Goal: Contribute content: Contribute content

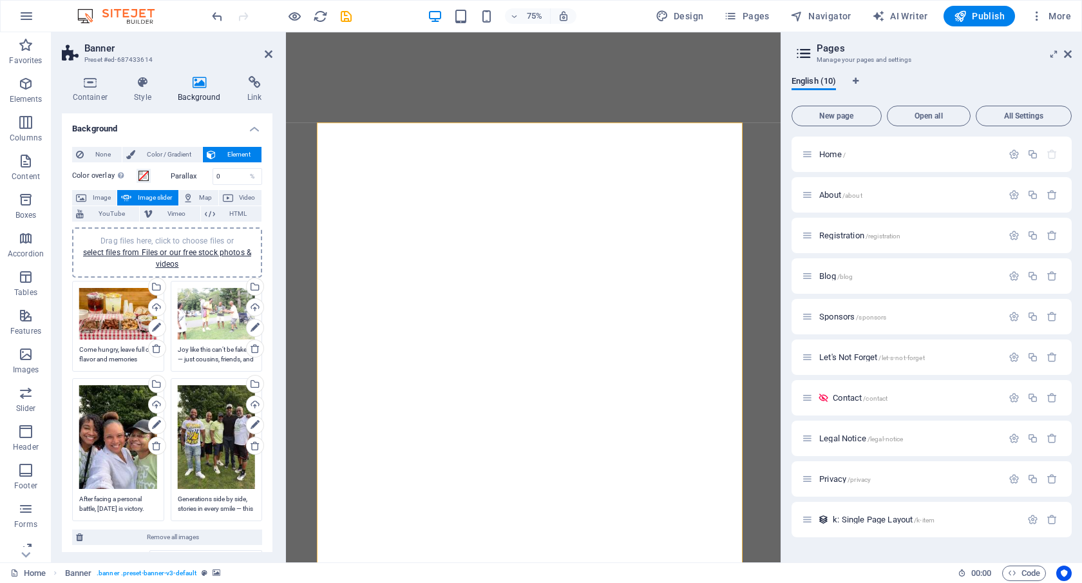
select select "ms"
select select "s"
select select "ondemand"
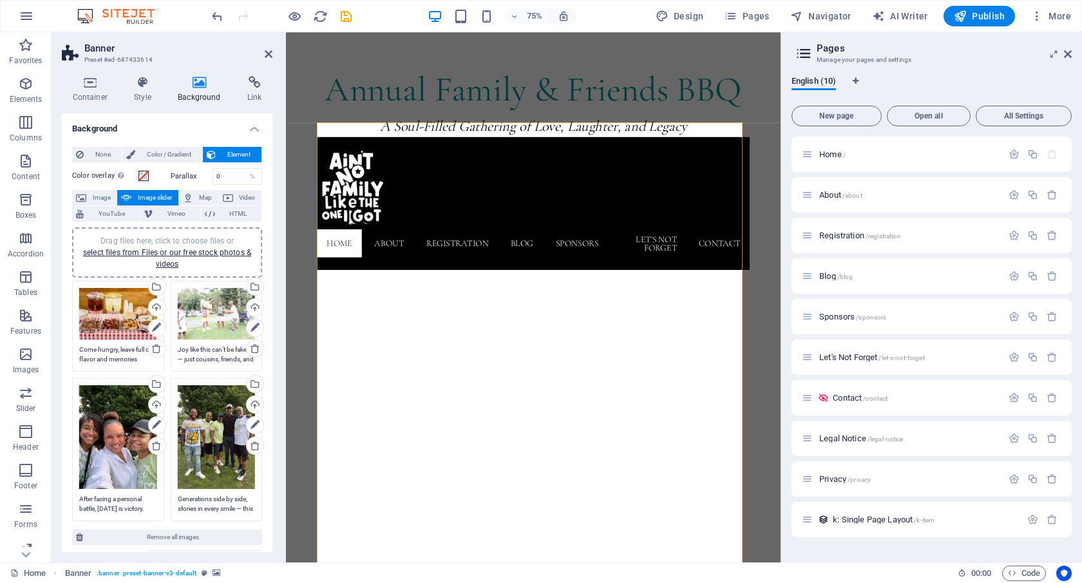
scroll to position [185, 0]
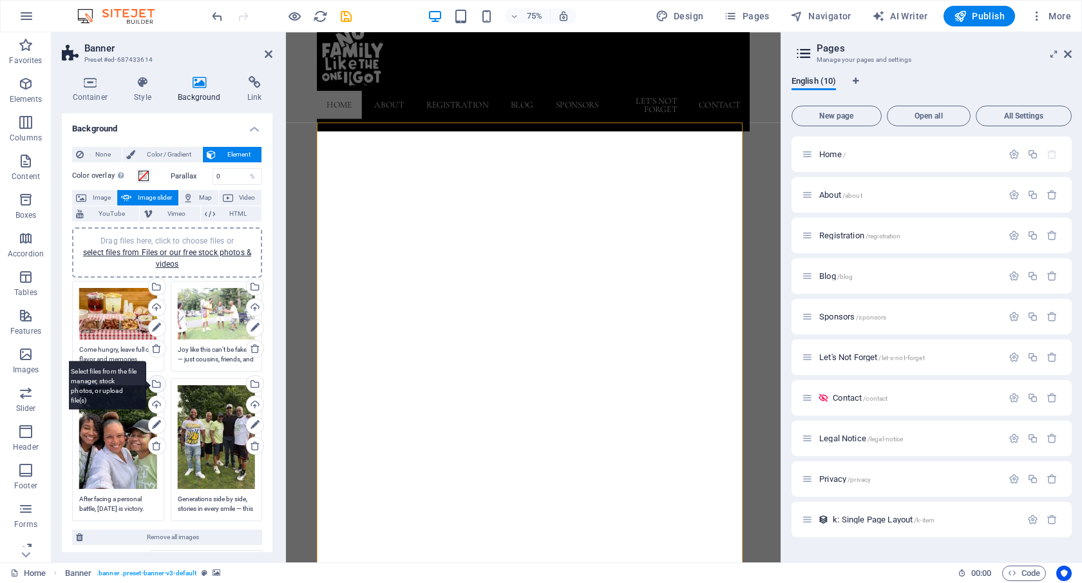
click at [157, 385] on div "Select files from the file manager, stock photos, or upload file(s)" at bounding box center [155, 385] width 19 height 19
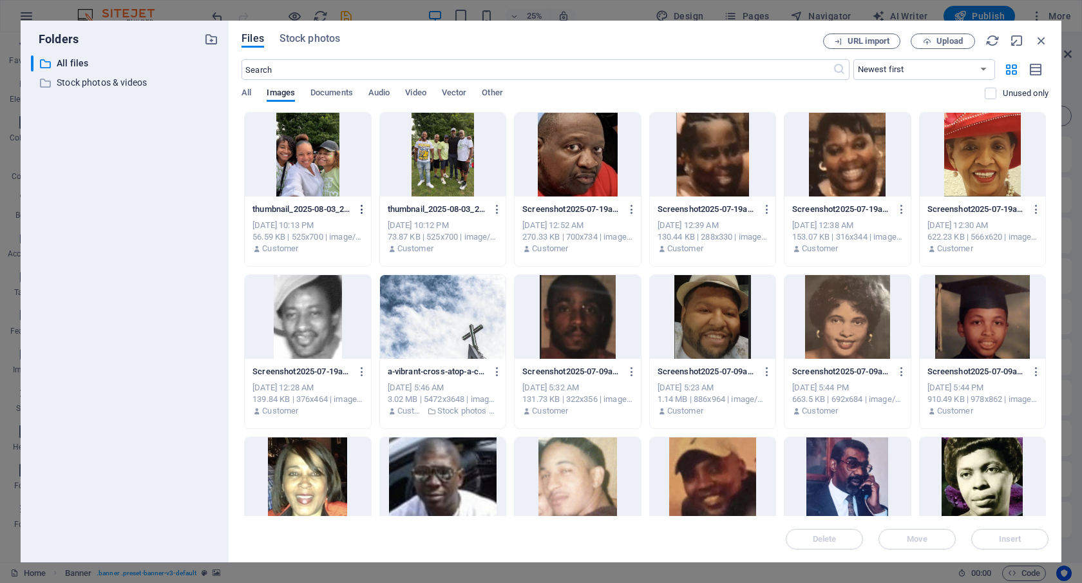
click at [356, 212] on icon "button" at bounding box center [362, 210] width 12 height 12
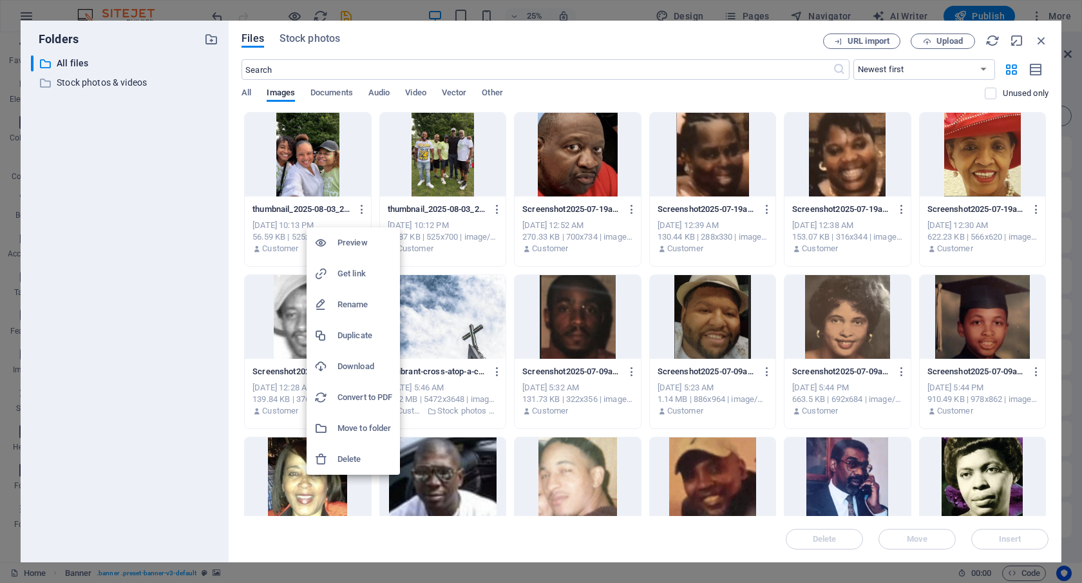
click at [354, 457] on h6 "Delete" at bounding box center [365, 459] width 55 height 15
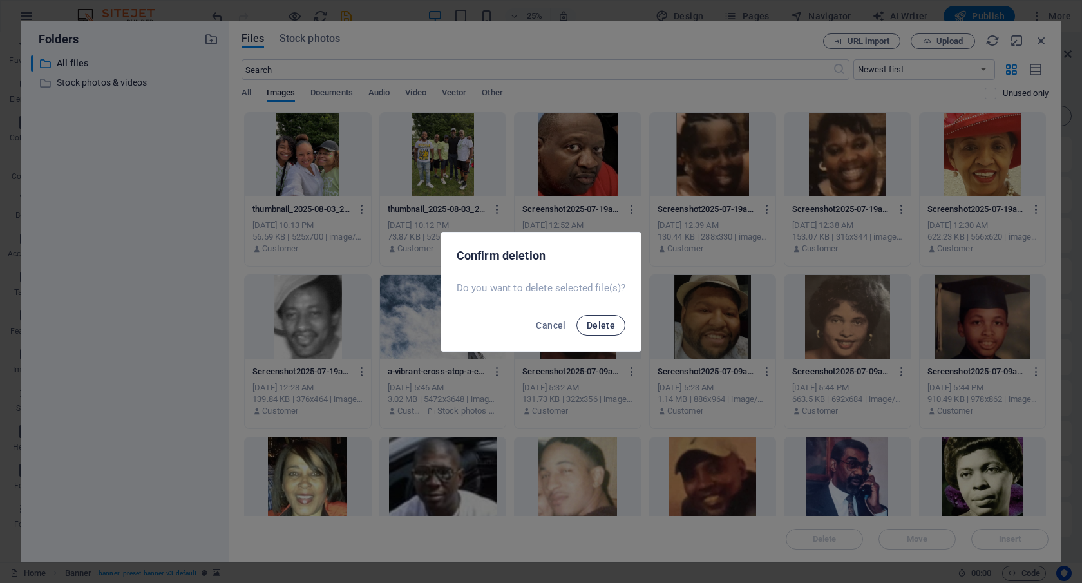
click at [611, 324] on span "Delete" at bounding box center [601, 325] width 28 height 10
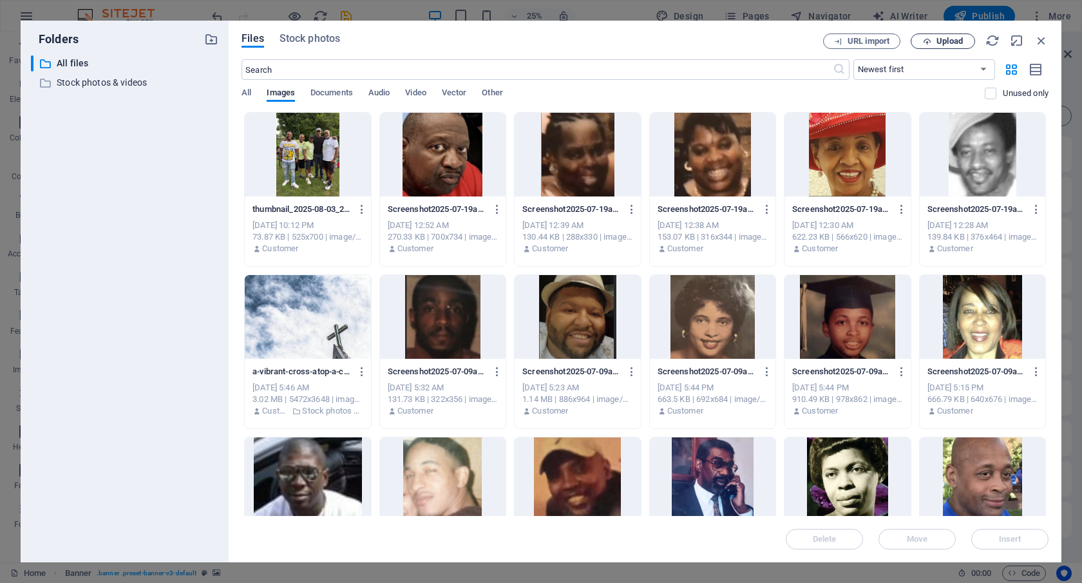
click at [942, 40] on span "Upload" at bounding box center [950, 41] width 26 height 8
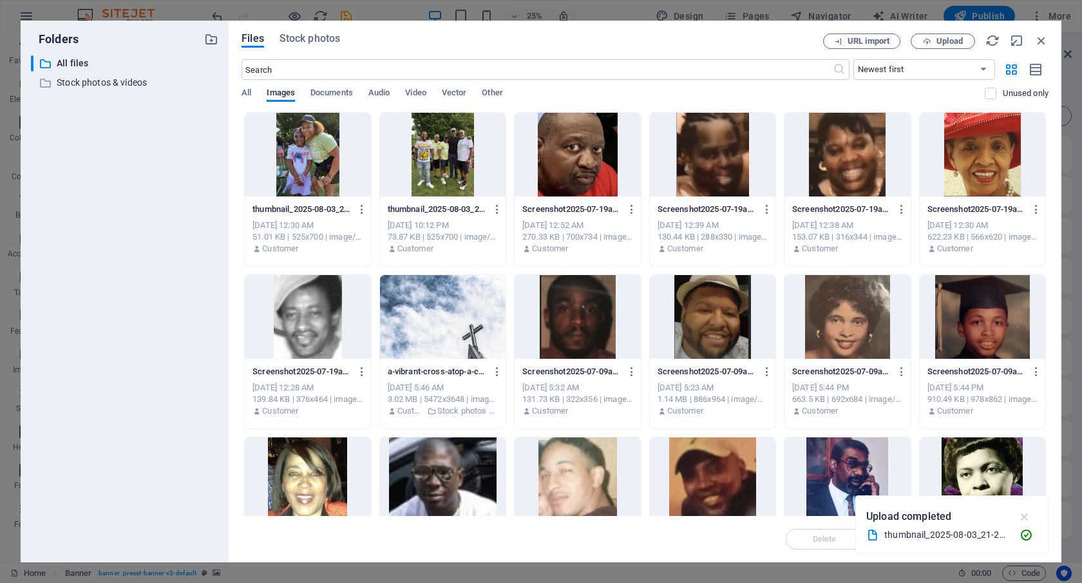
click at [1024, 519] on icon "button" at bounding box center [1025, 517] width 15 height 14
click at [296, 157] on div at bounding box center [308, 155] width 126 height 84
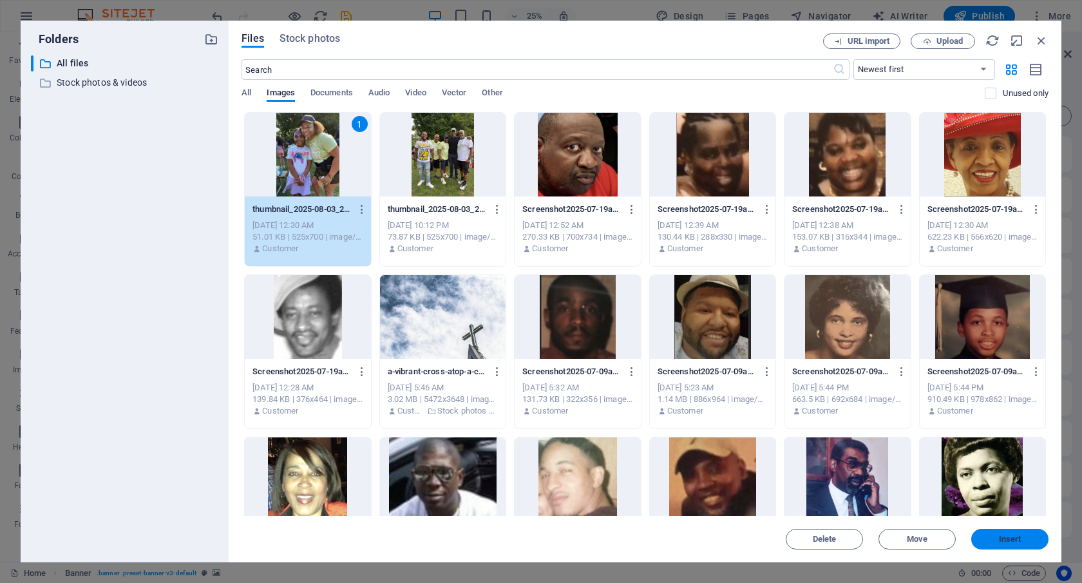
click at [1003, 532] on button "Insert" at bounding box center [1009, 539] width 77 height 21
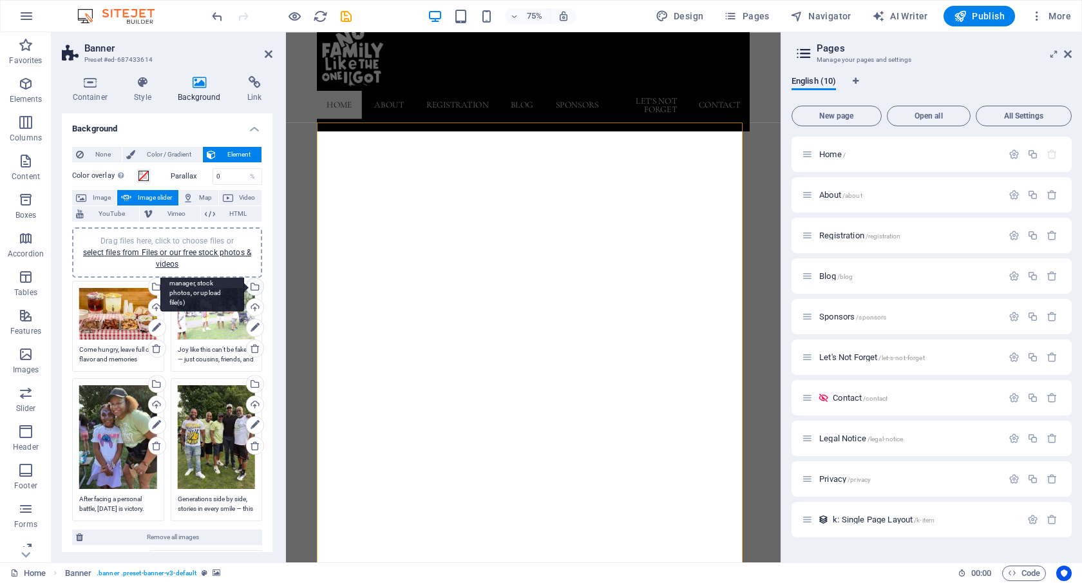
click at [251, 287] on div "Select files from the file manager, stock photos, or upload file(s)" at bounding box center [253, 287] width 19 height 19
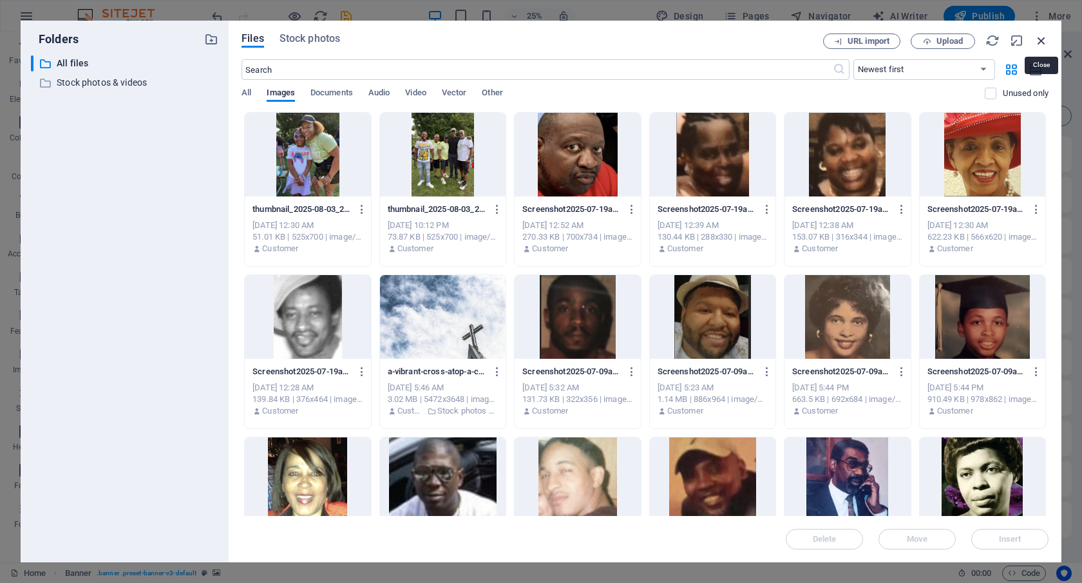
click at [1042, 35] on icon "button" at bounding box center [1042, 40] width 14 height 14
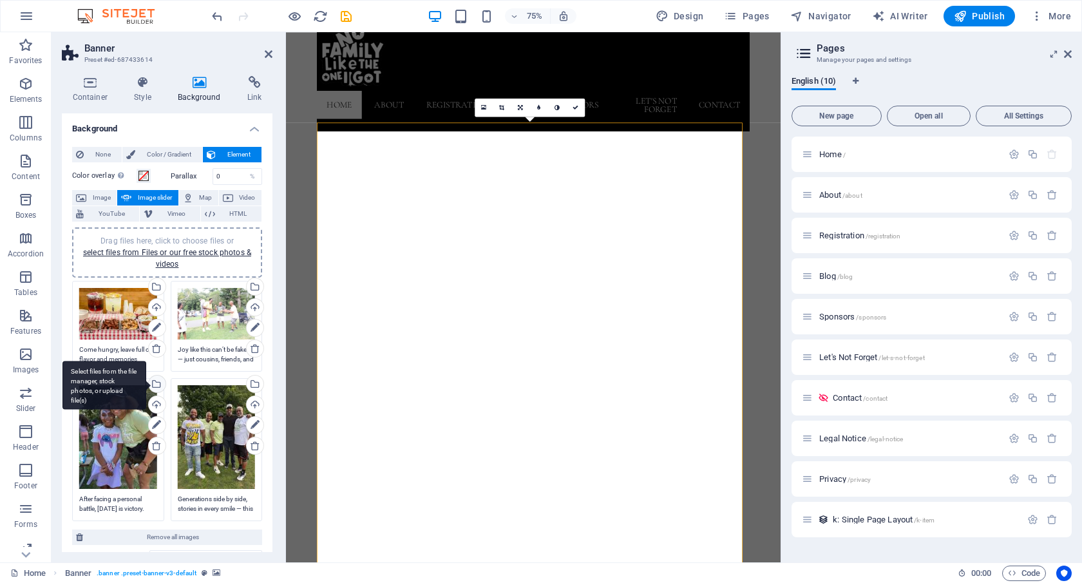
click at [146, 382] on div "Select files from the file manager, stock photos, or upload file(s)" at bounding box center [104, 385] width 84 height 48
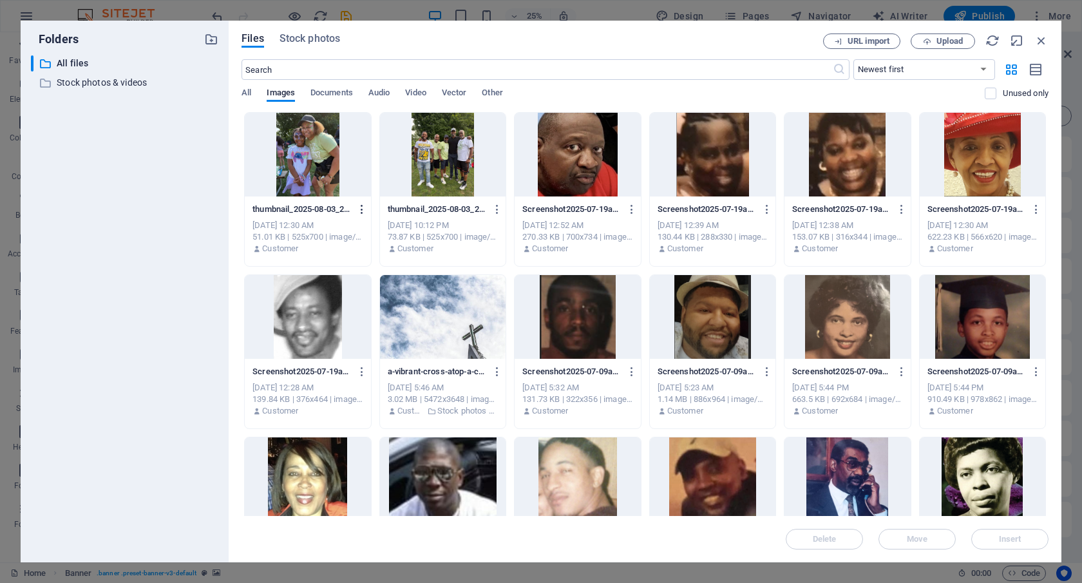
click at [358, 207] on icon "button" at bounding box center [362, 210] width 12 height 12
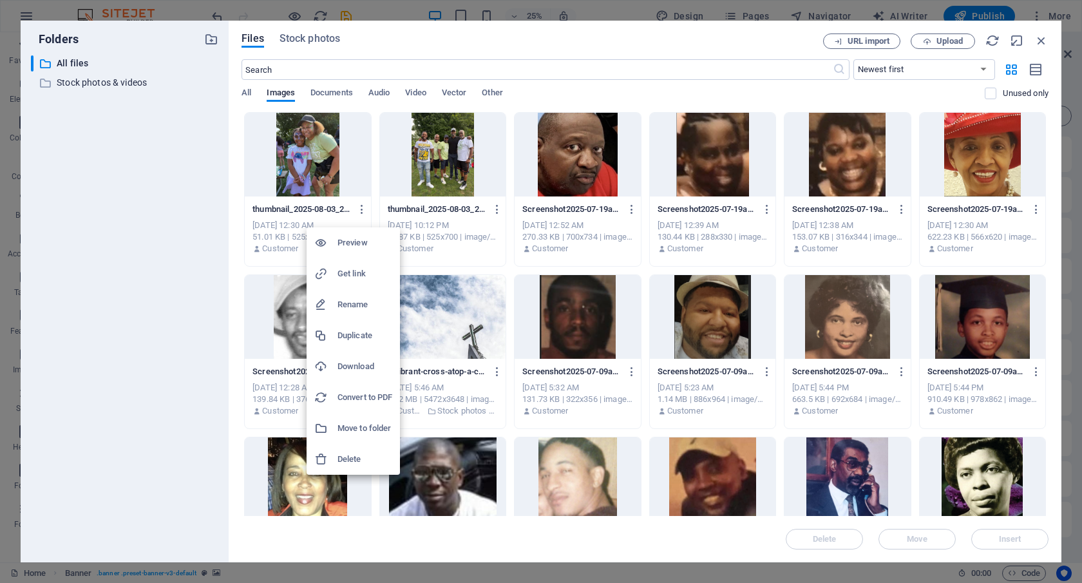
click at [338, 459] on h6 "Delete" at bounding box center [365, 459] width 55 height 15
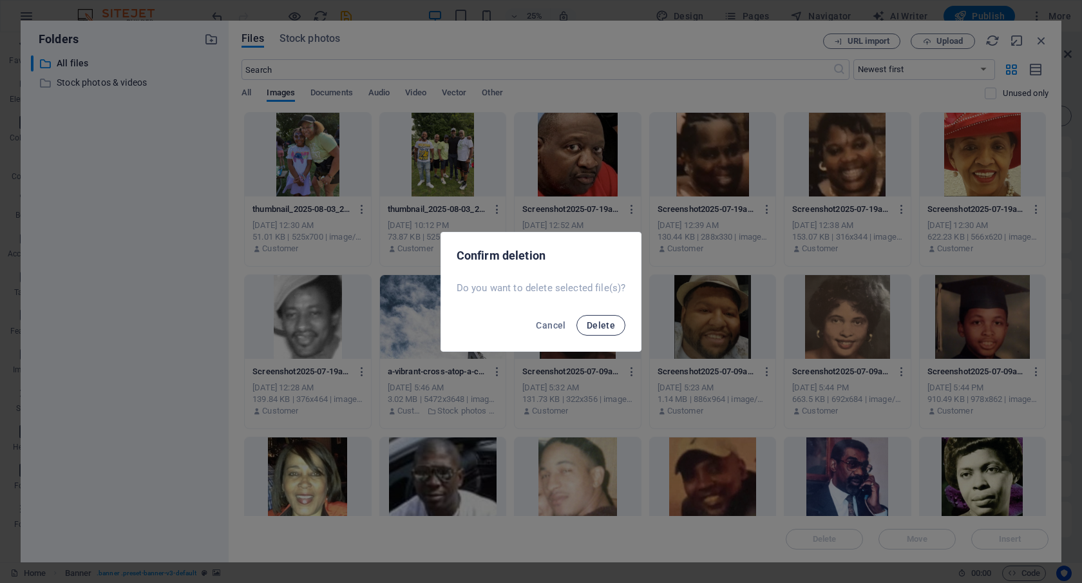
click at [597, 328] on span "Delete" at bounding box center [601, 325] width 28 height 10
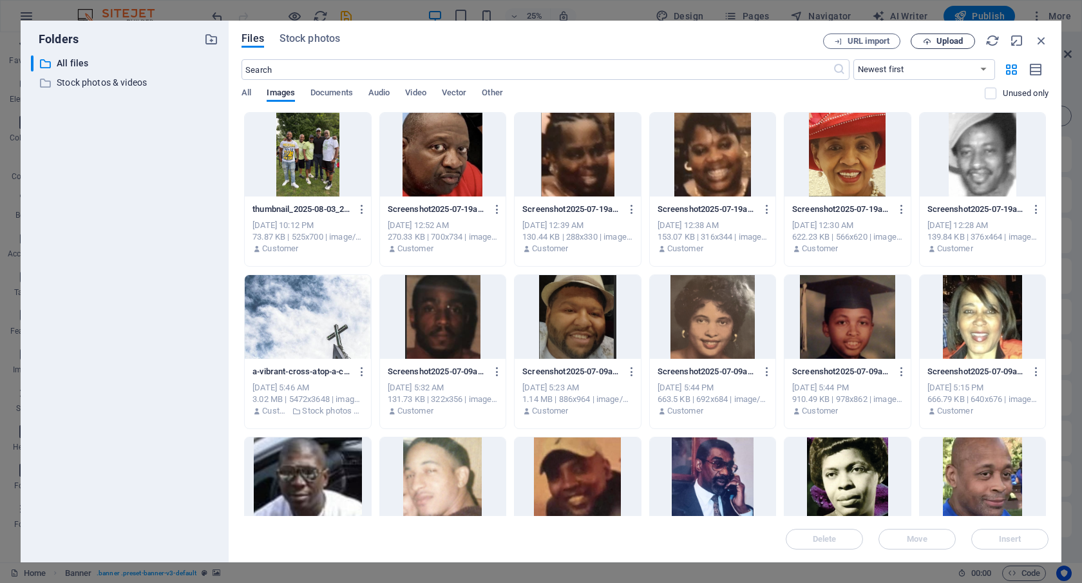
click at [942, 41] on span "Upload" at bounding box center [950, 41] width 26 height 8
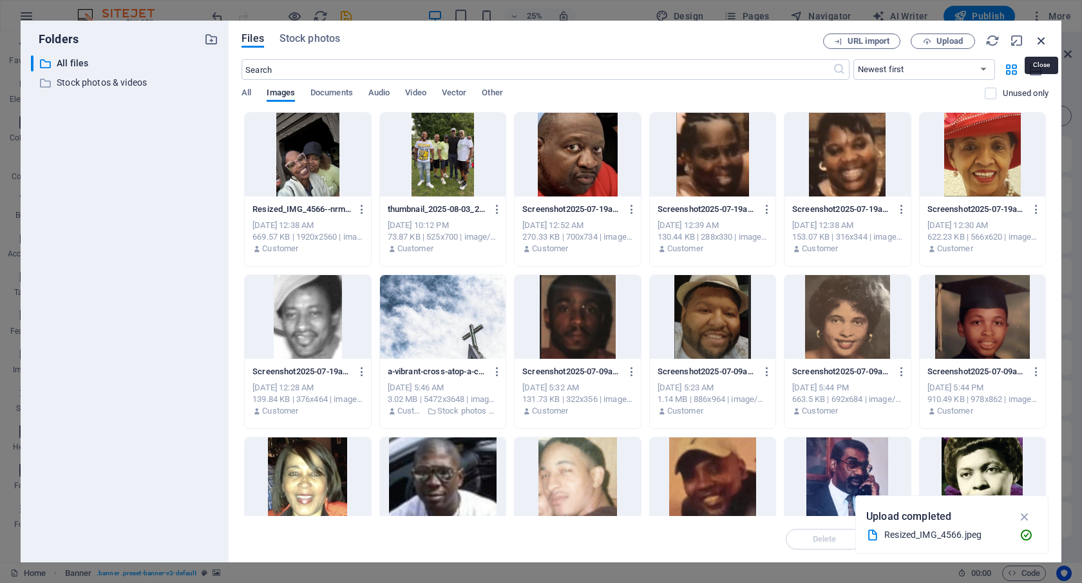
click at [1038, 39] on icon "button" at bounding box center [1042, 40] width 14 height 14
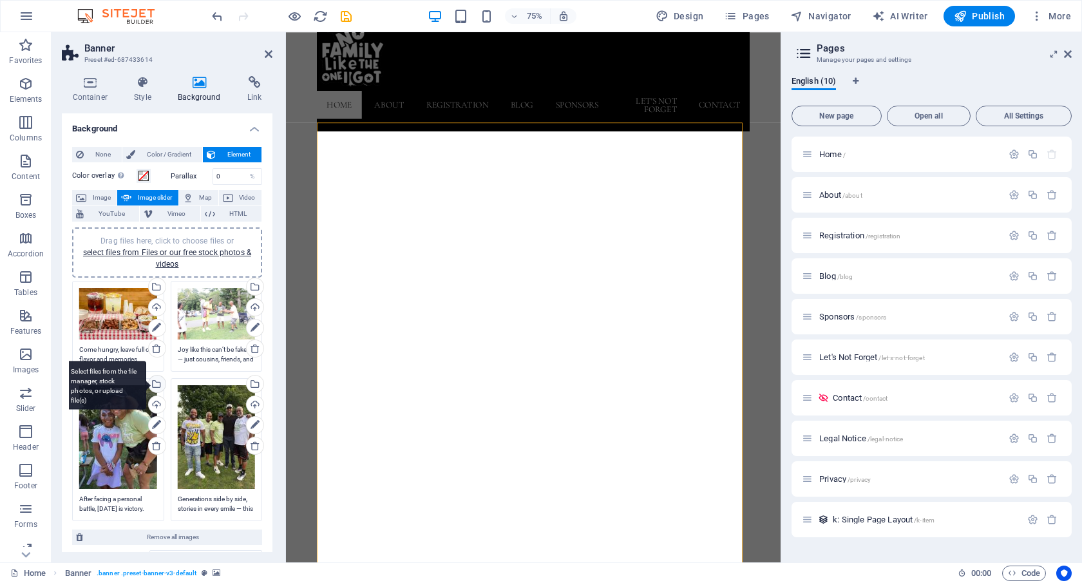
click at [146, 386] on div "Select files from the file manager, stock photos, or upload file(s)" at bounding box center [104, 385] width 84 height 48
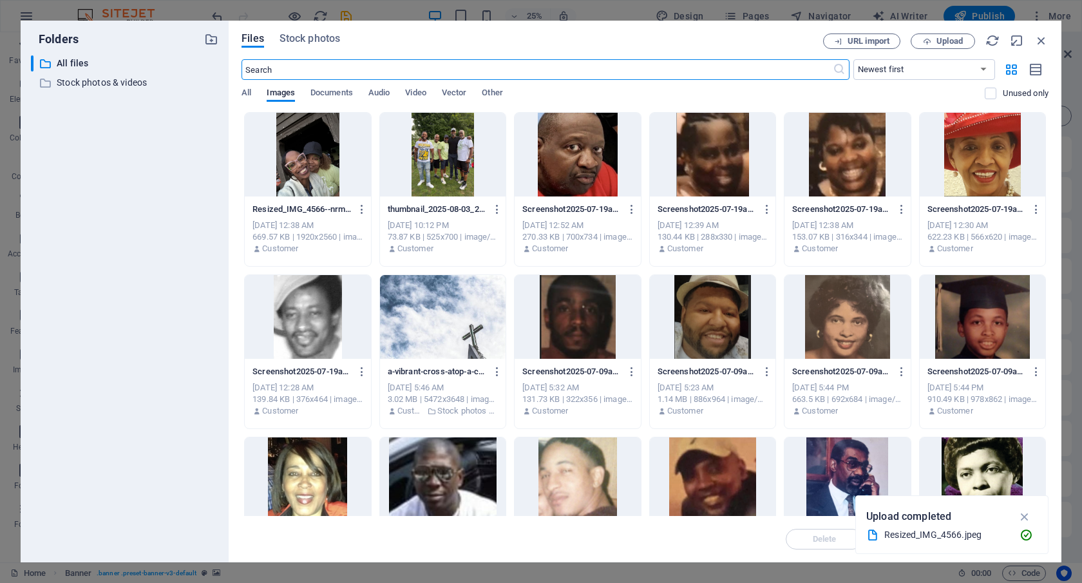
click at [338, 146] on div at bounding box center [308, 155] width 126 height 84
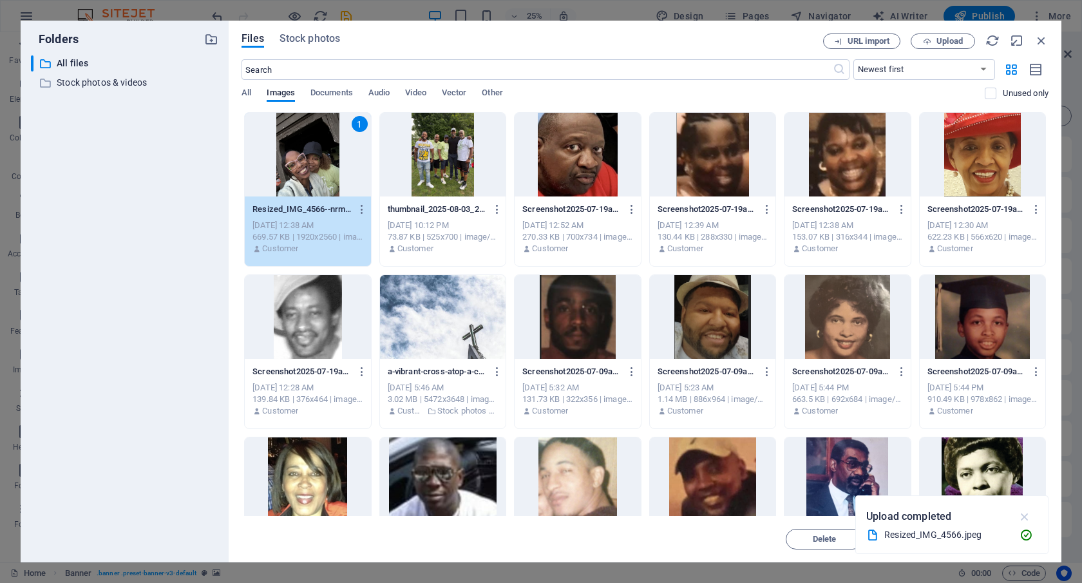
click at [1026, 512] on icon "button" at bounding box center [1025, 517] width 15 height 14
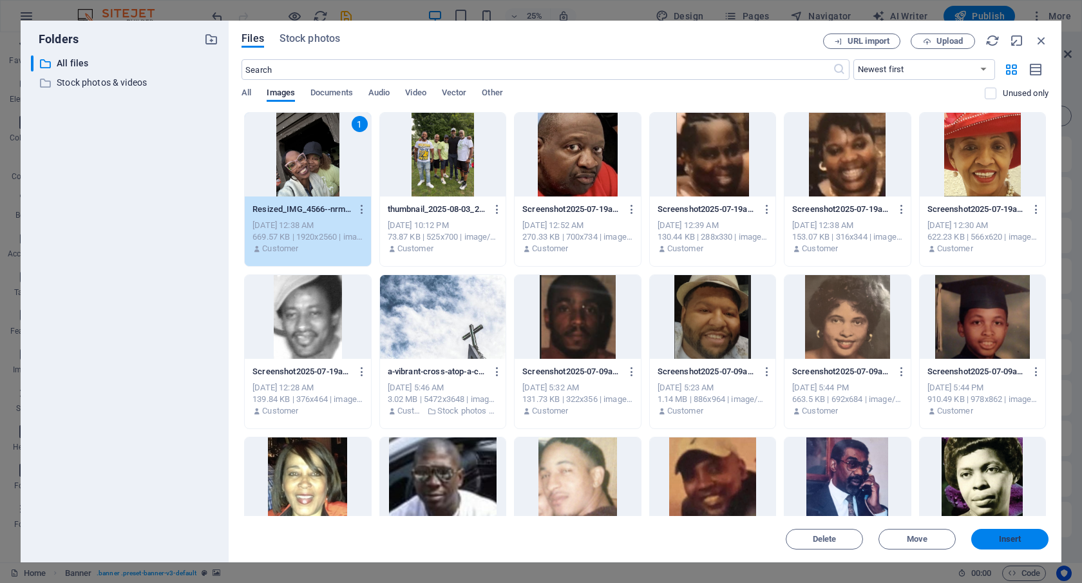
click at [1016, 537] on span "Insert" at bounding box center [1010, 539] width 23 height 8
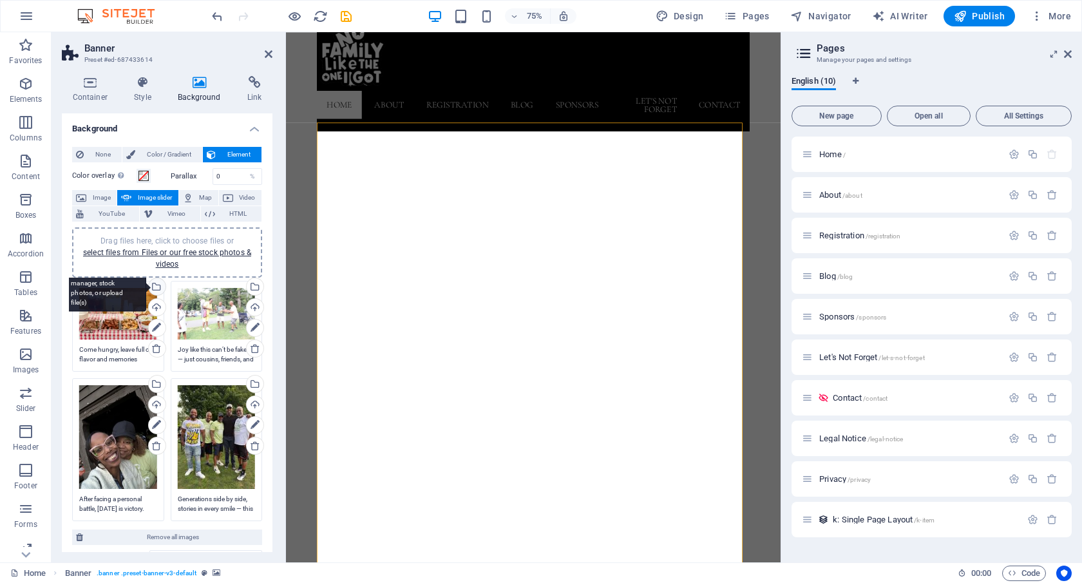
click at [156, 286] on div "Select files from the file manager, stock photos, or upload file(s)" at bounding box center [155, 287] width 19 height 19
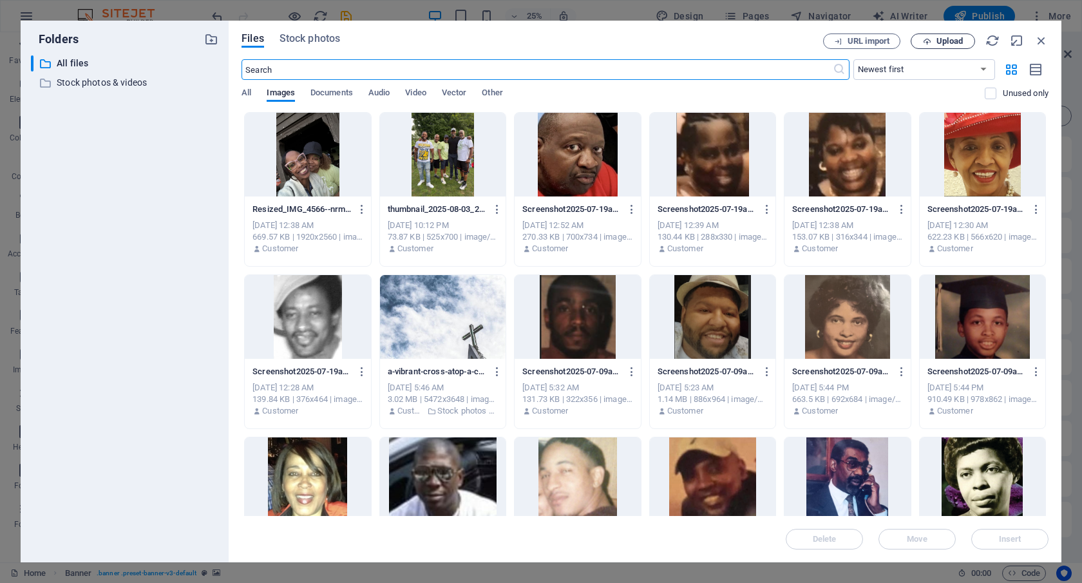
click at [935, 38] on span "Upload" at bounding box center [943, 41] width 53 height 8
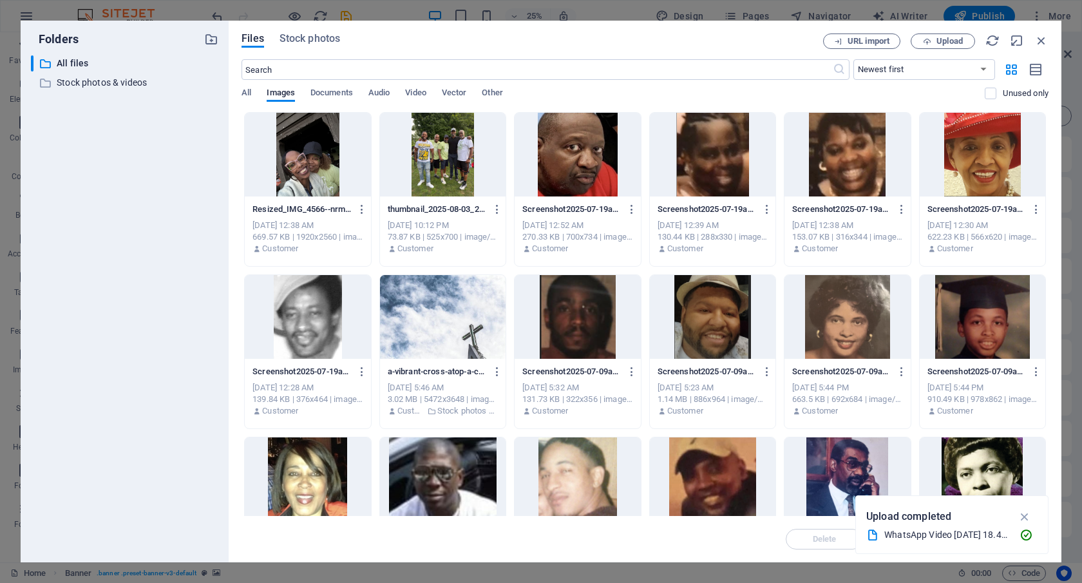
click at [933, 532] on div "WhatsApp Video [DATE] 18.46.56 (1).mp4" at bounding box center [946, 535] width 125 height 15
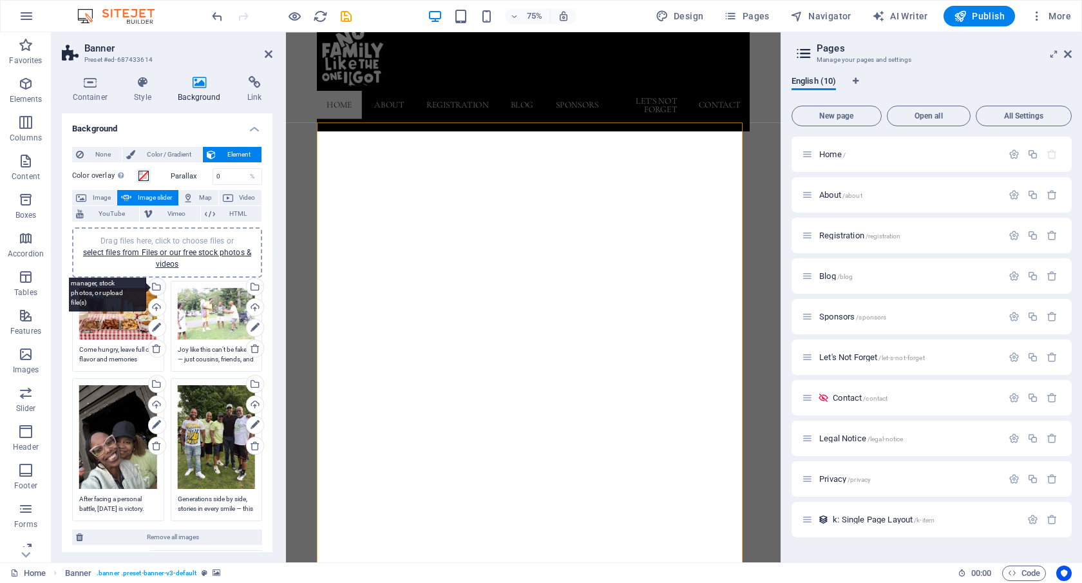
click at [156, 287] on div "Select files from the file manager, stock photos, or upload file(s)" at bounding box center [155, 287] width 19 height 19
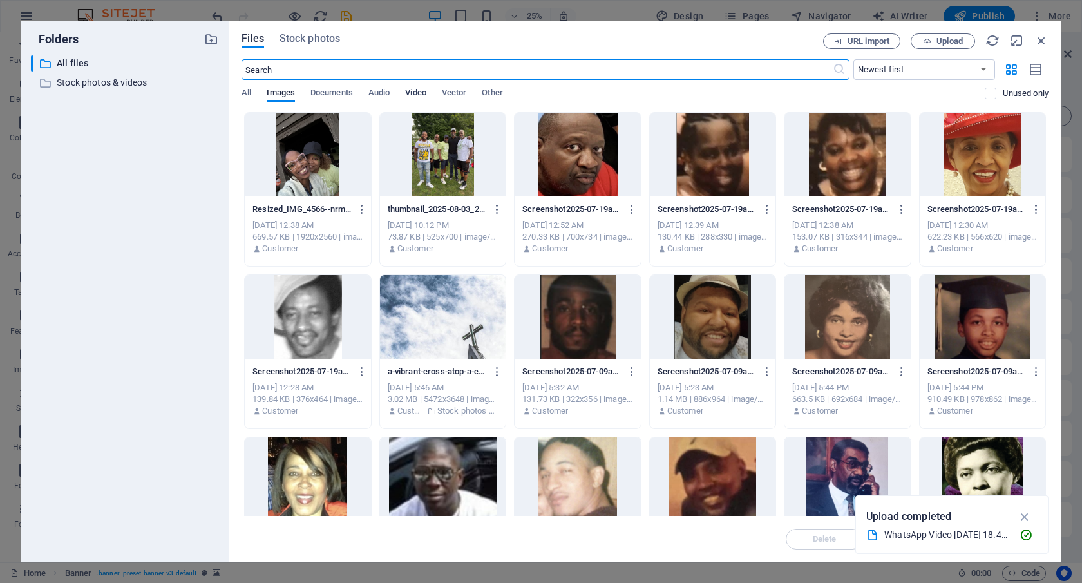
click at [415, 88] on span "Video" at bounding box center [415, 94] width 21 height 18
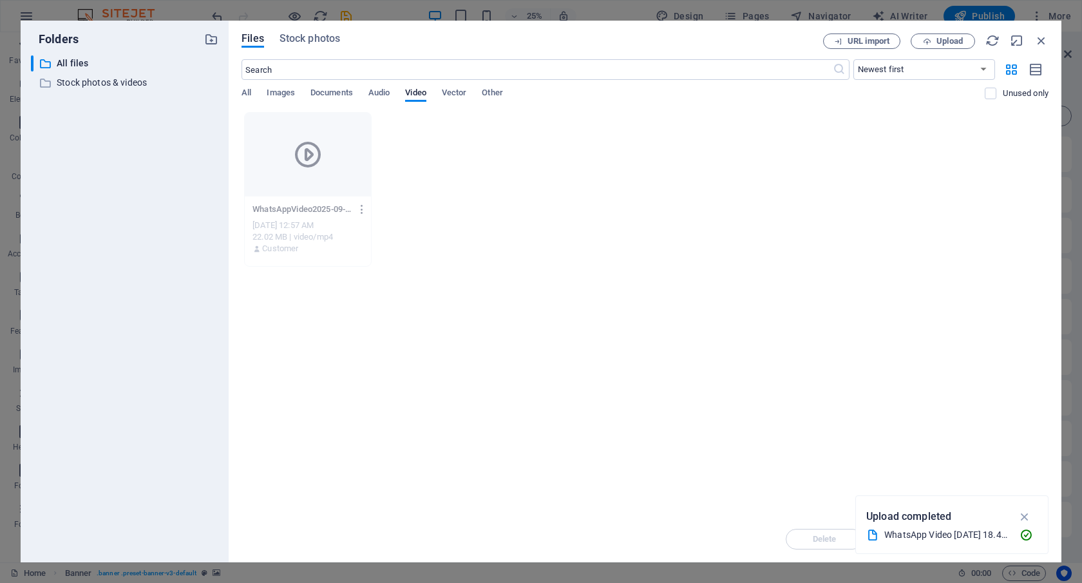
click at [356, 205] on icon "button" at bounding box center [362, 210] width 12 height 12
click at [361, 368] on h6 "Download" at bounding box center [365, 366] width 53 height 15
click at [1003, 183] on div "WhatsAppVideo2025-09-01at18.46.561-Xx74-drs9LStijHSdno2PA.mp4 WhatsAppVideo2025…" at bounding box center [645, 189] width 807 height 155
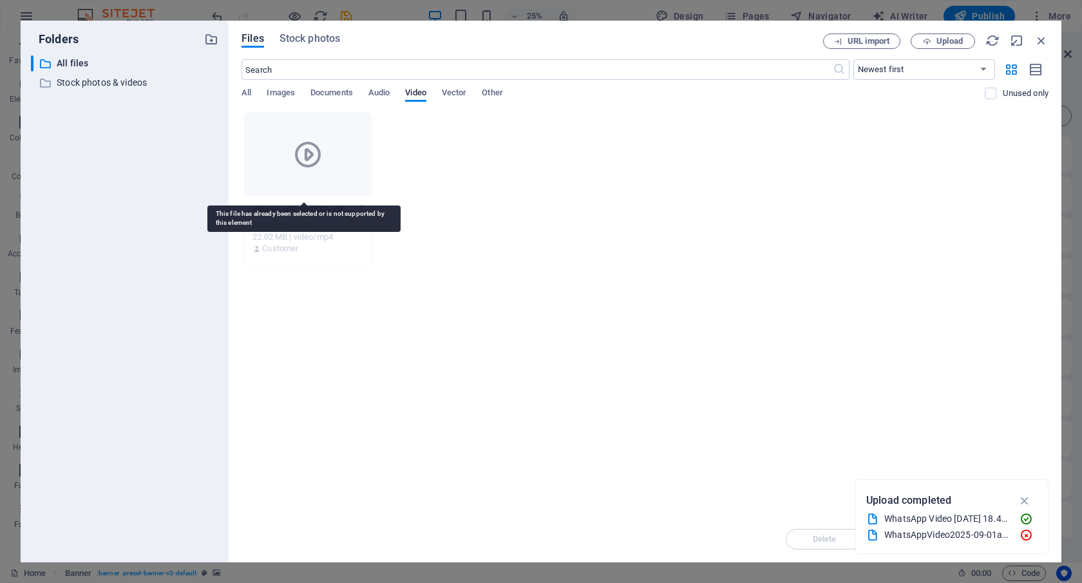
click at [307, 151] on icon at bounding box center [307, 154] width 31 height 31
click at [306, 157] on icon at bounding box center [307, 154] width 31 height 31
click at [1026, 518] on icon "button" at bounding box center [1026, 519] width 14 height 13
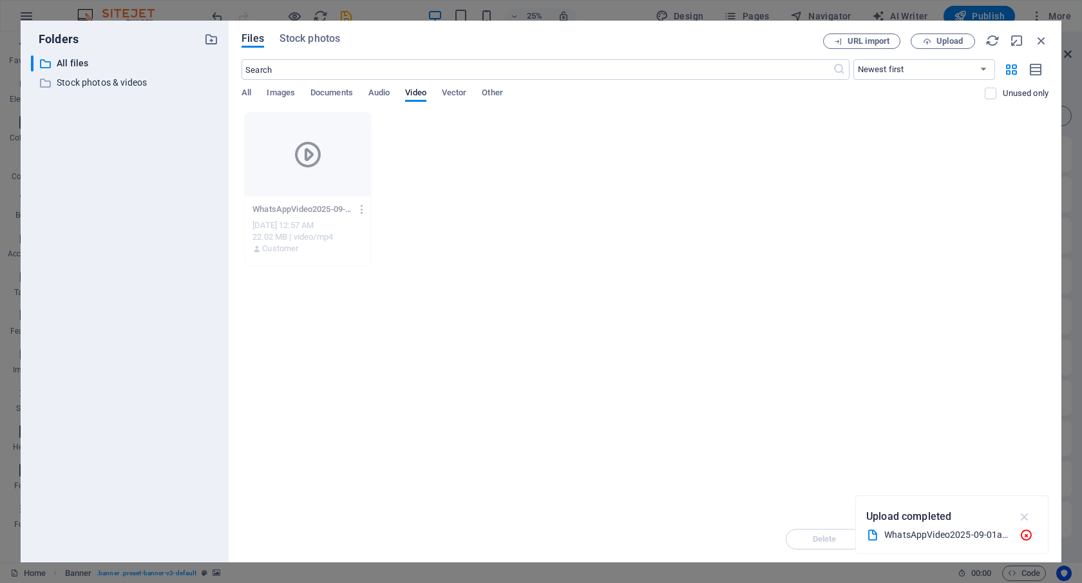
click at [1024, 517] on icon "button" at bounding box center [1025, 517] width 15 height 14
click at [376, 85] on div "​ Newest first Oldest first Name (A-Z) Name (Z-A) Size (0-9) Size (9-0) Resolut…" at bounding box center [645, 85] width 807 height 53
click at [379, 91] on span "Audio" at bounding box center [378, 94] width 21 height 18
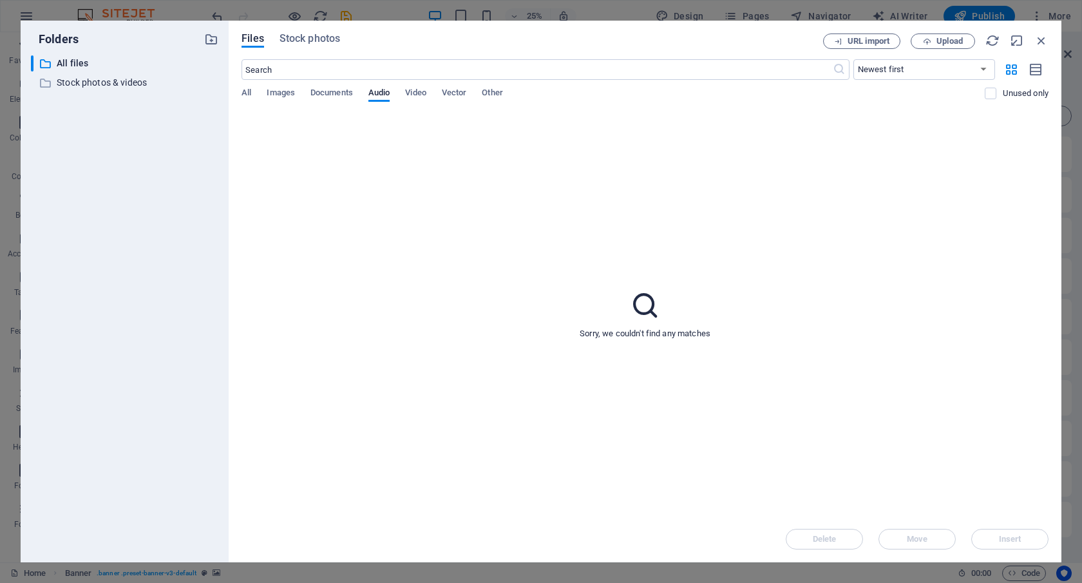
click at [334, 84] on div "​ Newest first Oldest first Name (A-Z) Name (Z-A) Size (0-9) Size (9-0) Resolut…" at bounding box center [645, 85] width 807 height 53
click at [336, 91] on span "Documents" at bounding box center [331, 94] width 43 height 18
click at [279, 97] on span "Images" at bounding box center [281, 94] width 28 height 18
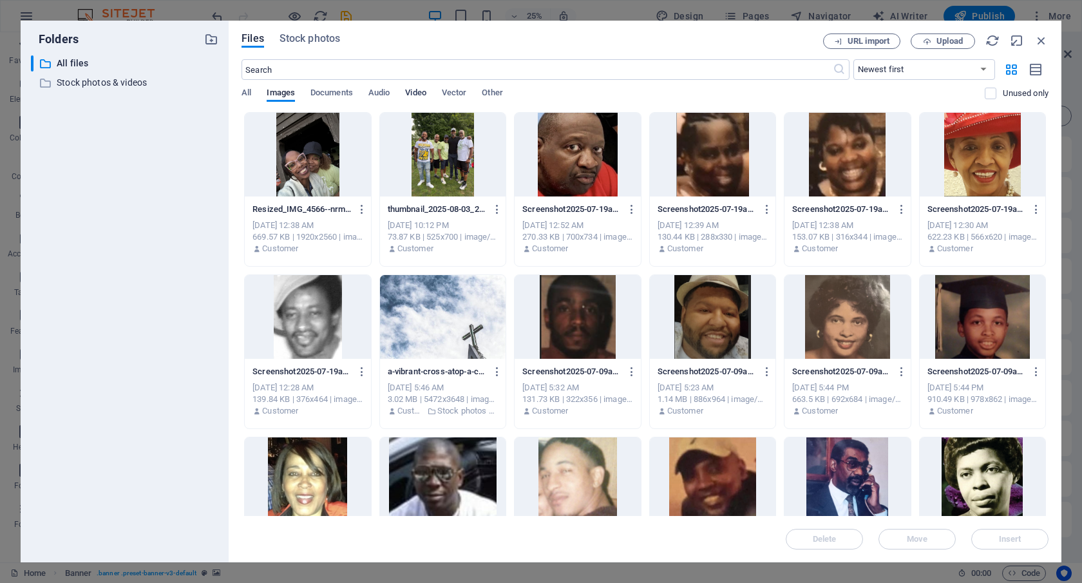
click at [423, 95] on span "Video" at bounding box center [415, 94] width 21 height 18
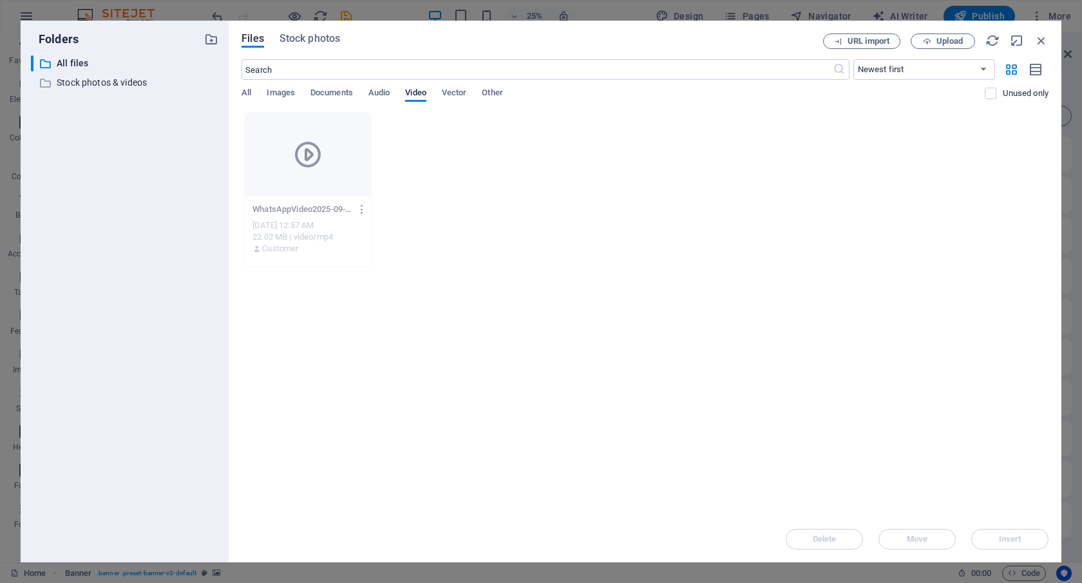
click at [356, 209] on icon "button" at bounding box center [362, 210] width 12 height 12
click at [366, 245] on h6 "Preview" at bounding box center [365, 242] width 53 height 15
click at [359, 213] on icon "button" at bounding box center [362, 210] width 12 height 12
click at [364, 425] on h6 "Delete" at bounding box center [365, 428] width 53 height 15
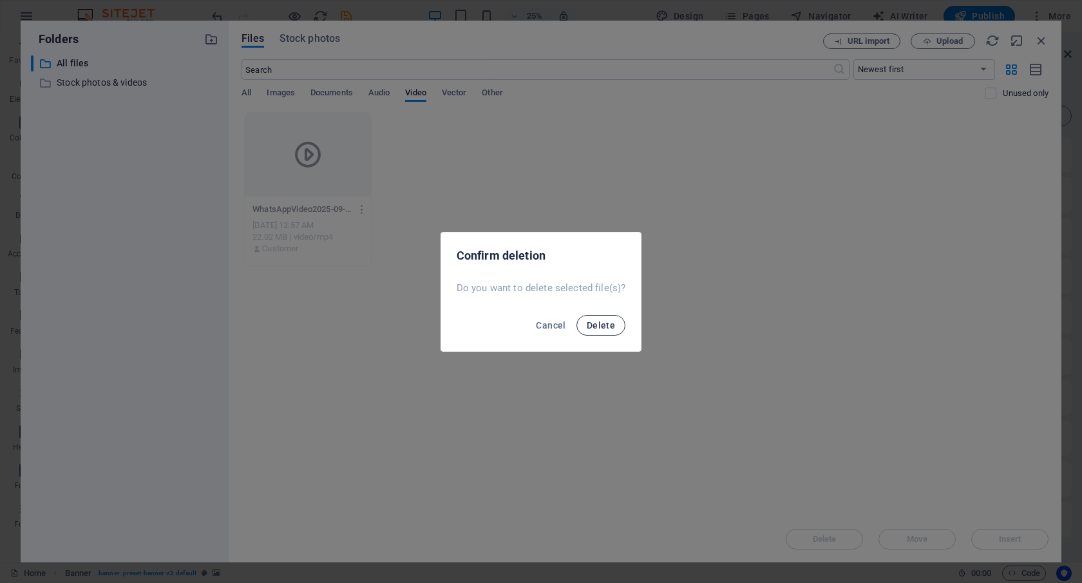
click at [589, 327] on span "Delete" at bounding box center [601, 325] width 28 height 10
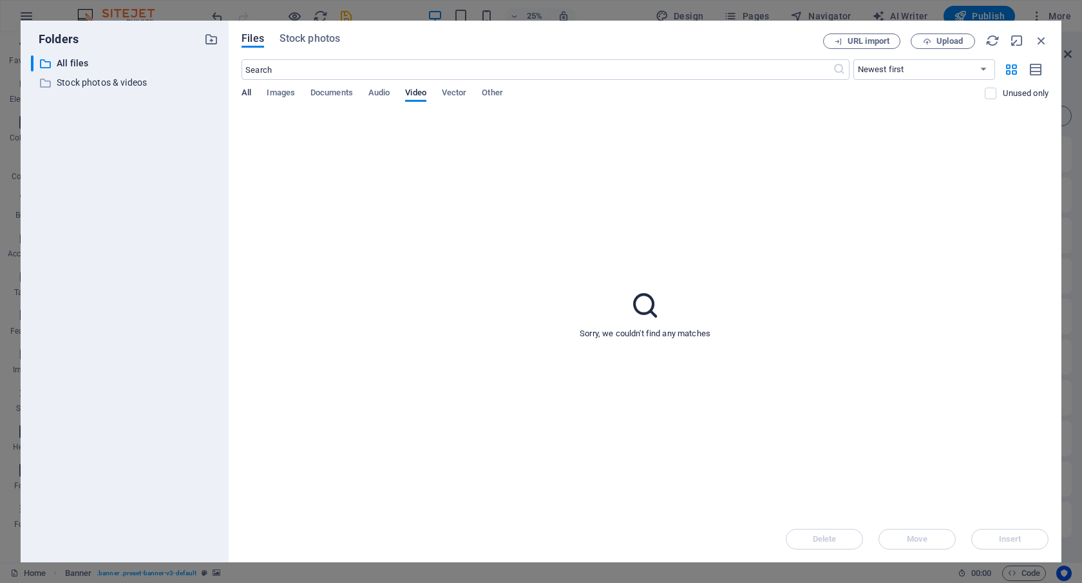
click at [249, 91] on span "All" at bounding box center [247, 94] width 10 height 18
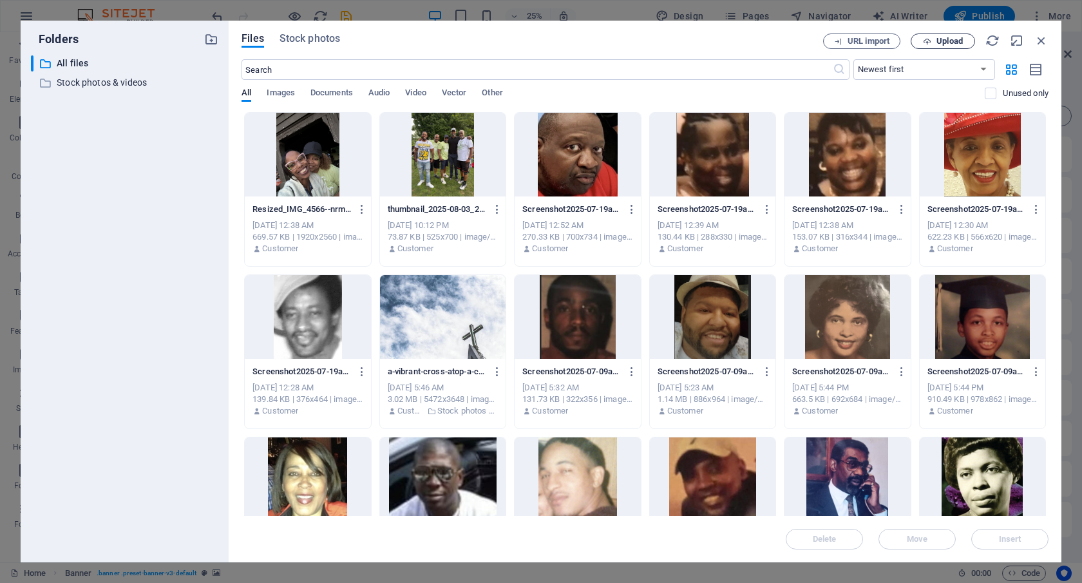
click at [938, 39] on span "Upload" at bounding box center [950, 41] width 26 height 8
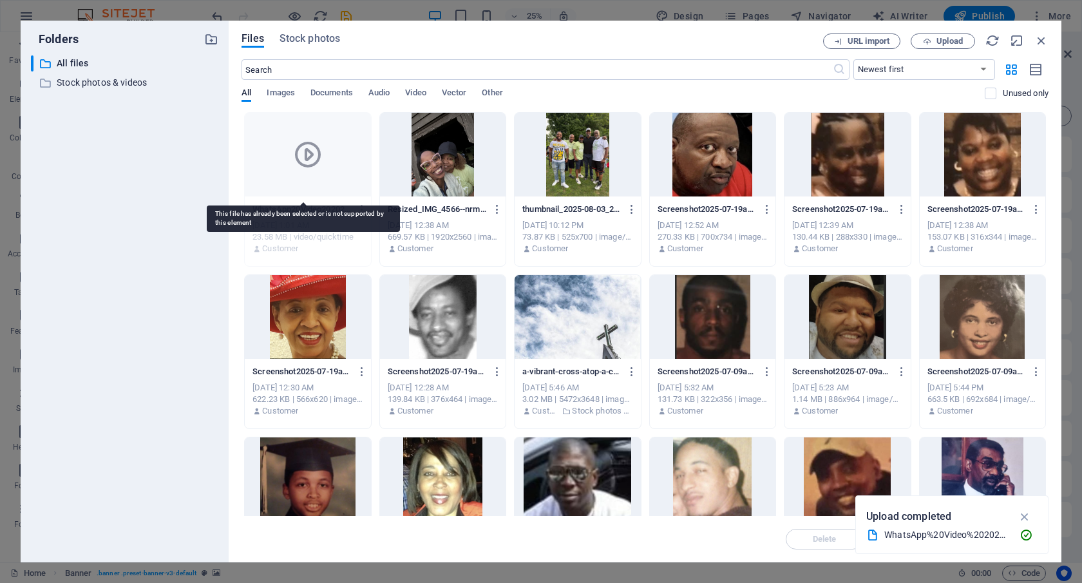
click at [336, 172] on div at bounding box center [308, 155] width 126 height 84
click at [417, 87] on div "​ Newest first Oldest first Name (A-Z) Name (Z-A) Size (0-9) Size (9-0) Resolut…" at bounding box center [645, 85] width 807 height 53
click at [419, 95] on span "Video" at bounding box center [415, 94] width 21 height 18
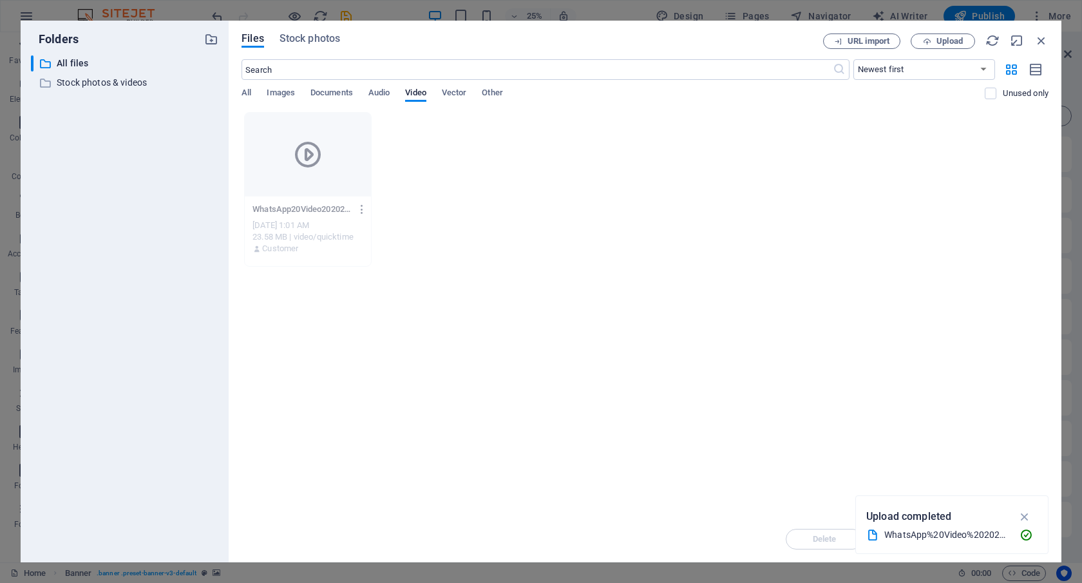
click at [356, 208] on icon "button" at bounding box center [362, 210] width 12 height 12
click at [351, 240] on h6 "Preview" at bounding box center [365, 242] width 53 height 15
click at [1017, 516] on button "button" at bounding box center [1025, 516] width 25 height 21
click at [357, 207] on icon "button" at bounding box center [362, 210] width 12 height 12
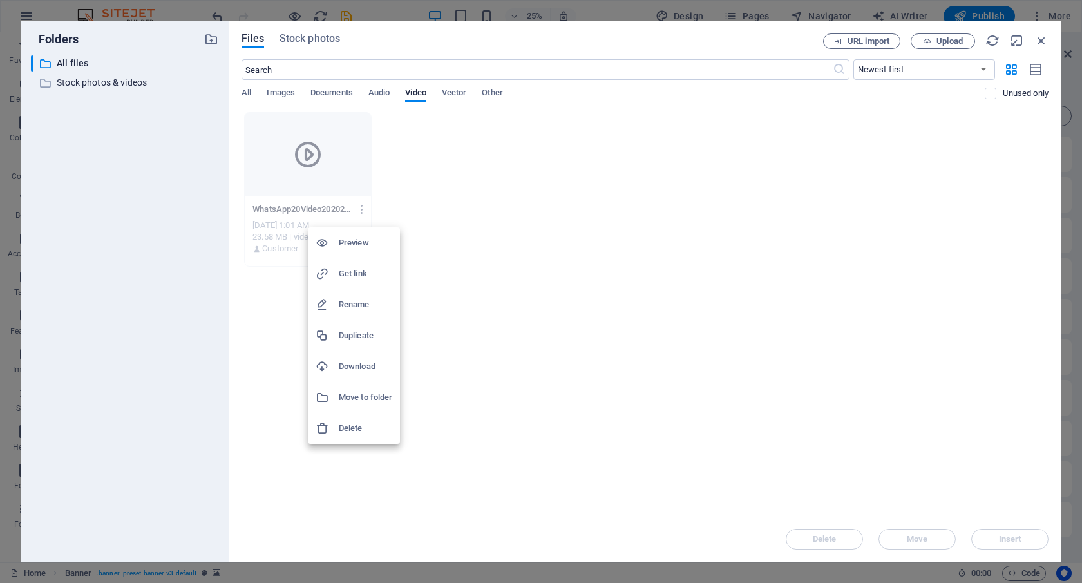
click at [359, 426] on h6 "Delete" at bounding box center [365, 428] width 53 height 15
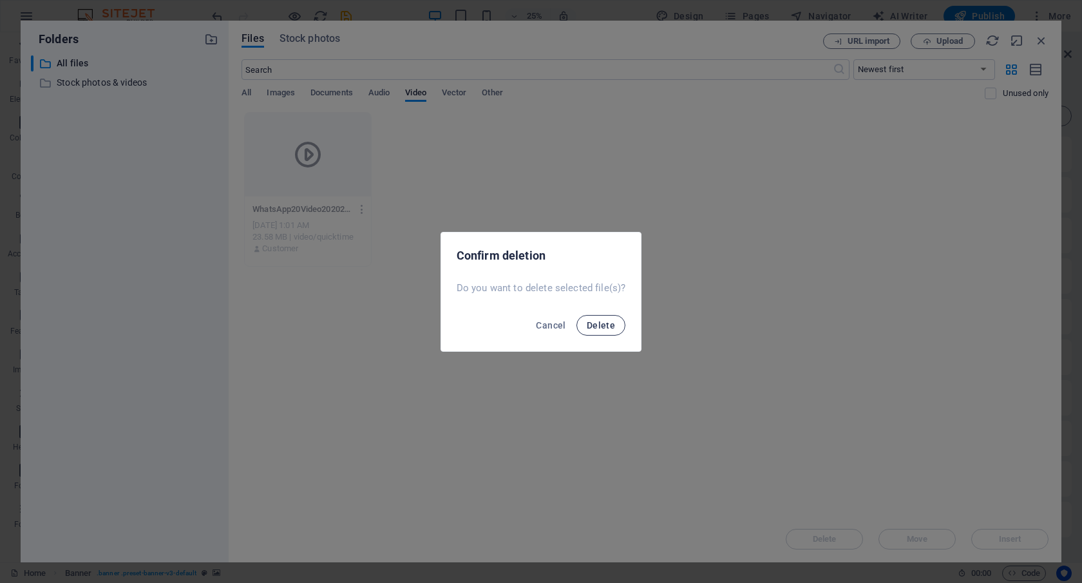
click at [598, 322] on span "Delete" at bounding box center [601, 325] width 28 height 10
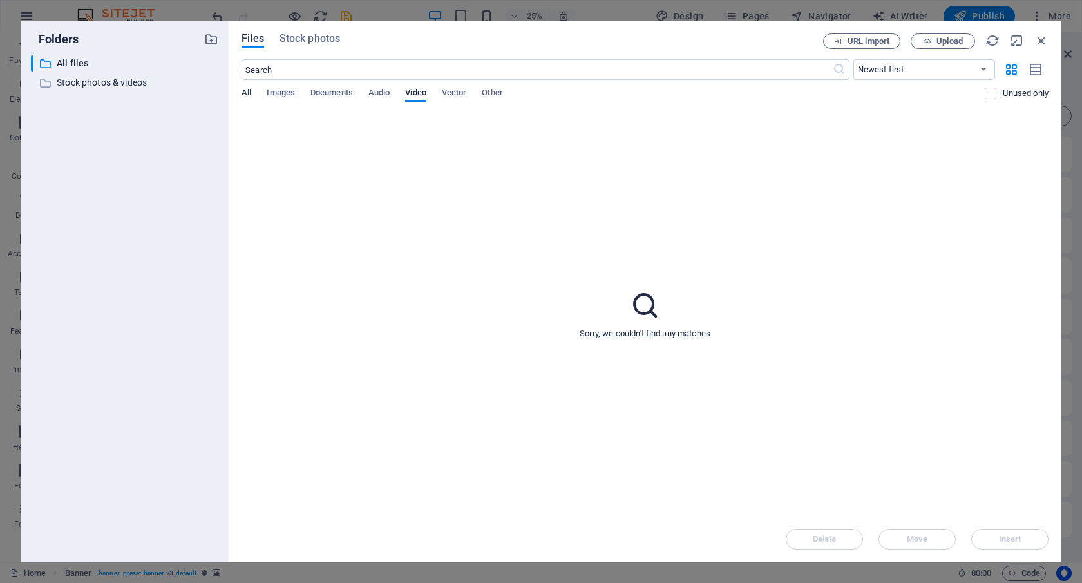
click at [249, 90] on span "All" at bounding box center [247, 94] width 10 height 18
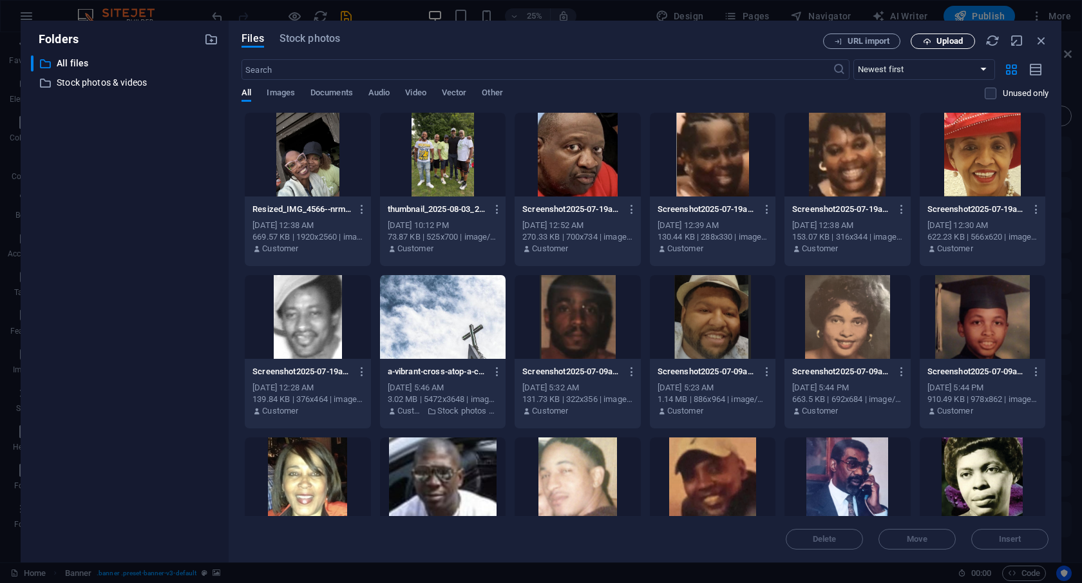
click at [937, 37] on span "Upload" at bounding box center [950, 41] width 26 height 8
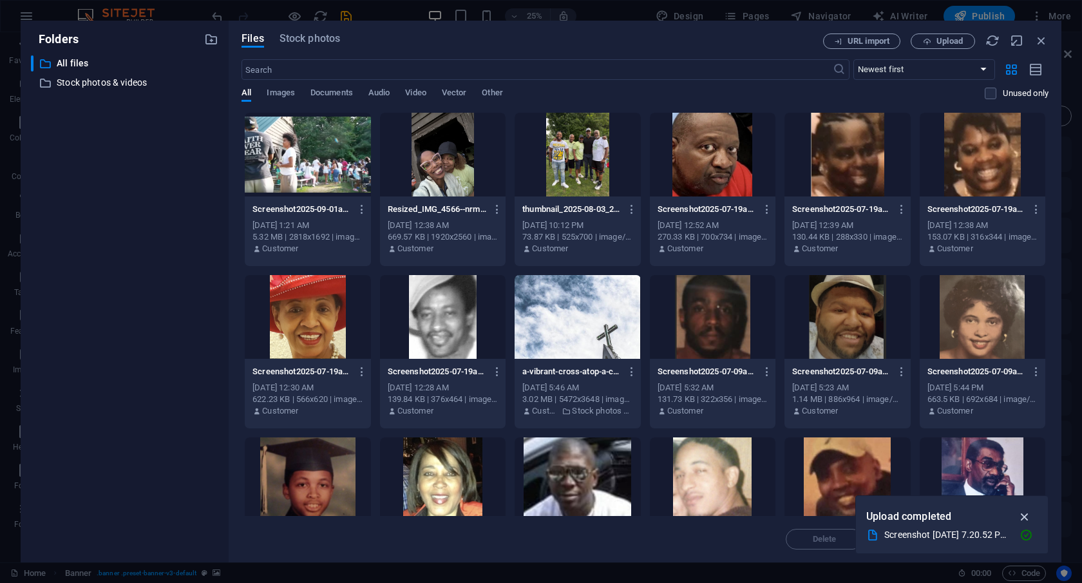
click at [1027, 517] on icon "button" at bounding box center [1025, 517] width 15 height 14
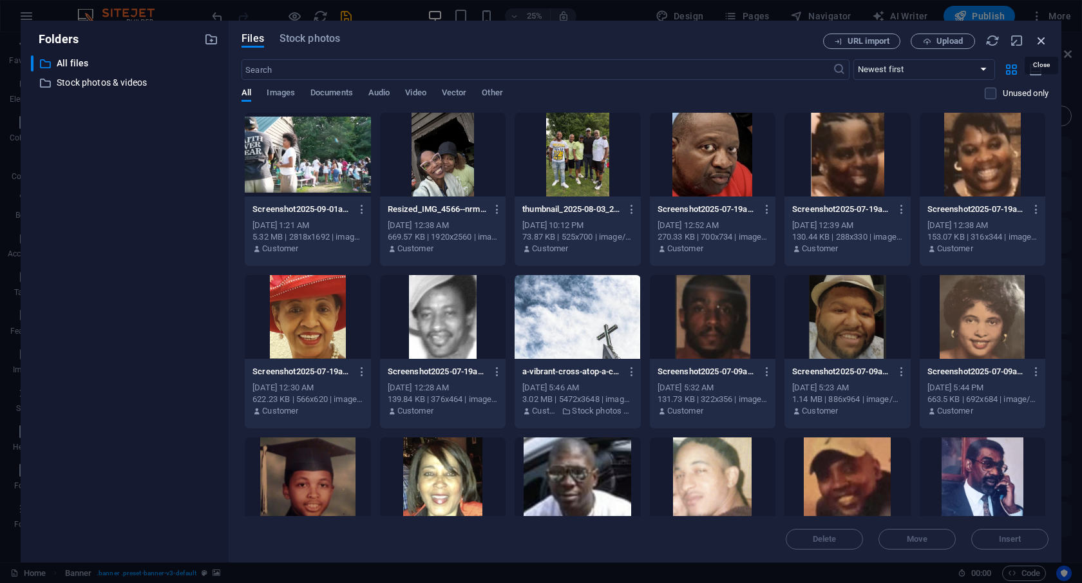
click at [1046, 40] on icon "button" at bounding box center [1042, 40] width 14 height 14
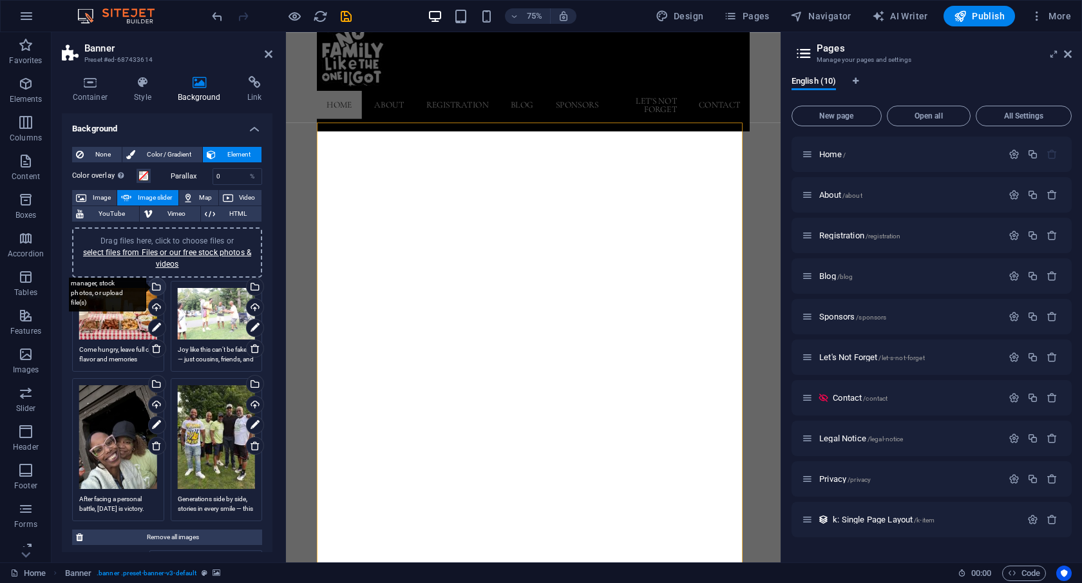
click at [157, 286] on div "Select files from the file manager, stock photos, or upload file(s)" at bounding box center [155, 287] width 19 height 19
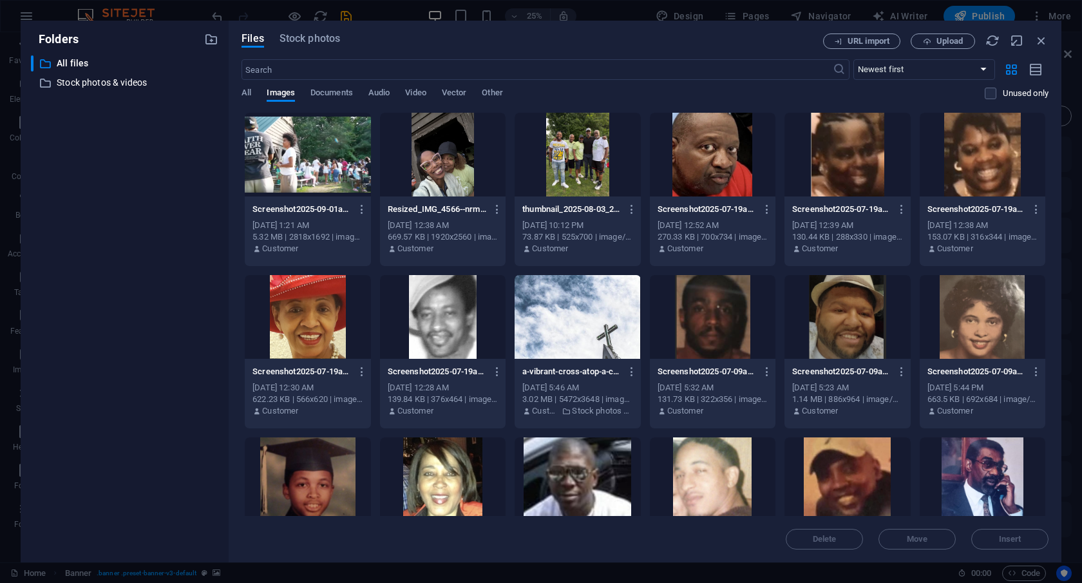
click at [326, 145] on div at bounding box center [308, 155] width 126 height 84
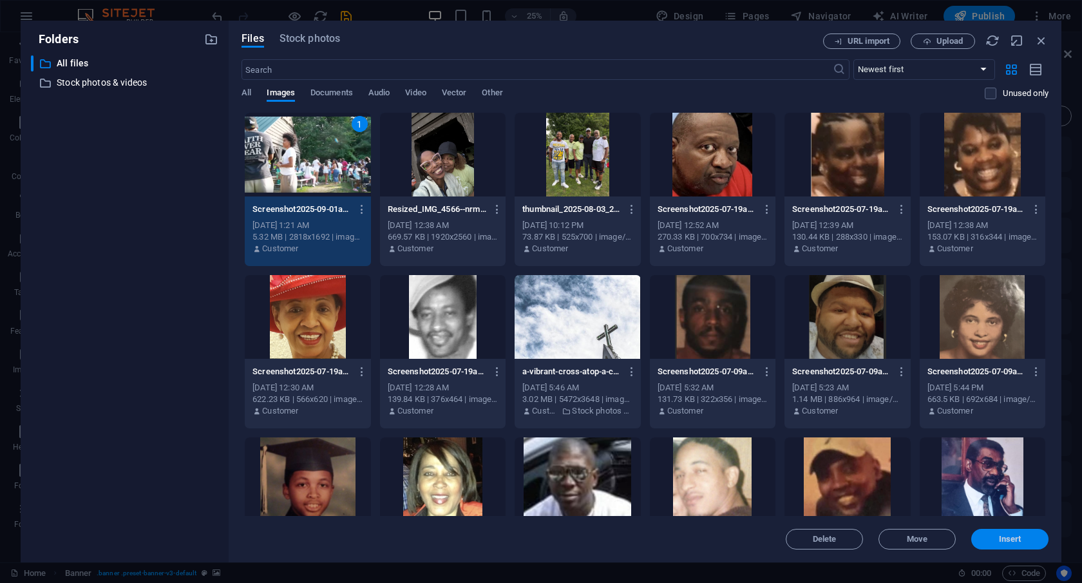
click at [1004, 546] on button "Insert" at bounding box center [1009, 539] width 77 height 21
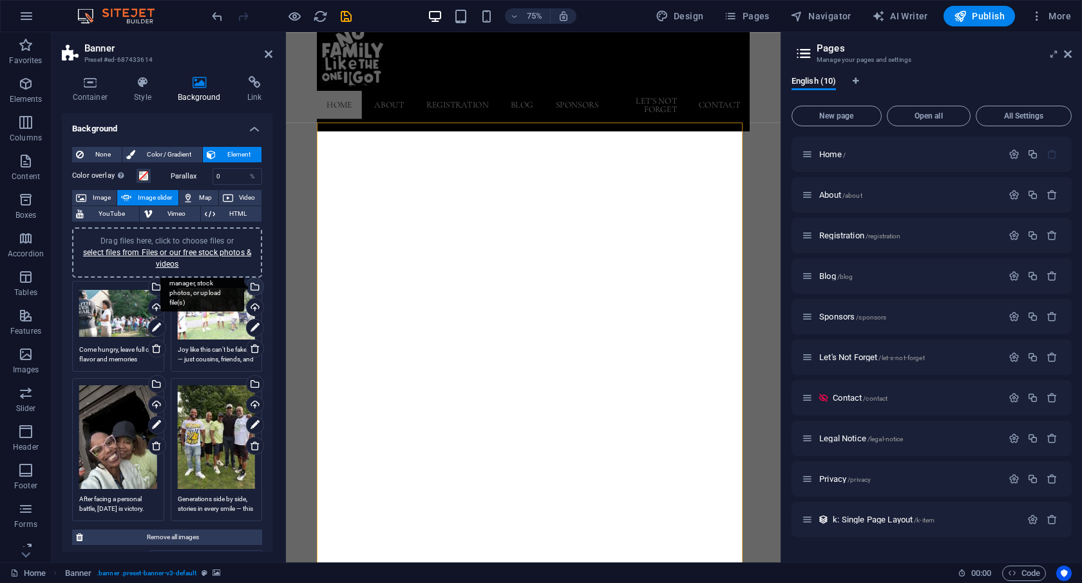
click at [244, 284] on div "Select files from the file manager, stock photos, or upload file(s)" at bounding box center [202, 287] width 84 height 48
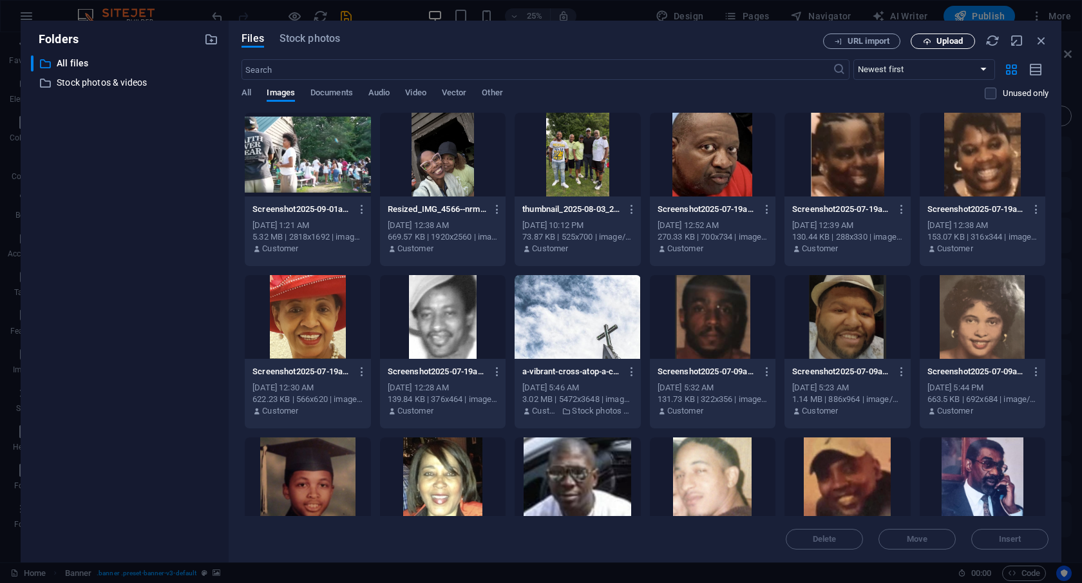
click at [946, 43] on span "Upload" at bounding box center [950, 41] width 26 height 8
click at [1041, 41] on icon "button" at bounding box center [1042, 40] width 14 height 14
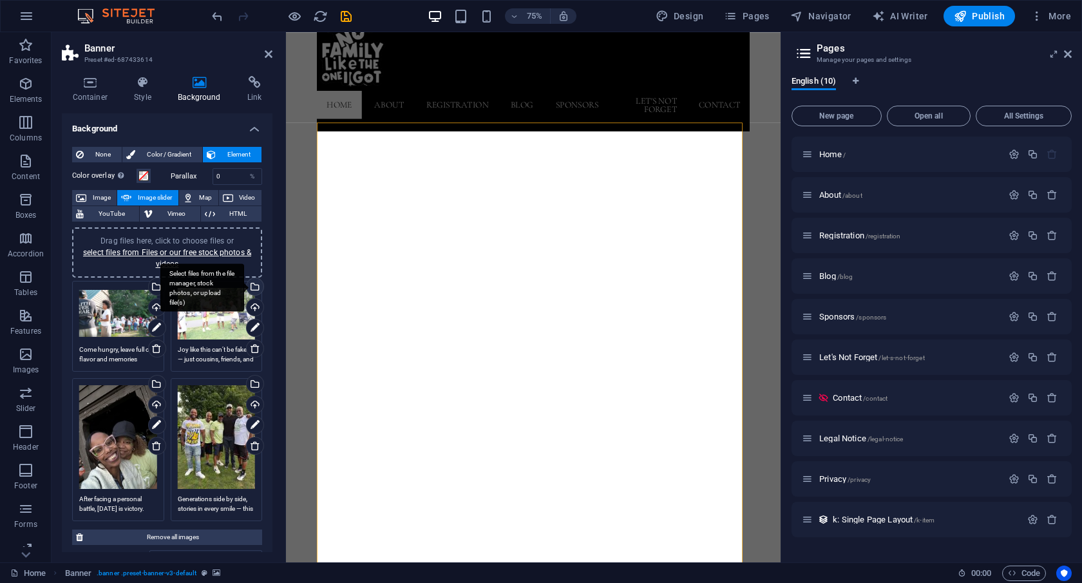
click at [244, 283] on div "Select files from the file manager, stock photos, or upload file(s)" at bounding box center [202, 287] width 84 height 48
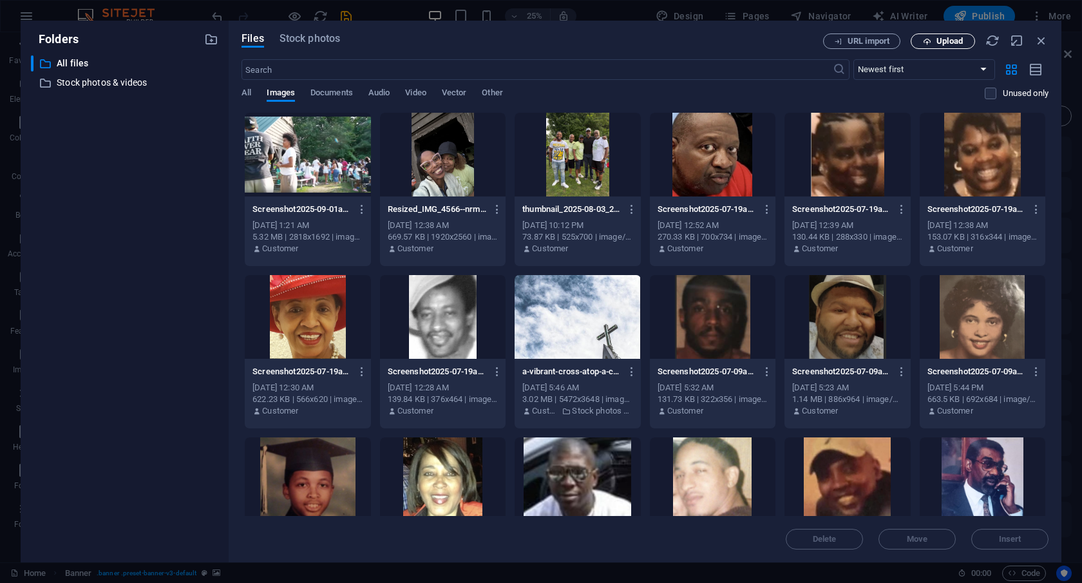
click at [948, 40] on span "Upload" at bounding box center [950, 41] width 26 height 8
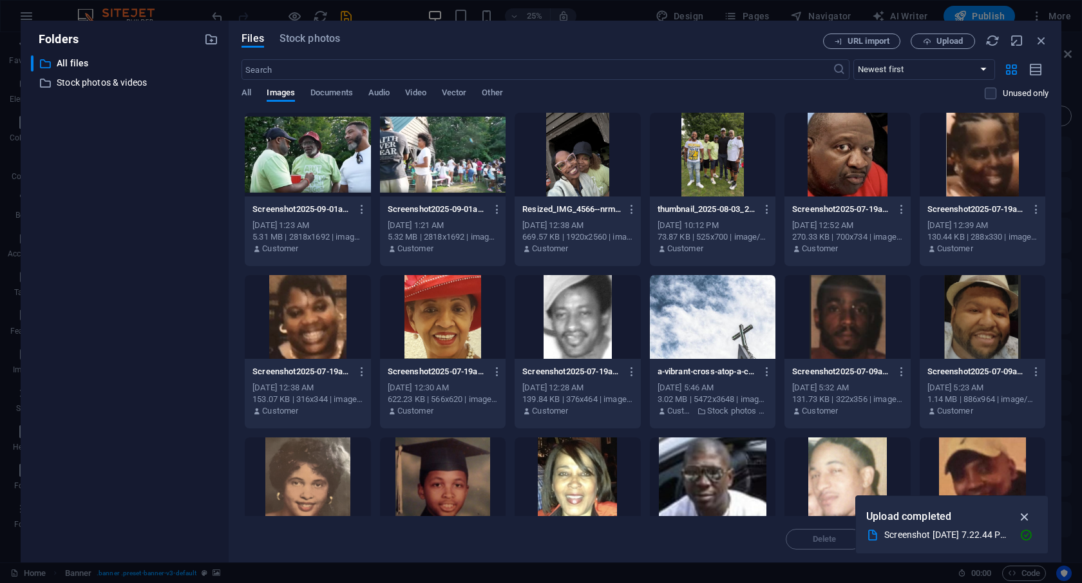
click at [1026, 519] on icon "button" at bounding box center [1025, 517] width 15 height 14
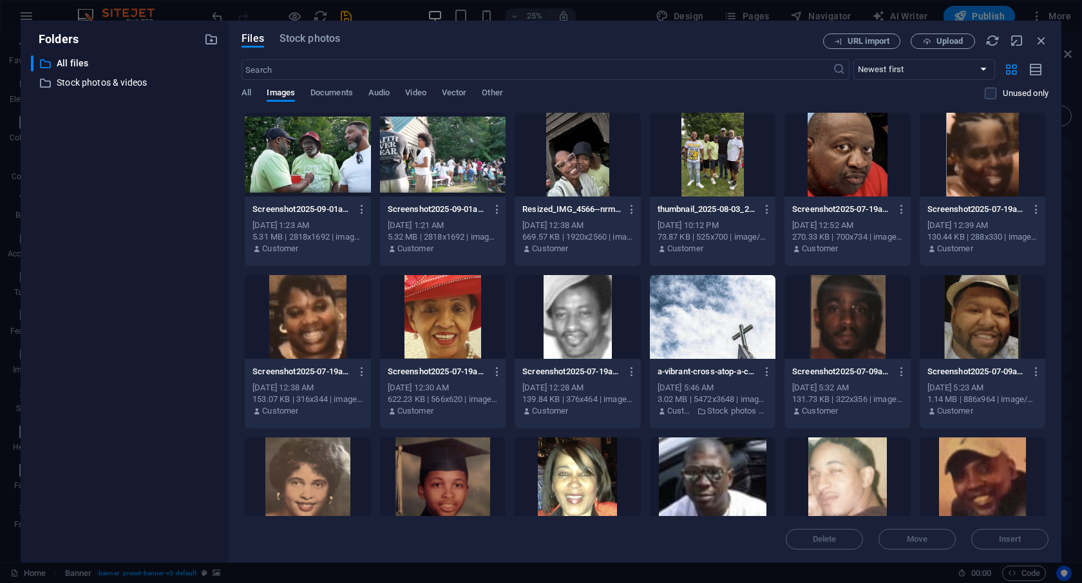
click at [338, 162] on div at bounding box center [308, 155] width 126 height 84
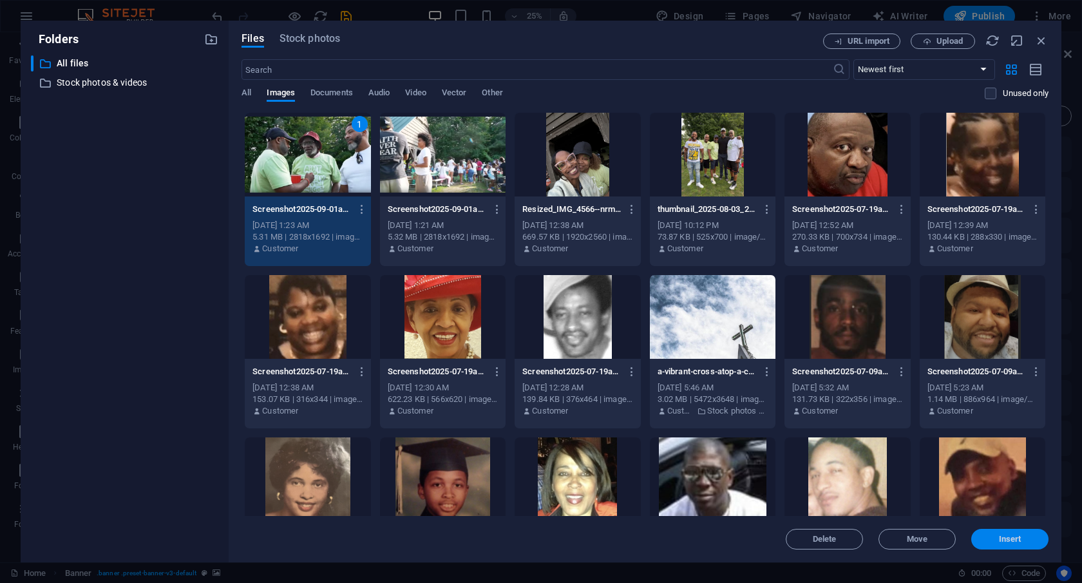
click at [997, 542] on span "Insert" at bounding box center [1010, 539] width 67 height 8
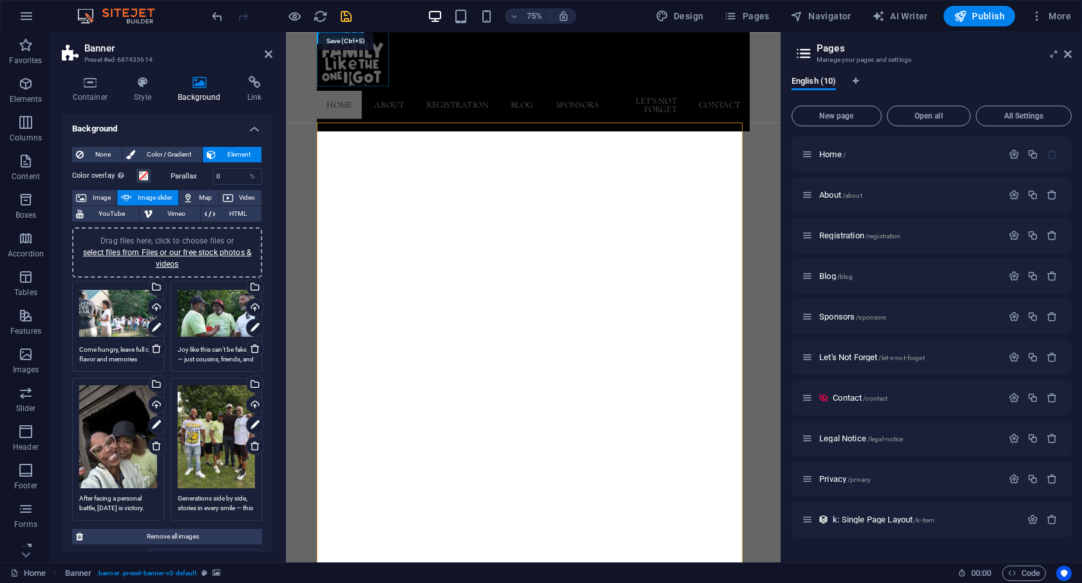
click at [347, 17] on icon "save" at bounding box center [346, 16] width 15 height 15
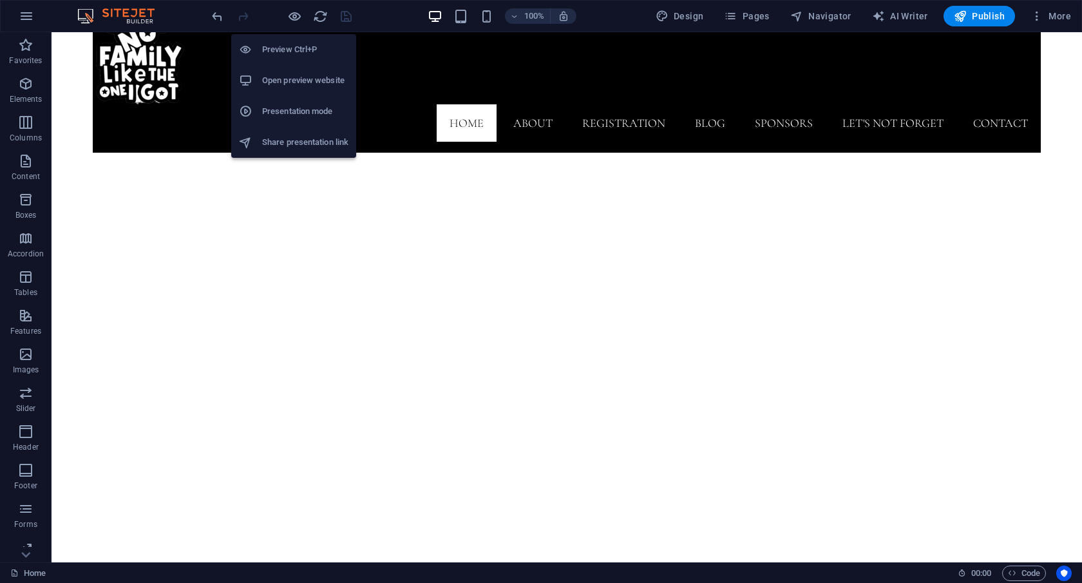
click at [296, 52] on h6 "Preview Ctrl+P" at bounding box center [305, 49] width 86 height 15
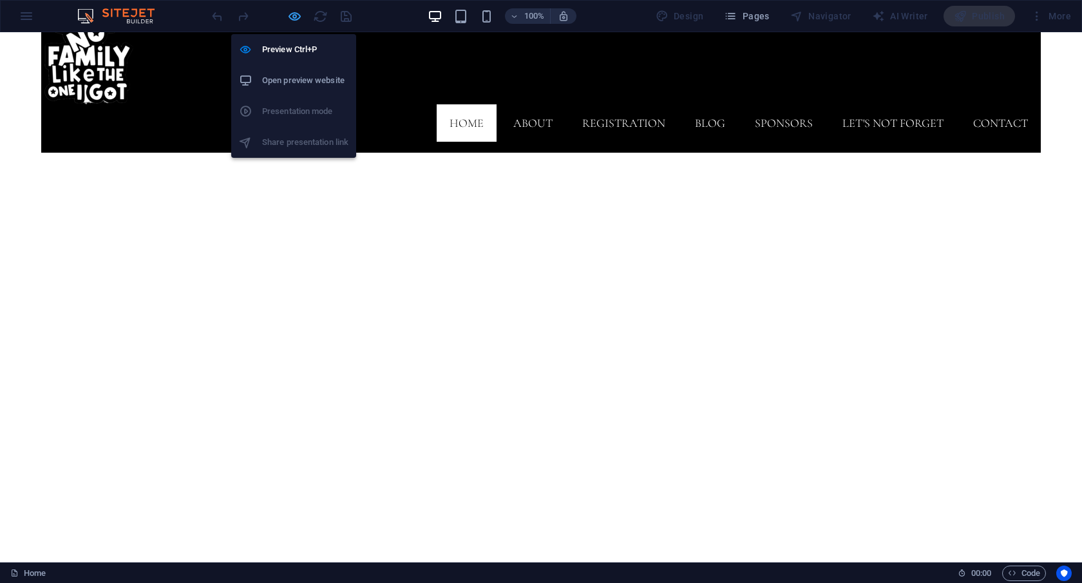
click at [294, 15] on icon "button" at bounding box center [294, 16] width 15 height 15
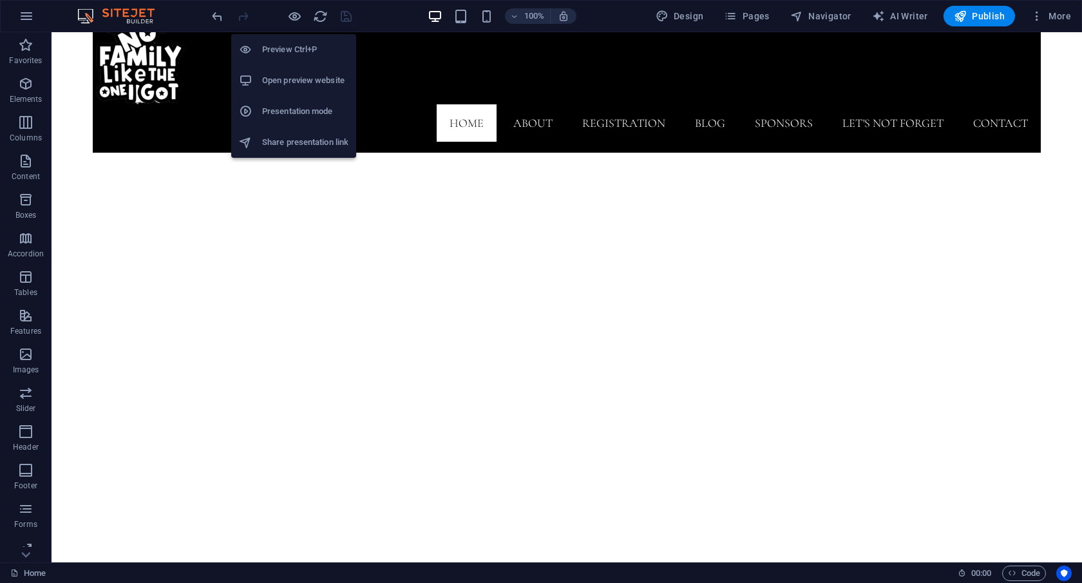
click at [307, 53] on h6 "Preview Ctrl+P" at bounding box center [305, 49] width 86 height 15
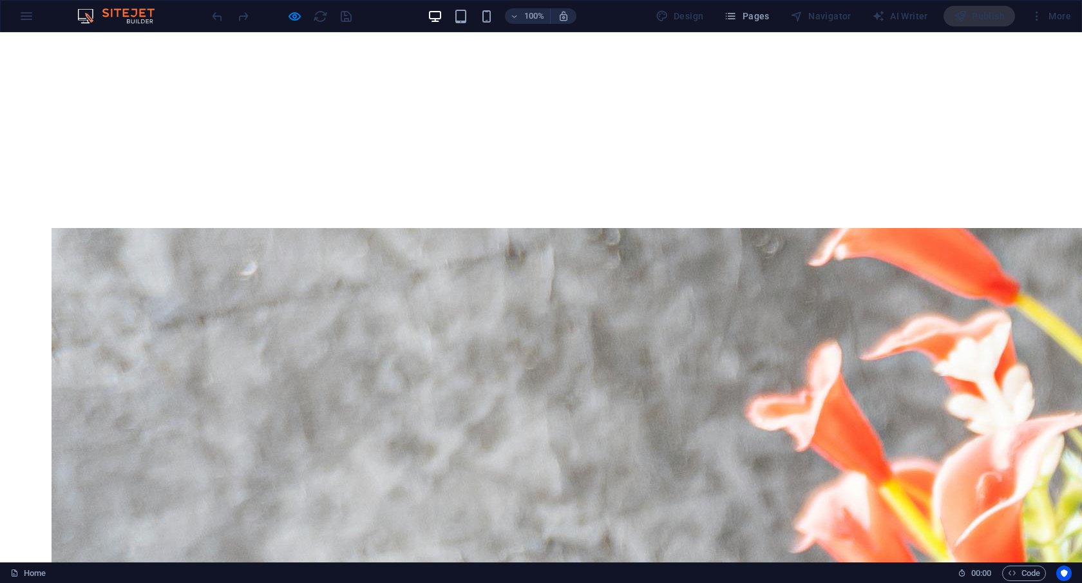
scroll to position [734, 0]
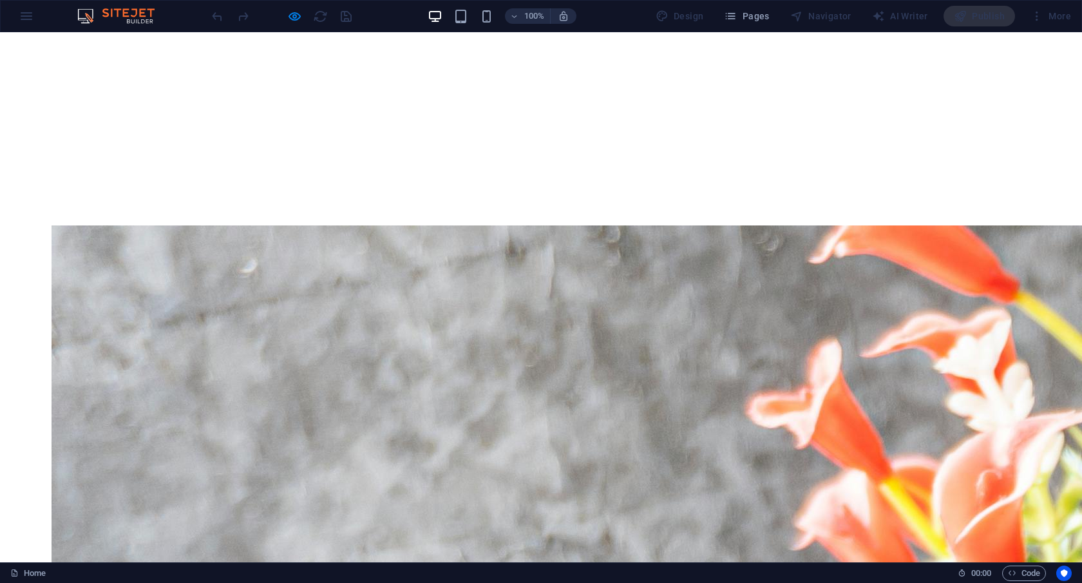
click at [731, 19] on icon "button" at bounding box center [730, 16] width 13 height 13
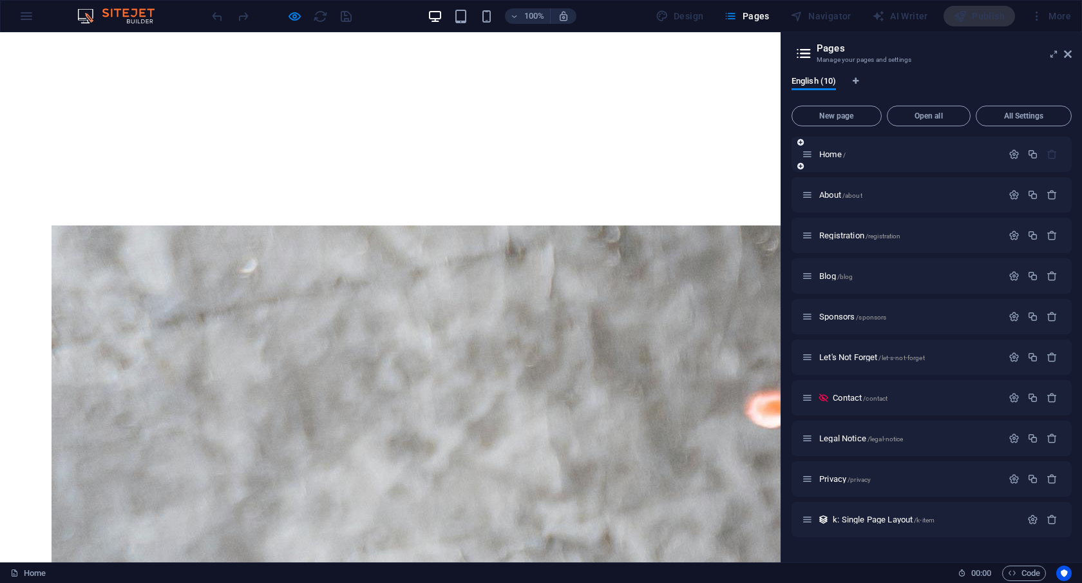
click at [828, 162] on div "Home /" at bounding box center [932, 154] width 280 height 35
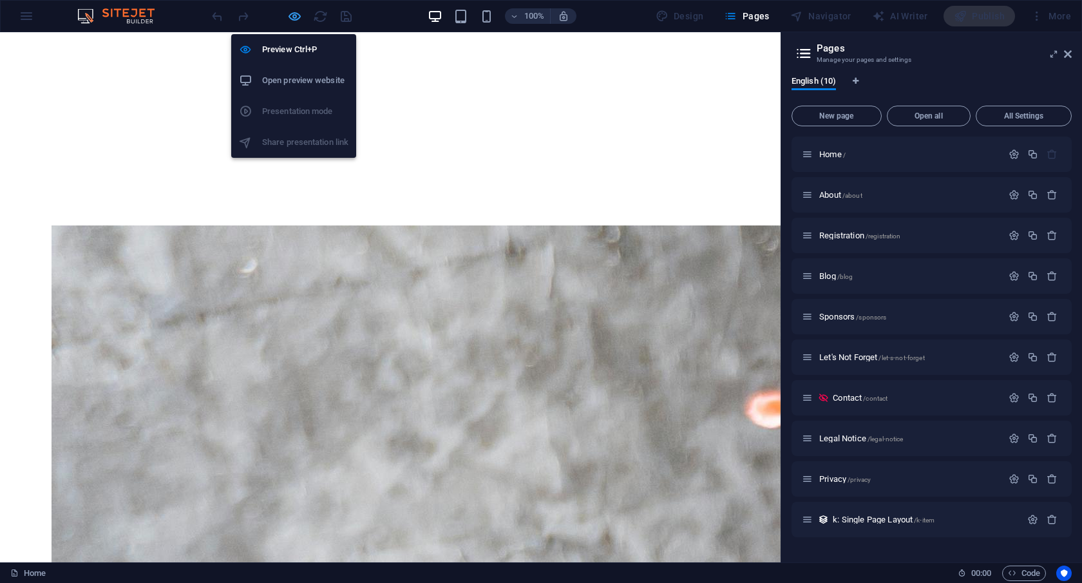
click at [296, 18] on icon "button" at bounding box center [294, 16] width 15 height 15
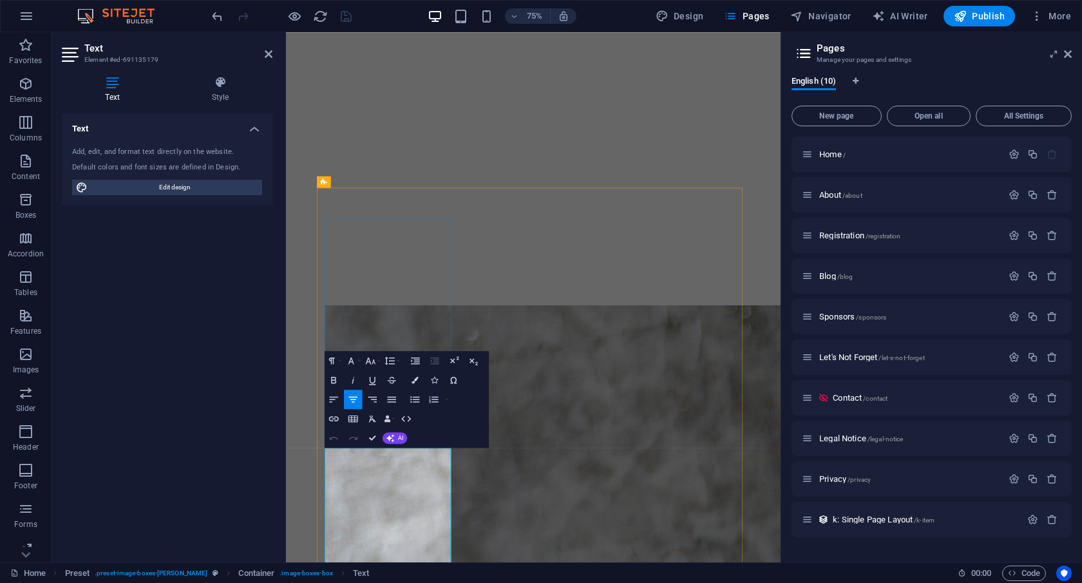
click at [415, 381] on icon "button" at bounding box center [415, 380] width 7 height 7
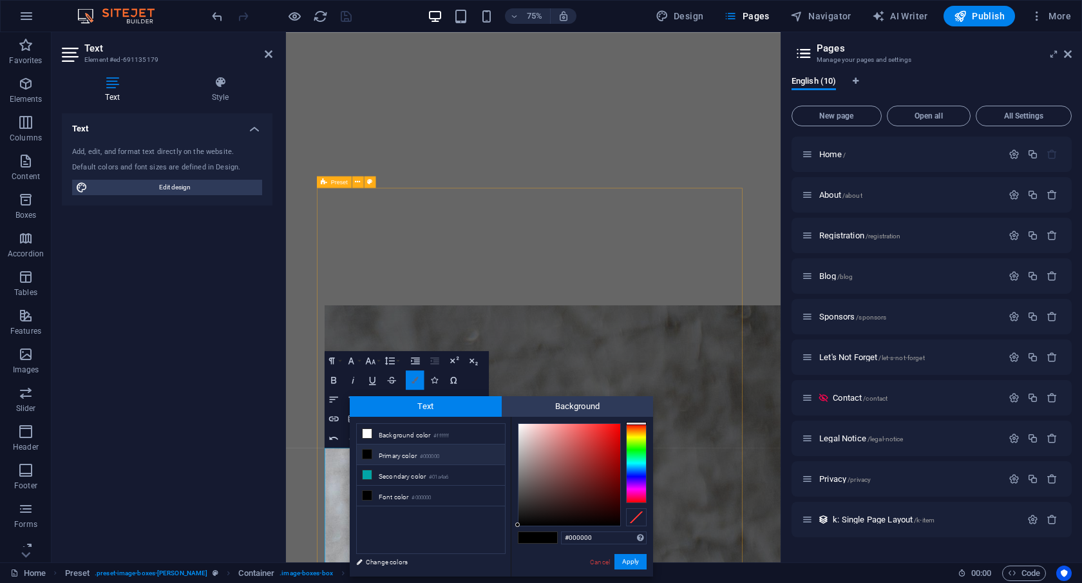
click at [415, 379] on icon "button" at bounding box center [415, 380] width 7 height 7
click at [603, 560] on link "Cancel" at bounding box center [600, 562] width 23 height 10
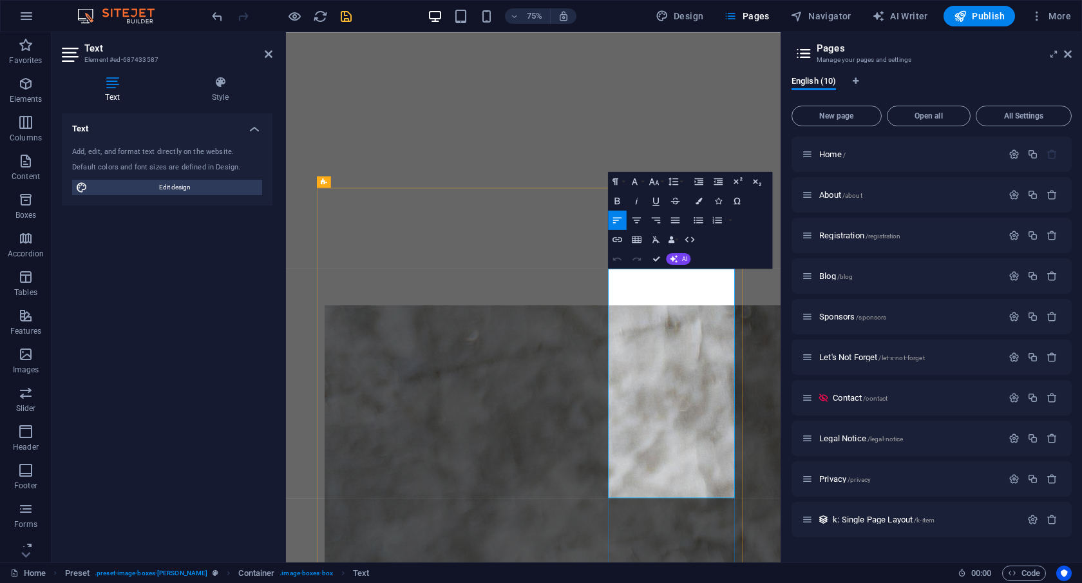
drag, startPoint x: 787, startPoint y: 635, endPoint x: 778, endPoint y: 635, distance: 8.4
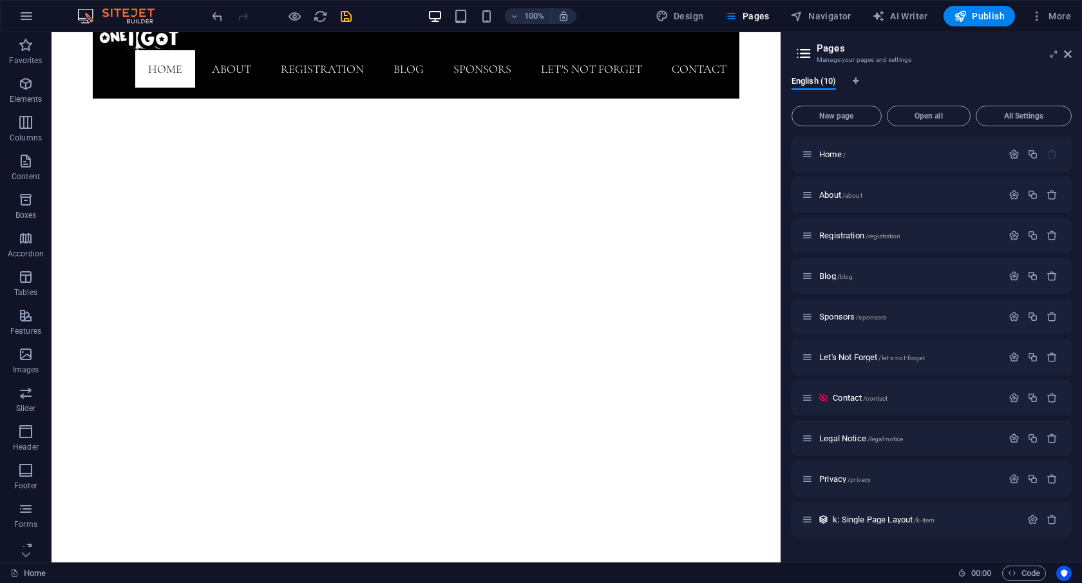
scroll to position [242, 0]
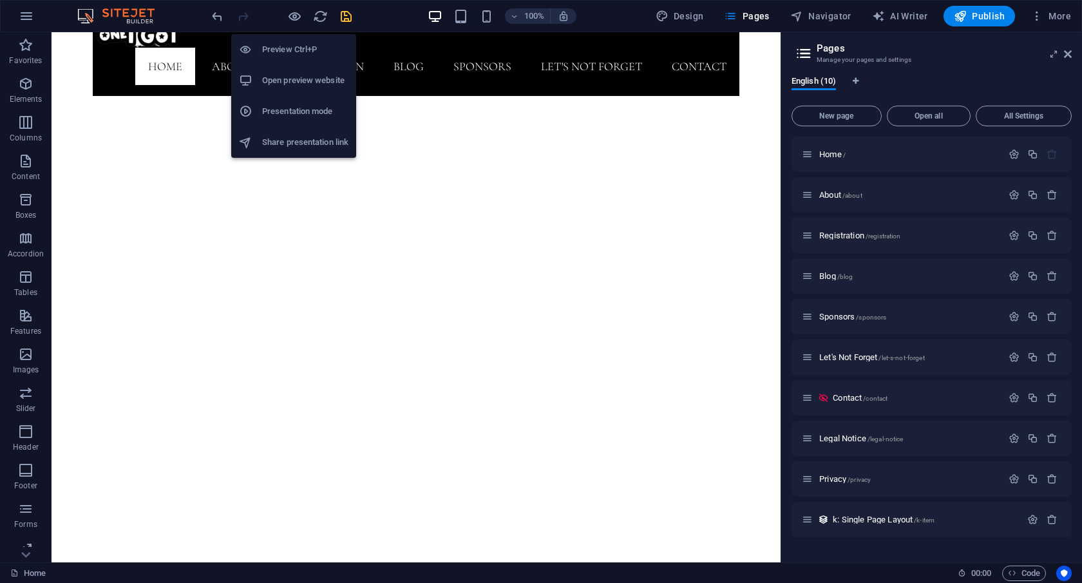
click at [287, 45] on h6 "Preview Ctrl+P" at bounding box center [305, 49] width 86 height 15
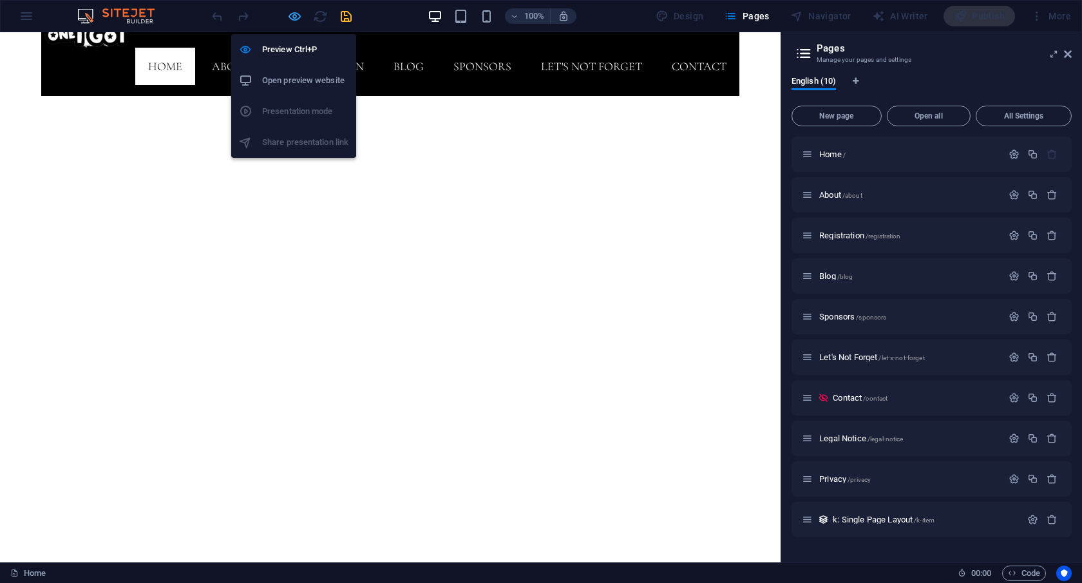
click at [287, 16] on icon "button" at bounding box center [294, 16] width 15 height 15
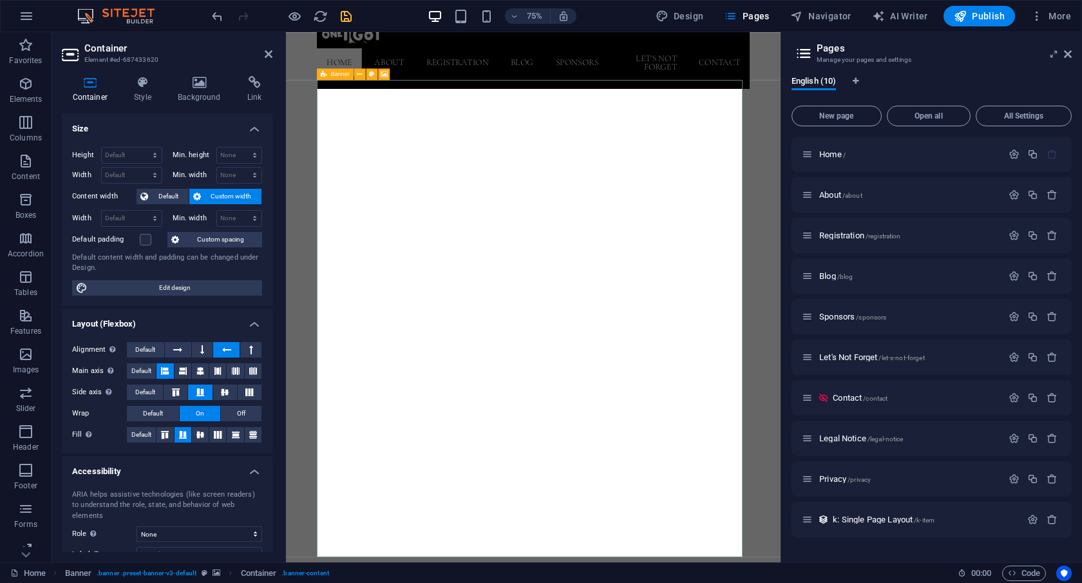
click at [325, 75] on icon at bounding box center [324, 74] width 6 height 12
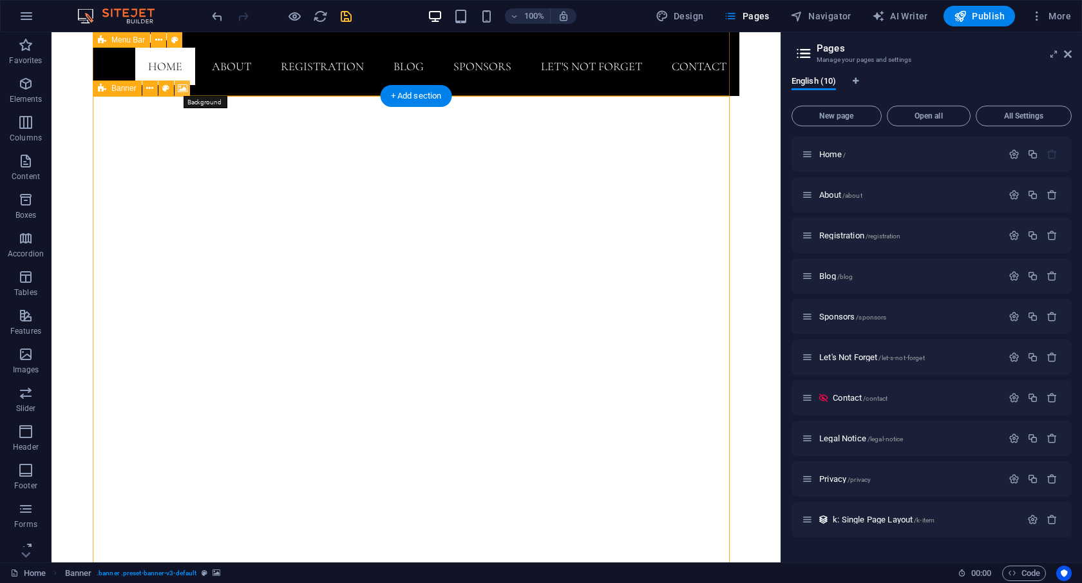
click at [182, 90] on icon at bounding box center [183, 89] width 10 height 14
select select "ms"
select select "s"
select select "ondemand"
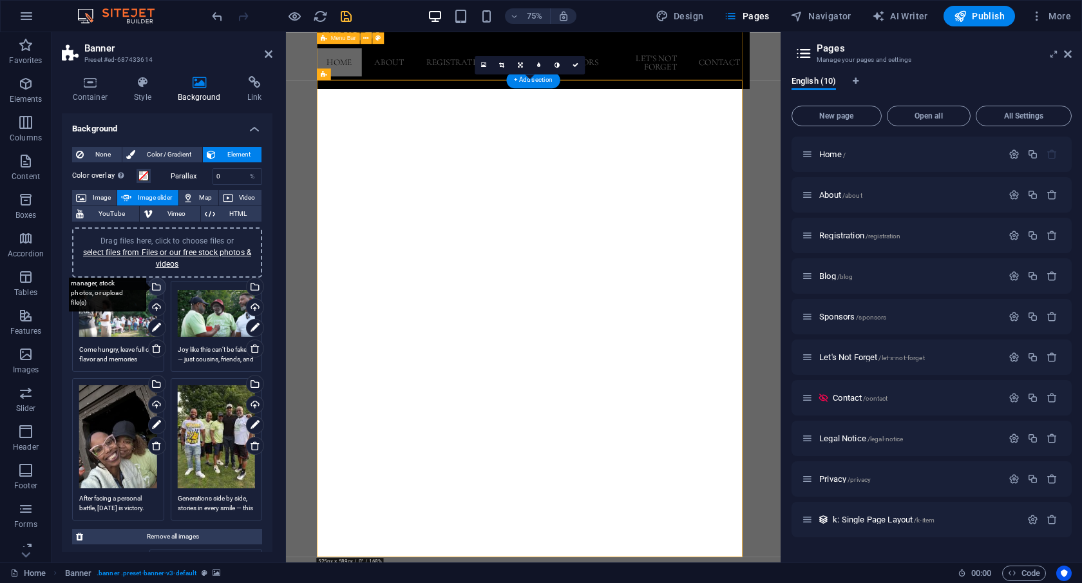
click at [155, 285] on div "Select files from the file manager, stock photos, or upload file(s)" at bounding box center [155, 287] width 19 height 19
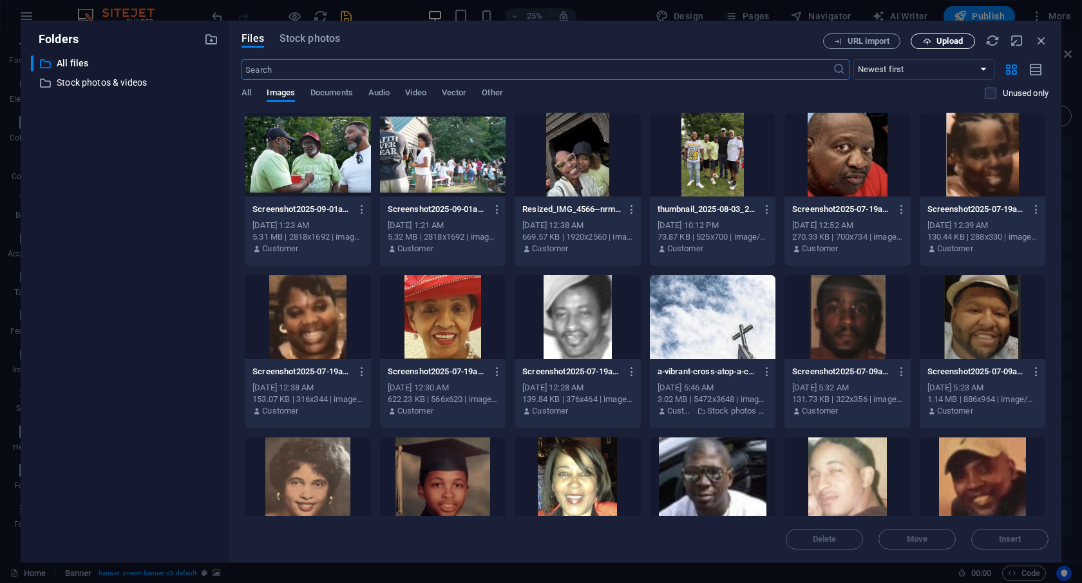
click at [930, 44] on icon "button" at bounding box center [927, 41] width 8 height 8
click at [761, 208] on icon "button" at bounding box center [767, 210] width 12 height 12
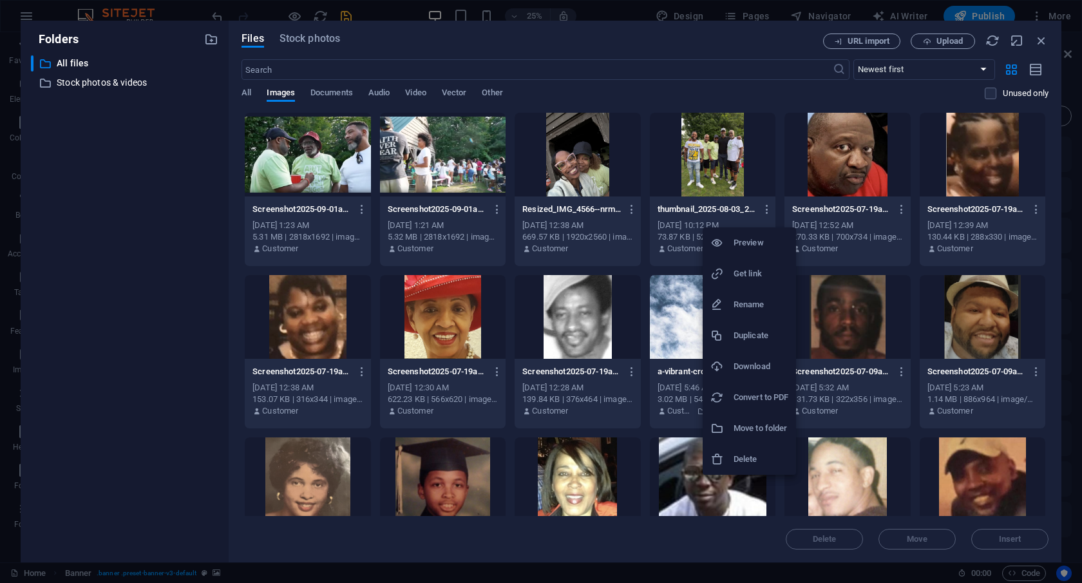
click at [741, 464] on h6 "Delete" at bounding box center [761, 459] width 55 height 15
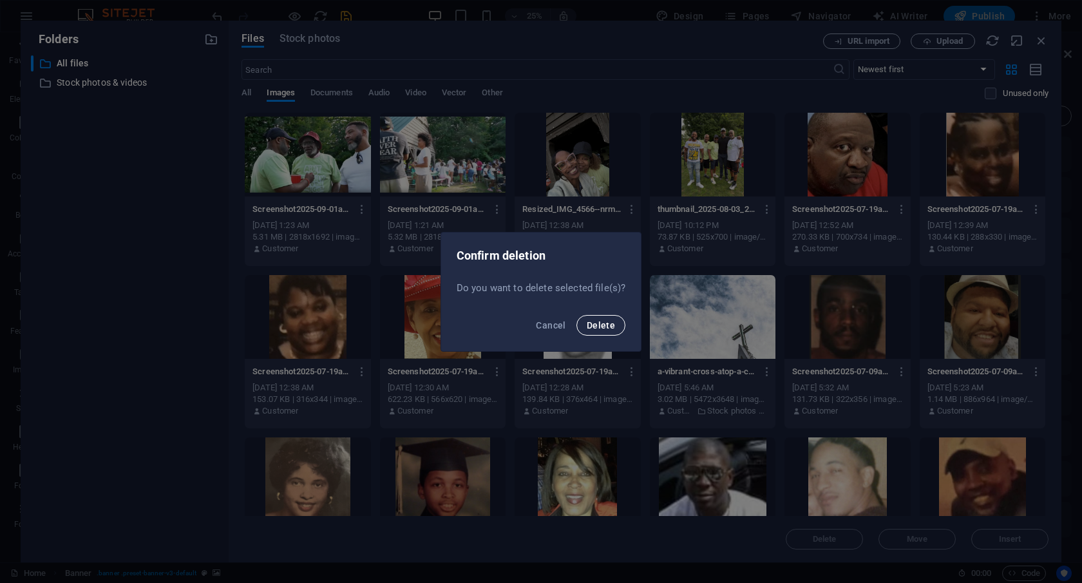
click at [612, 326] on span "Delete" at bounding box center [601, 325] width 28 height 10
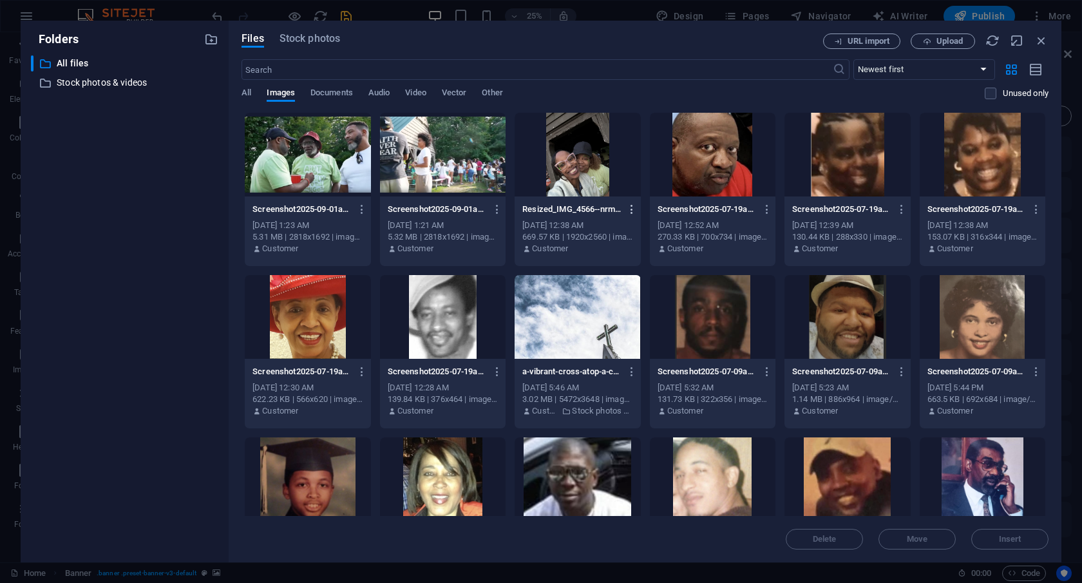
click at [626, 207] on icon "button" at bounding box center [632, 210] width 12 height 12
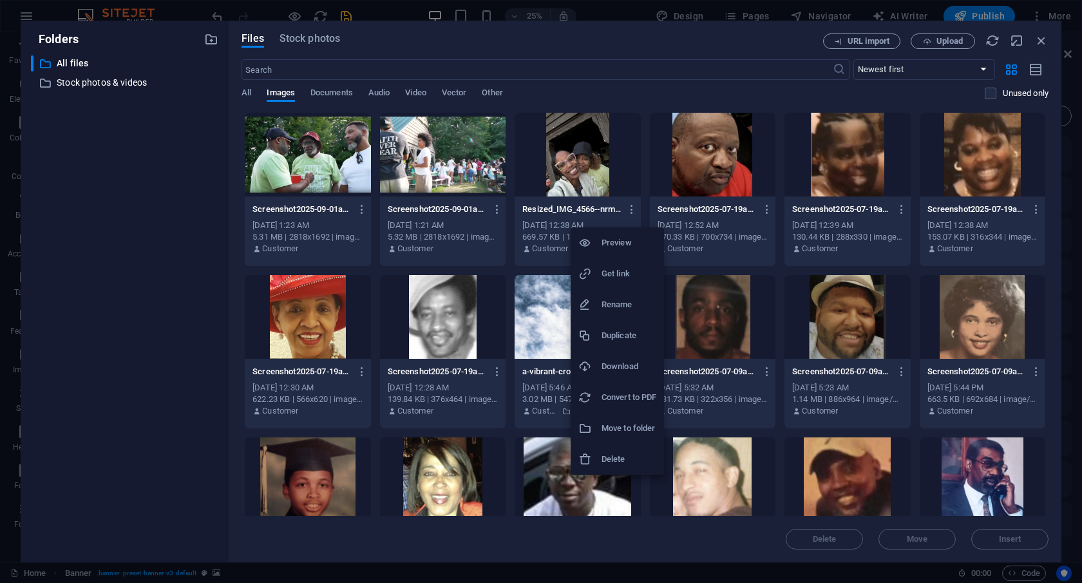
click at [614, 459] on h6 "Delete" at bounding box center [629, 459] width 55 height 15
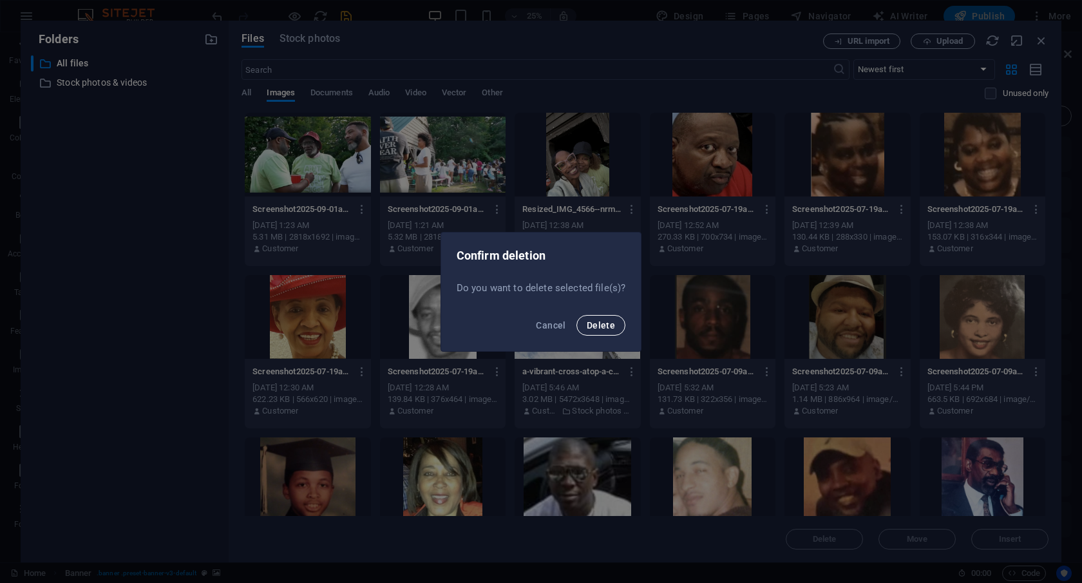
click at [593, 331] on button "Delete" at bounding box center [601, 325] width 49 height 21
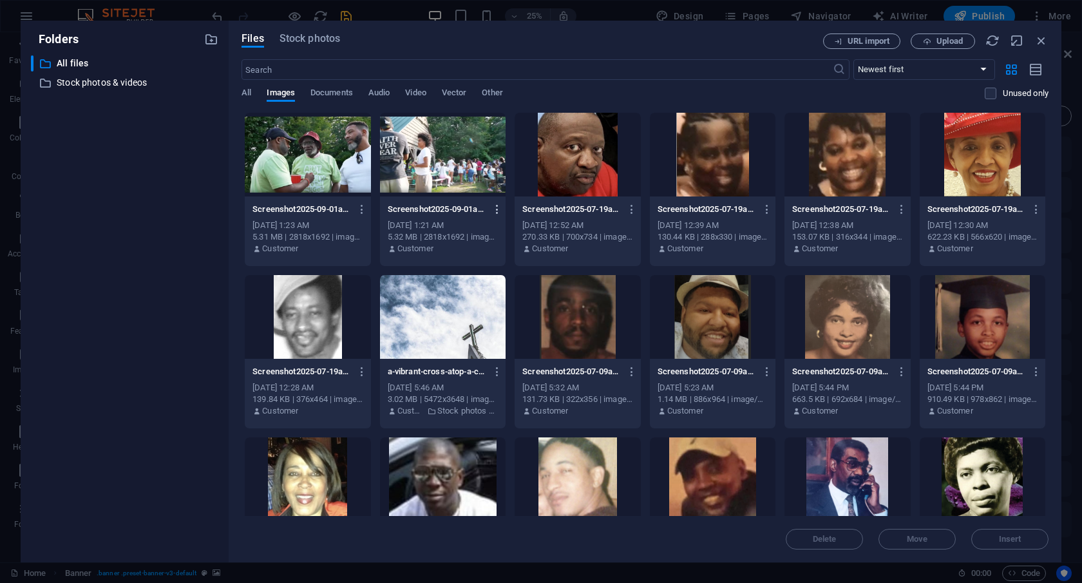
click at [491, 212] on icon "button" at bounding box center [497, 210] width 12 height 12
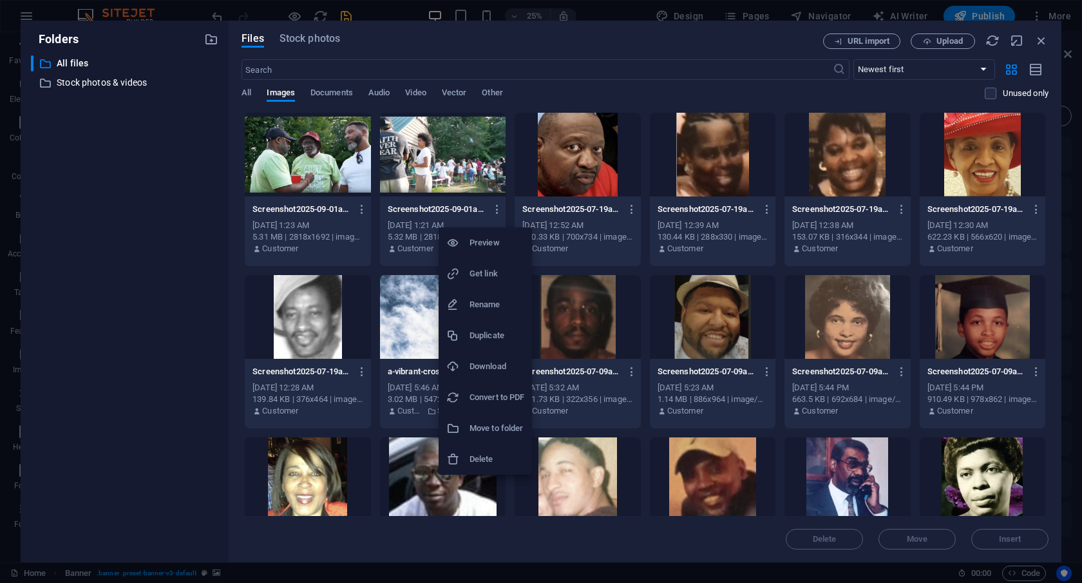
click at [495, 459] on h6 "Delete" at bounding box center [497, 459] width 55 height 15
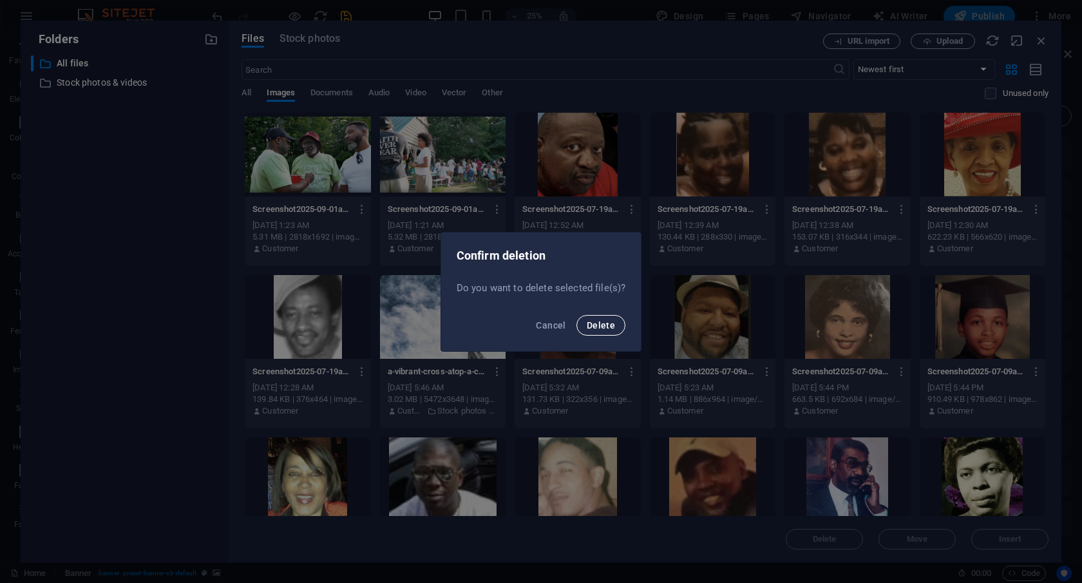
click at [592, 323] on span "Delete" at bounding box center [601, 325] width 28 height 10
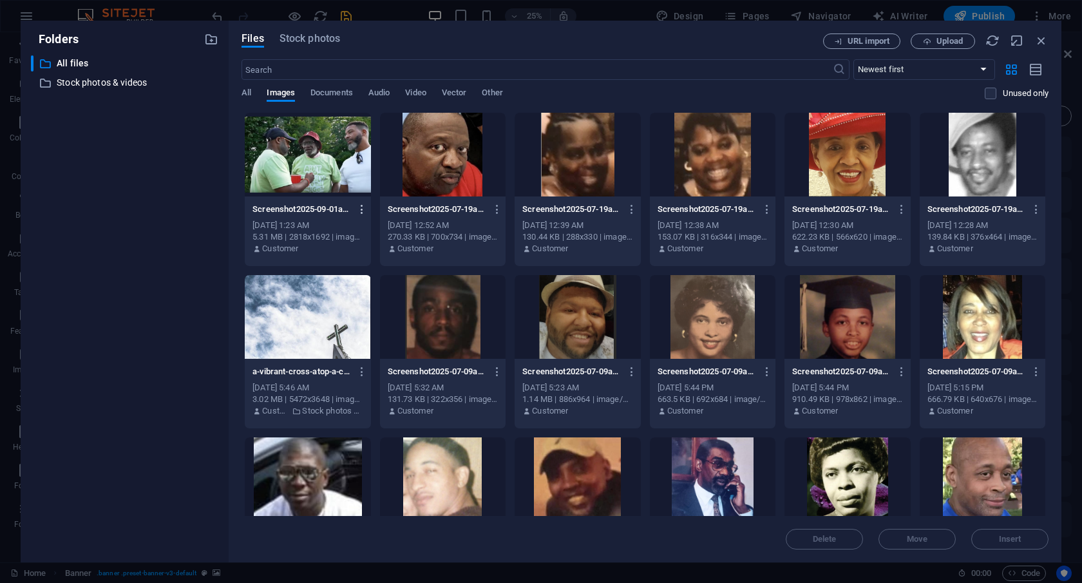
click at [354, 218] on button "button" at bounding box center [359, 209] width 17 height 21
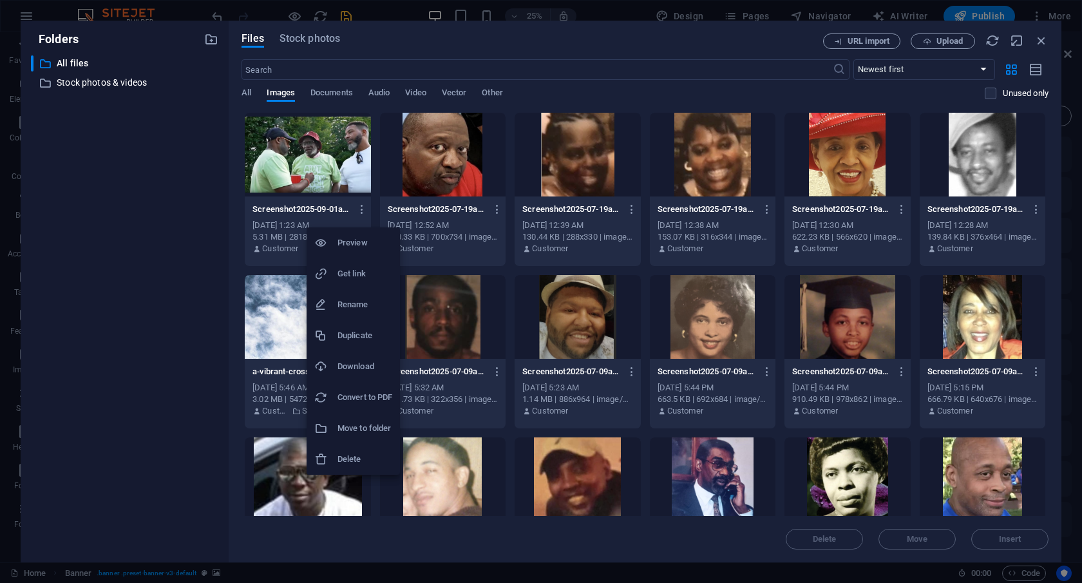
click at [345, 459] on h6 "Delete" at bounding box center [365, 459] width 55 height 15
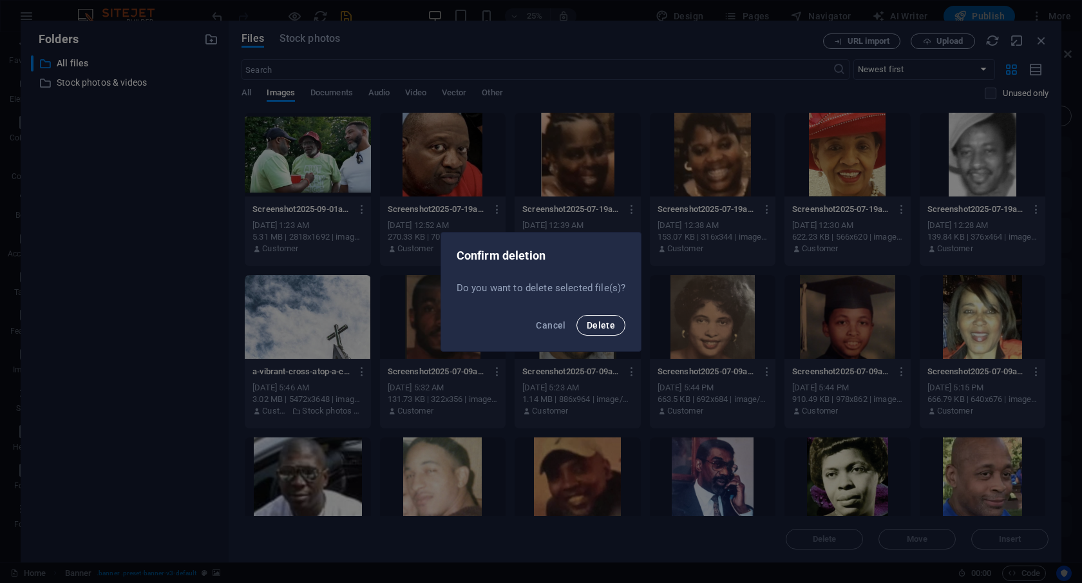
click at [593, 321] on span "Delete" at bounding box center [601, 325] width 28 height 10
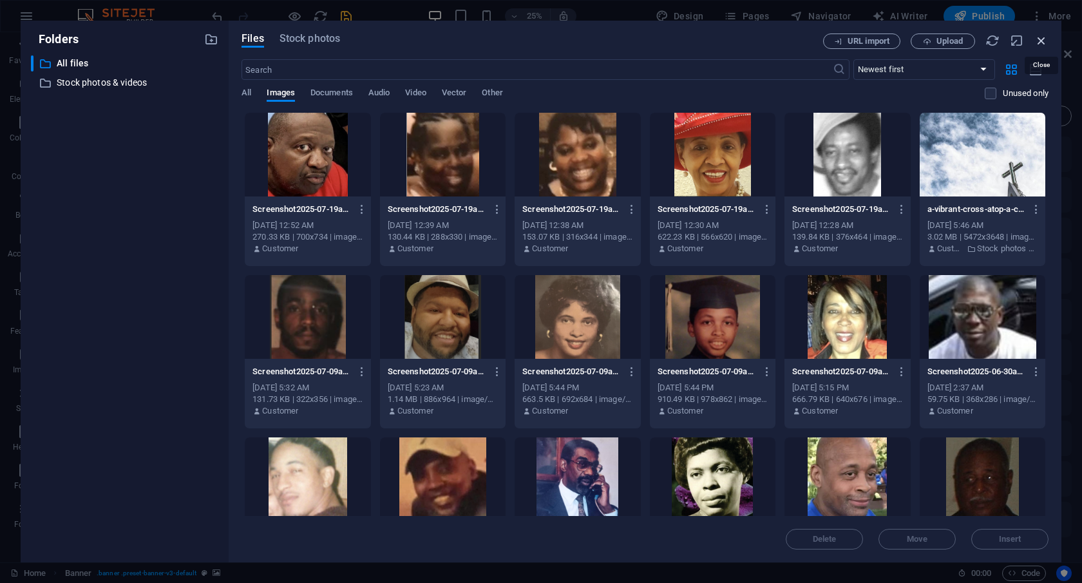
click at [1041, 37] on icon "button" at bounding box center [1042, 40] width 14 height 14
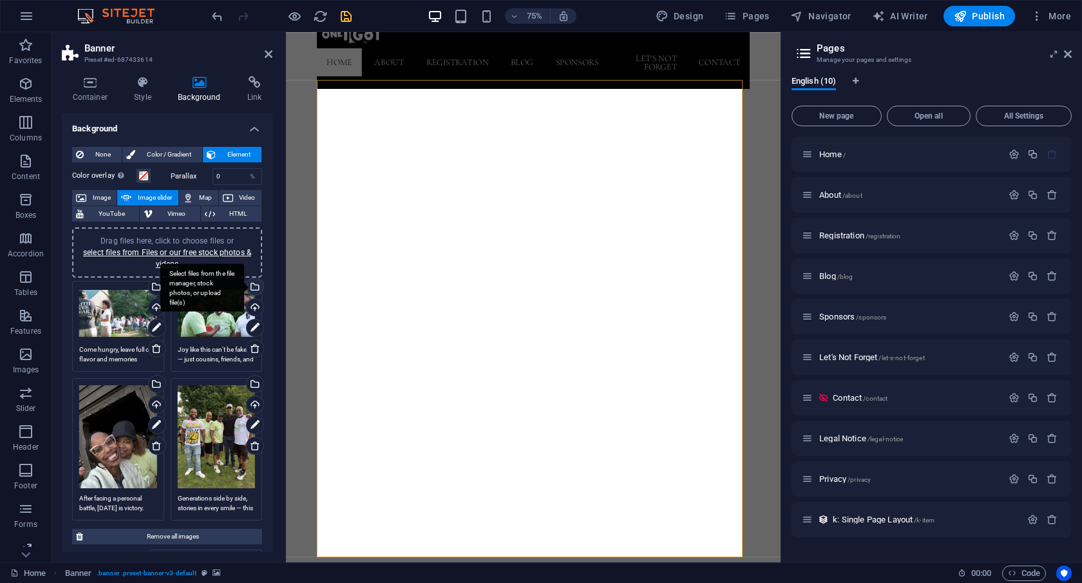
click at [255, 283] on div "Select files from the file manager, stock photos, or upload file(s)" at bounding box center [253, 287] width 19 height 19
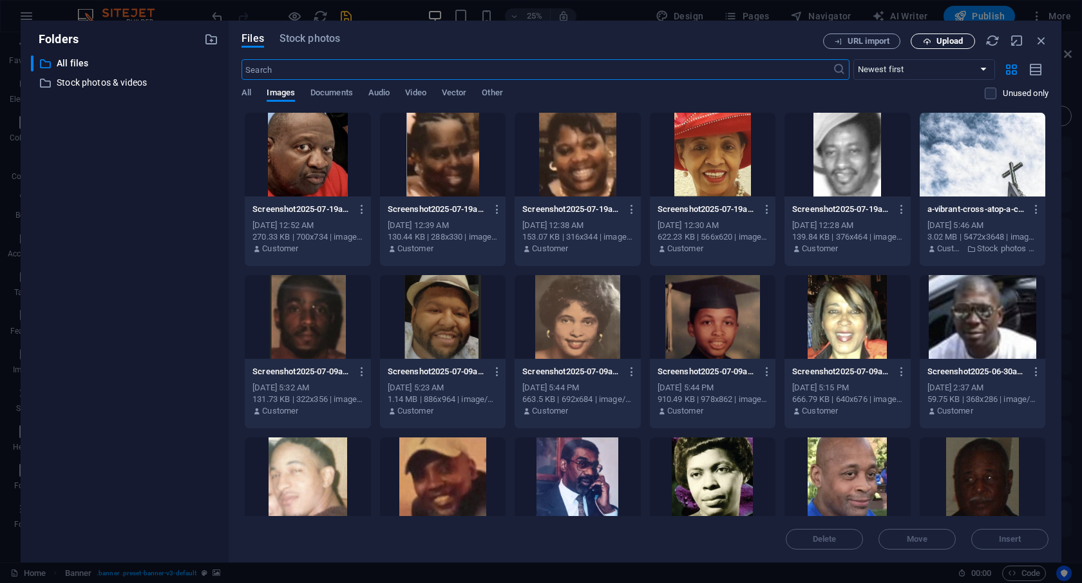
click at [952, 41] on span "Upload" at bounding box center [950, 41] width 26 height 8
click at [1044, 37] on icon "button" at bounding box center [1042, 40] width 14 height 14
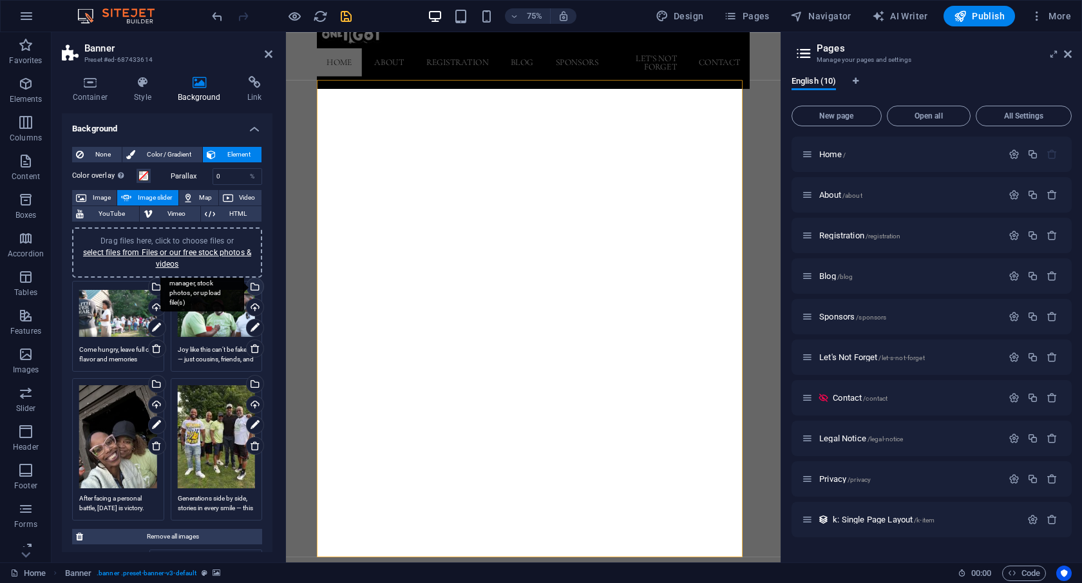
click at [253, 283] on div "Select files from the file manager, stock photos, or upload file(s)" at bounding box center [253, 287] width 19 height 19
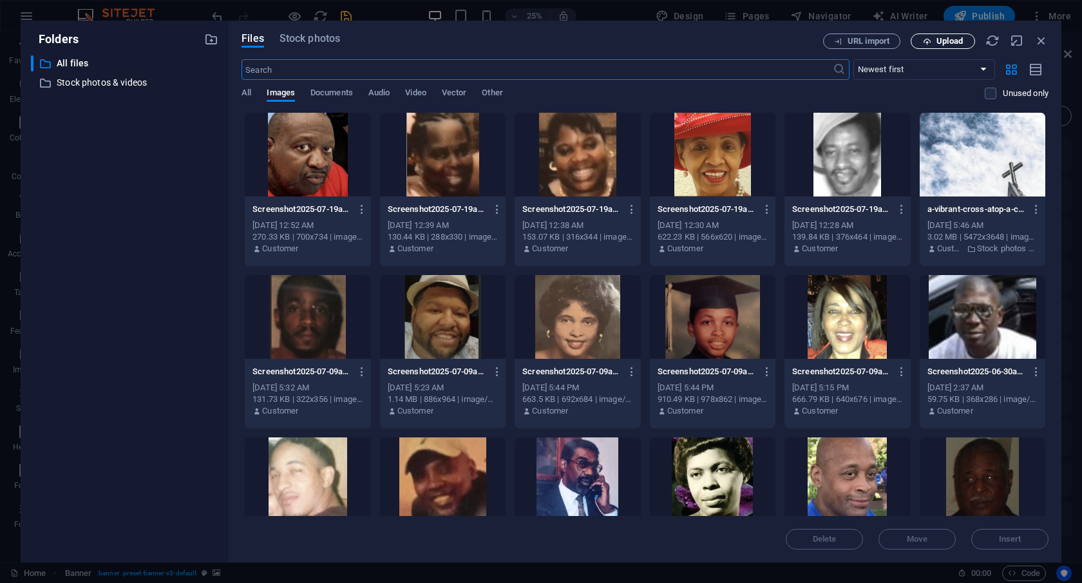
click at [930, 45] on icon "button" at bounding box center [927, 41] width 8 height 8
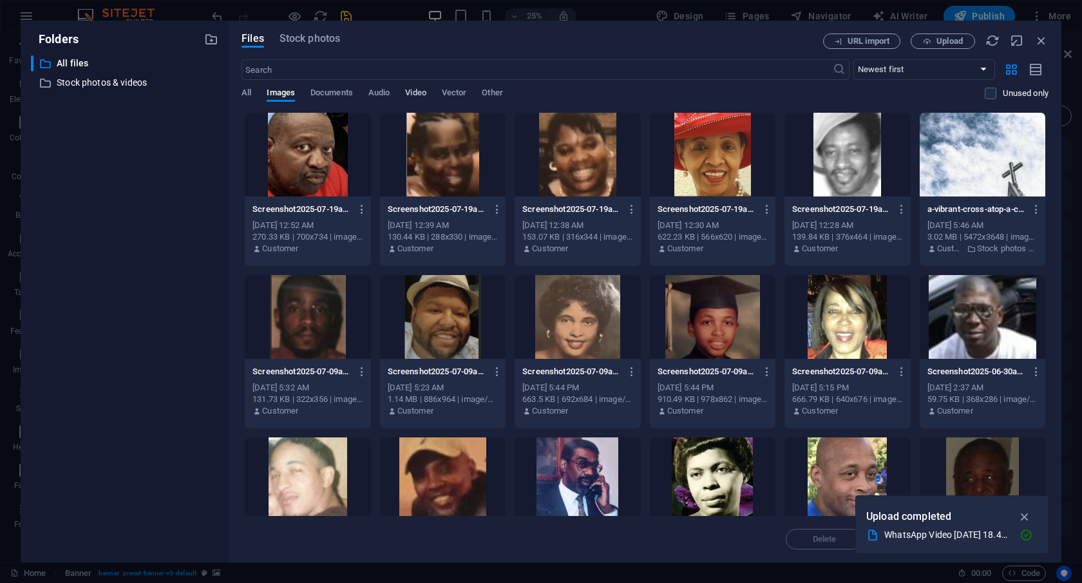
click at [415, 95] on span "Video" at bounding box center [415, 94] width 21 height 18
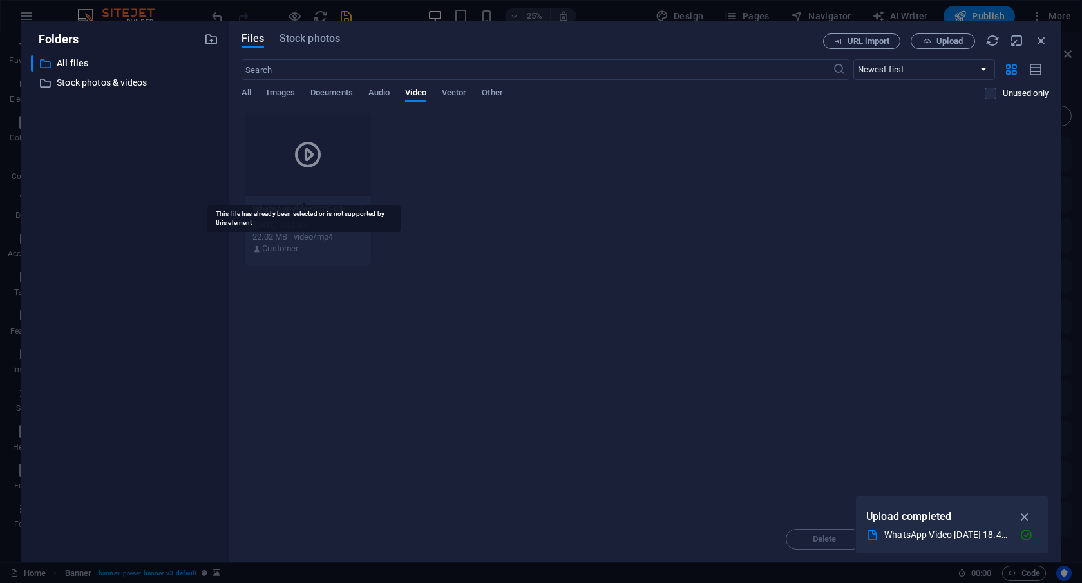
click at [309, 156] on icon at bounding box center [307, 154] width 31 height 31
click at [311, 195] on div at bounding box center [308, 155] width 126 height 84
click at [357, 211] on icon "button" at bounding box center [362, 210] width 12 height 12
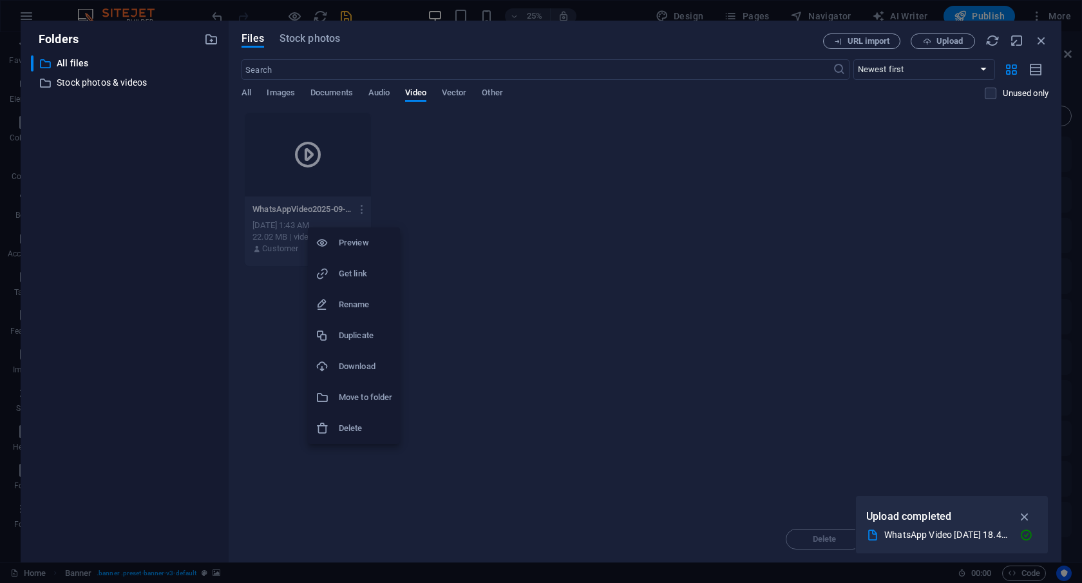
click at [367, 426] on h6 "Delete" at bounding box center [365, 428] width 53 height 15
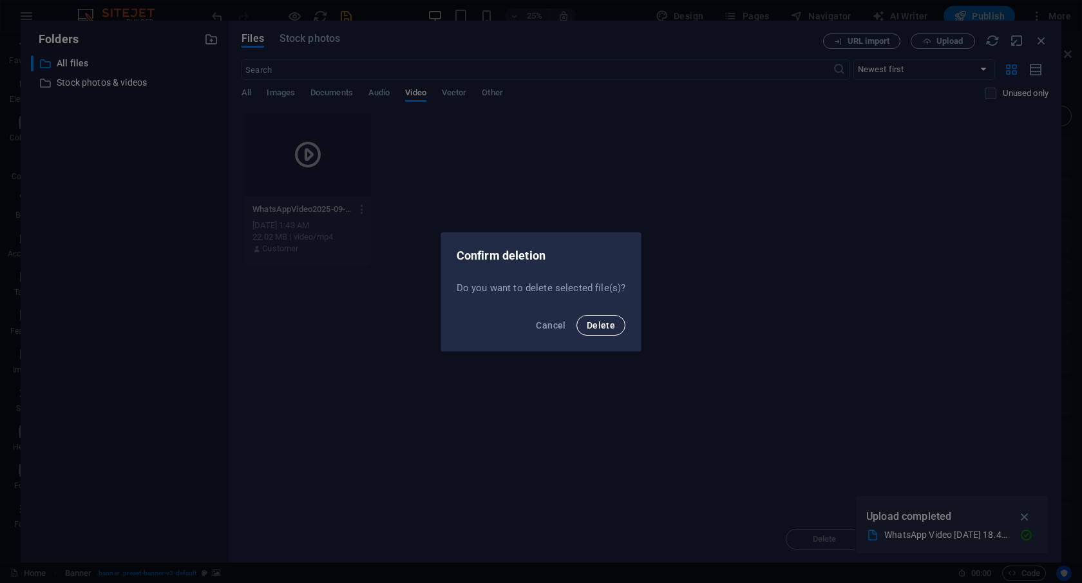
click at [607, 325] on span "Delete" at bounding box center [601, 325] width 28 height 10
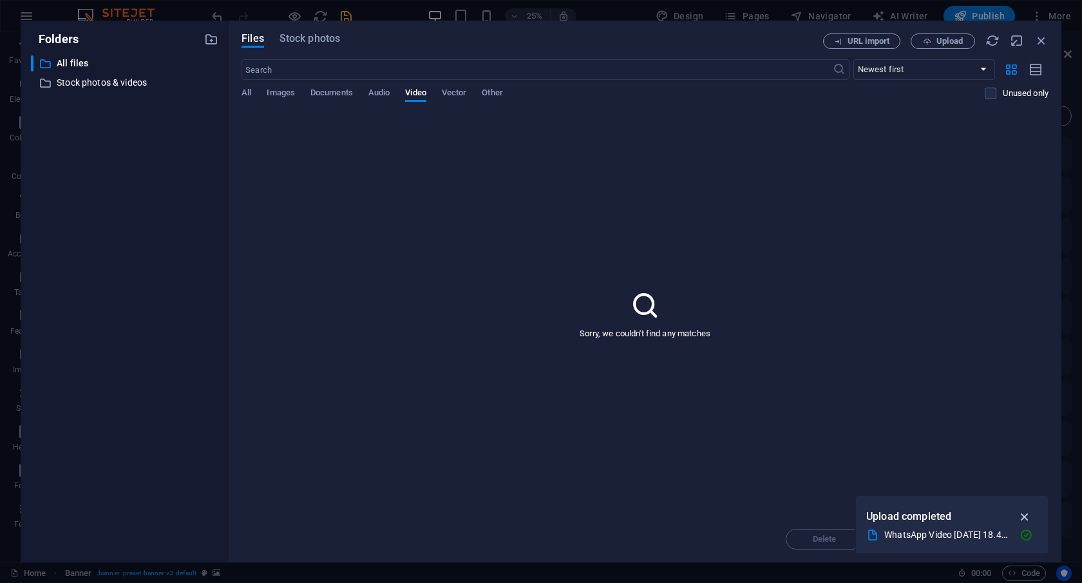
click at [1025, 511] on icon "button" at bounding box center [1025, 517] width 15 height 14
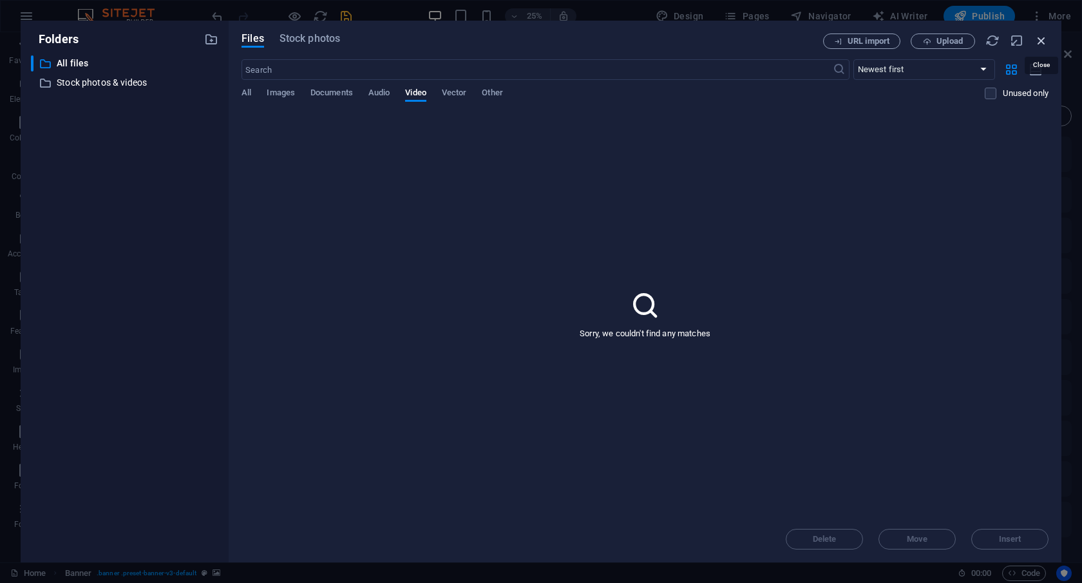
click at [1042, 39] on icon "button" at bounding box center [1042, 40] width 14 height 14
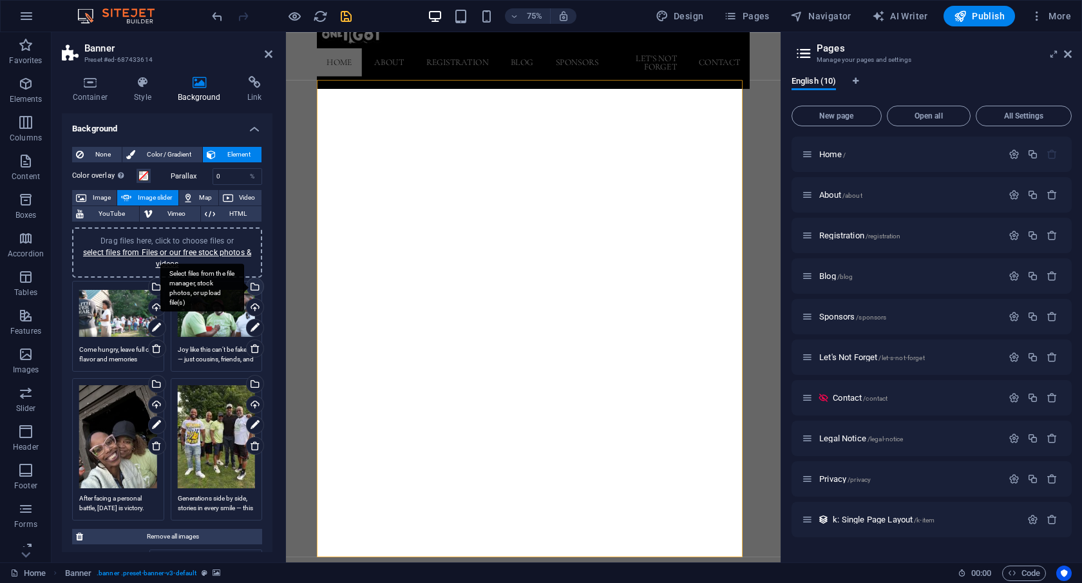
click at [251, 287] on div "Select files from the file manager, stock photos, or upload file(s)" at bounding box center [253, 287] width 19 height 19
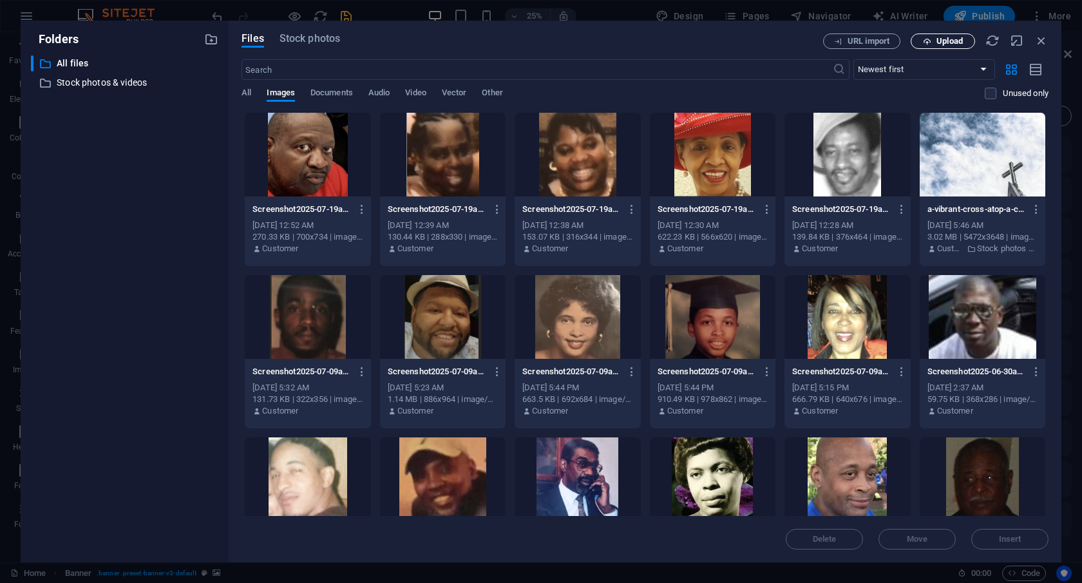
click at [940, 41] on span "Upload" at bounding box center [950, 41] width 26 height 8
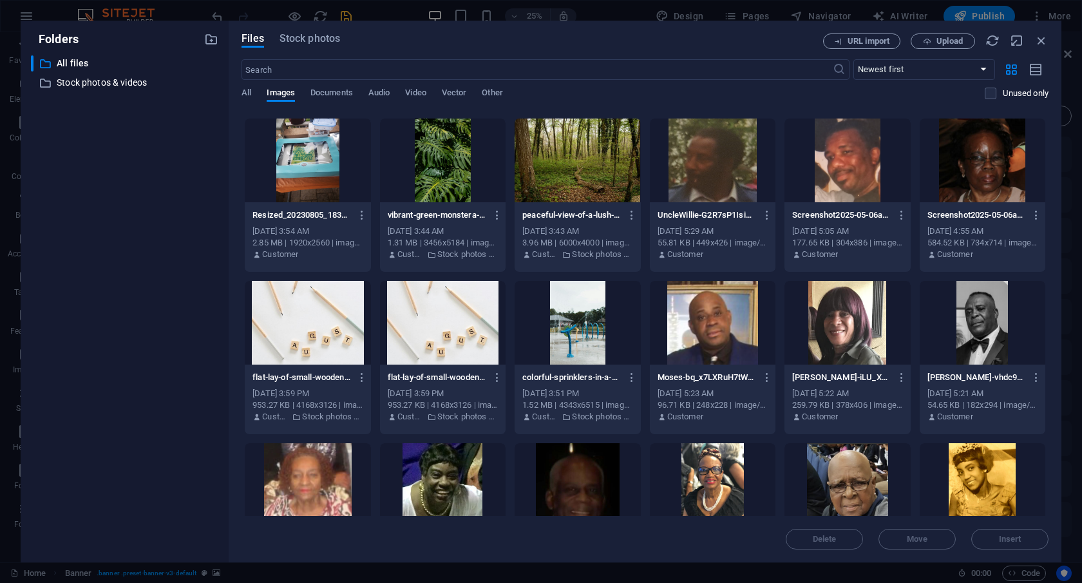
scroll to position [0, 0]
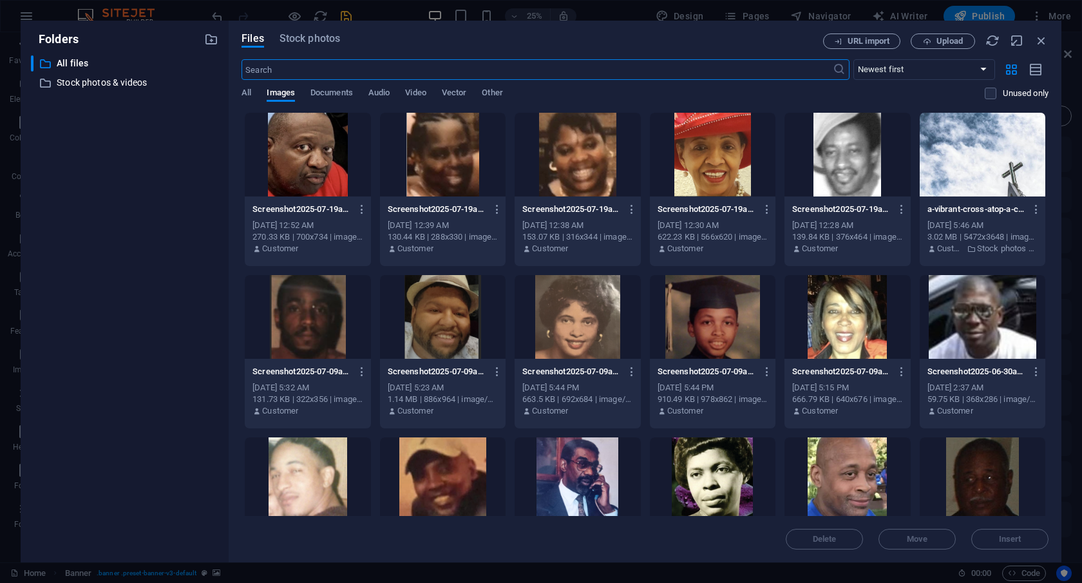
click at [531, 71] on input "text" at bounding box center [537, 69] width 591 height 21
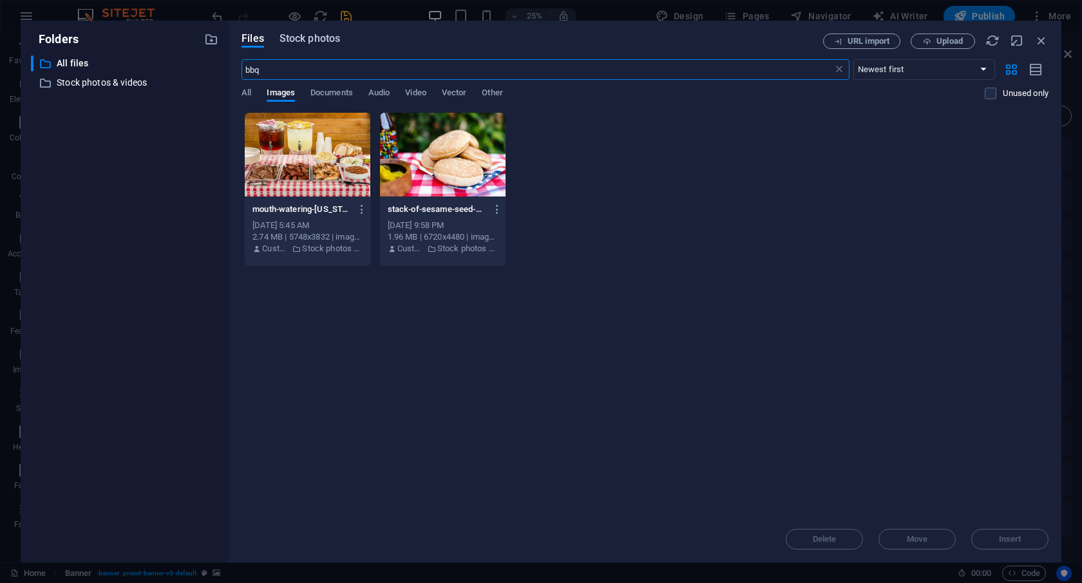
type input "bbq"
click at [309, 37] on span "Stock photos" at bounding box center [310, 38] width 61 height 15
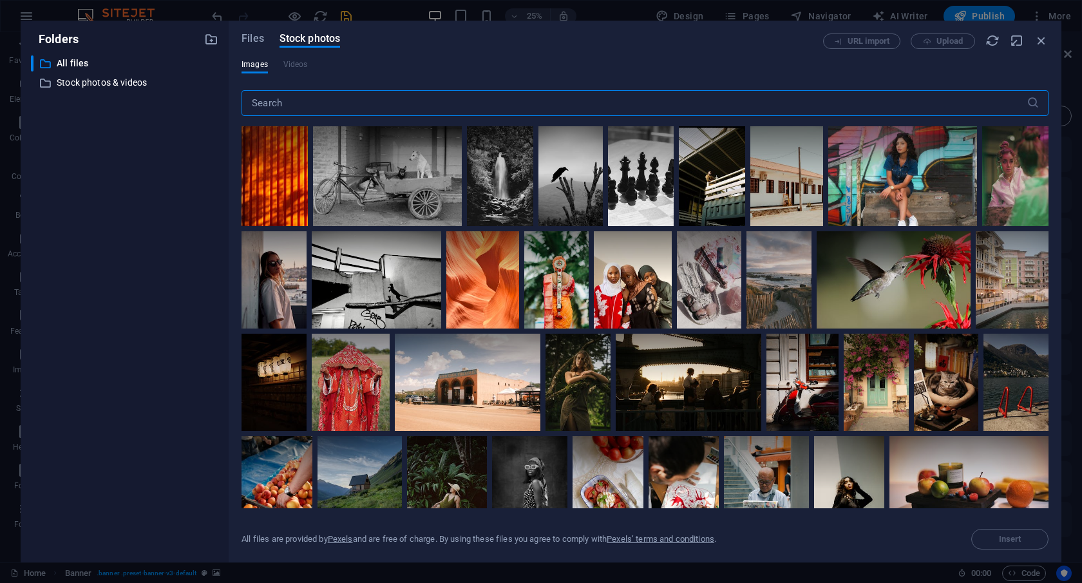
click at [372, 104] on input "text" at bounding box center [634, 103] width 785 height 26
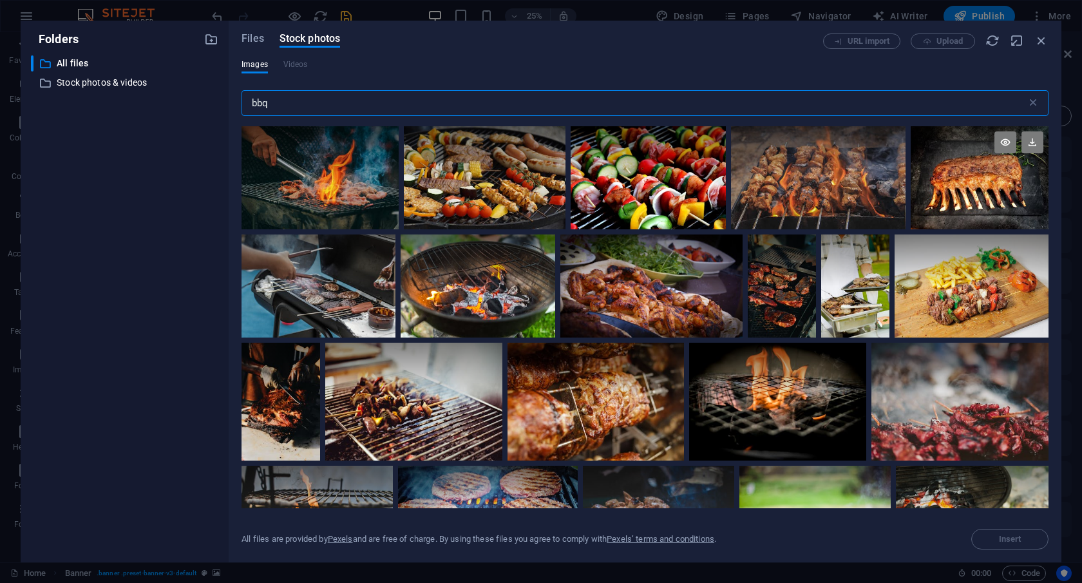
type input "bbq"
drag, startPoint x: 1045, startPoint y: 140, endPoint x: 1046, endPoint y: 162, distance: 21.9
click at [1046, 162] on div at bounding box center [645, 317] width 807 height 382
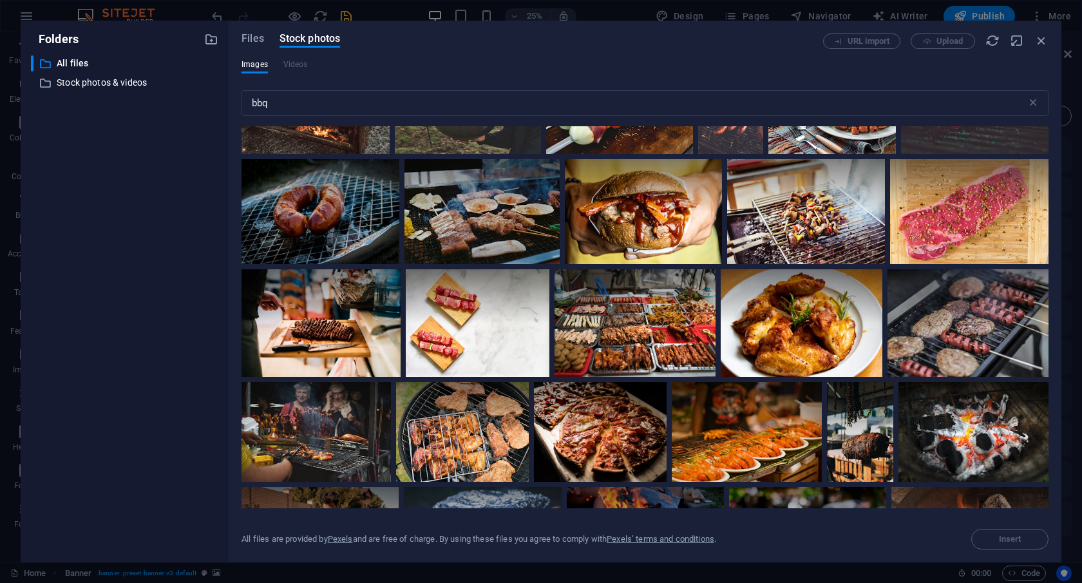
scroll to position [901, 0]
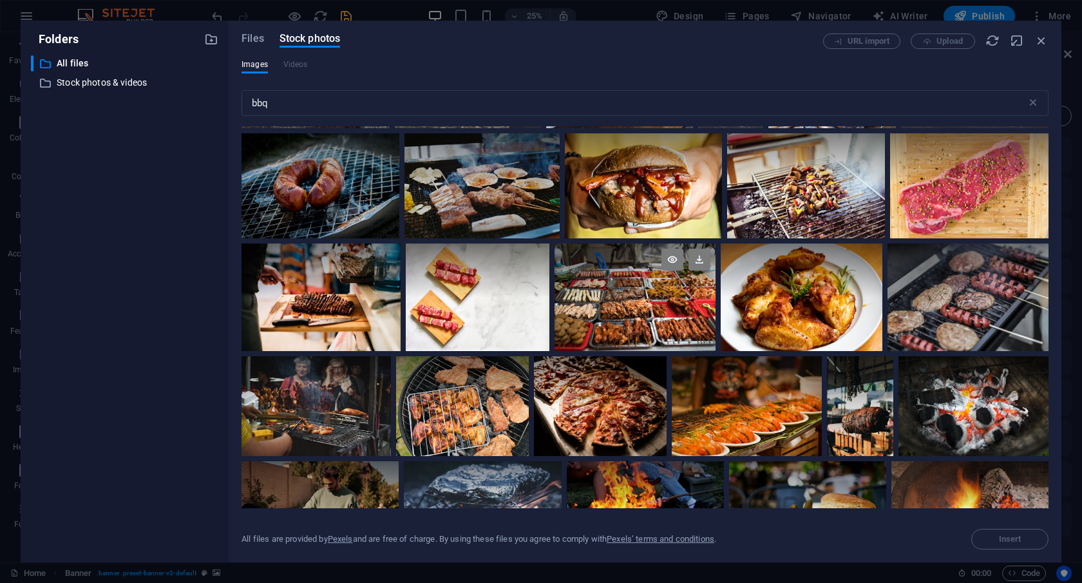
click at [622, 312] on div at bounding box center [635, 297] width 161 height 108
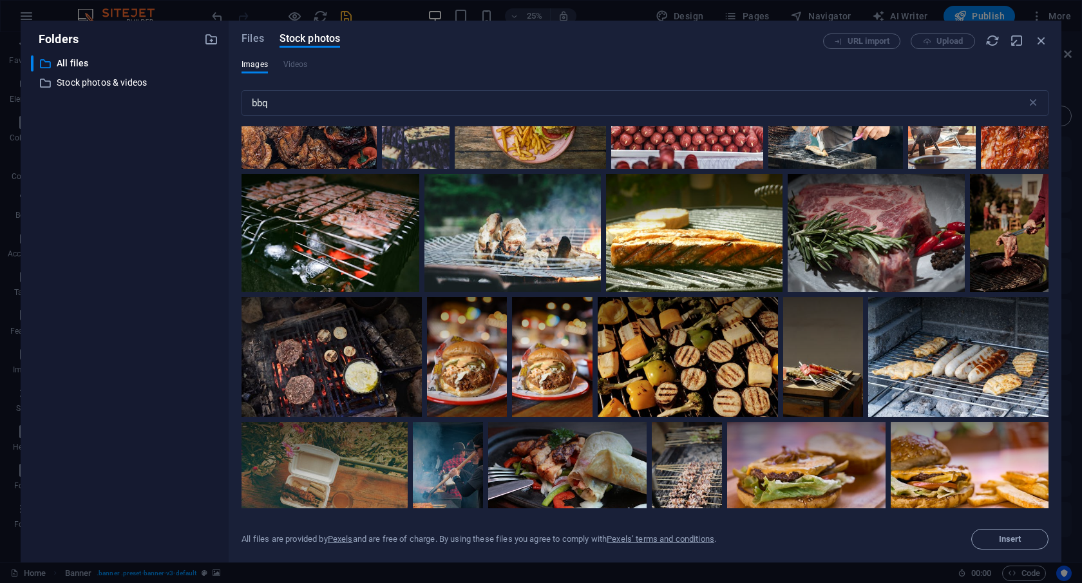
scroll to position [1675, 0]
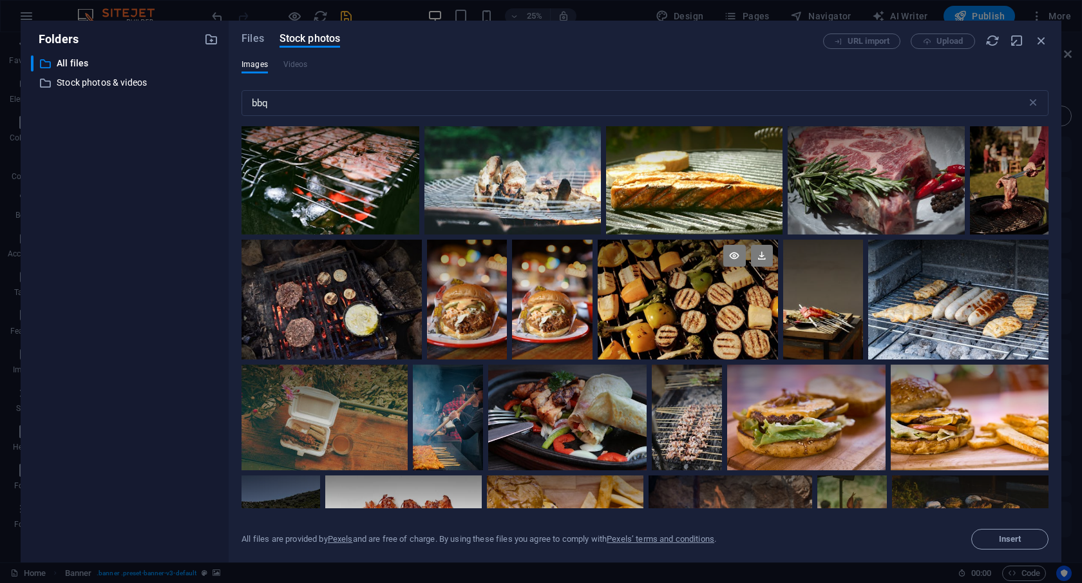
click at [718, 318] on div at bounding box center [688, 300] width 180 height 120
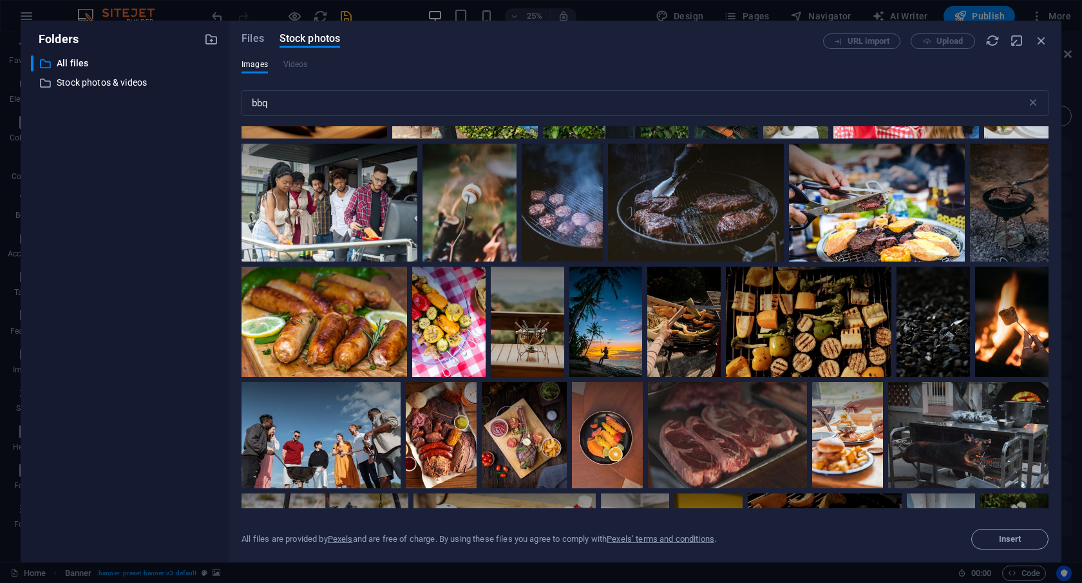
scroll to position [3346, 0]
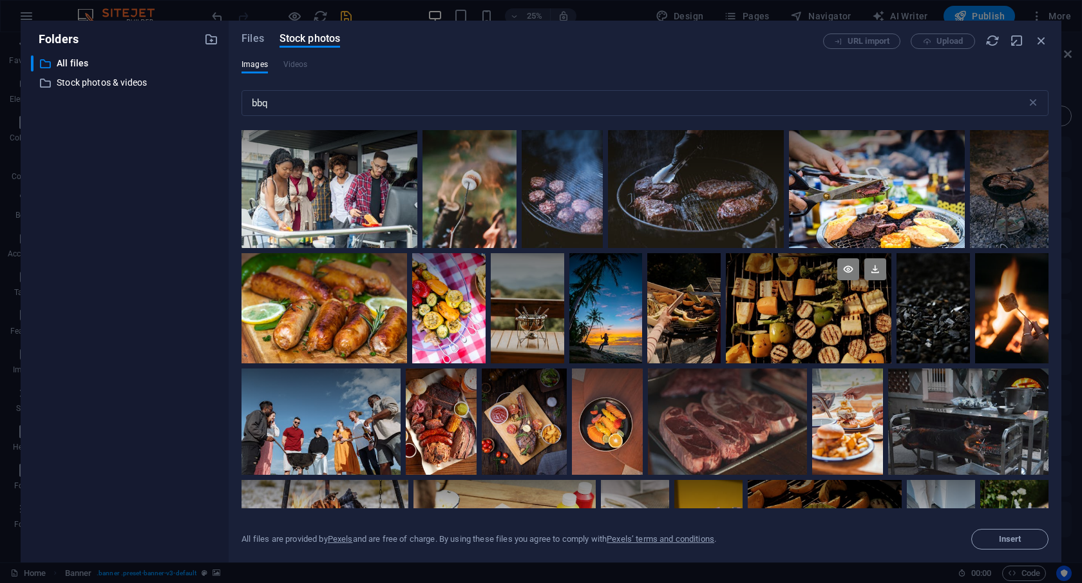
click at [807, 302] on div at bounding box center [809, 308] width 166 height 110
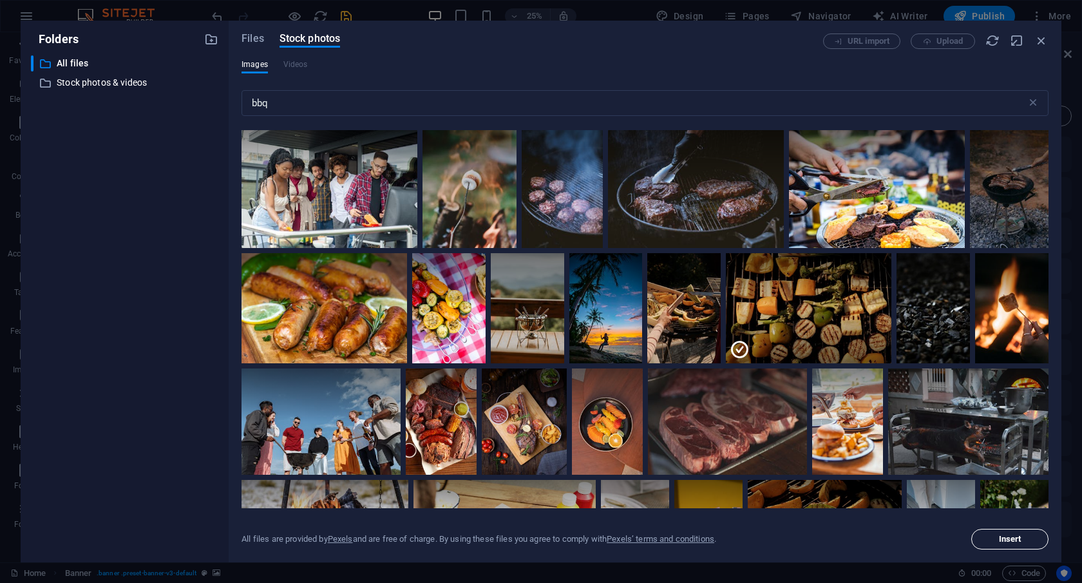
click at [1012, 539] on span "Insert" at bounding box center [1010, 539] width 23 height 8
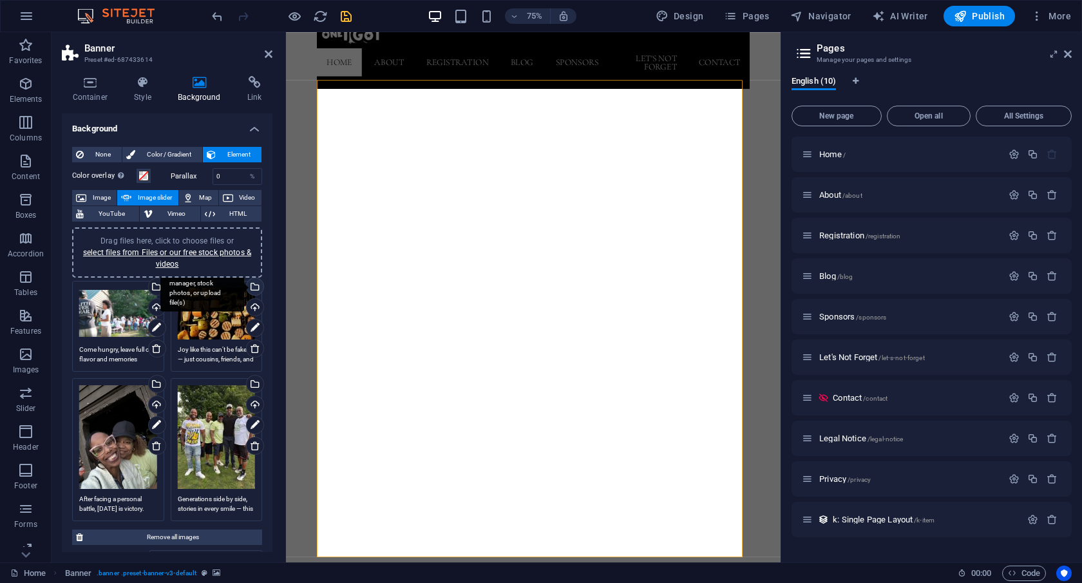
click at [253, 283] on div "Select files from the file manager, stock photos, or upload file(s)" at bounding box center [253, 287] width 19 height 19
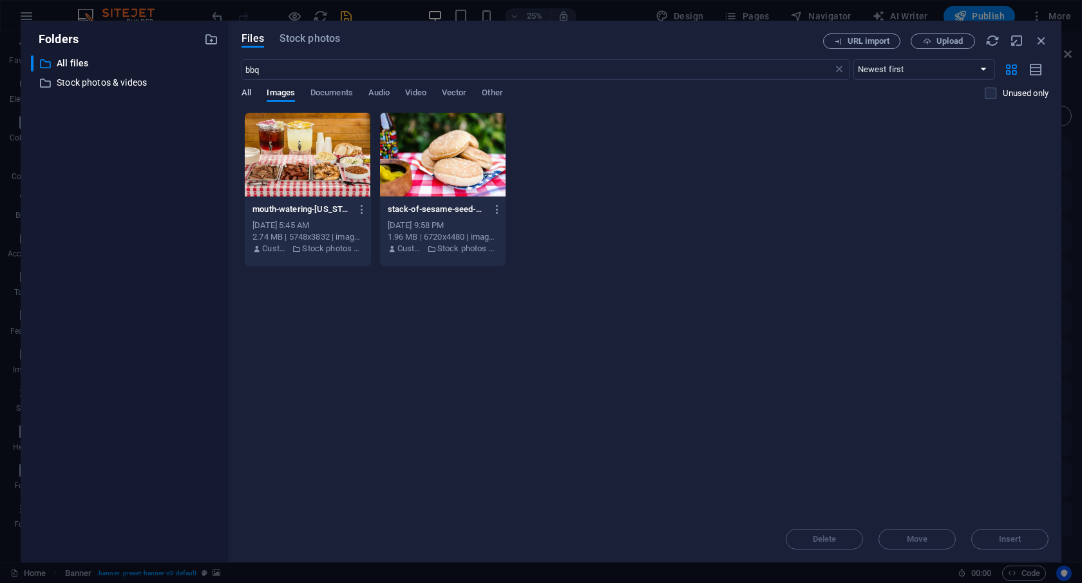
click at [246, 97] on span "All" at bounding box center [247, 94] width 10 height 18
click at [312, 35] on span "Stock photos" at bounding box center [310, 38] width 61 height 15
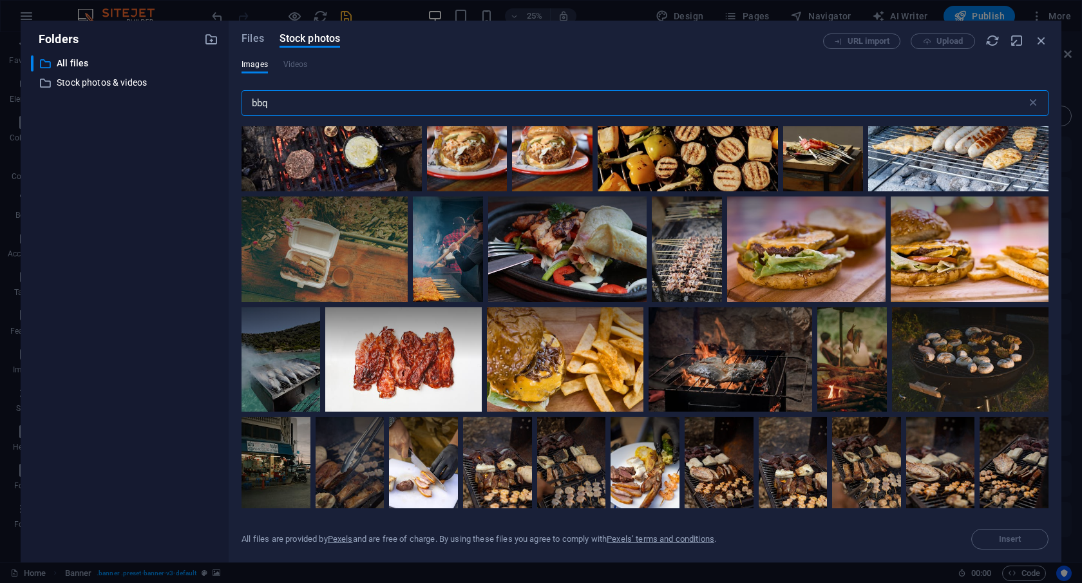
scroll to position [1612, 0]
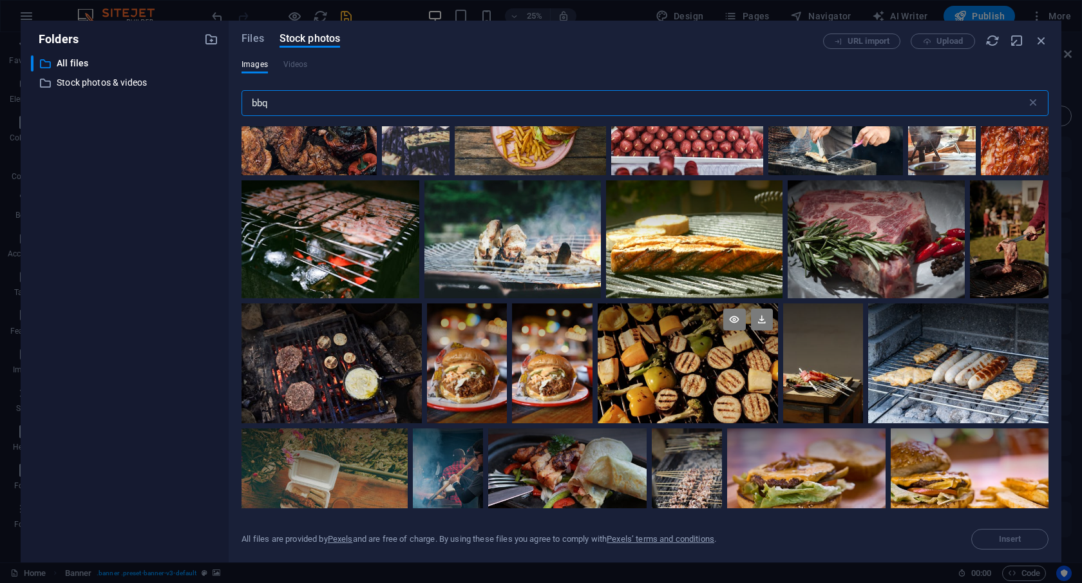
click at [656, 351] on div at bounding box center [688, 333] width 180 height 60
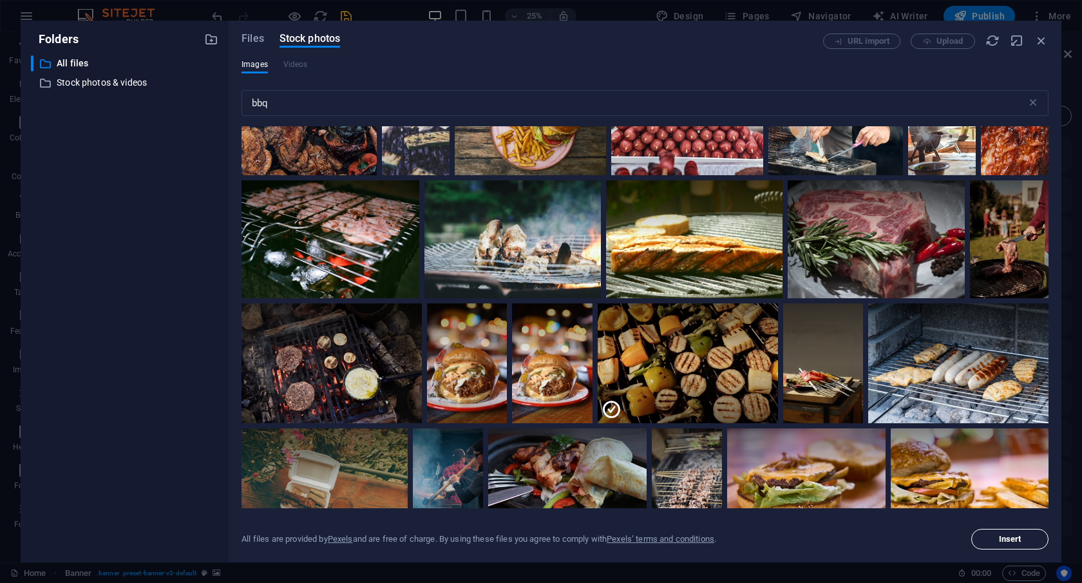
click at [1025, 542] on span "Insert" at bounding box center [1010, 539] width 66 height 8
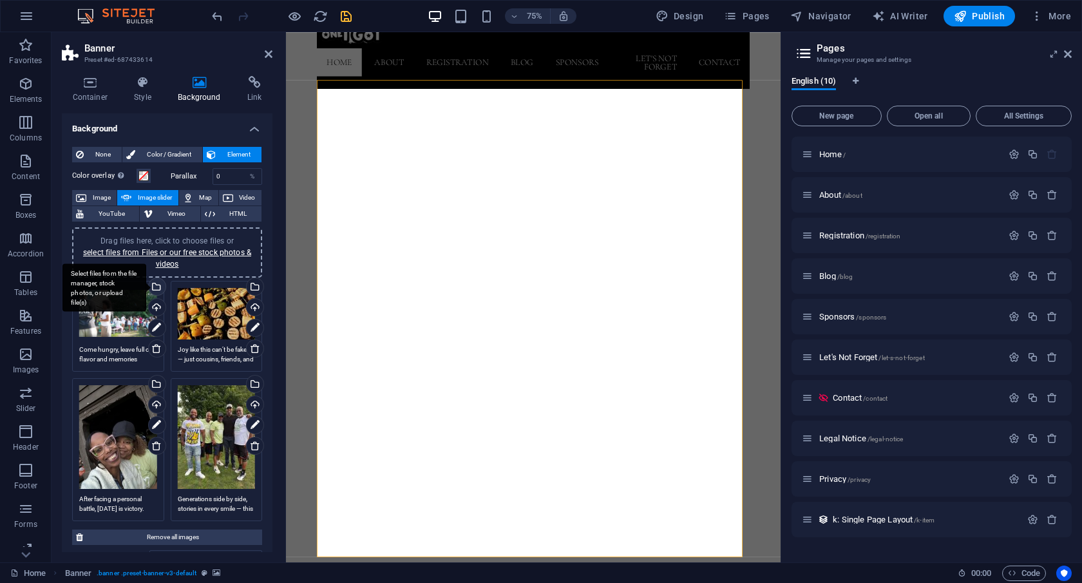
click at [146, 284] on div "Select files from the file manager, stock photos, or upload file(s)" at bounding box center [104, 287] width 84 height 48
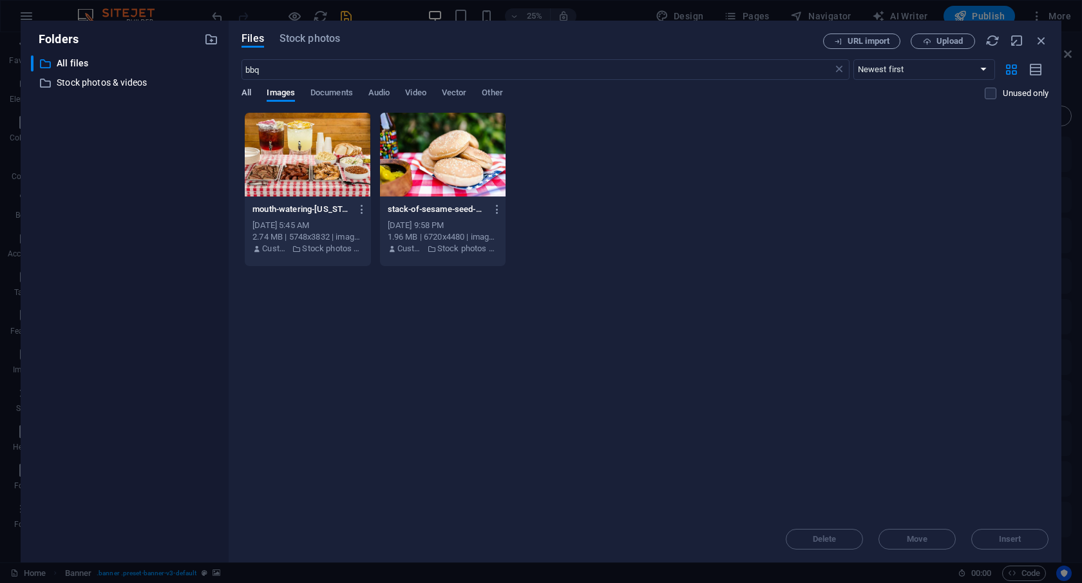
click at [249, 93] on span "All" at bounding box center [247, 94] width 10 height 18
click at [336, 33] on div "Files Stock photos URL import Upload bbq ​ Newest first Oldest first Name (A-Z)…" at bounding box center [645, 292] width 833 height 542
click at [321, 39] on span "Stock photos" at bounding box center [310, 38] width 61 height 15
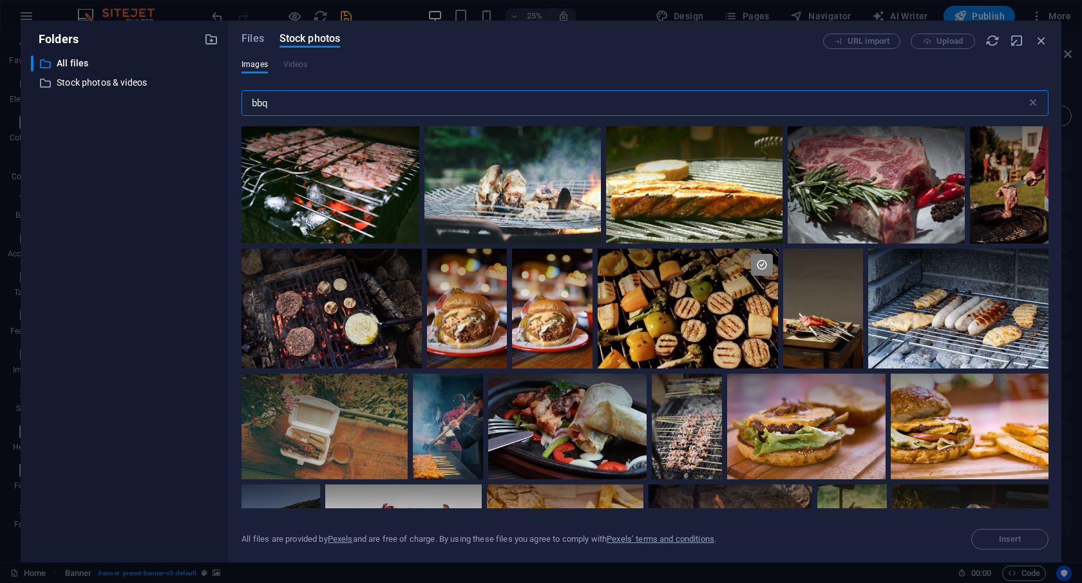
scroll to position [1666, 0]
click at [722, 304] on div at bounding box center [688, 309] width 180 height 120
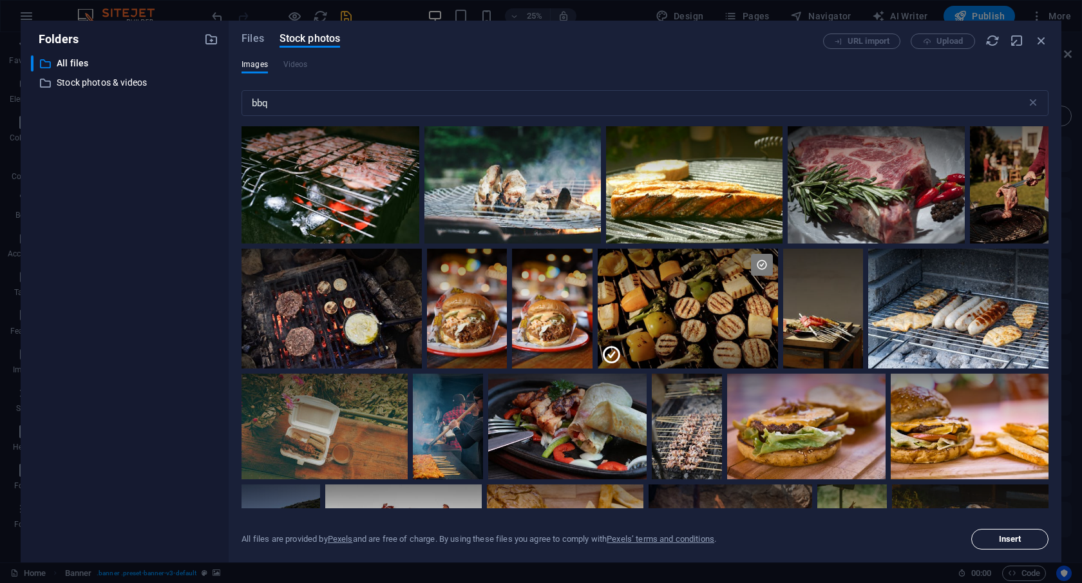
click at [1026, 539] on span "Insert" at bounding box center [1010, 539] width 66 height 8
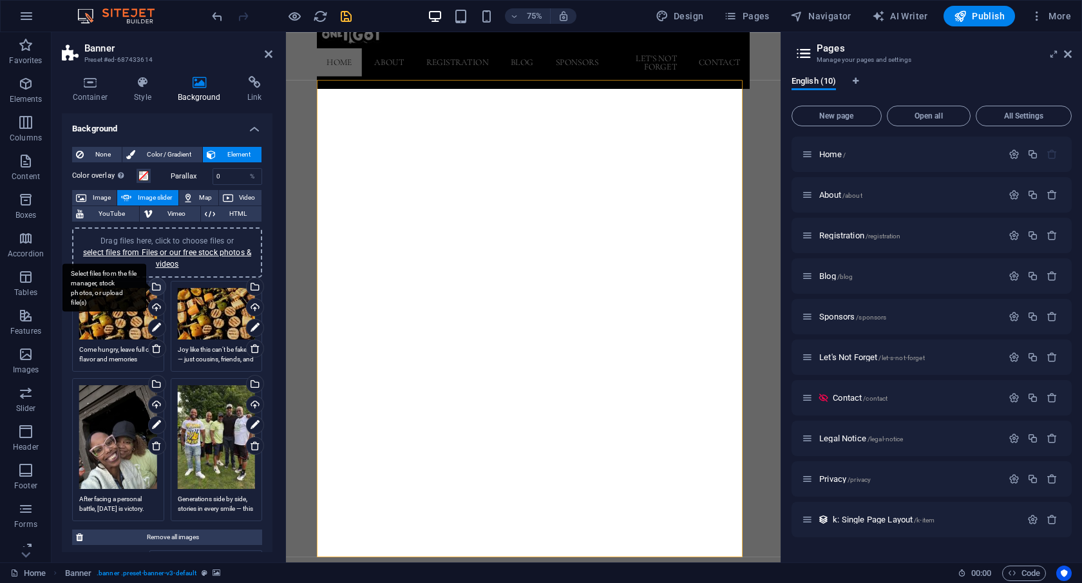
click at [158, 286] on div "Select files from the file manager, stock photos, or upload file(s)" at bounding box center [155, 287] width 19 height 19
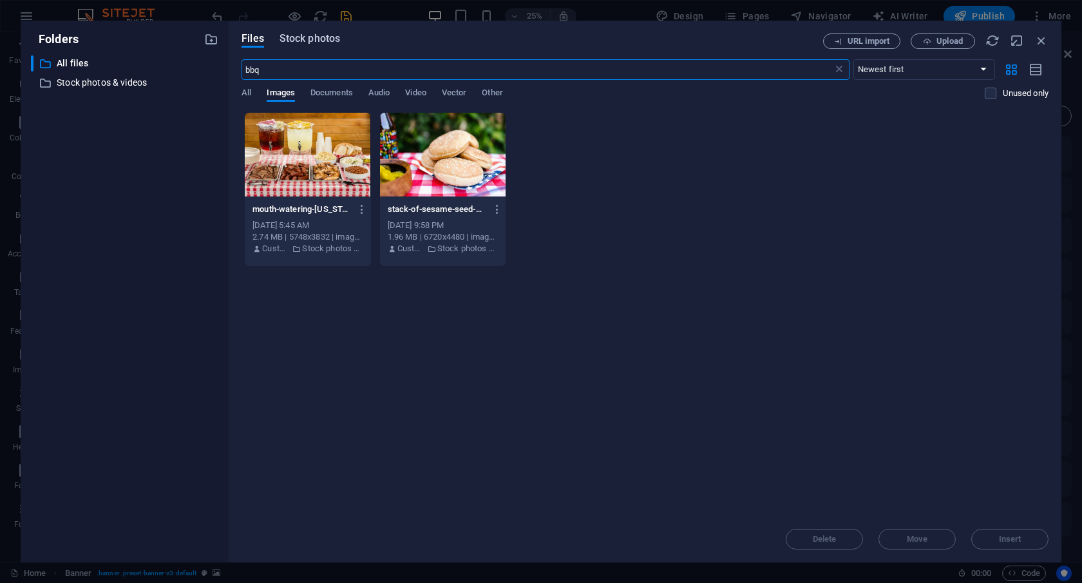
click at [321, 41] on span "Stock photos" at bounding box center [310, 38] width 61 height 15
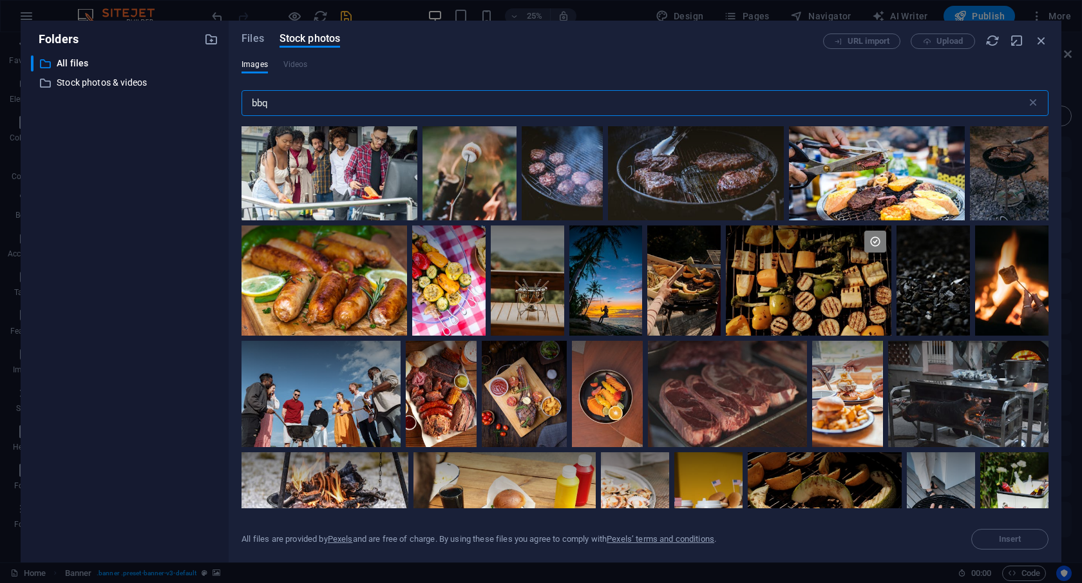
scroll to position [3428, 0]
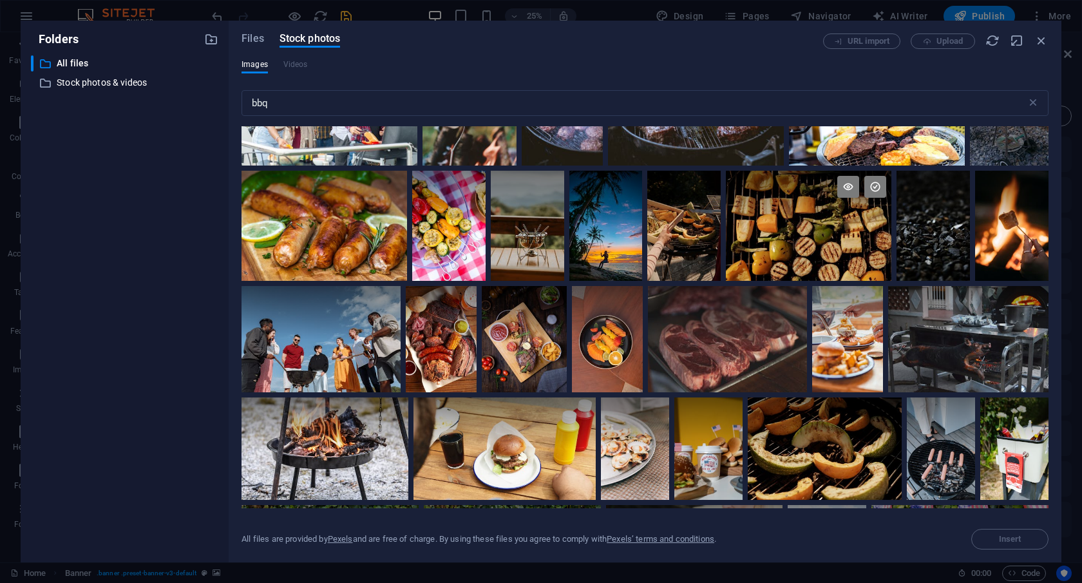
click at [787, 202] on div at bounding box center [809, 198] width 166 height 55
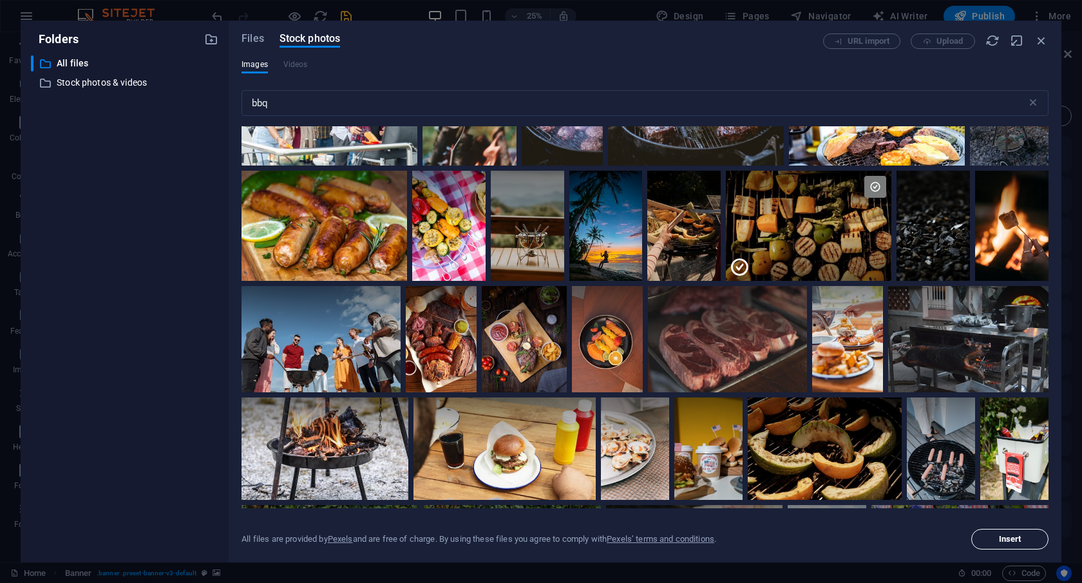
click at [1009, 539] on span "Insert" at bounding box center [1010, 539] width 23 height 8
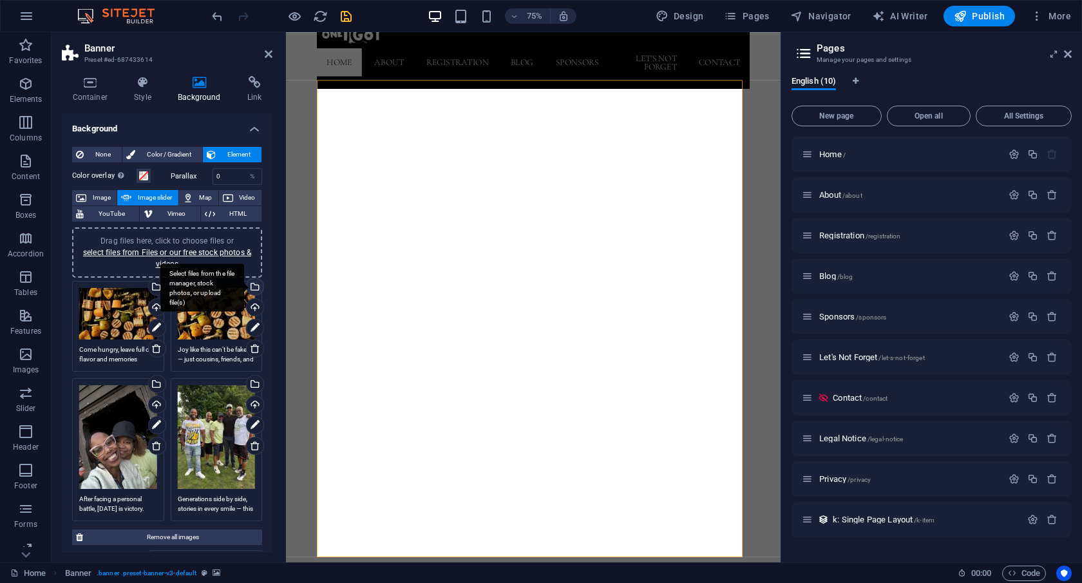
click at [251, 285] on div "Select files from the file manager, stock photos, or upload file(s)" at bounding box center [253, 287] width 19 height 19
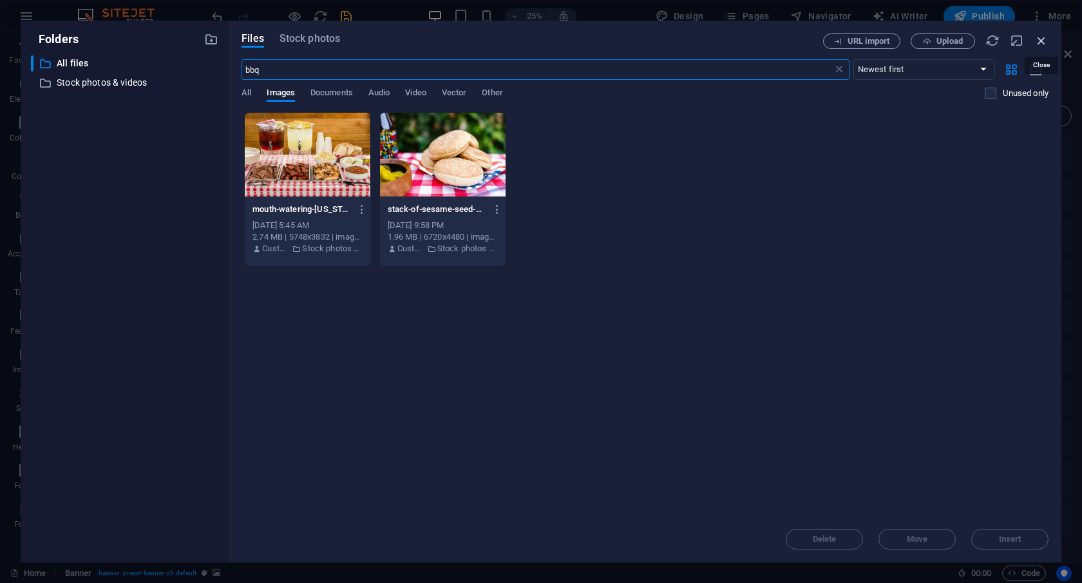
click at [1042, 42] on icon "button" at bounding box center [1042, 40] width 14 height 14
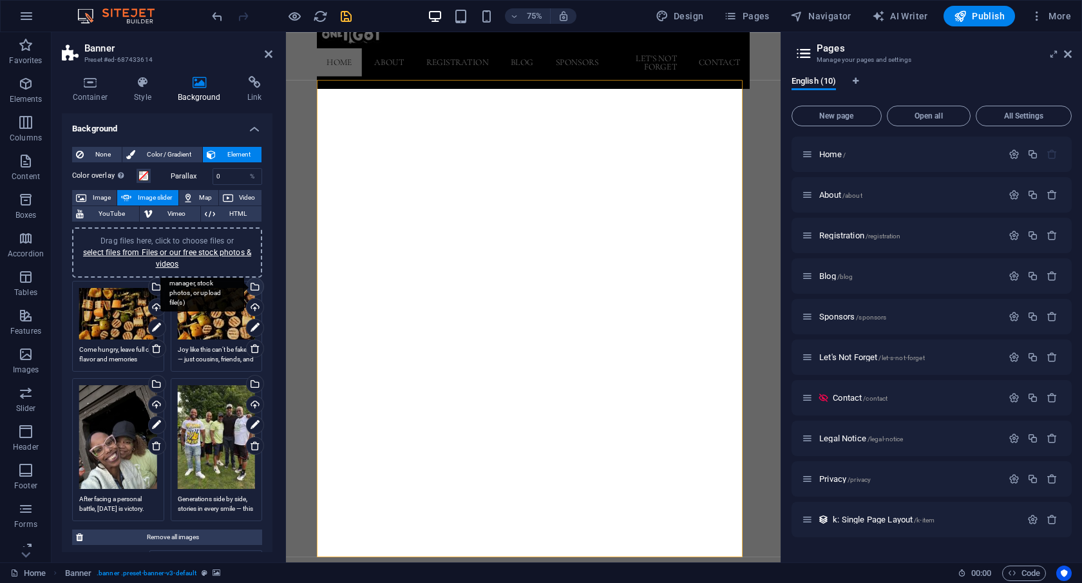
click at [252, 286] on div "Select files from the file manager, stock photos, or upload file(s)" at bounding box center [253, 287] width 19 height 19
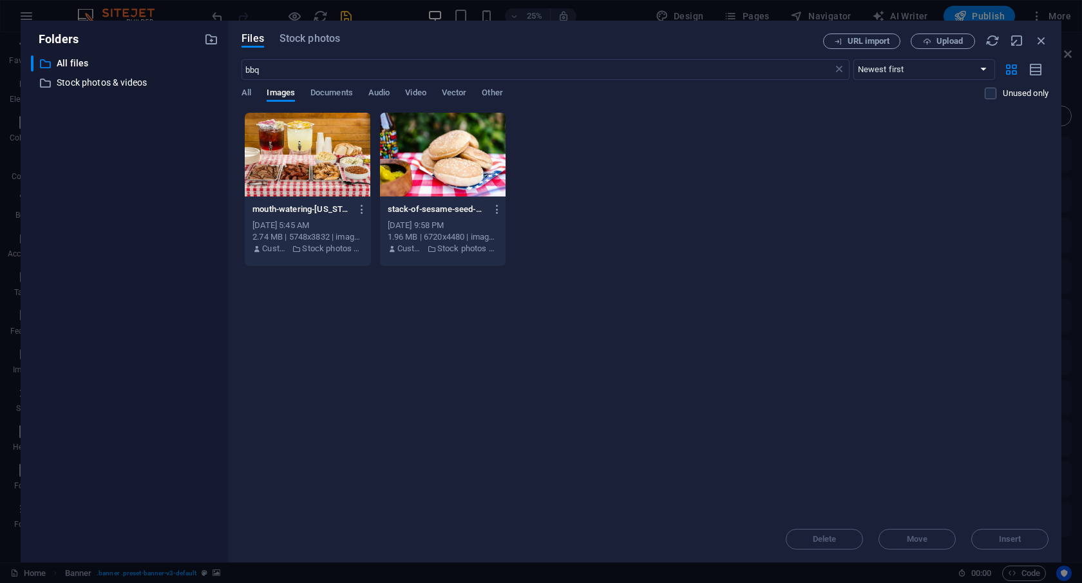
click at [239, 91] on div "Files Stock photos URL import Upload bbq ​ Newest first Oldest first Name (A-Z)…" at bounding box center [645, 292] width 833 height 542
click at [248, 94] on span "All" at bounding box center [247, 94] width 10 height 18
click at [251, 95] on span "All" at bounding box center [247, 94] width 10 height 18
click at [285, 90] on span "Images" at bounding box center [281, 94] width 28 height 18
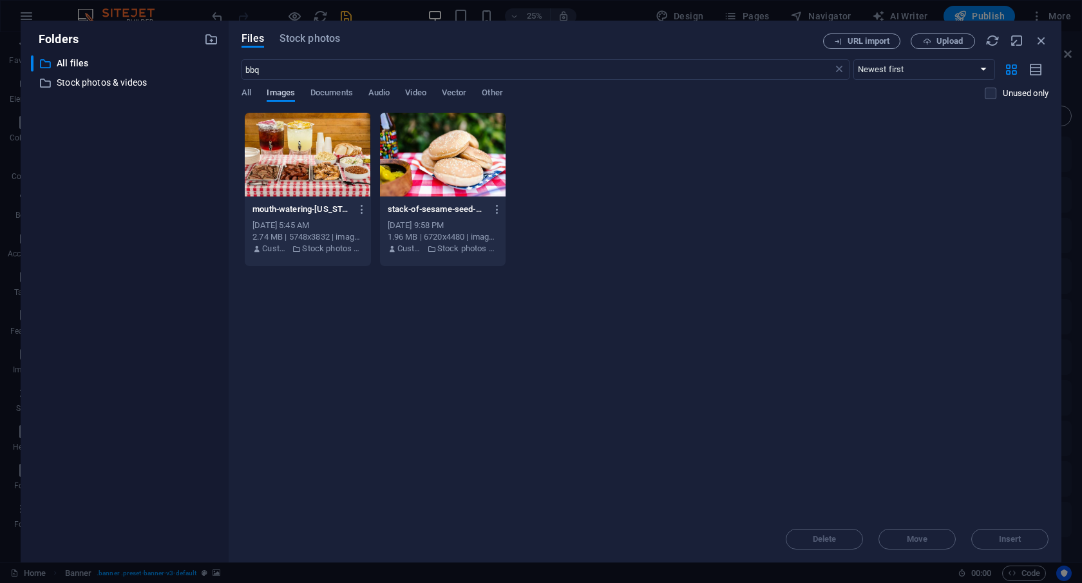
click at [285, 90] on span "Images" at bounding box center [281, 94] width 28 height 18
click at [1042, 43] on icon "button" at bounding box center [1042, 40] width 14 height 14
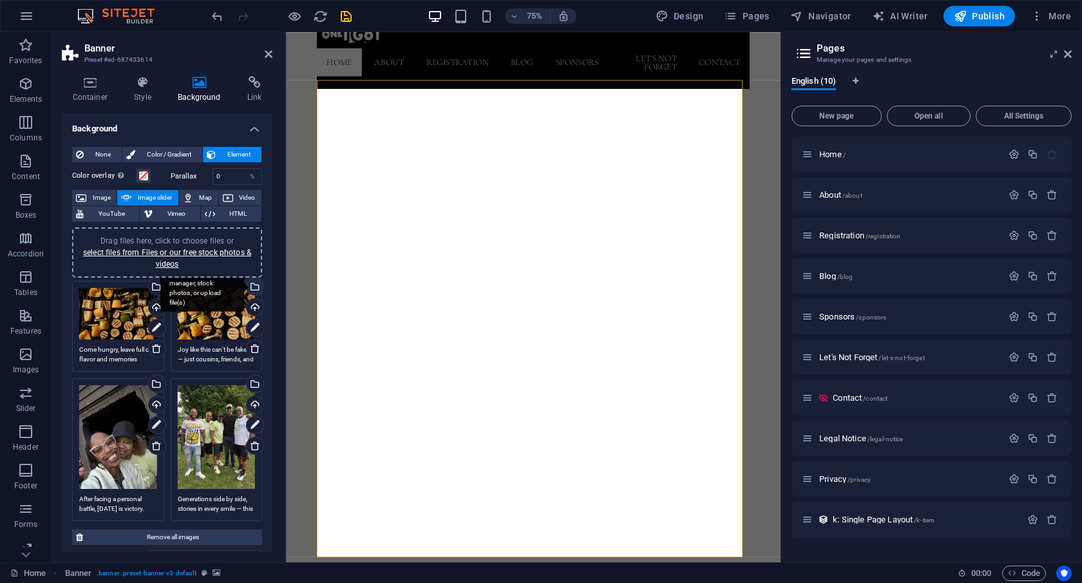
click at [244, 288] on div "Select files from the file manager, stock photos, or upload file(s)" at bounding box center [202, 287] width 84 height 48
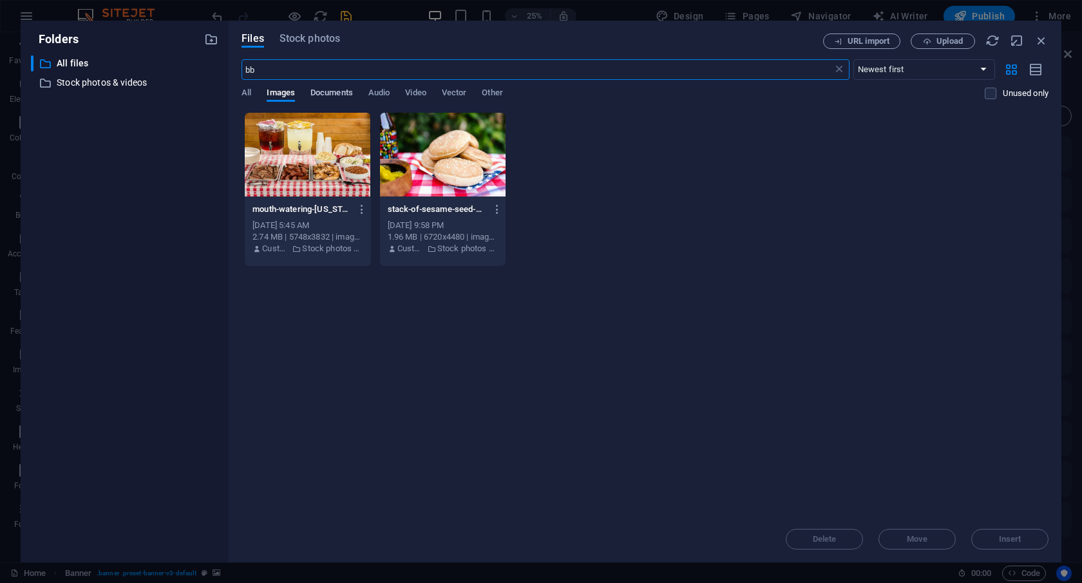
type input "b"
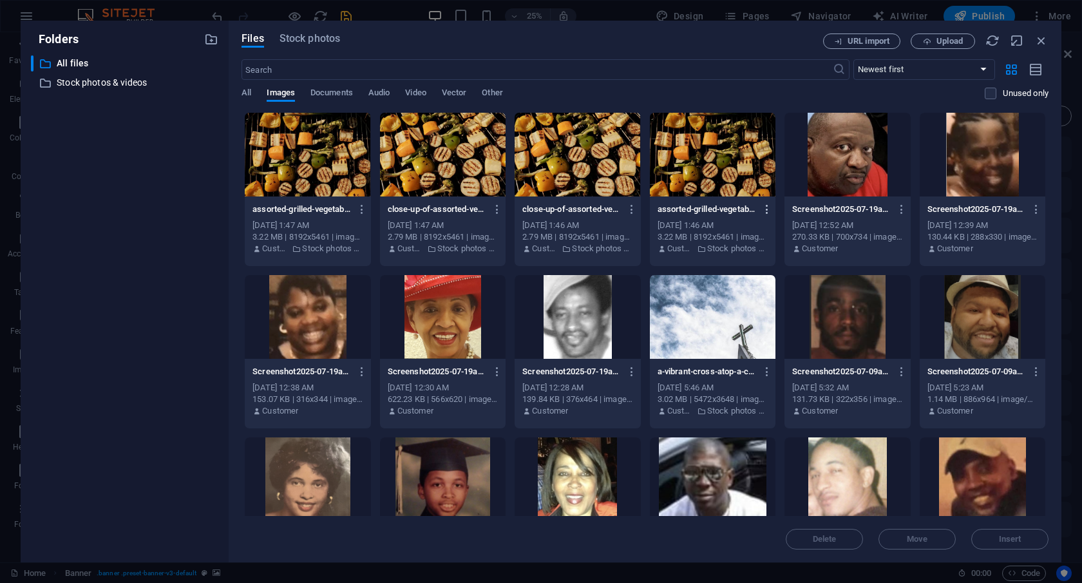
click at [761, 209] on icon "button" at bounding box center [767, 210] width 12 height 12
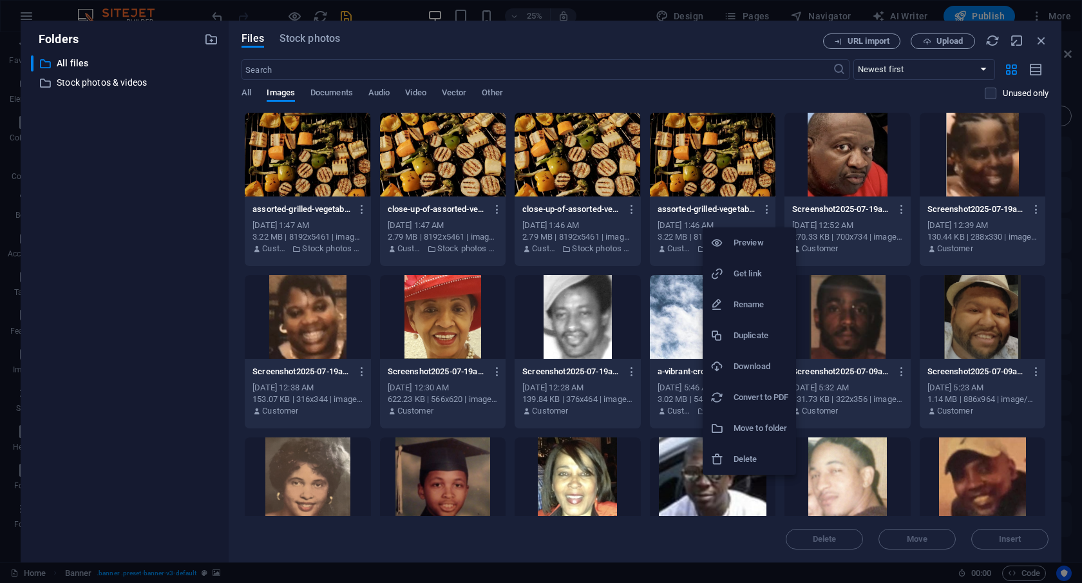
click at [747, 463] on h6 "Delete" at bounding box center [761, 459] width 55 height 15
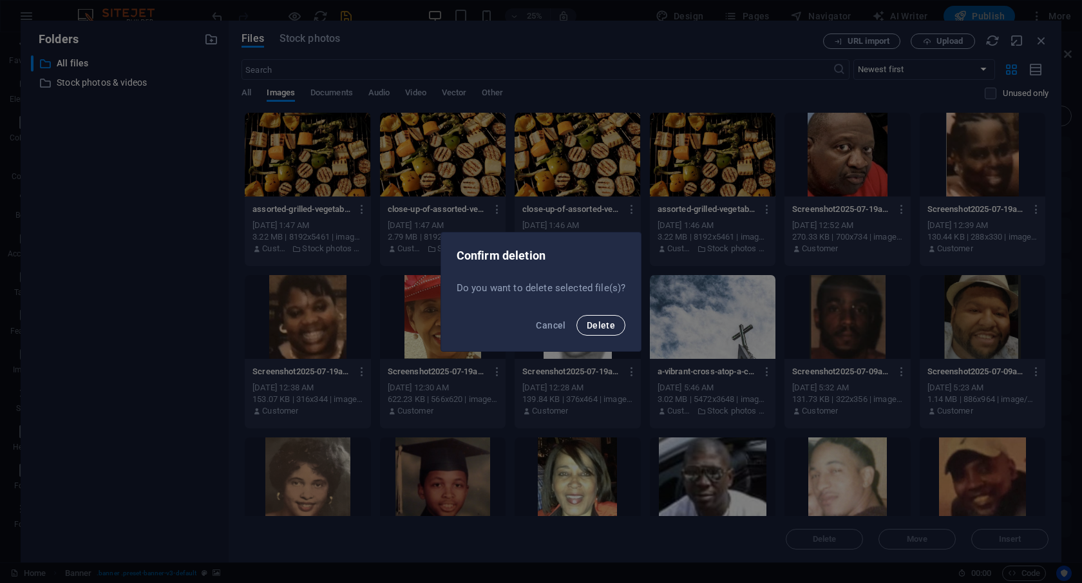
click at [600, 326] on span "Delete" at bounding box center [601, 325] width 28 height 10
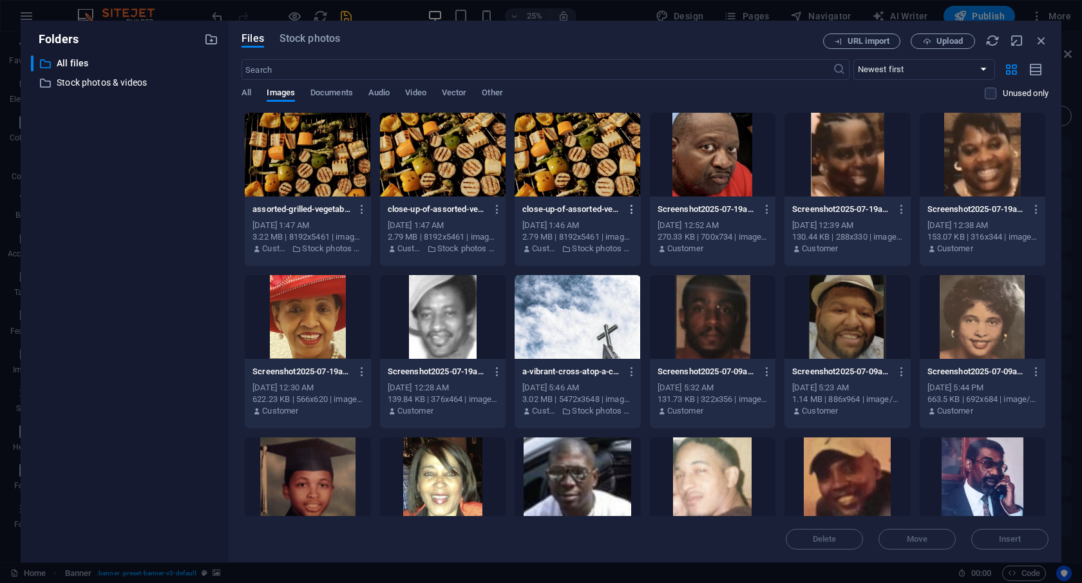
click at [626, 207] on icon "button" at bounding box center [632, 210] width 12 height 12
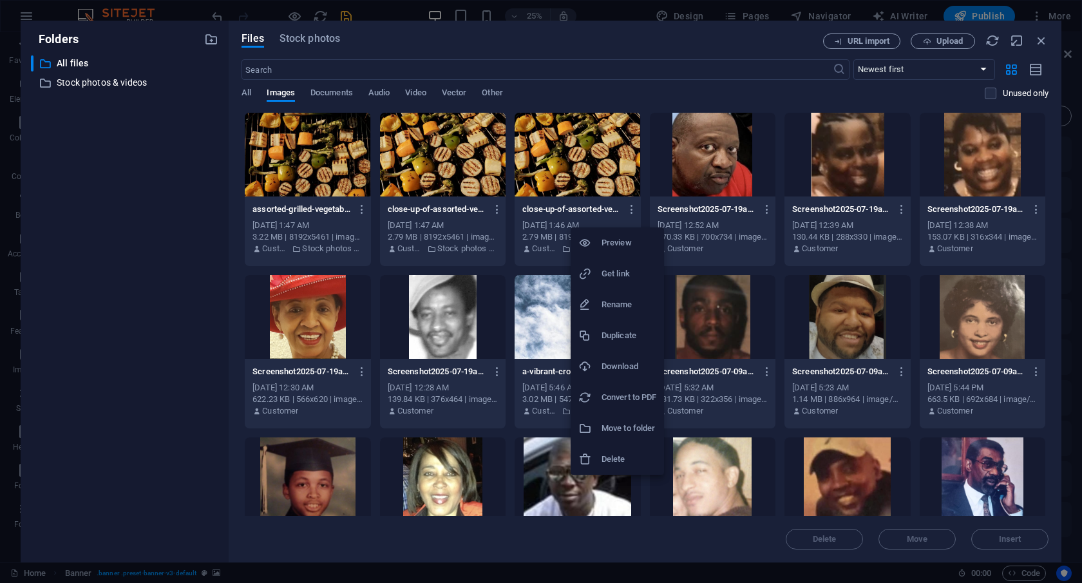
click at [622, 457] on h6 "Delete" at bounding box center [629, 459] width 55 height 15
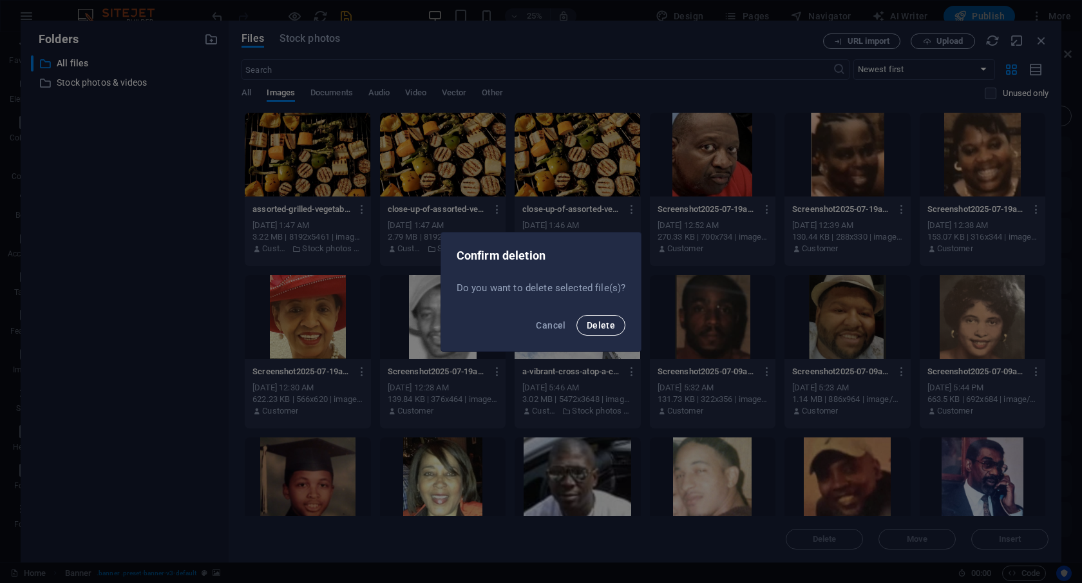
click at [598, 327] on span "Delete" at bounding box center [601, 325] width 28 height 10
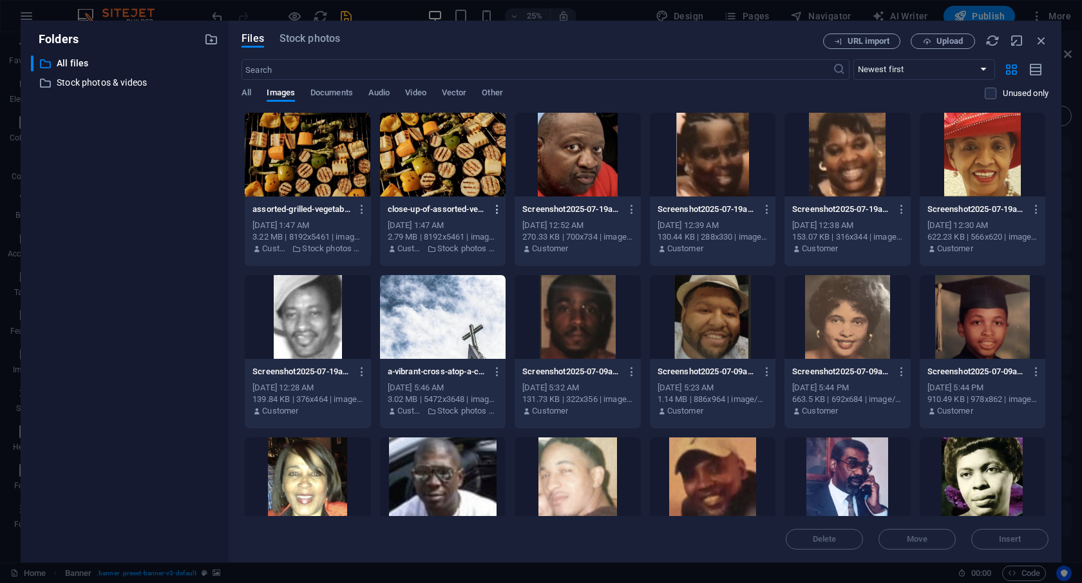
click at [491, 213] on icon "button" at bounding box center [497, 210] width 12 height 12
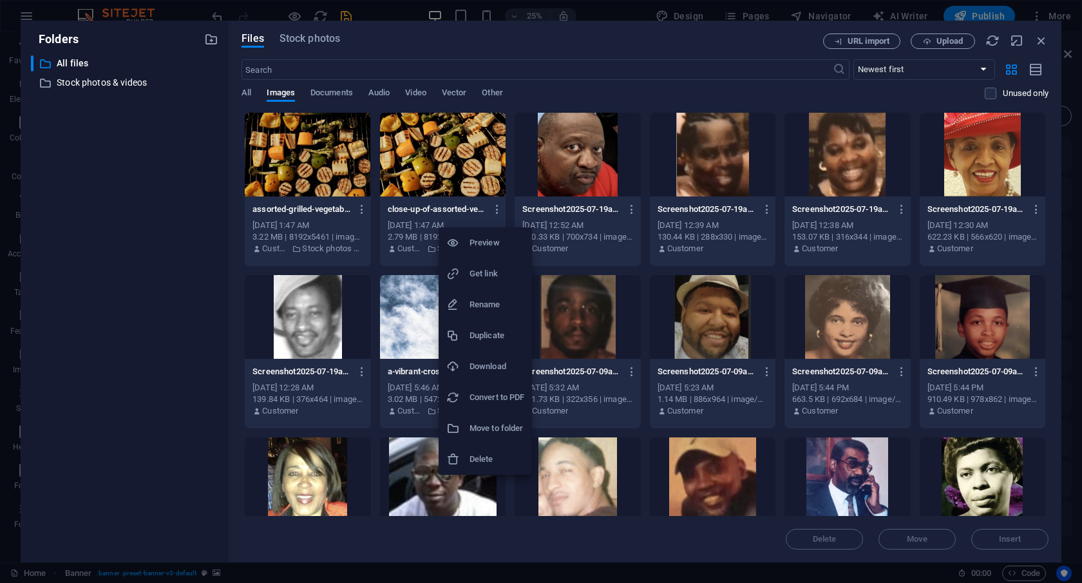
click at [485, 460] on h6 "Delete" at bounding box center [497, 459] width 55 height 15
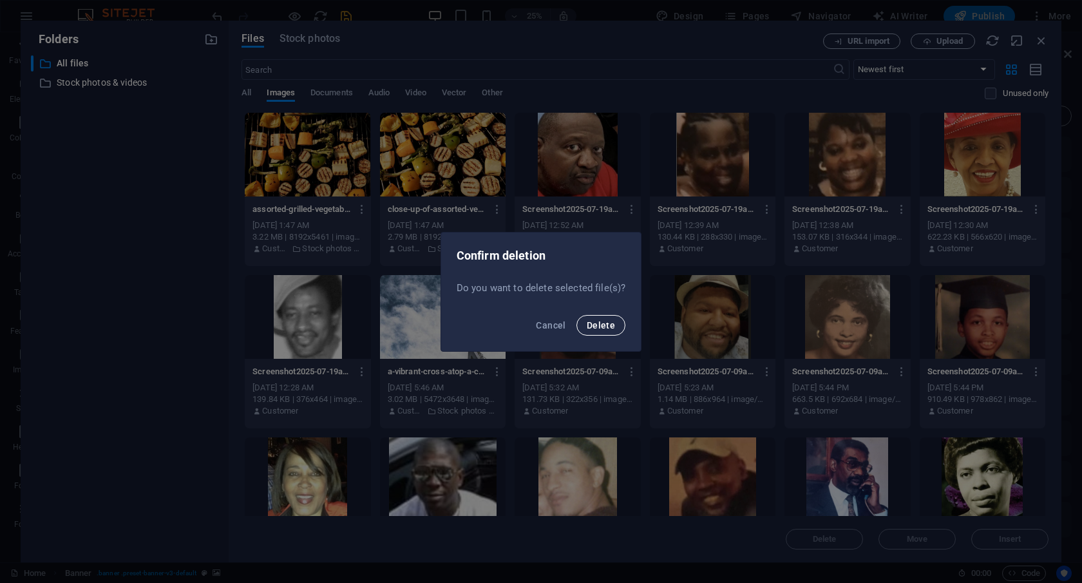
click at [600, 325] on span "Delete" at bounding box center [601, 325] width 28 height 10
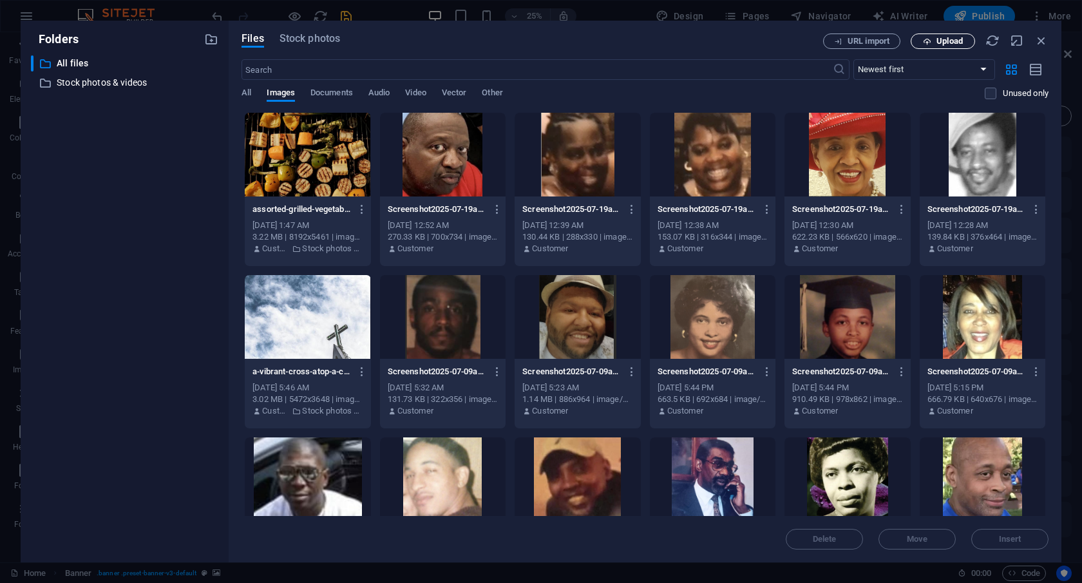
click at [947, 39] on span "Upload" at bounding box center [950, 41] width 26 height 8
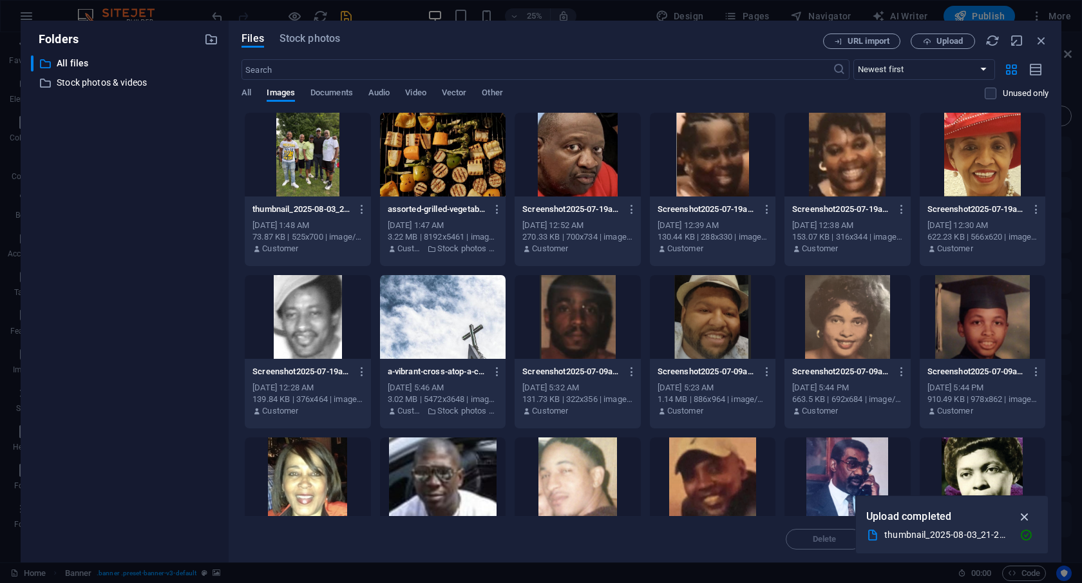
click at [1021, 518] on icon "button" at bounding box center [1025, 517] width 15 height 14
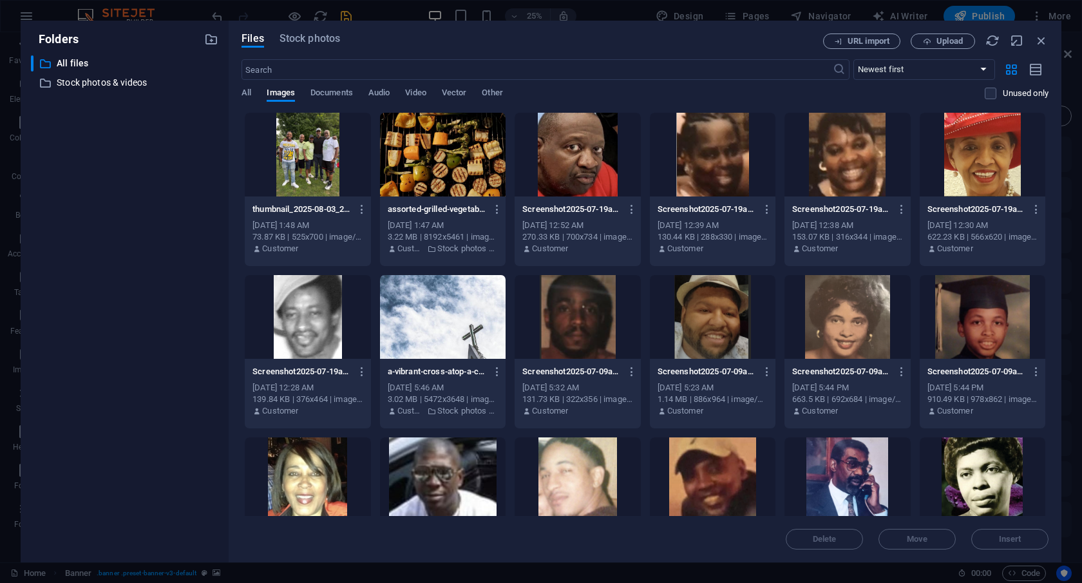
click at [292, 148] on div at bounding box center [308, 155] width 126 height 84
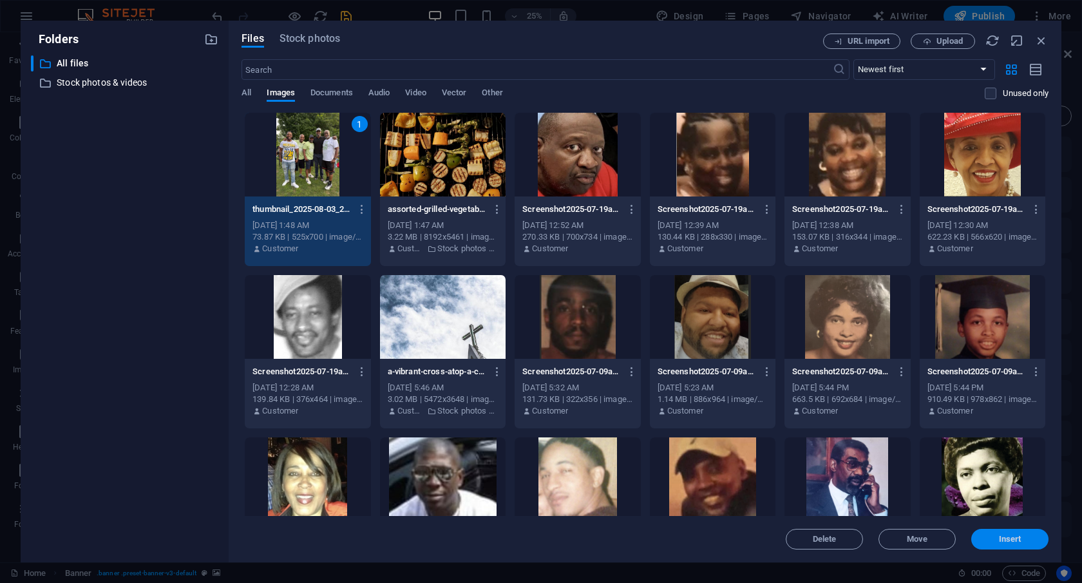
click at [1010, 539] on span "Insert" at bounding box center [1010, 539] width 23 height 8
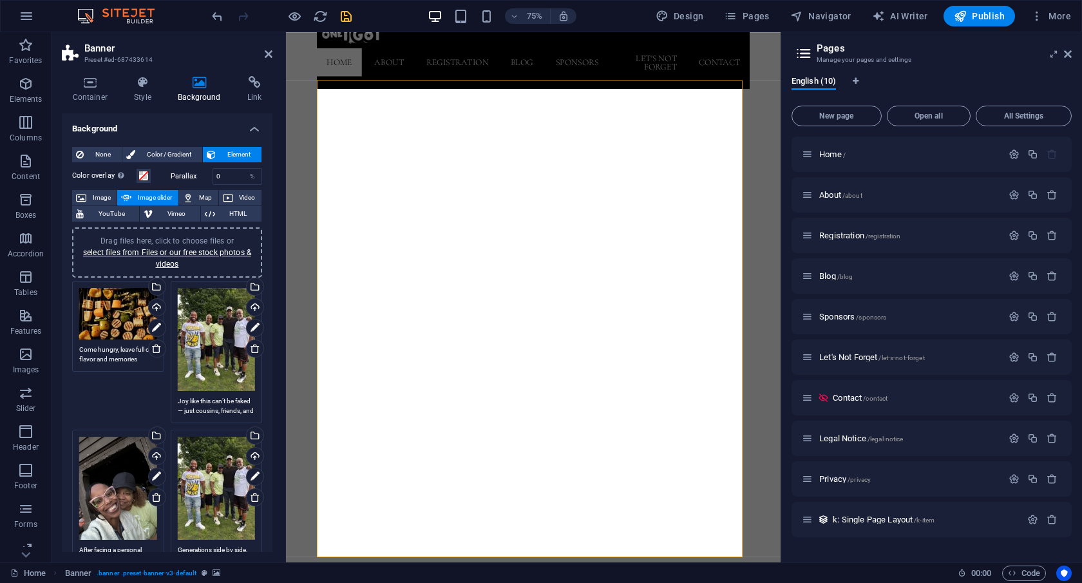
drag, startPoint x: 267, startPoint y: 341, endPoint x: 267, endPoint y: 356, distance: 14.8
click at [267, 356] on div "None Color / Gradient Element Stretch background to full-width Color overlay Pl…" at bounding box center [167, 498] width 211 height 723
drag, startPoint x: 273, startPoint y: 349, endPoint x: 274, endPoint y: 368, distance: 19.3
click at [274, 368] on div "Container Style Background Link Size Height Default px rem % vh vw Min. height …" at bounding box center [167, 314] width 231 height 497
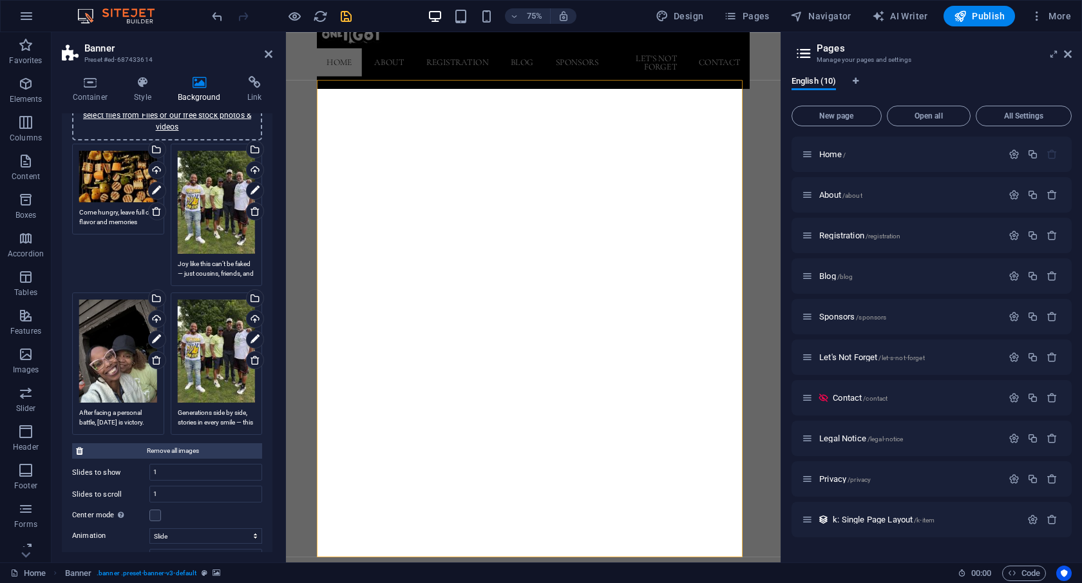
scroll to position [140, 0]
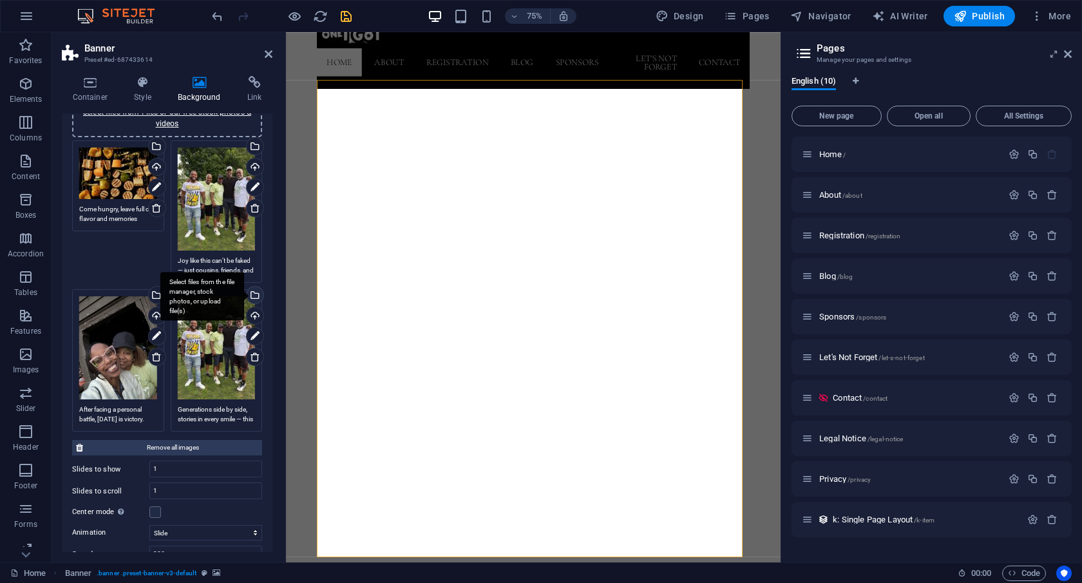
click at [253, 292] on div "Select files from the file manager, stock photos, or upload file(s)" at bounding box center [253, 296] width 19 height 19
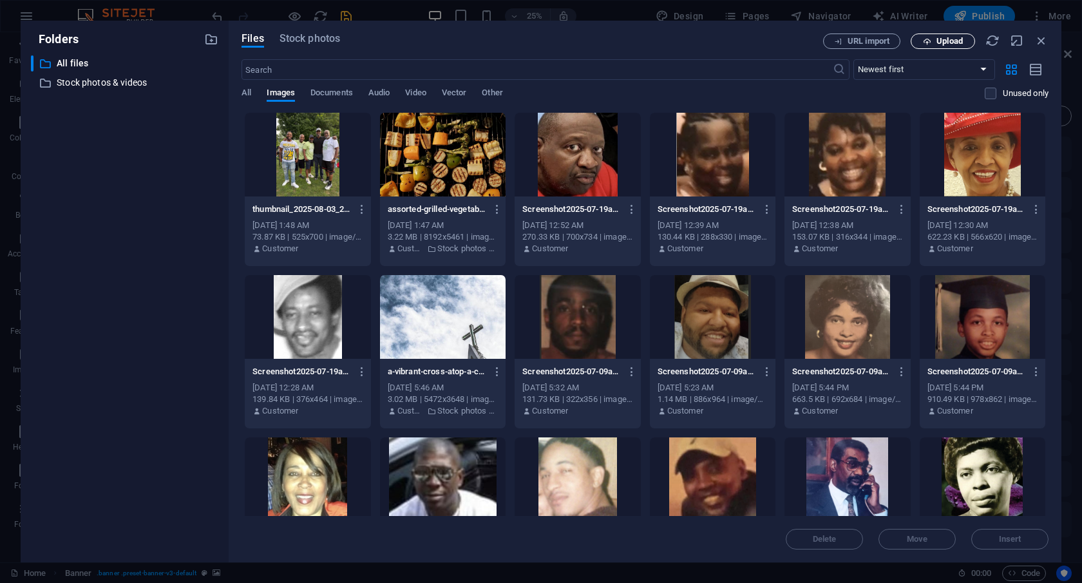
click at [938, 41] on span "Upload" at bounding box center [950, 41] width 26 height 8
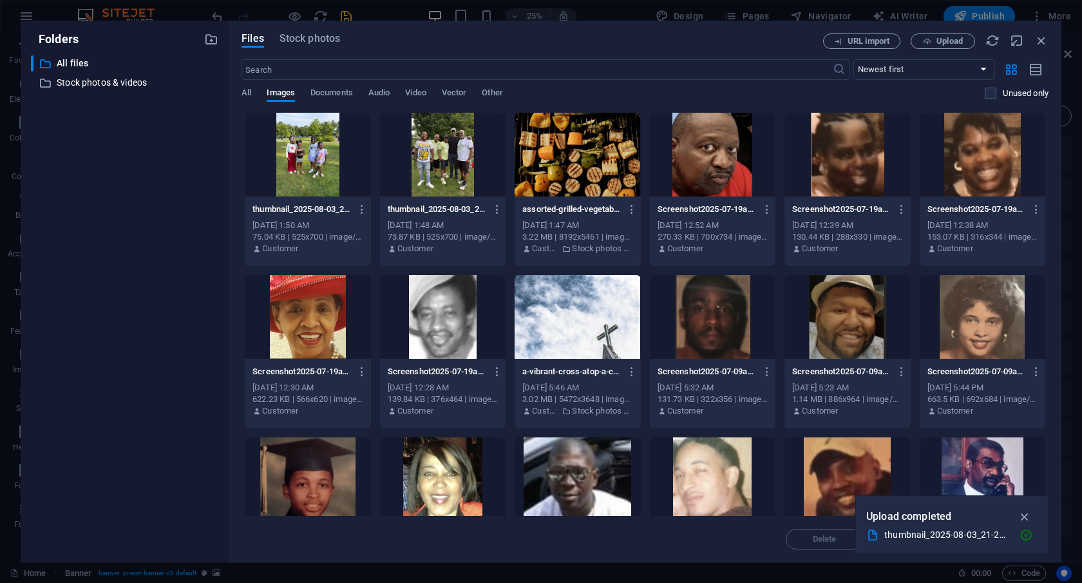
click at [327, 191] on div at bounding box center [308, 155] width 126 height 84
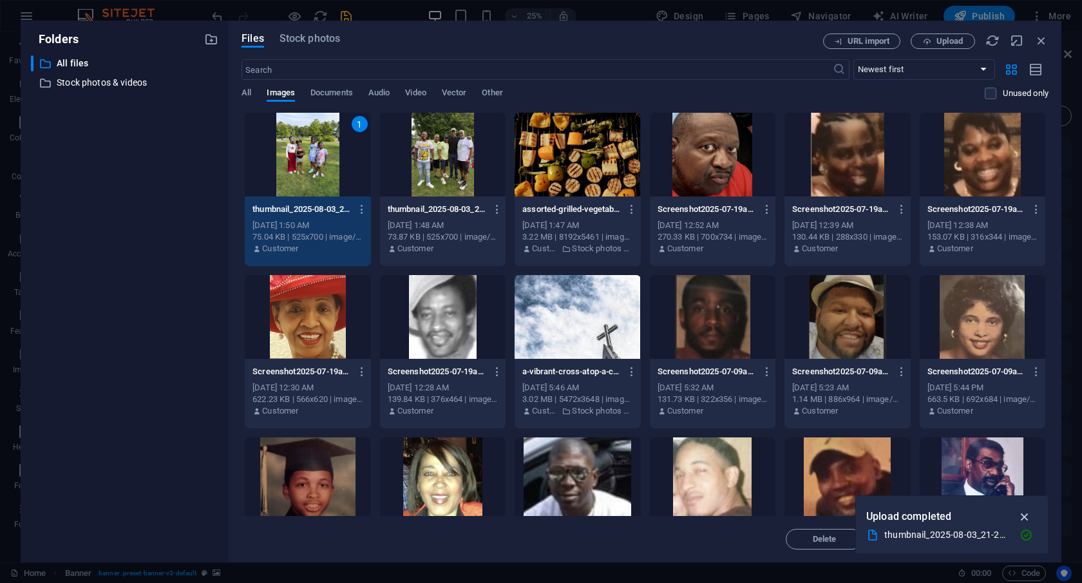
click at [1027, 517] on icon "button" at bounding box center [1025, 517] width 15 height 14
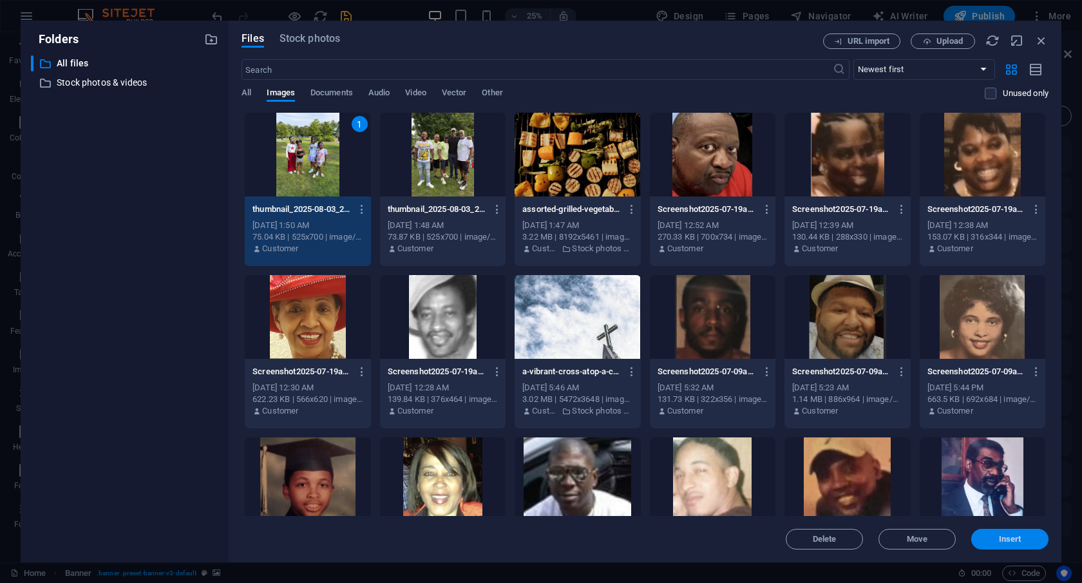
click at [1018, 542] on span "Insert" at bounding box center [1010, 539] width 23 height 8
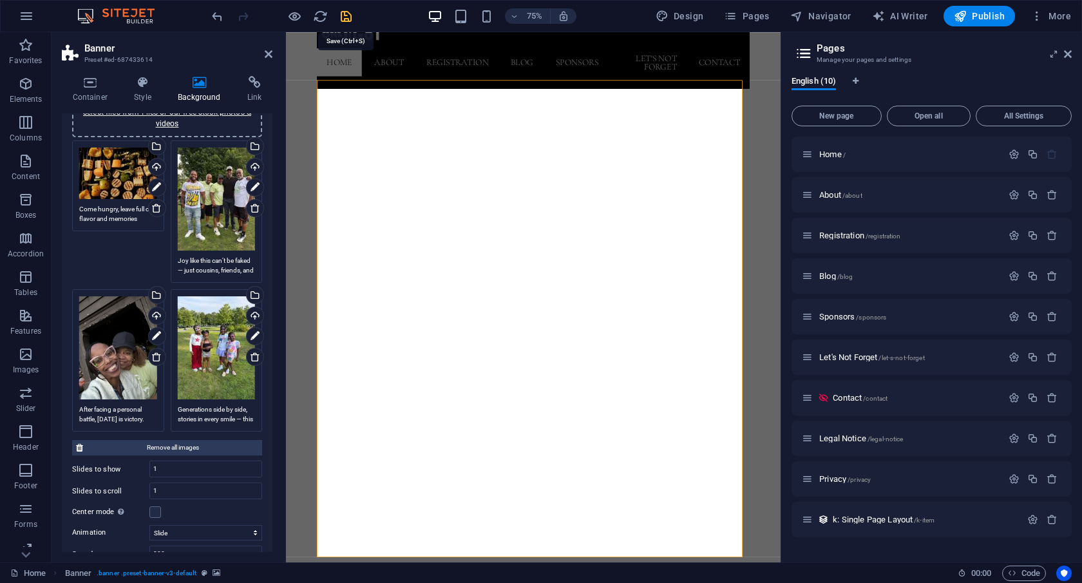
click at [348, 14] on icon "save" at bounding box center [346, 16] width 15 height 15
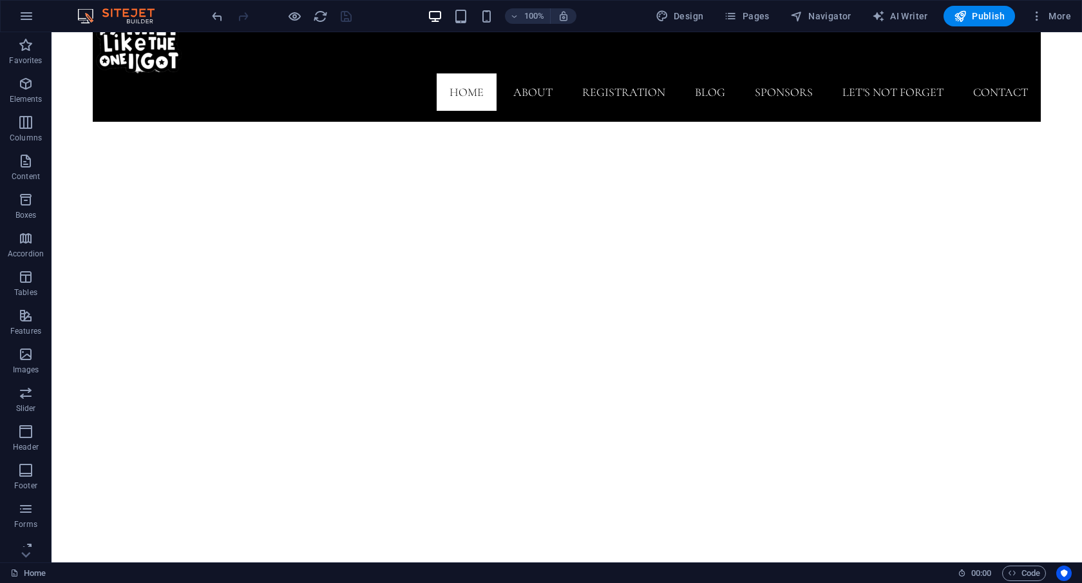
scroll to position [199, 0]
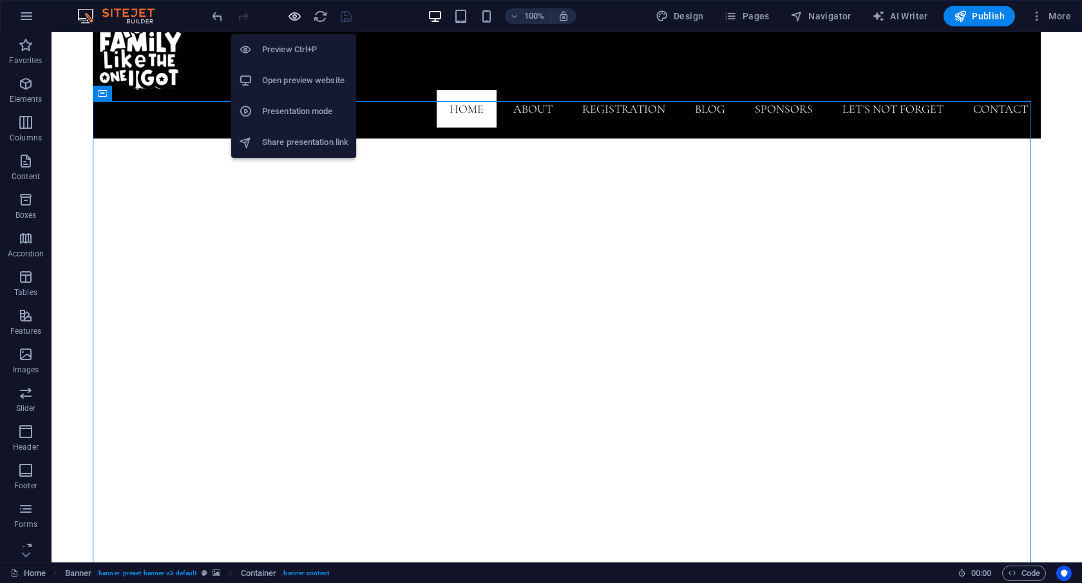
click at [292, 14] on icon "button" at bounding box center [294, 16] width 15 height 15
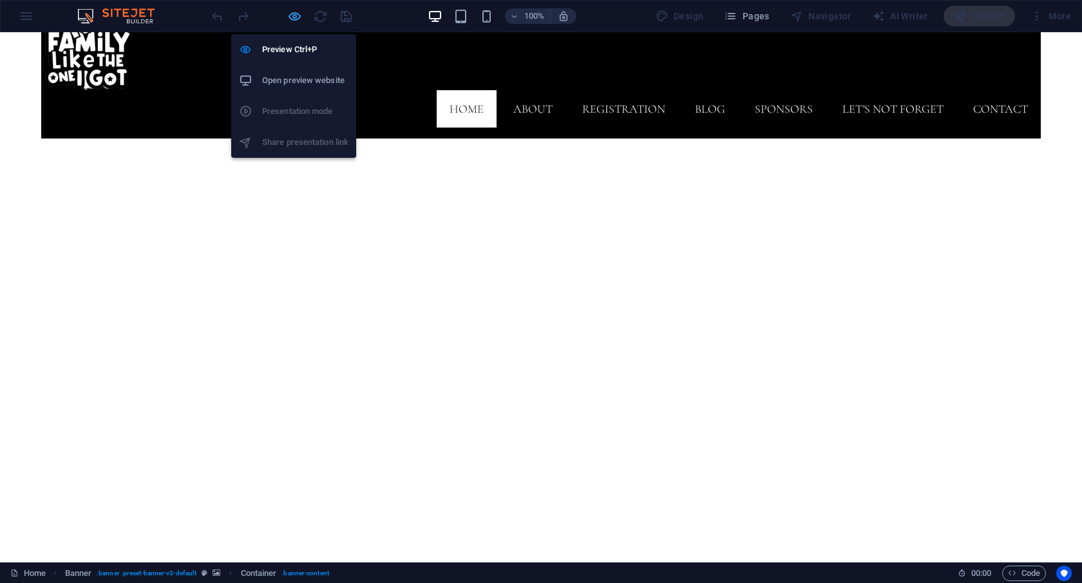
click at [290, 18] on icon "button" at bounding box center [294, 16] width 15 height 15
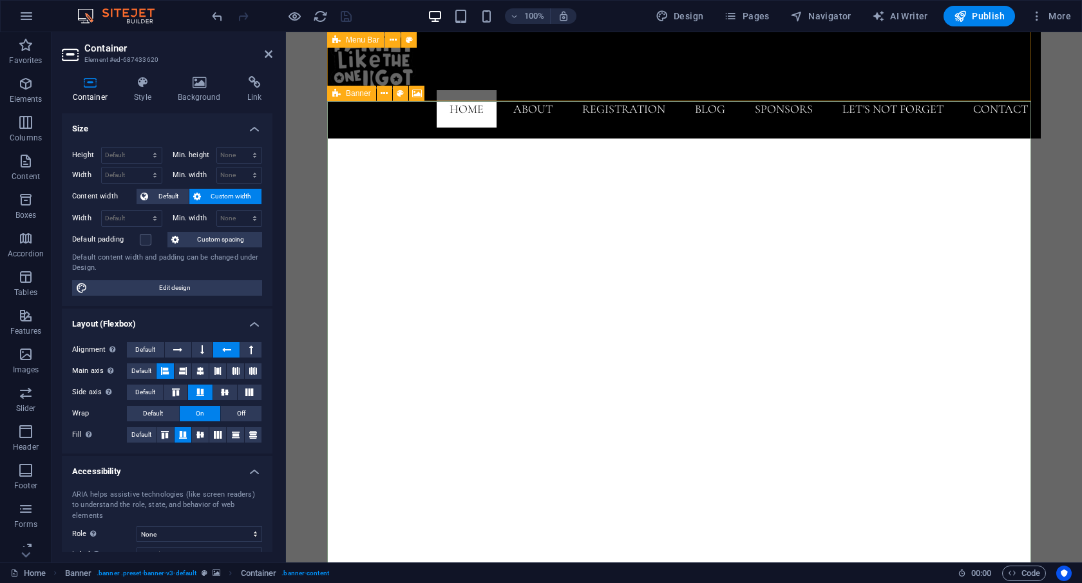
click at [338, 91] on icon at bounding box center [336, 93] width 8 height 15
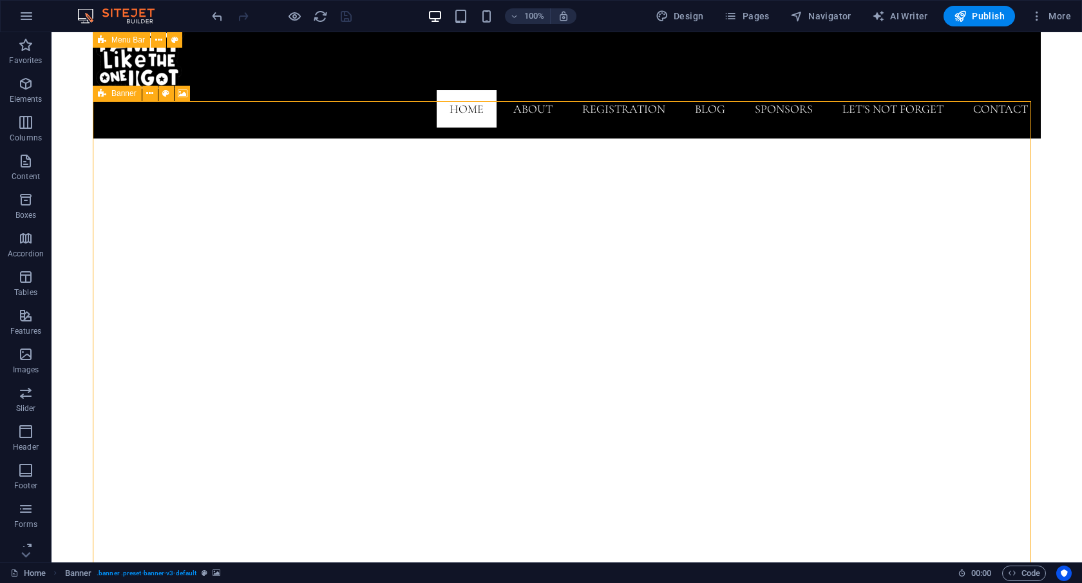
click at [99, 94] on icon at bounding box center [102, 93] width 8 height 15
click at [183, 92] on icon at bounding box center [183, 94] width 10 height 14
select select "ms"
select select "s"
select select "ondemand"
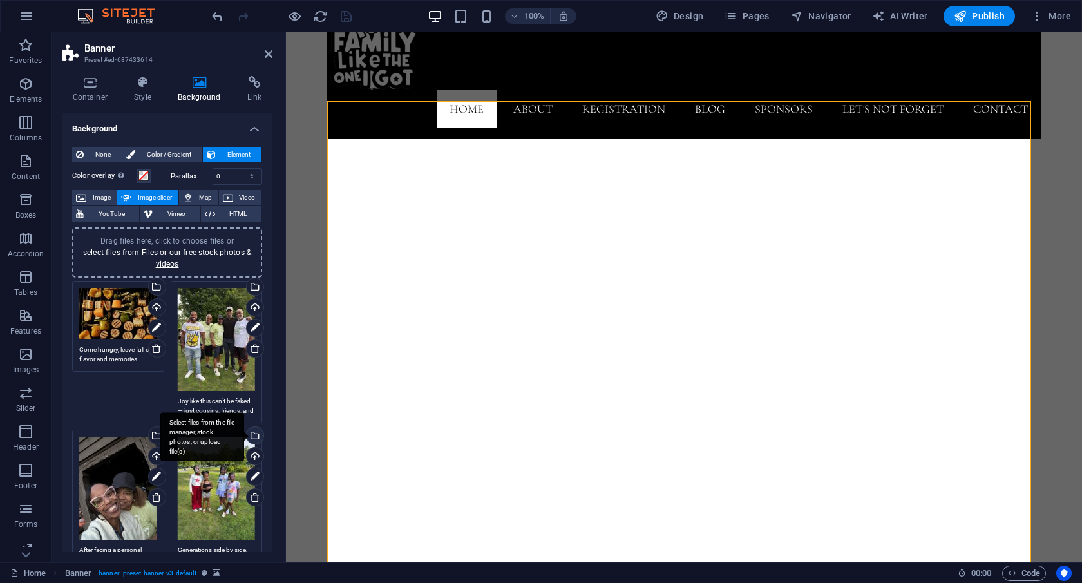
click at [244, 434] on div "Select files from the file manager, stock photos, or upload file(s)" at bounding box center [202, 437] width 84 height 48
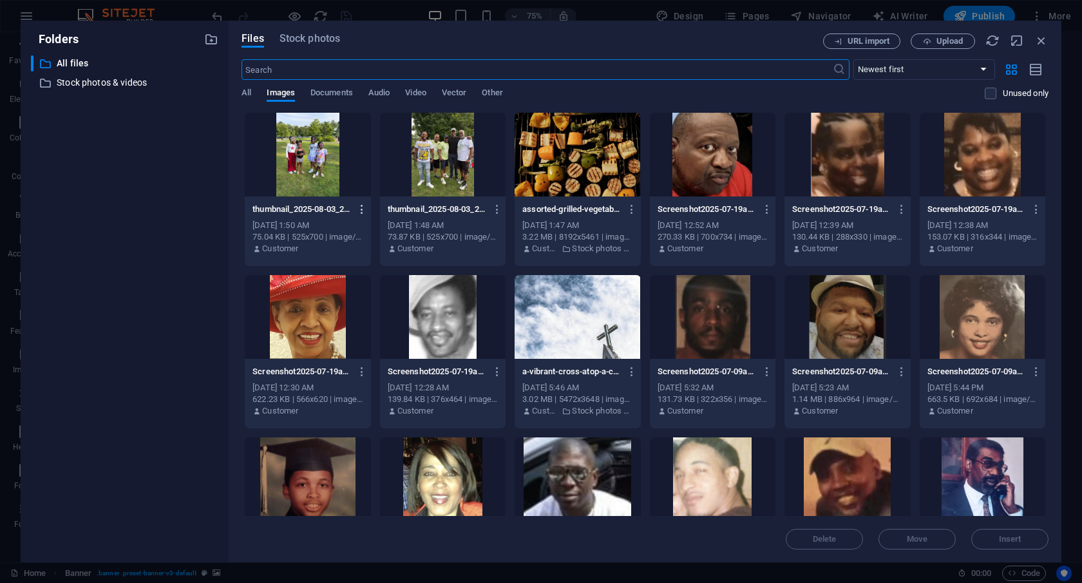
click at [356, 209] on icon "button" at bounding box center [362, 210] width 12 height 12
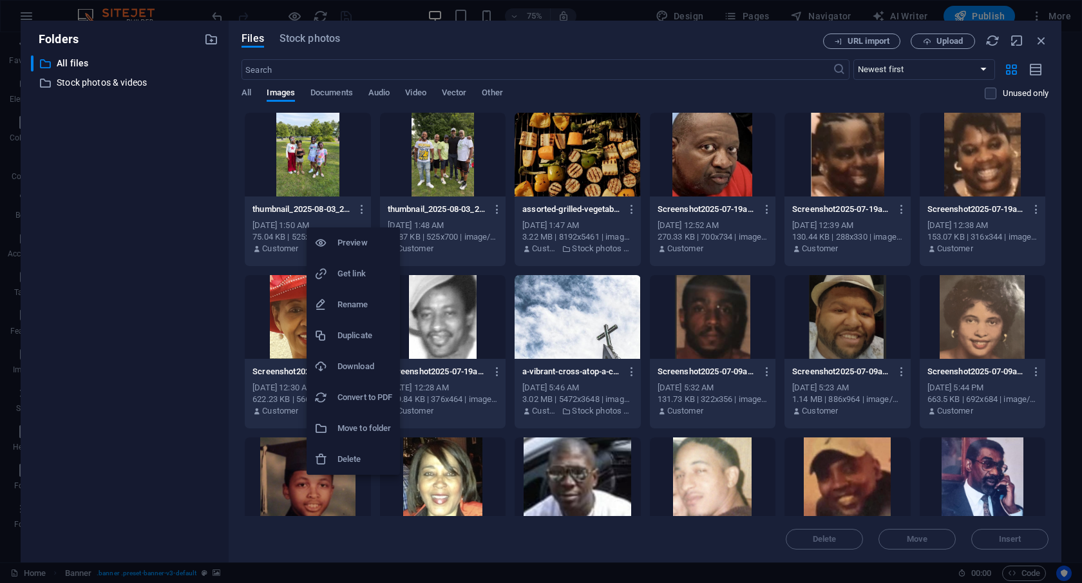
click at [352, 453] on h6 "Delete" at bounding box center [365, 459] width 55 height 15
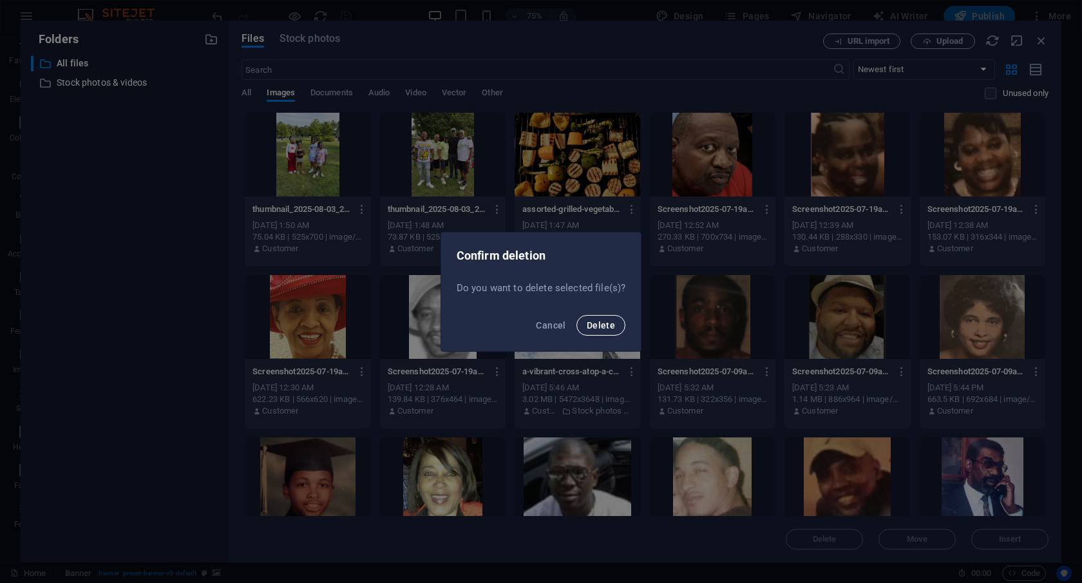
click at [617, 325] on button "Delete" at bounding box center [601, 325] width 49 height 21
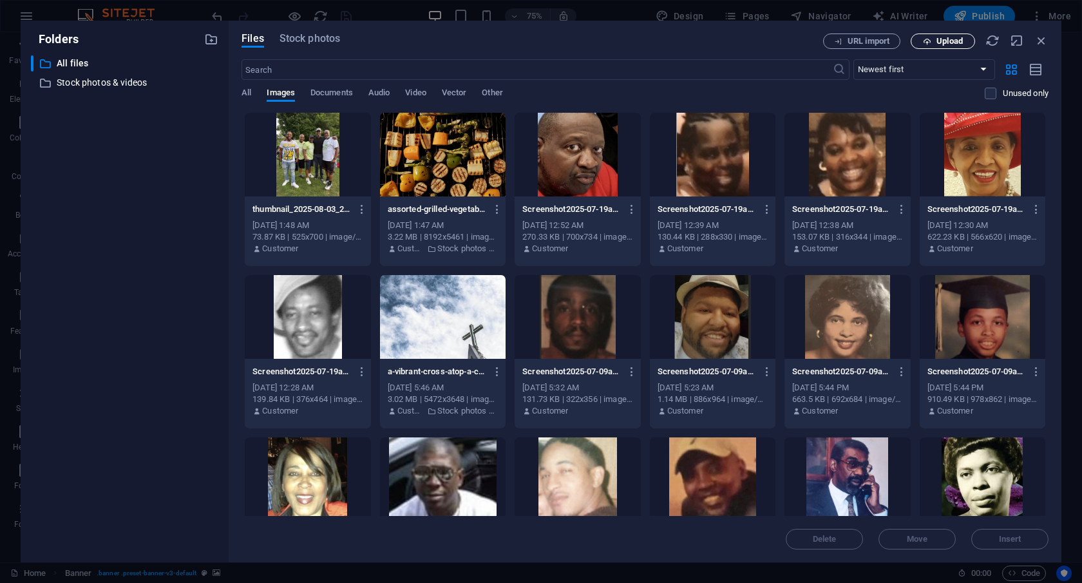
click at [957, 44] on span "Upload" at bounding box center [950, 41] width 26 height 8
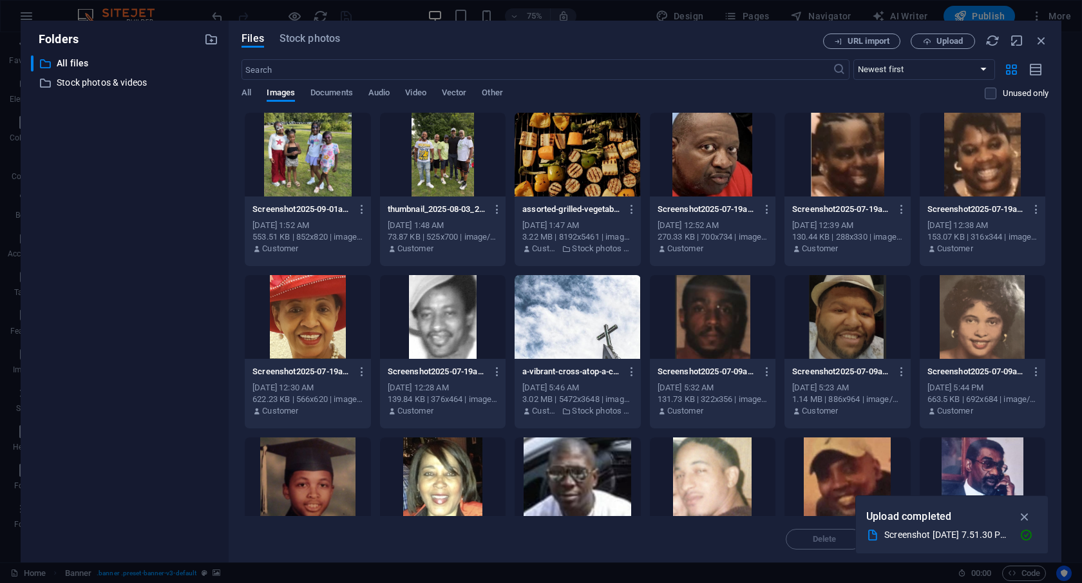
click at [307, 148] on div at bounding box center [308, 155] width 126 height 84
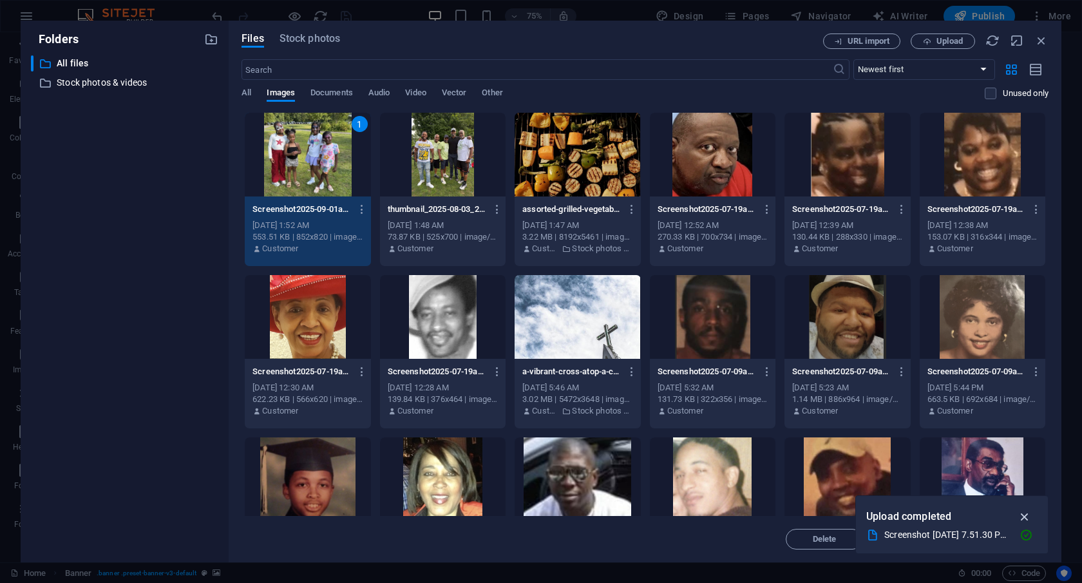
click at [1025, 517] on icon "button" at bounding box center [1025, 517] width 15 height 14
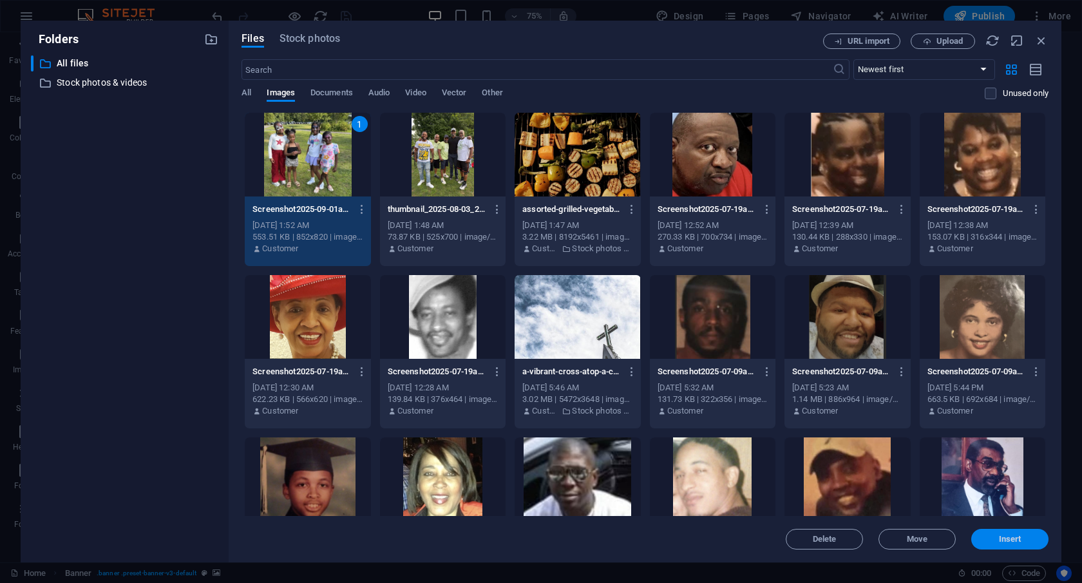
click at [1008, 539] on span "Insert" at bounding box center [1010, 539] width 23 height 8
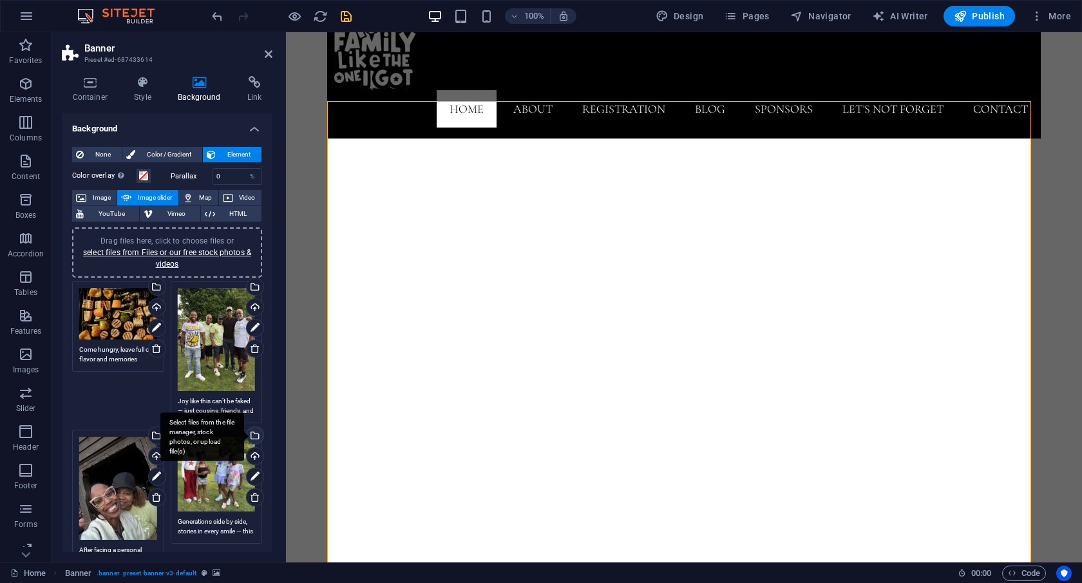
click at [251, 430] on div "Select files from the file manager, stock photos, or upload file(s)" at bounding box center [253, 436] width 19 height 19
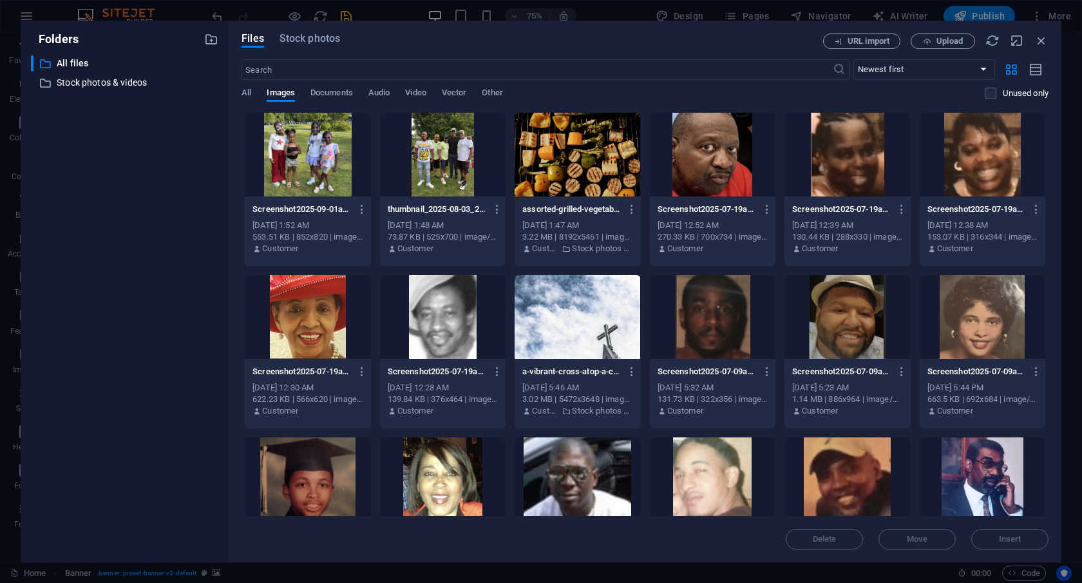
click at [294, 162] on div at bounding box center [308, 155] width 126 height 84
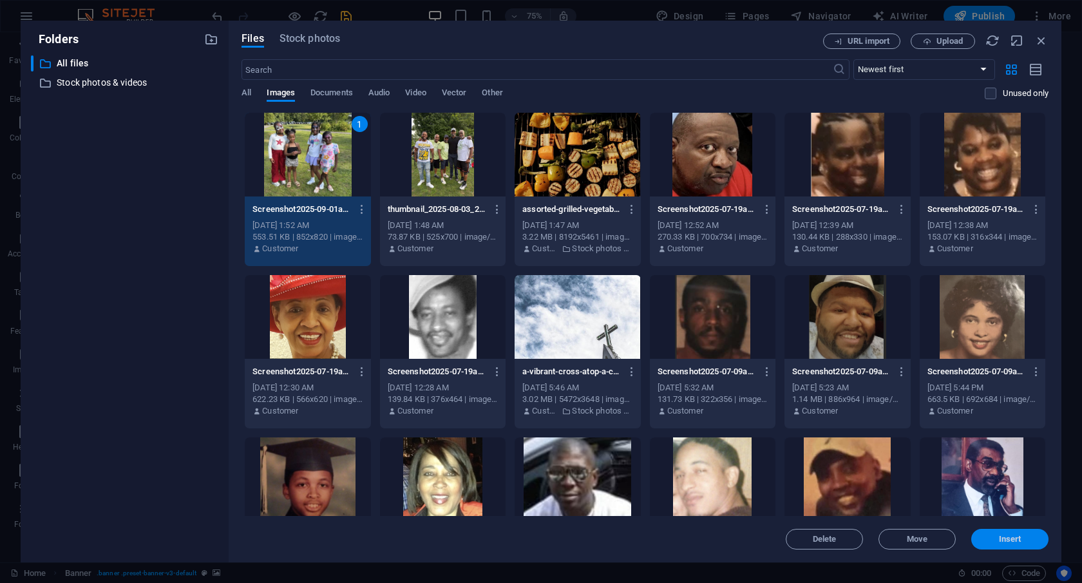
click at [1032, 547] on button "Insert" at bounding box center [1009, 539] width 77 height 21
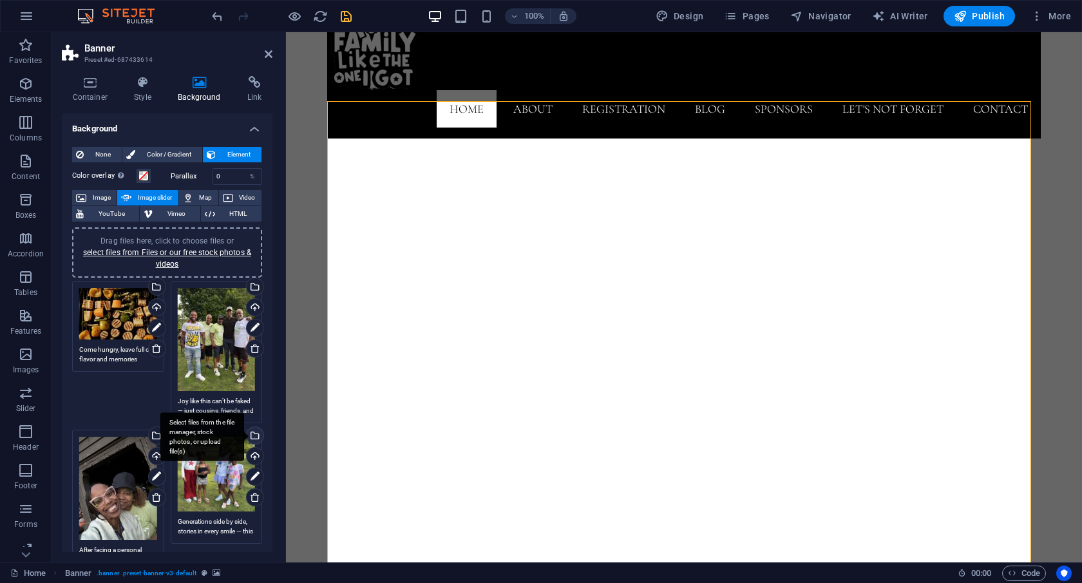
click at [254, 432] on div "Select files from the file manager, stock photos, or upload file(s)" at bounding box center [253, 436] width 19 height 19
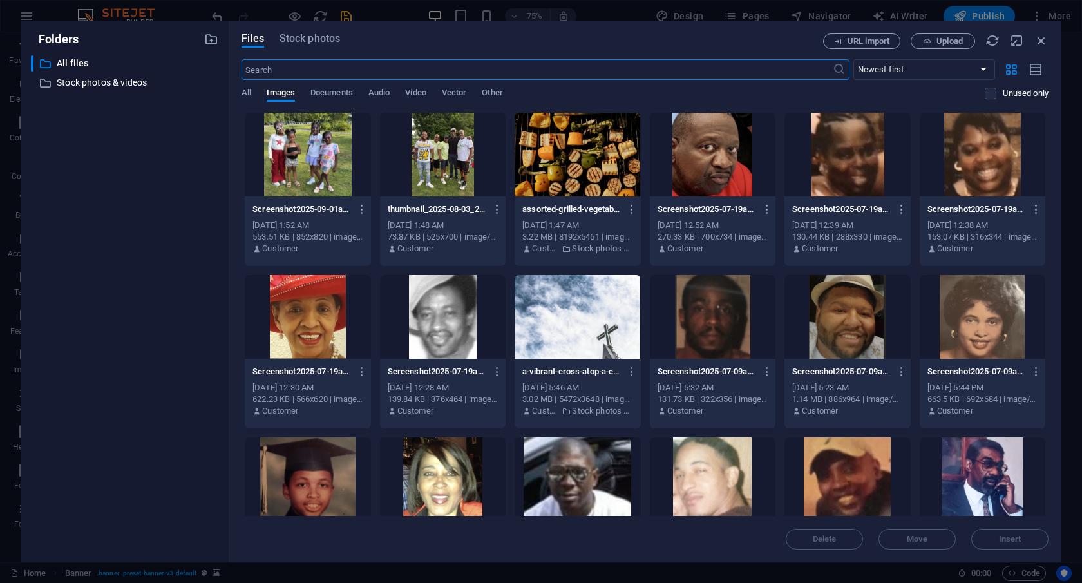
click at [332, 167] on div at bounding box center [308, 155] width 126 height 84
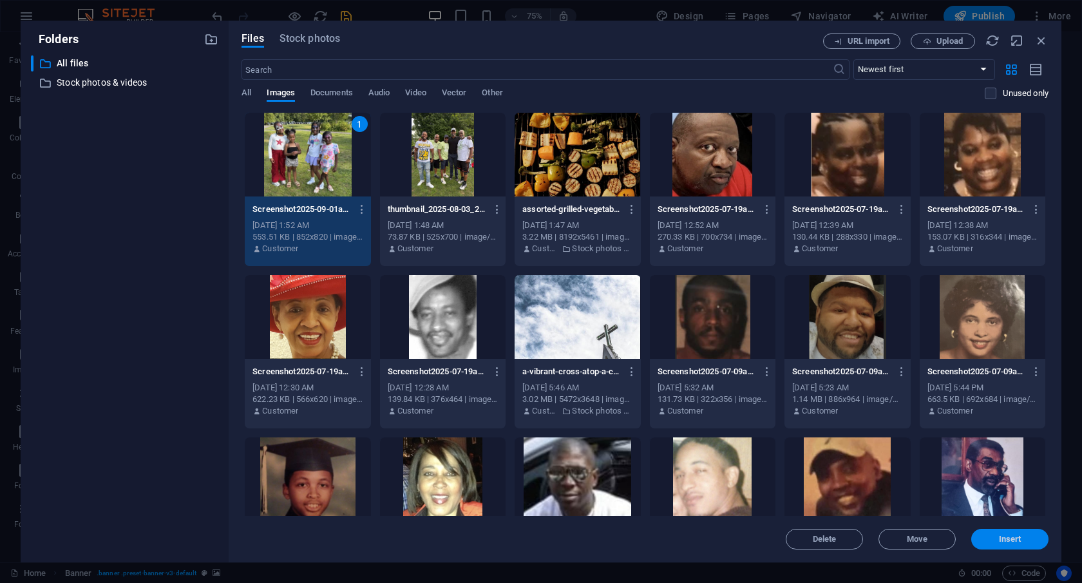
click at [1016, 542] on span "Insert" at bounding box center [1010, 539] width 23 height 8
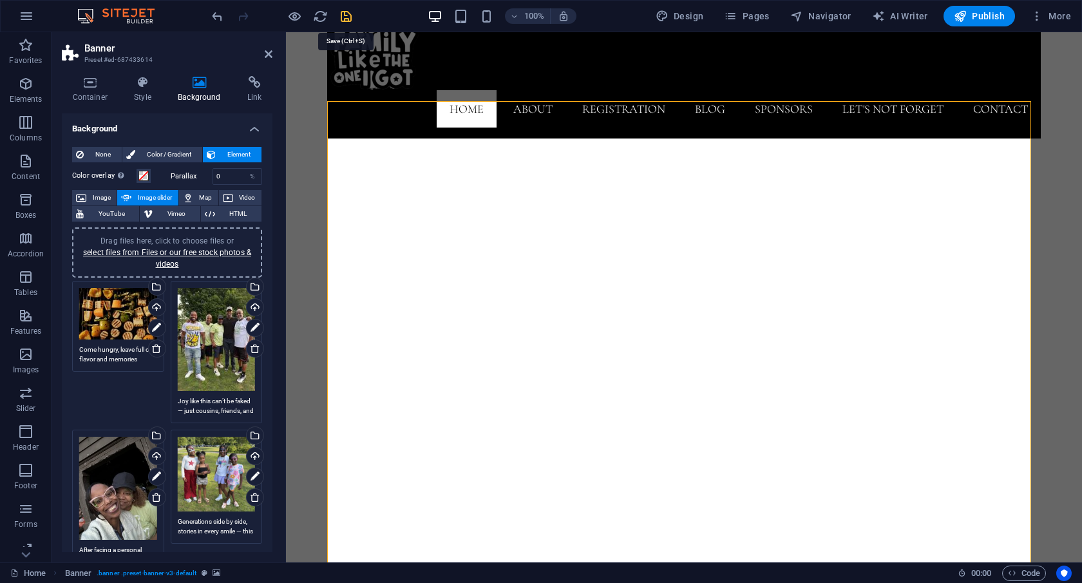
click at [340, 16] on icon "save" at bounding box center [346, 16] width 15 height 15
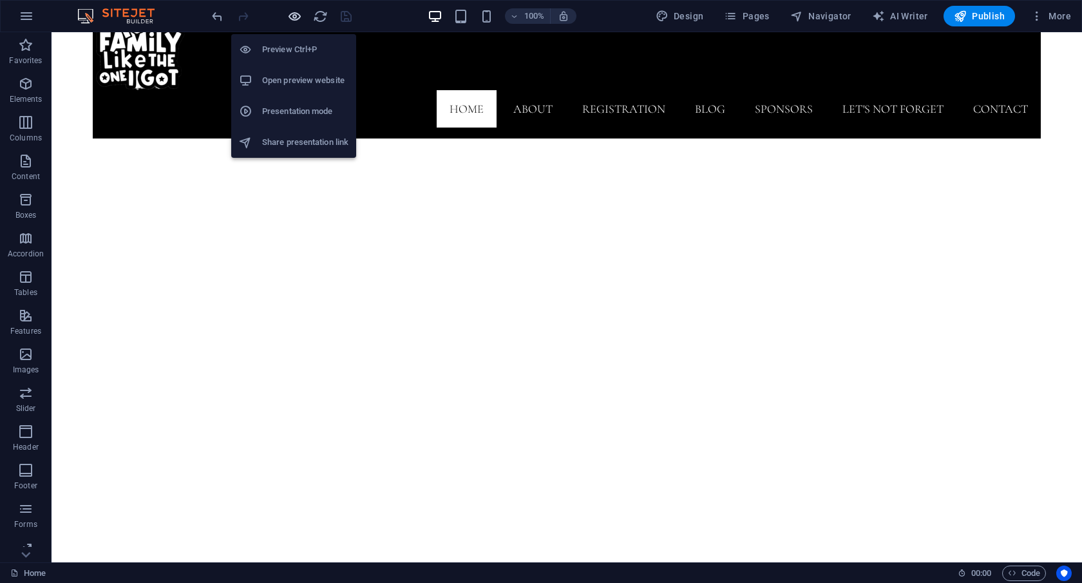
click at [293, 14] on icon "button" at bounding box center [294, 16] width 15 height 15
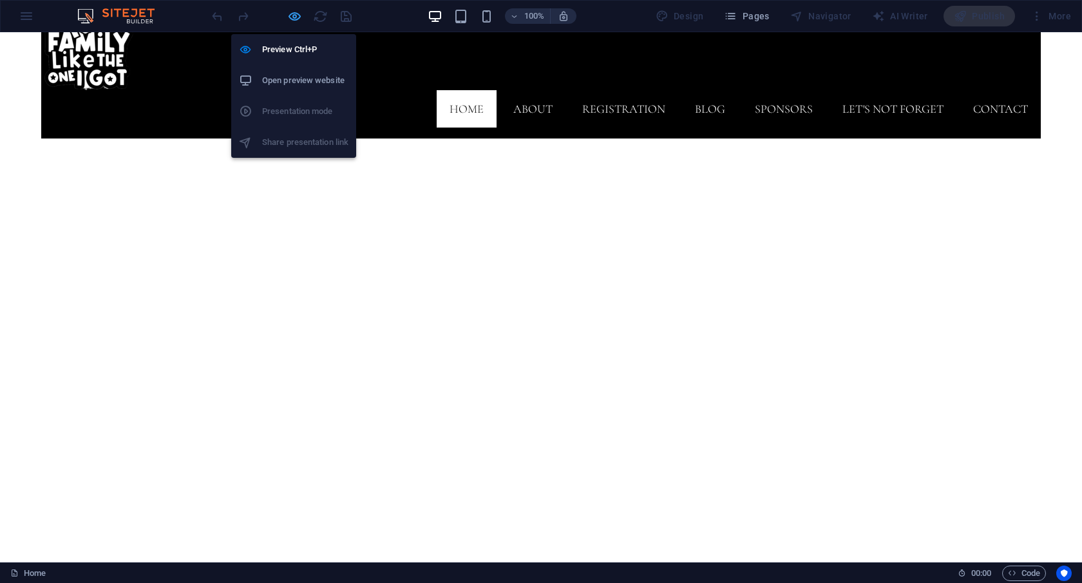
click at [296, 13] on icon "button" at bounding box center [294, 16] width 15 height 15
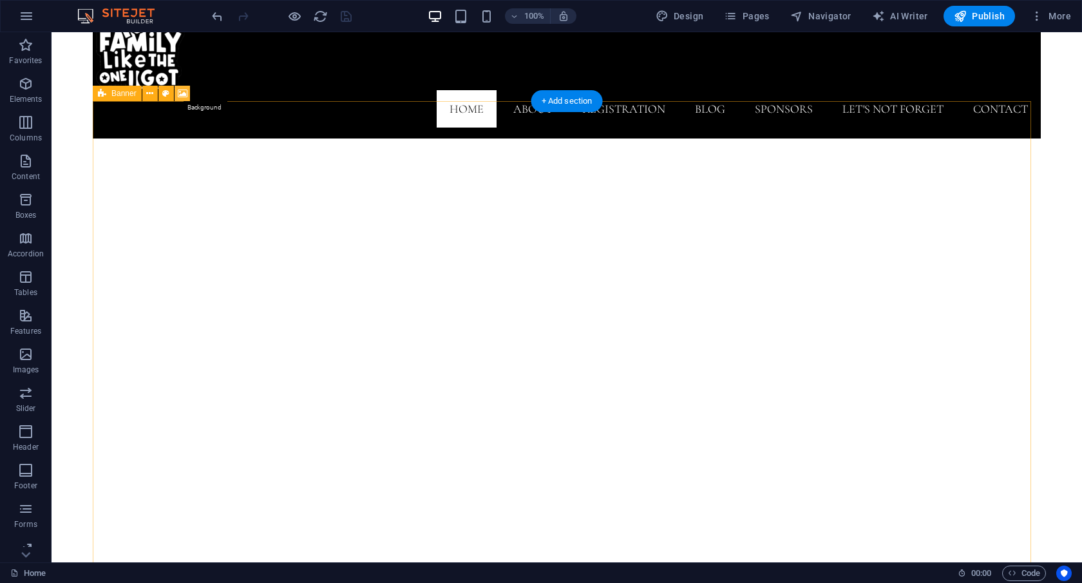
click at [184, 93] on icon at bounding box center [183, 94] width 10 height 14
select select "ms"
select select "s"
select select "ondemand"
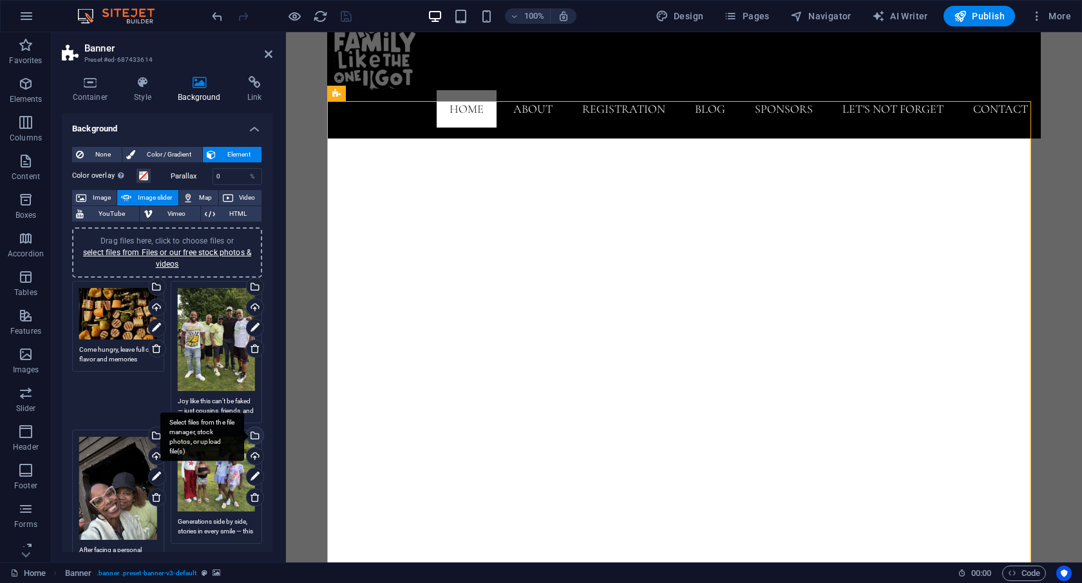
click at [244, 431] on div "Select files from the file manager, stock photos, or upload file(s)" at bounding box center [202, 437] width 84 height 48
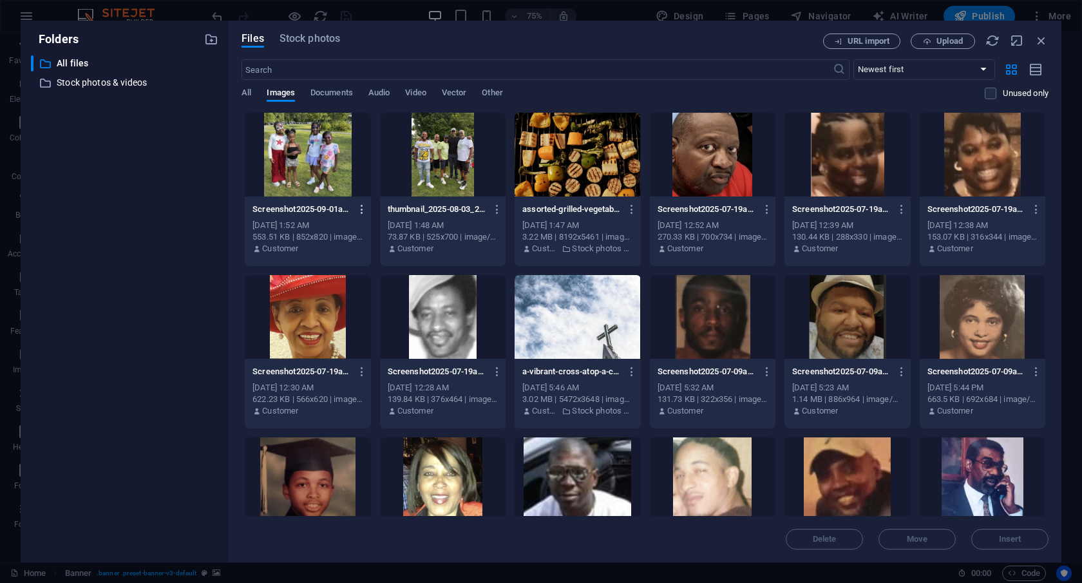
click at [361, 207] on icon "button" at bounding box center [362, 210] width 12 height 12
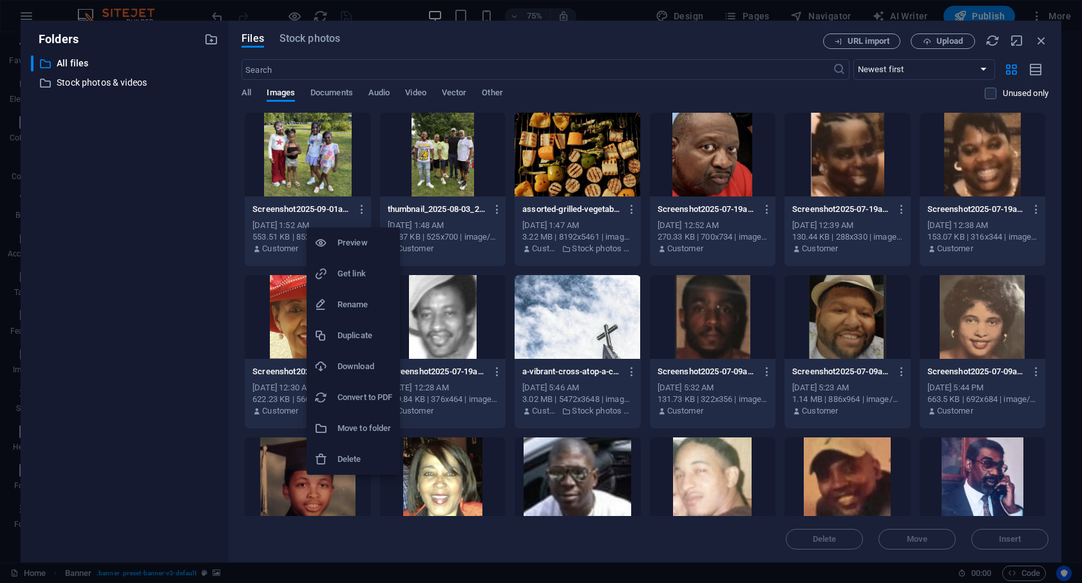
click at [354, 208] on div at bounding box center [541, 291] width 1082 height 583
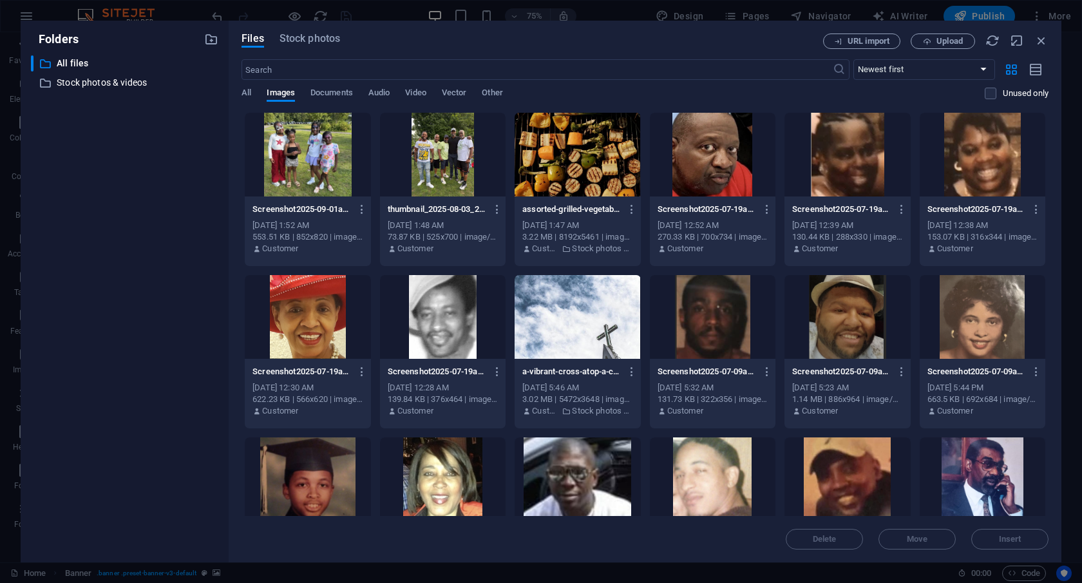
click at [356, 208] on icon "button" at bounding box center [362, 210] width 12 height 12
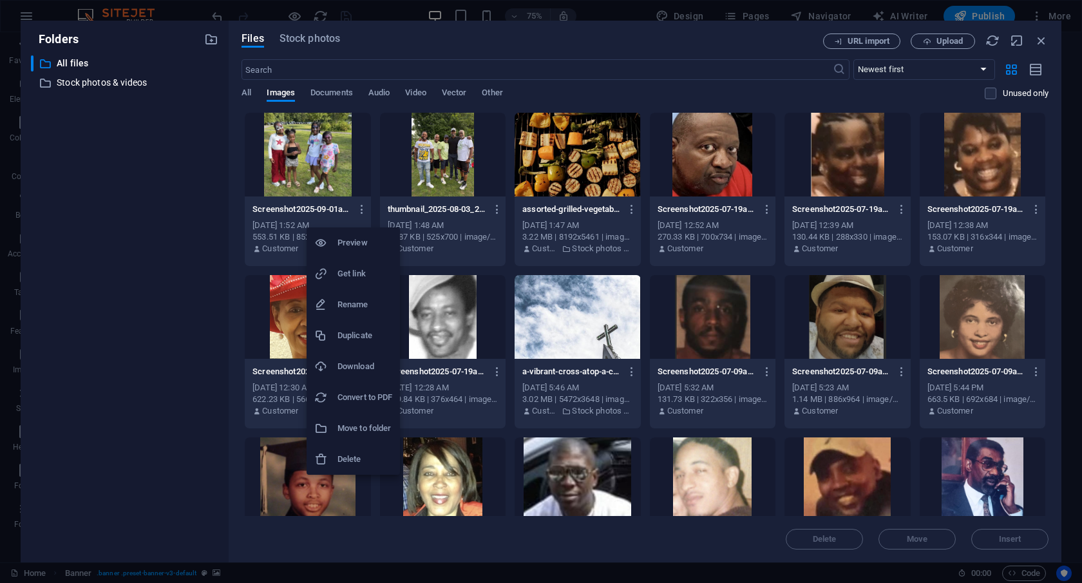
click at [342, 464] on h6 "Delete" at bounding box center [365, 459] width 55 height 15
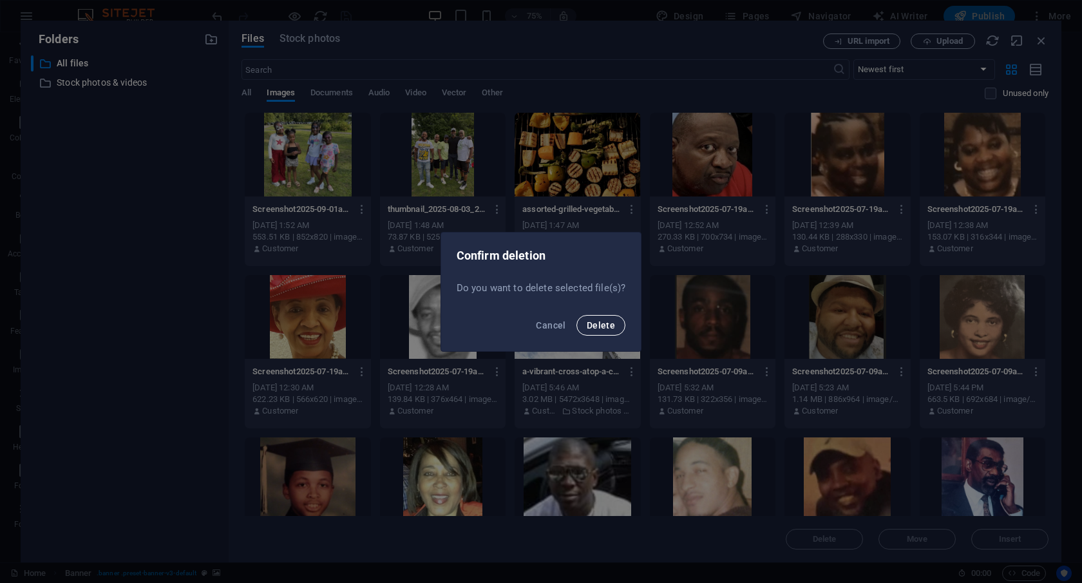
click at [590, 323] on span "Delete" at bounding box center [601, 325] width 28 height 10
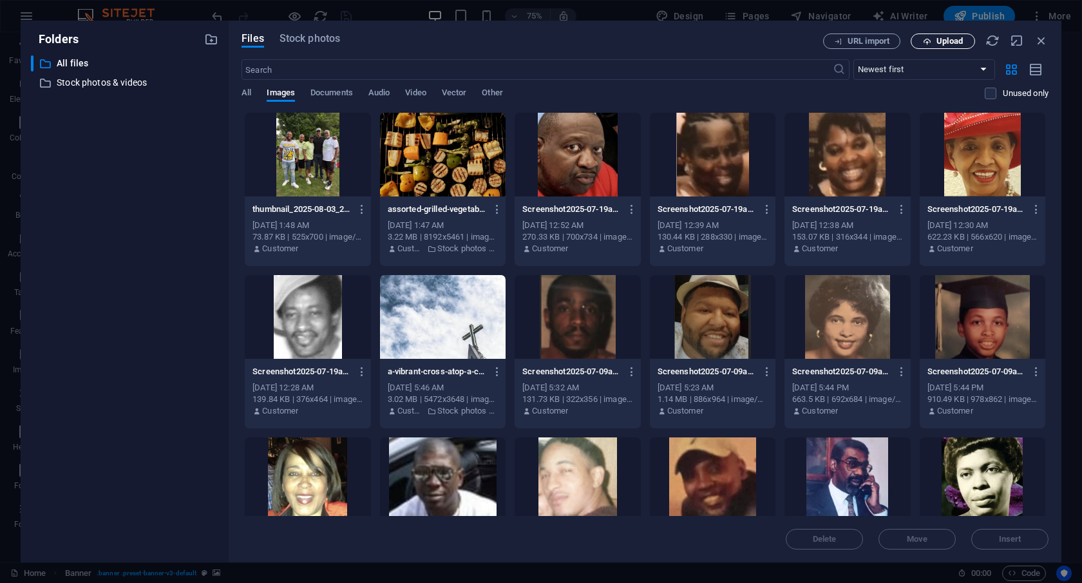
click at [951, 40] on span "Upload" at bounding box center [950, 41] width 26 height 8
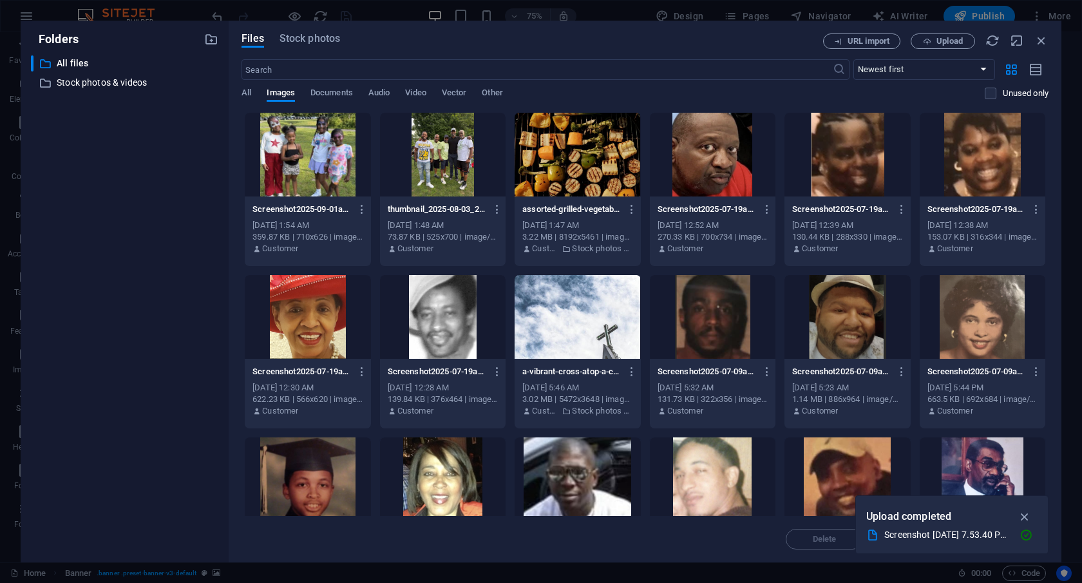
click at [294, 169] on div at bounding box center [308, 155] width 126 height 84
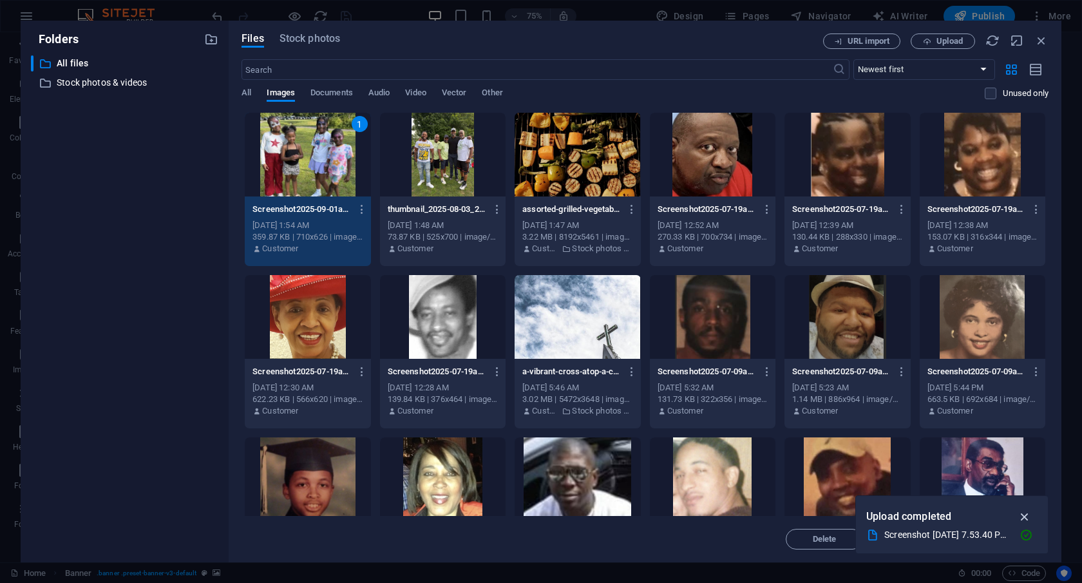
click at [1026, 517] on icon "button" at bounding box center [1025, 517] width 15 height 14
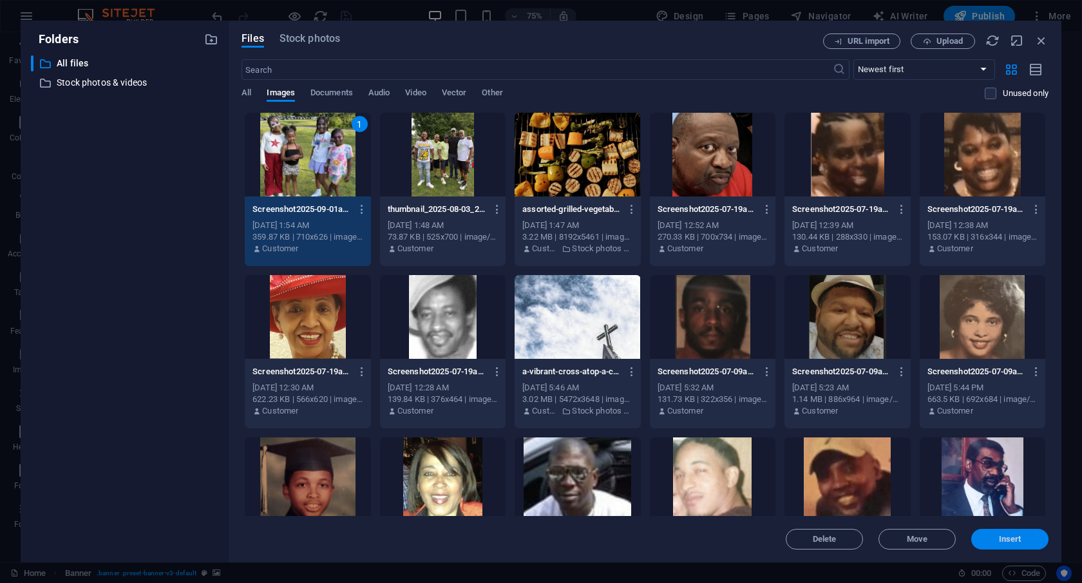
click at [1016, 540] on span "Insert" at bounding box center [1010, 539] width 23 height 8
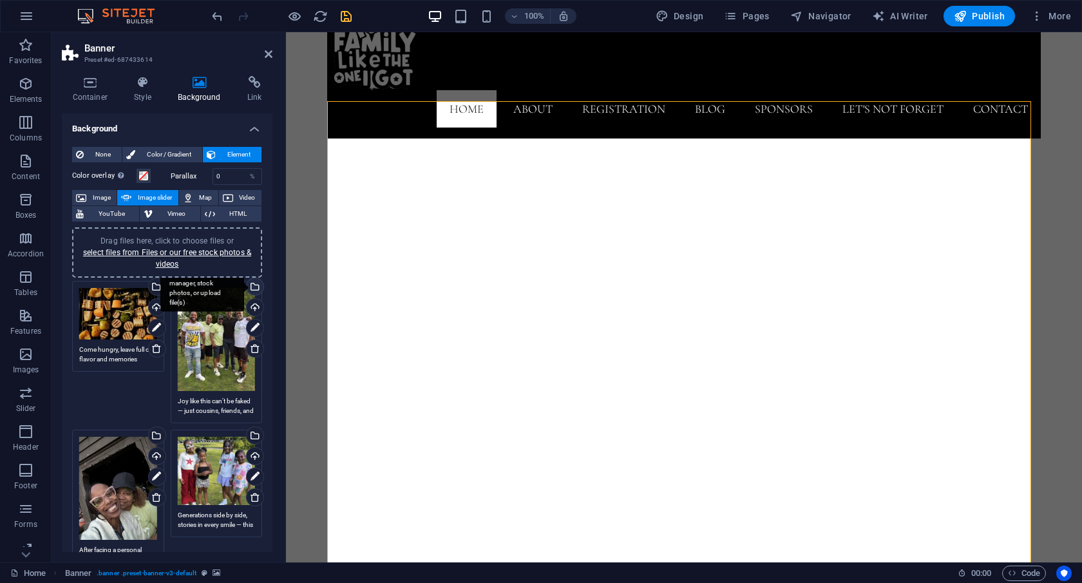
click at [244, 285] on div "Select files from the file manager, stock photos, or upload file(s)" at bounding box center [202, 287] width 84 height 48
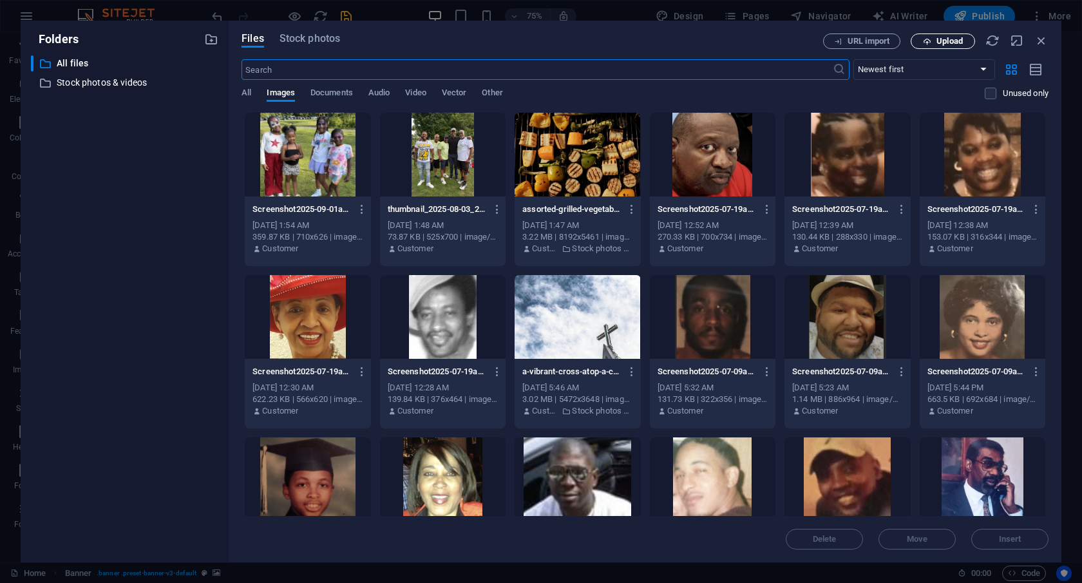
click at [959, 40] on span "Upload" at bounding box center [950, 41] width 26 height 8
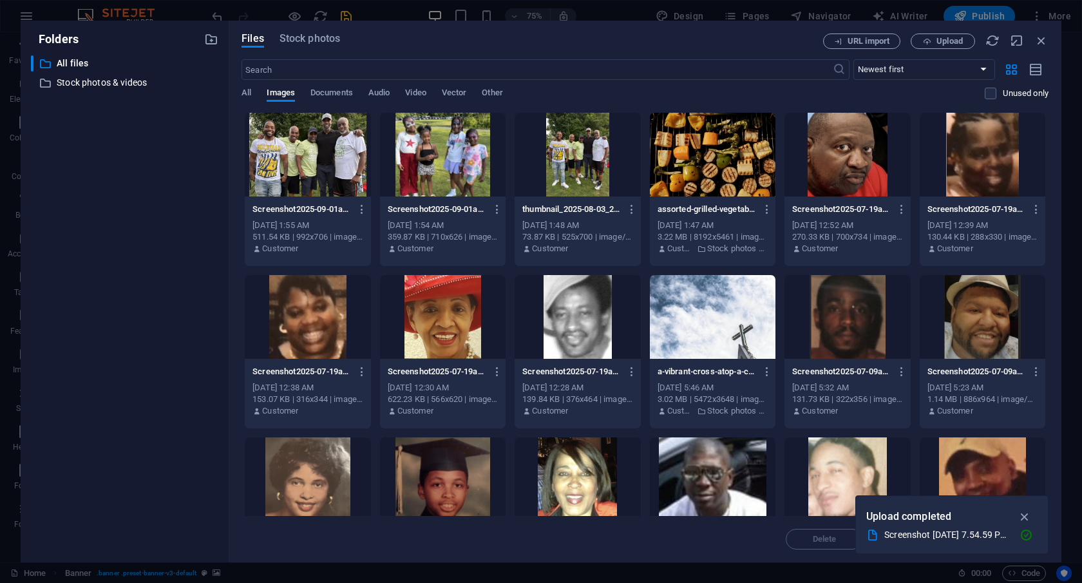
click at [291, 177] on div at bounding box center [308, 155] width 126 height 84
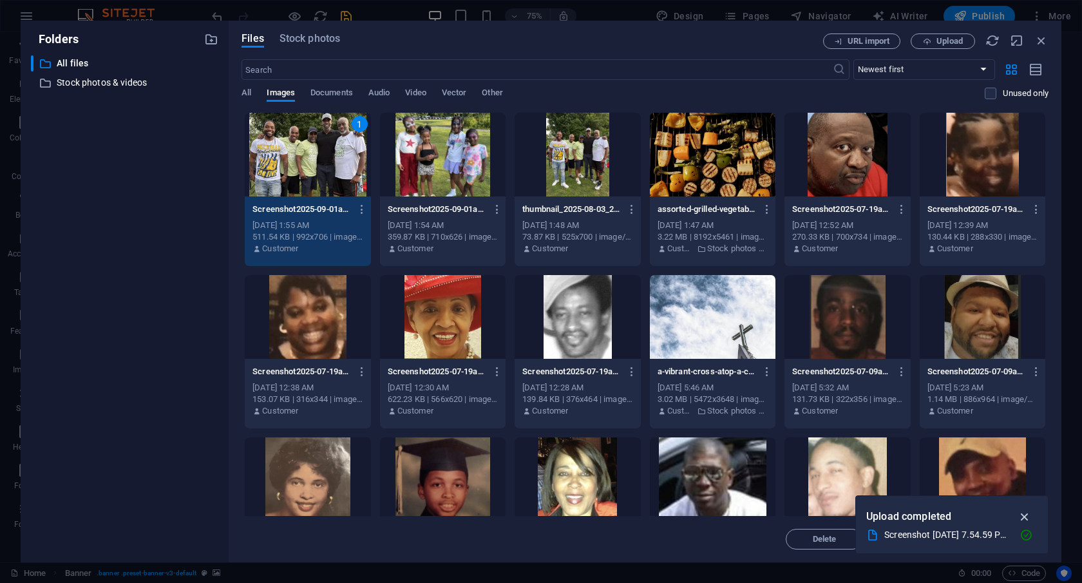
click at [1028, 515] on icon "button" at bounding box center [1025, 517] width 15 height 14
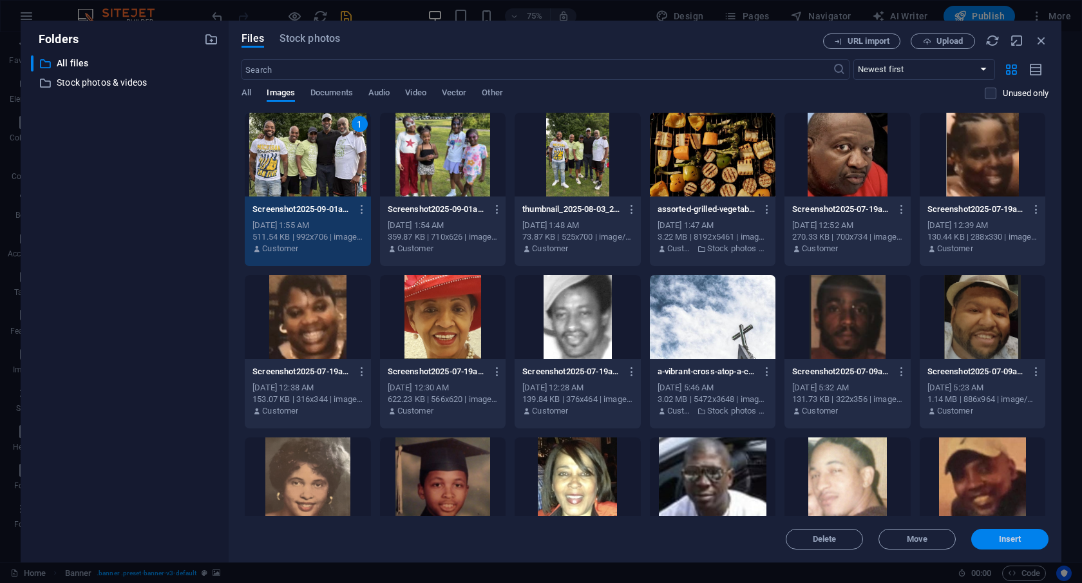
click at [1000, 540] on span "Insert" at bounding box center [1010, 539] width 23 height 8
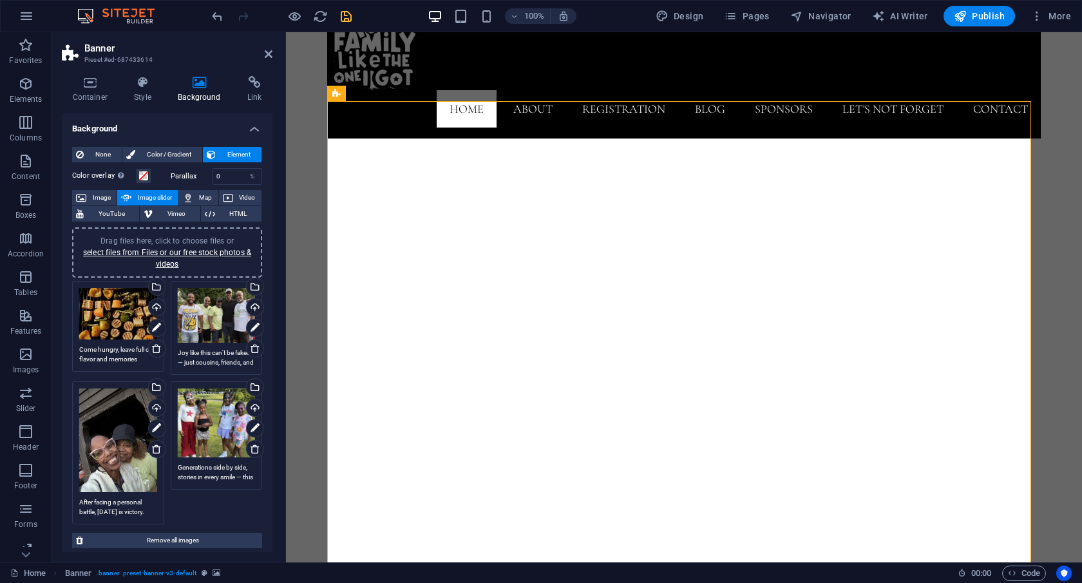
click at [214, 396] on div "Drag files here, click to choose files or select files from Files or our free s…" at bounding box center [217, 422] width 78 height 68
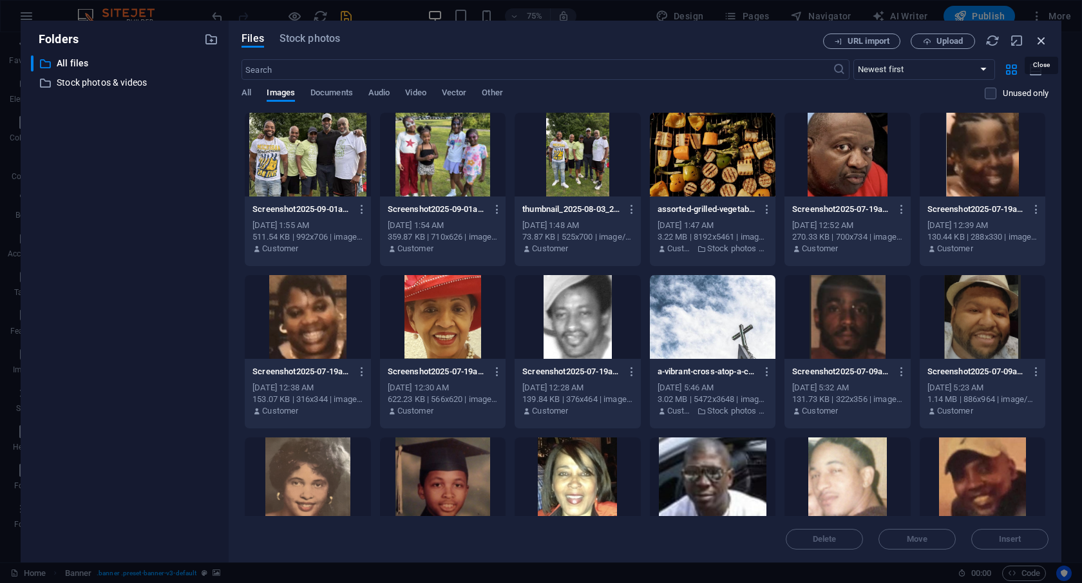
click at [1038, 39] on icon "button" at bounding box center [1042, 40] width 14 height 14
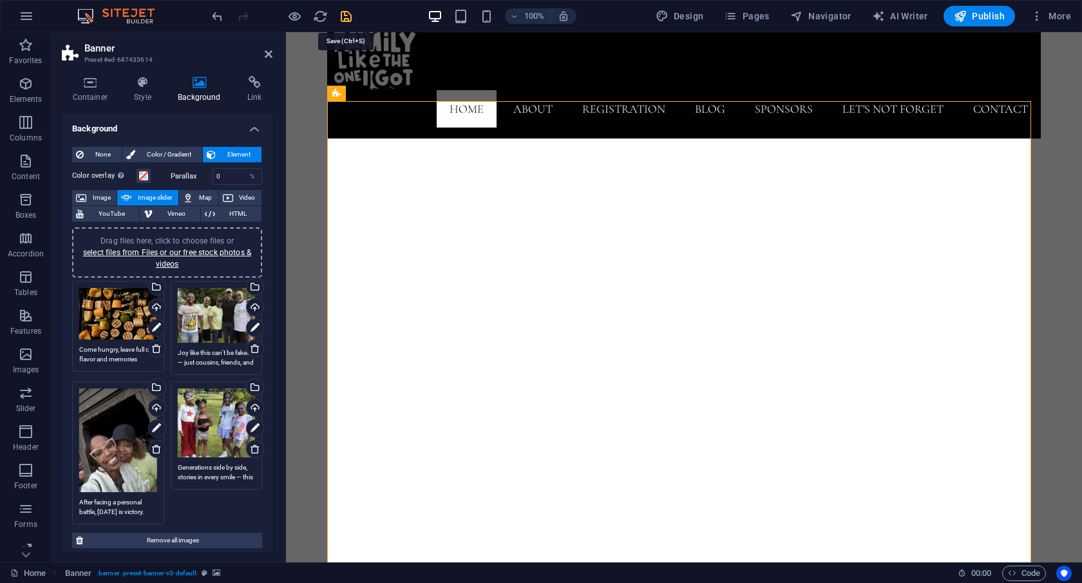
click at [348, 19] on icon "save" at bounding box center [346, 16] width 15 height 15
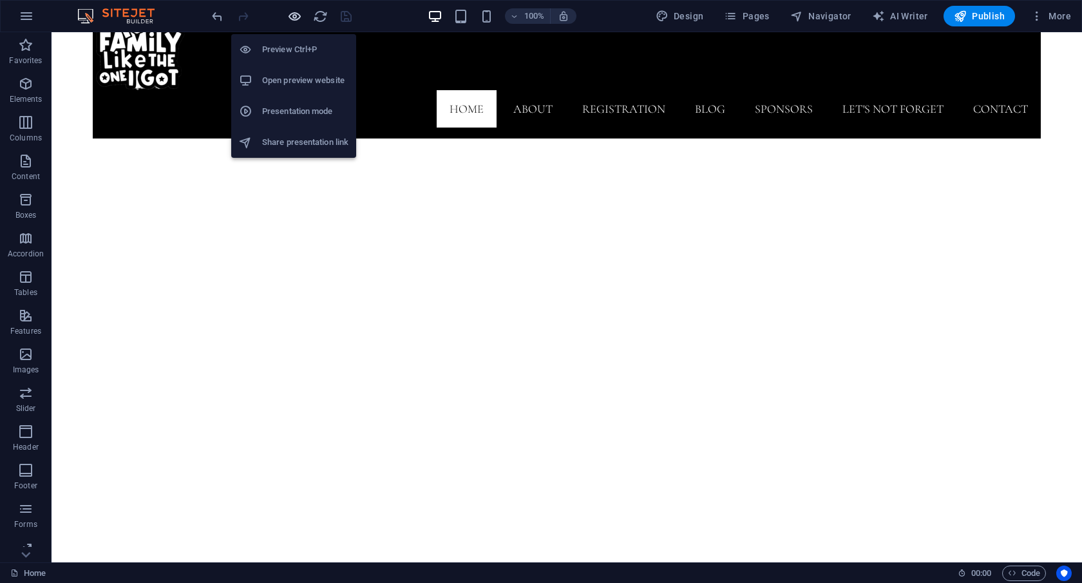
click at [291, 19] on icon "button" at bounding box center [294, 16] width 15 height 15
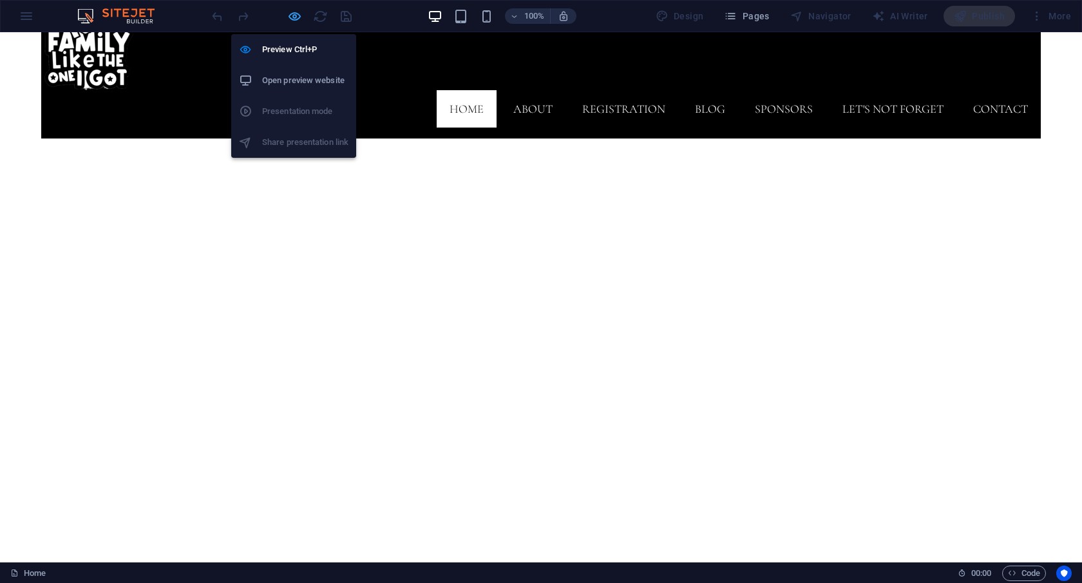
click at [291, 19] on icon "button" at bounding box center [294, 16] width 15 height 15
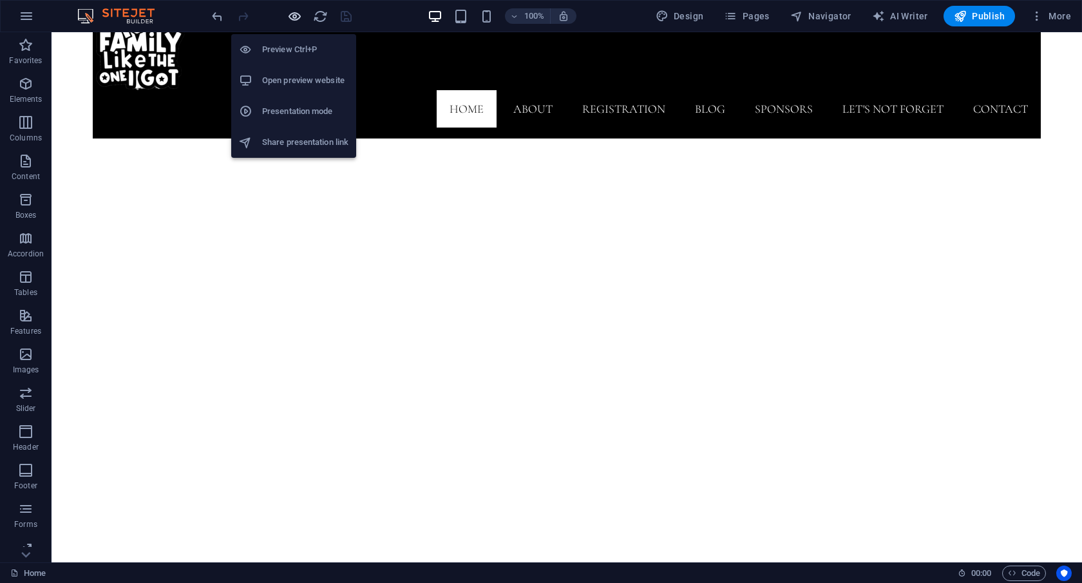
click at [291, 19] on icon "button" at bounding box center [294, 16] width 15 height 15
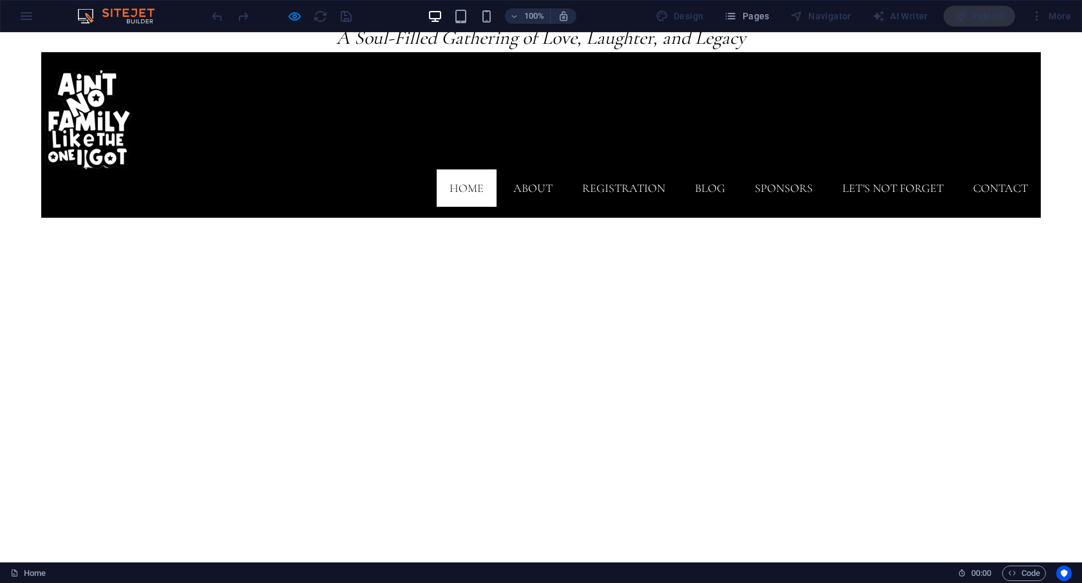
scroll to position [0, 0]
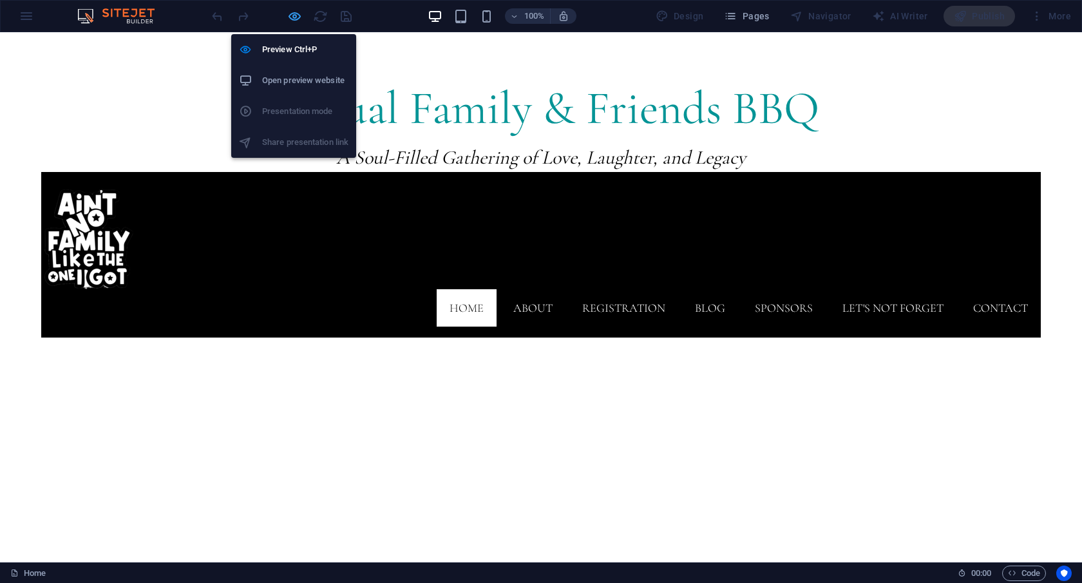
click at [294, 10] on icon "button" at bounding box center [294, 16] width 15 height 15
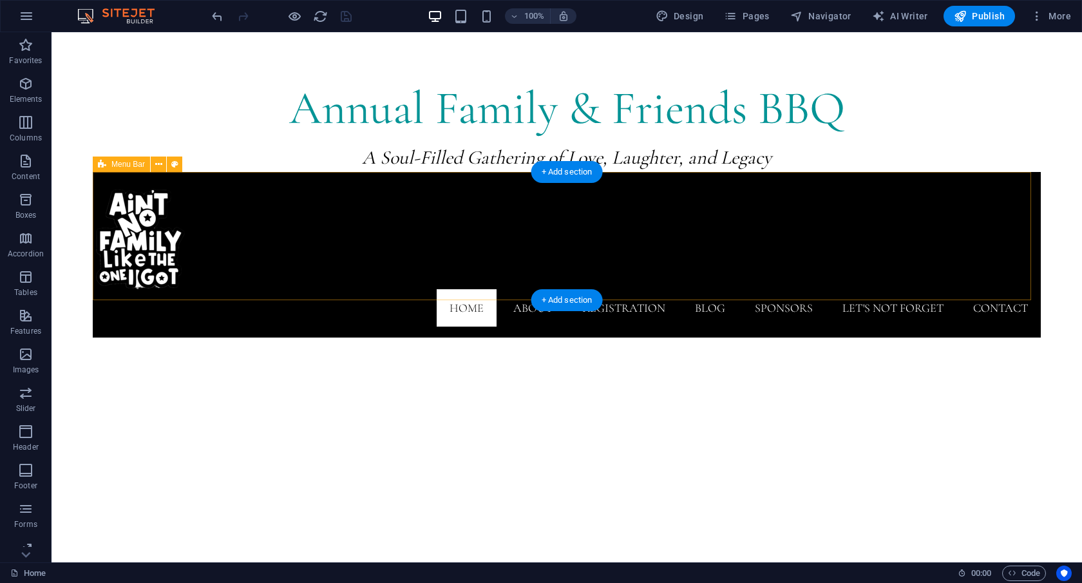
click at [97, 173] on div "Home About Registration Blog Sponsors Let's Not Forget Contact" at bounding box center [567, 255] width 948 height 166
click at [175, 164] on icon at bounding box center [174, 165] width 7 height 14
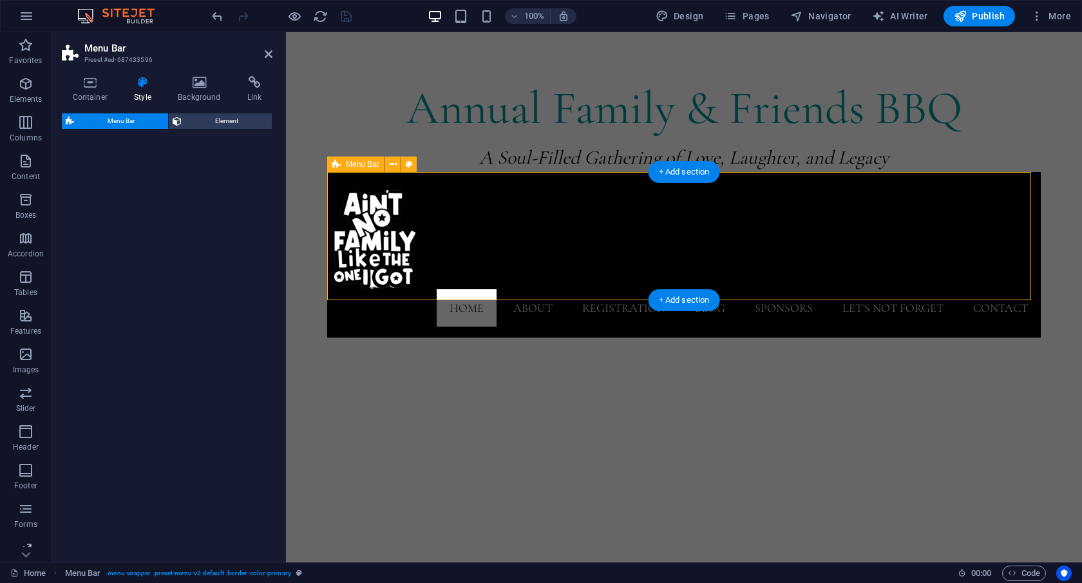
select select "rem"
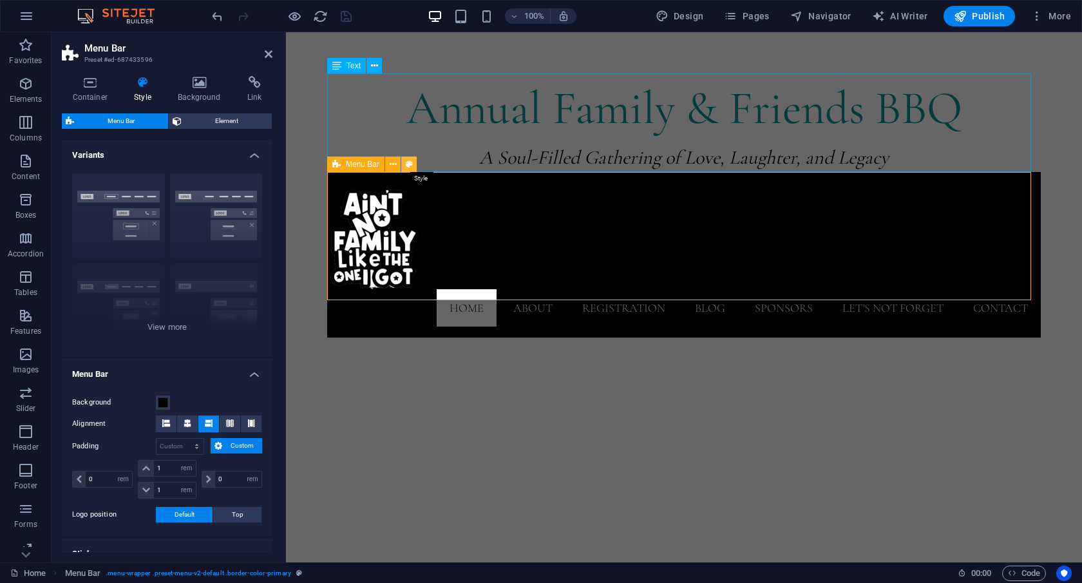
click at [413, 160] on button at bounding box center [408, 164] width 15 height 15
click at [410, 160] on icon at bounding box center [409, 165] width 7 height 14
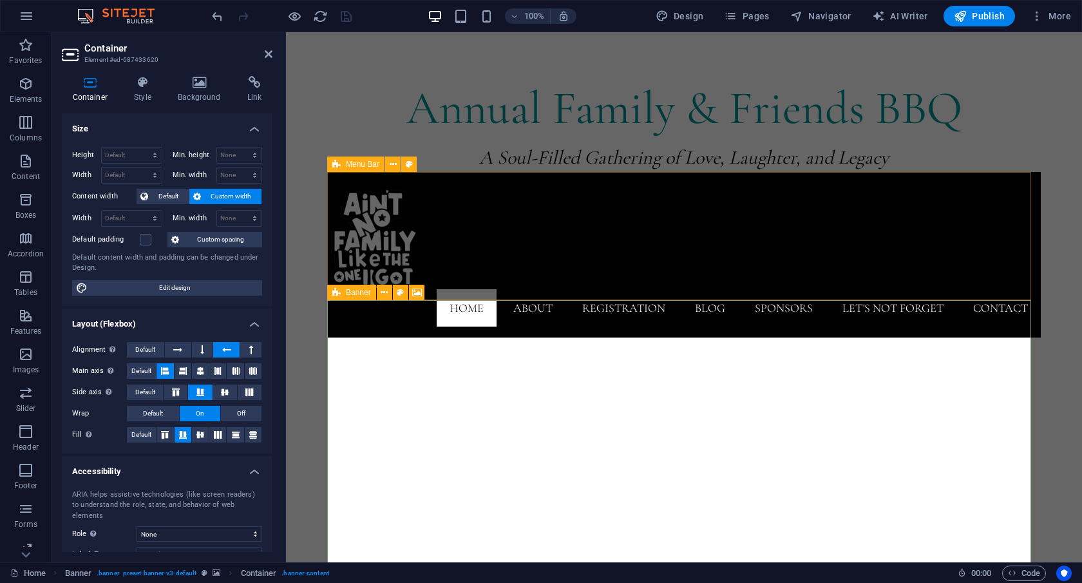
click at [339, 294] on icon at bounding box center [336, 292] width 8 height 15
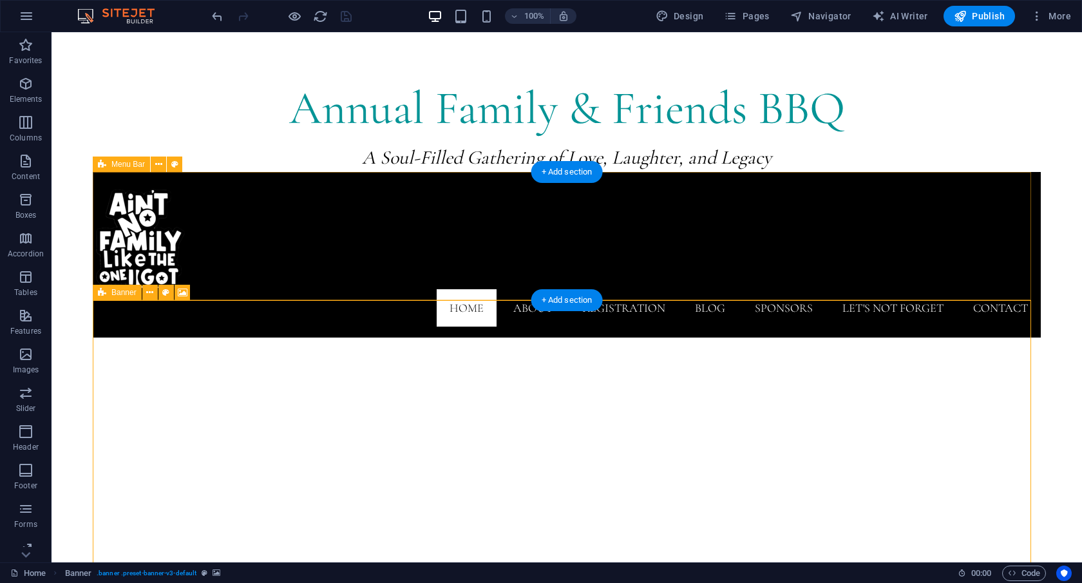
click at [102, 291] on icon at bounding box center [102, 292] width 8 height 15
click at [181, 289] on icon at bounding box center [183, 293] width 10 height 14
select select "ms"
select select "s"
select select "ondemand"
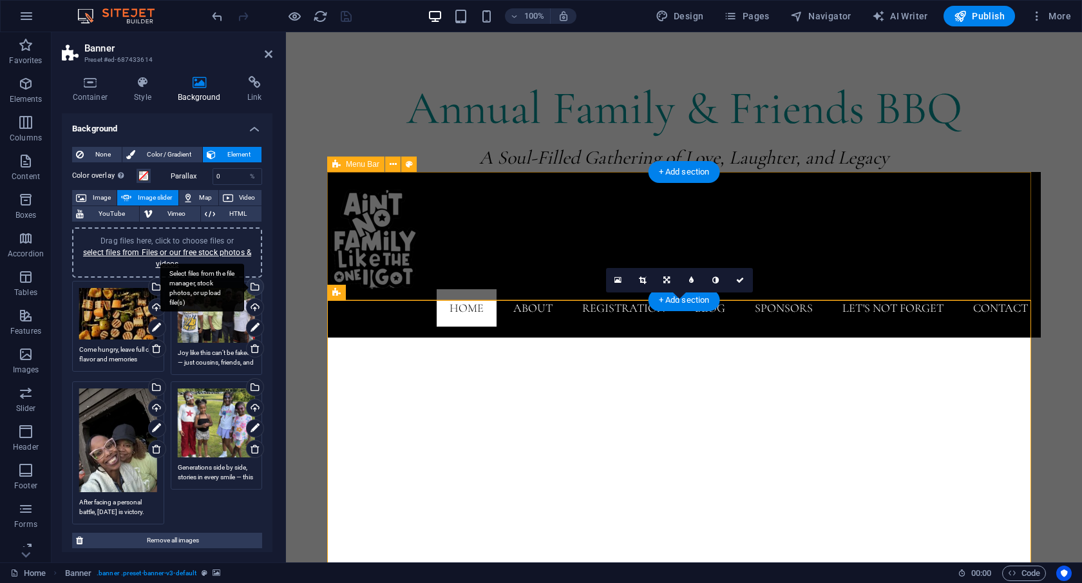
click at [254, 285] on div "Select files from the file manager, stock photos, or upload file(s)" at bounding box center [253, 287] width 19 height 19
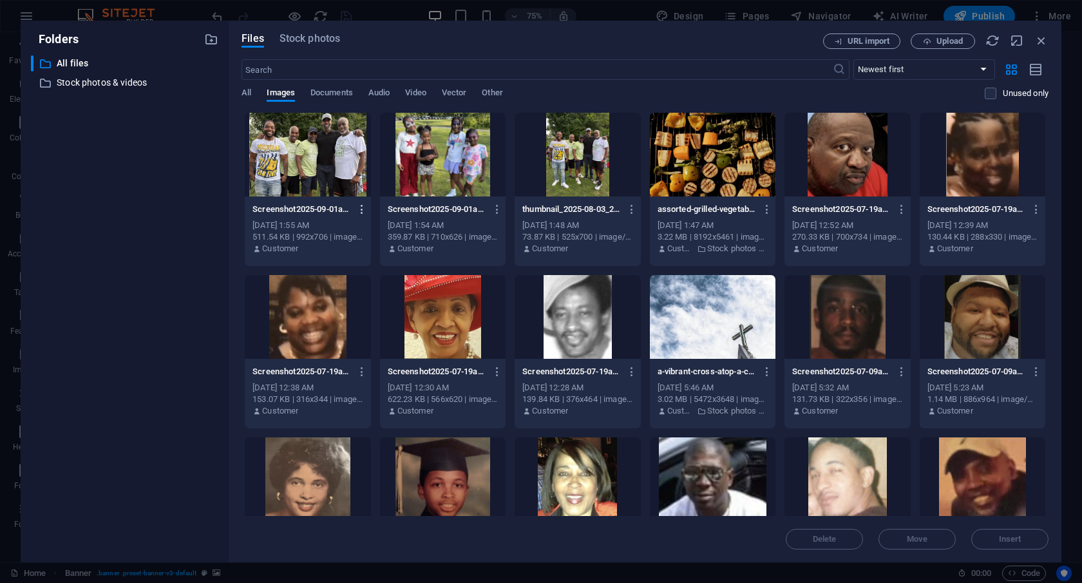
click at [358, 205] on icon "button" at bounding box center [362, 210] width 12 height 12
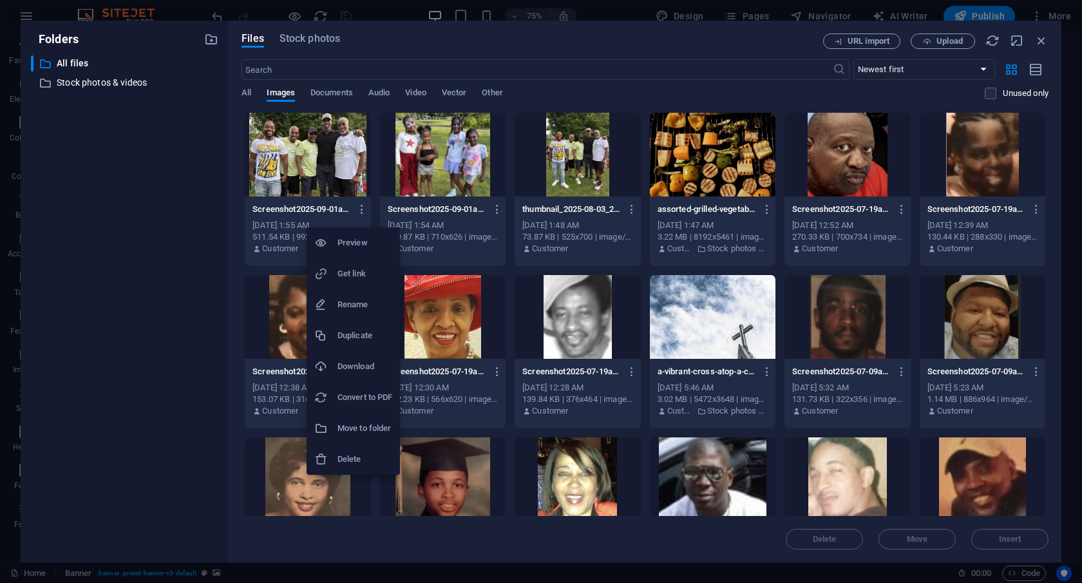
click at [348, 455] on h6 "Delete" at bounding box center [365, 459] width 55 height 15
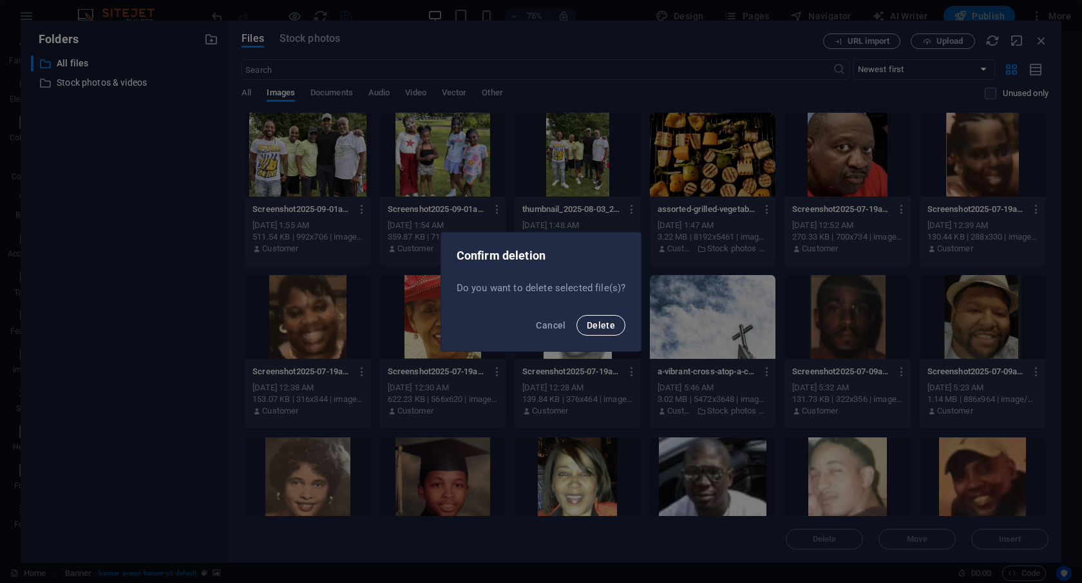
click at [584, 328] on button "Delete" at bounding box center [601, 325] width 49 height 21
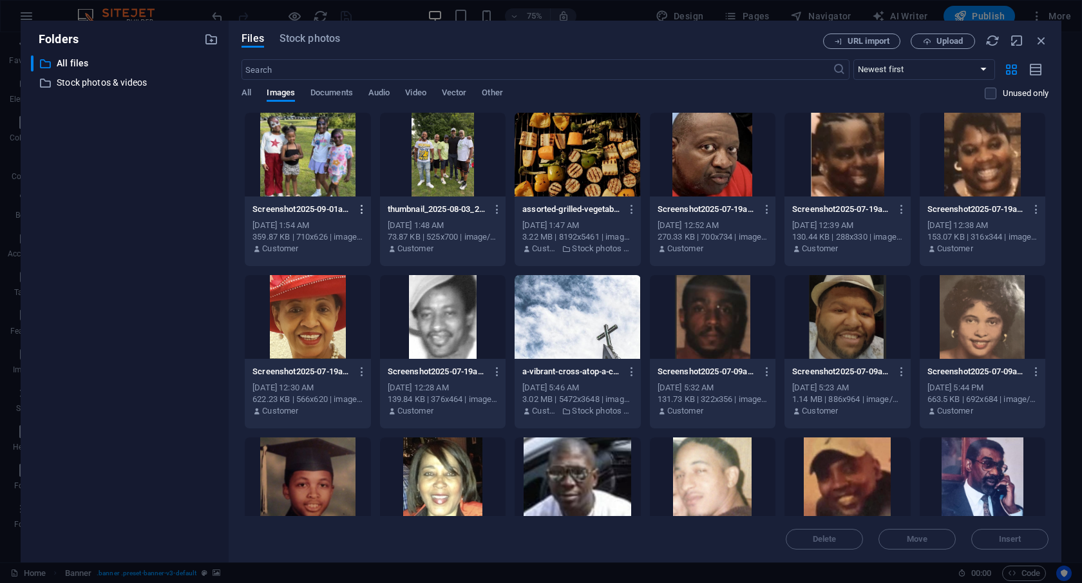
click at [351, 205] on button "button" at bounding box center [359, 209] width 17 height 21
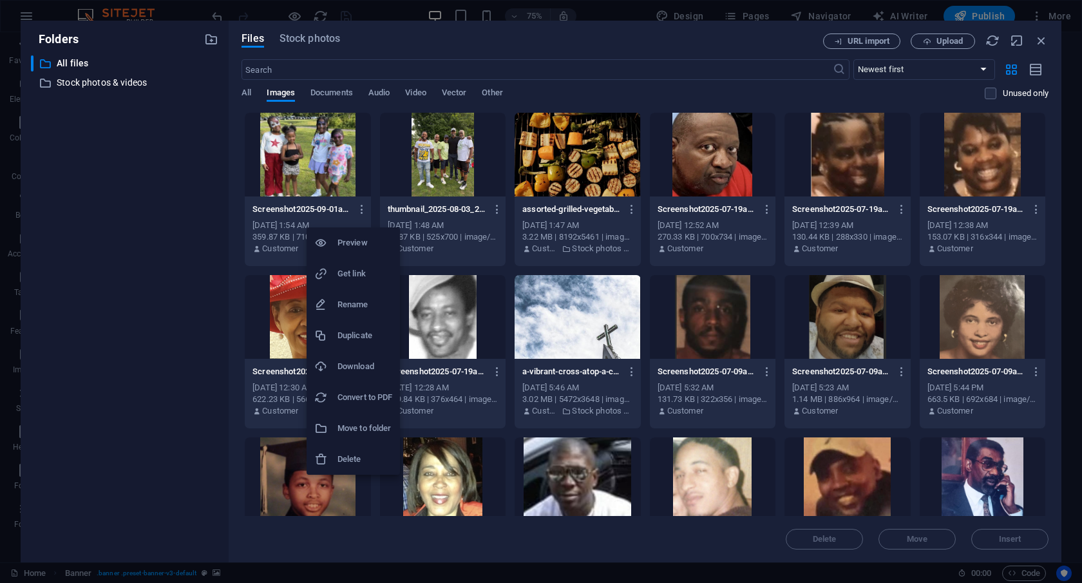
click at [359, 453] on h6 "Delete" at bounding box center [365, 459] width 55 height 15
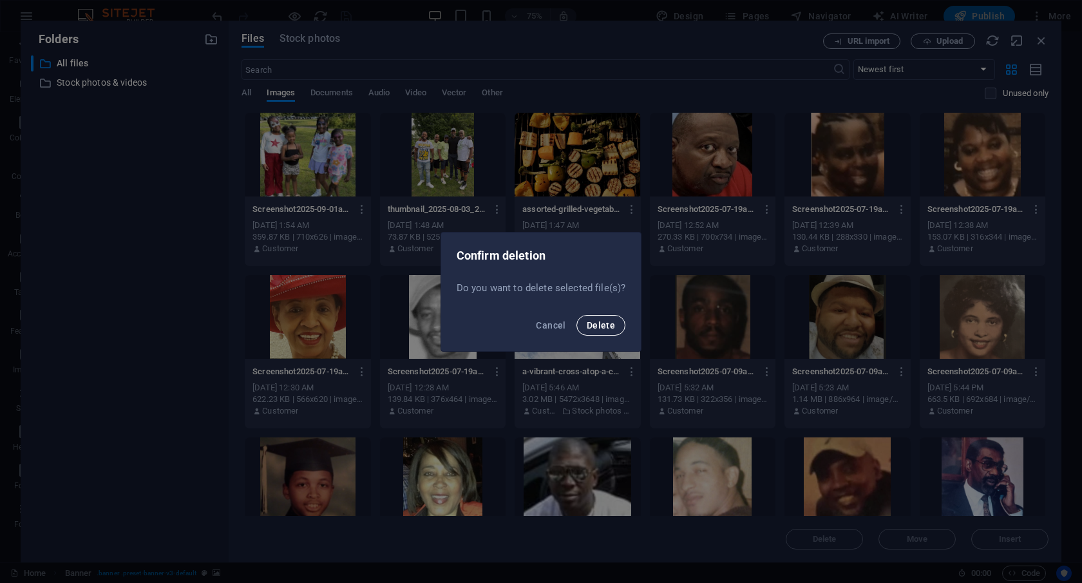
click at [598, 327] on span "Delete" at bounding box center [601, 325] width 28 height 10
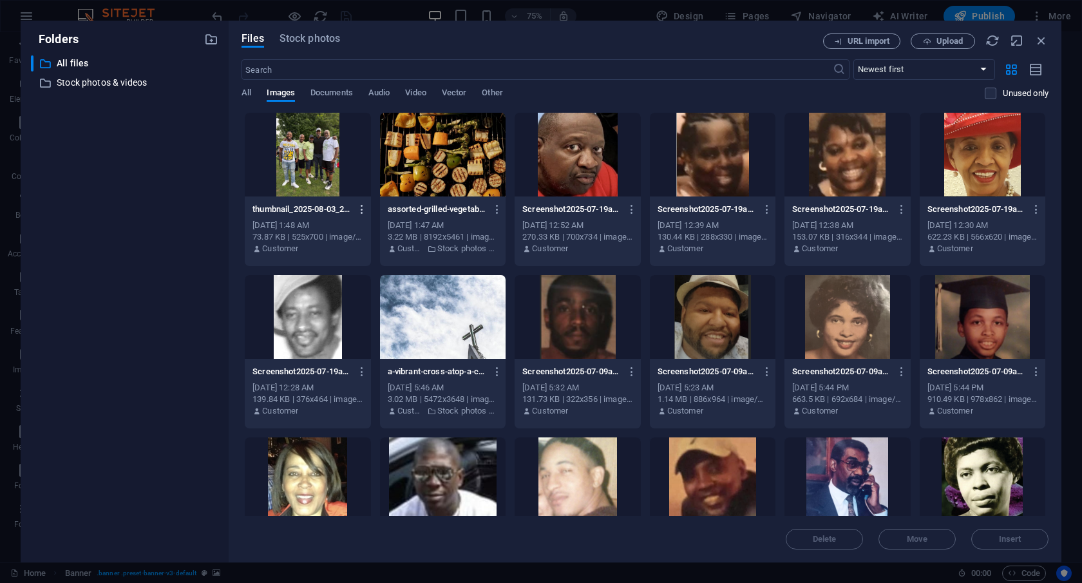
click at [351, 203] on button "button" at bounding box center [359, 209] width 17 height 21
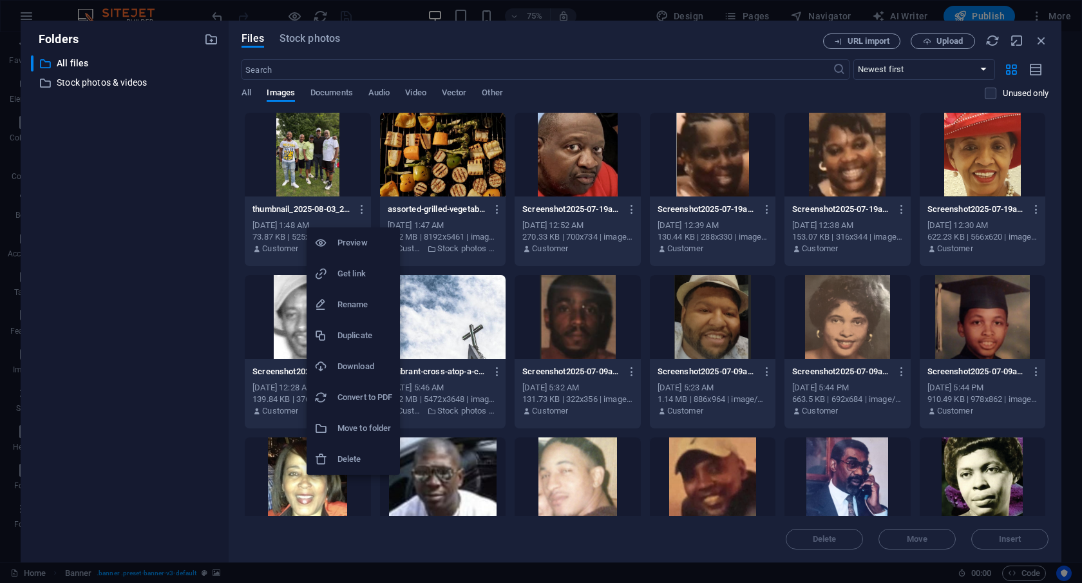
click at [339, 462] on h6 "Delete" at bounding box center [365, 459] width 55 height 15
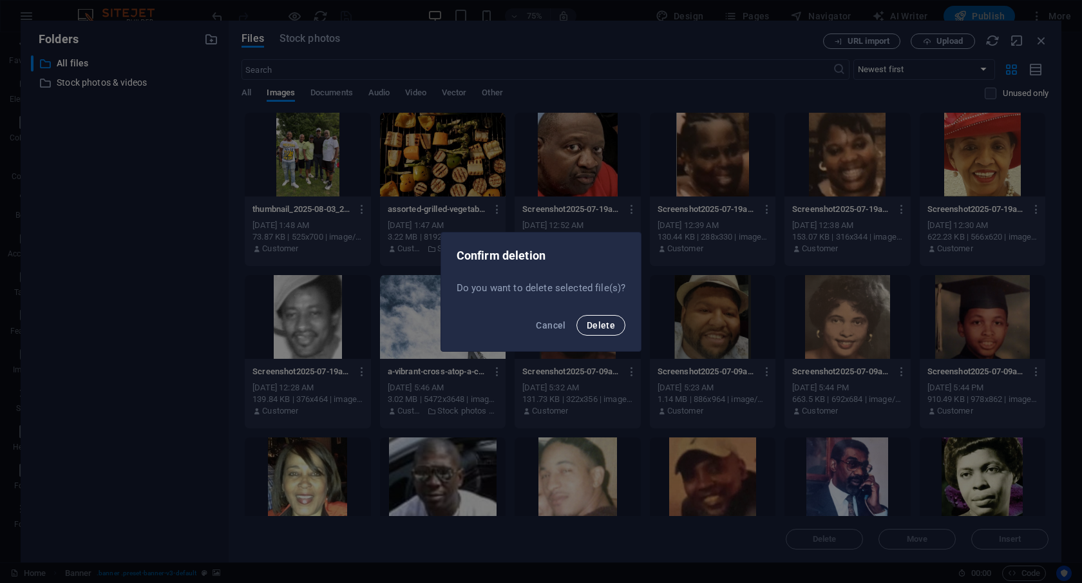
click at [588, 321] on span "Delete" at bounding box center [601, 325] width 28 height 10
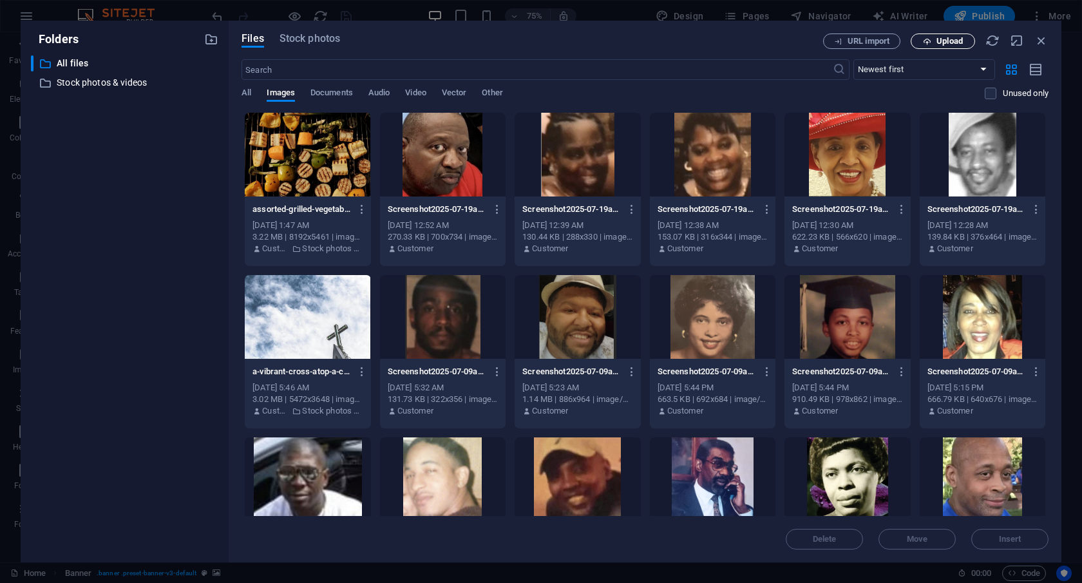
click at [950, 38] on span "Upload" at bounding box center [950, 41] width 26 height 8
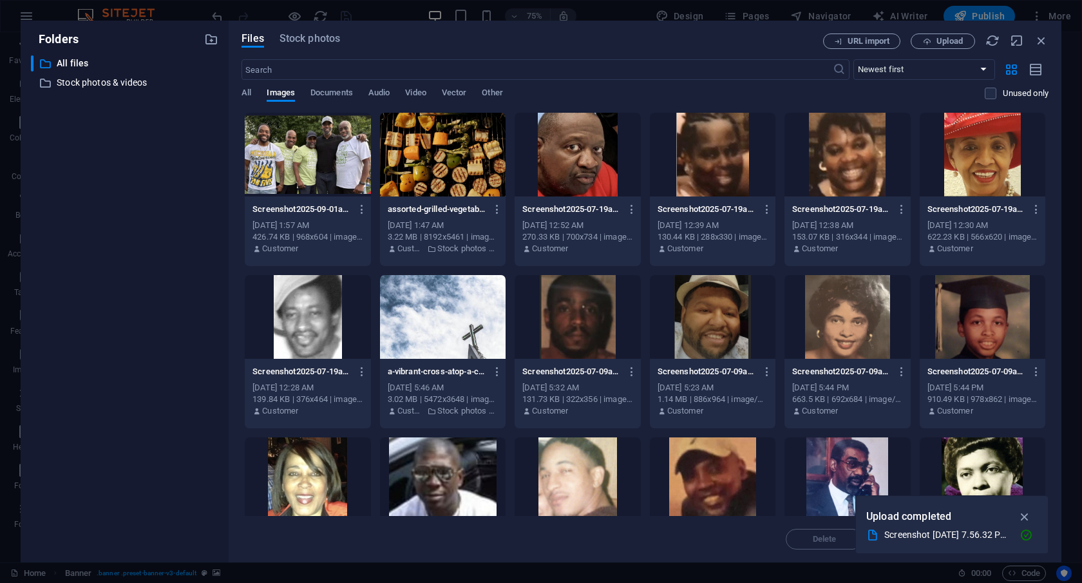
click at [311, 151] on div at bounding box center [308, 155] width 126 height 84
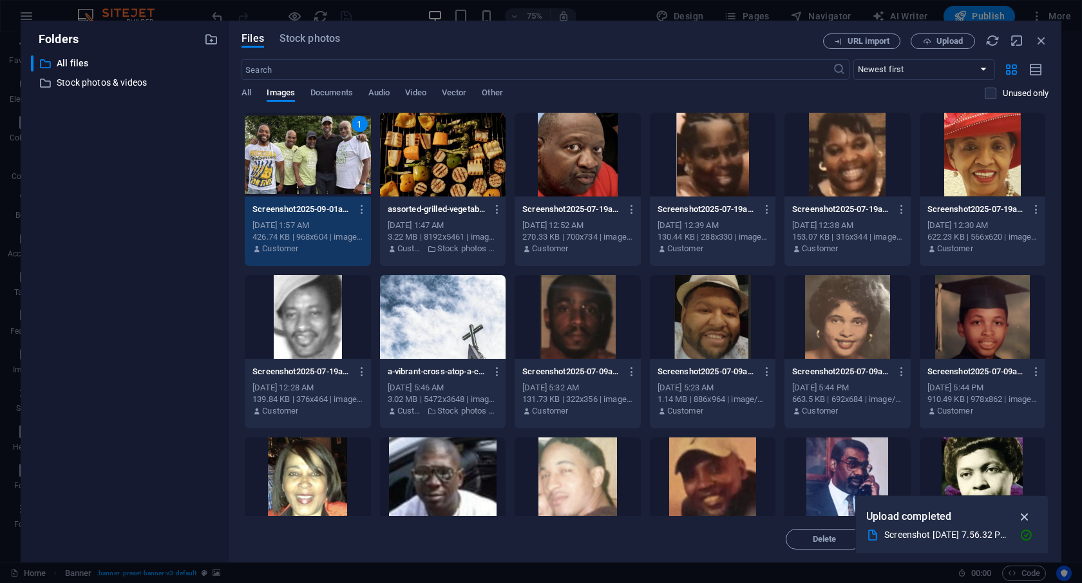
click at [1025, 517] on icon "button" at bounding box center [1025, 517] width 15 height 14
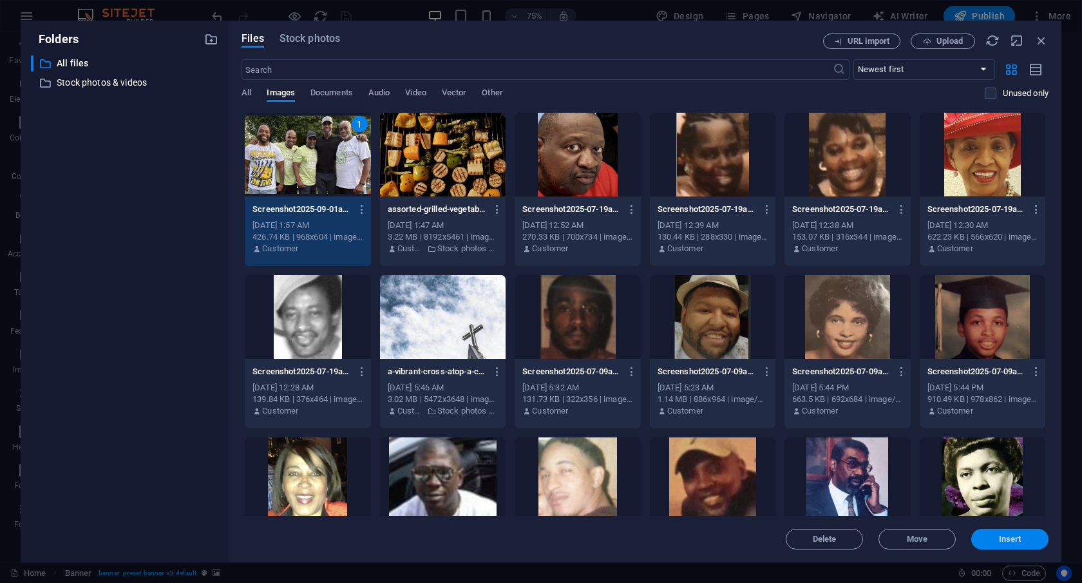
click at [1016, 537] on span "Insert" at bounding box center [1010, 539] width 23 height 8
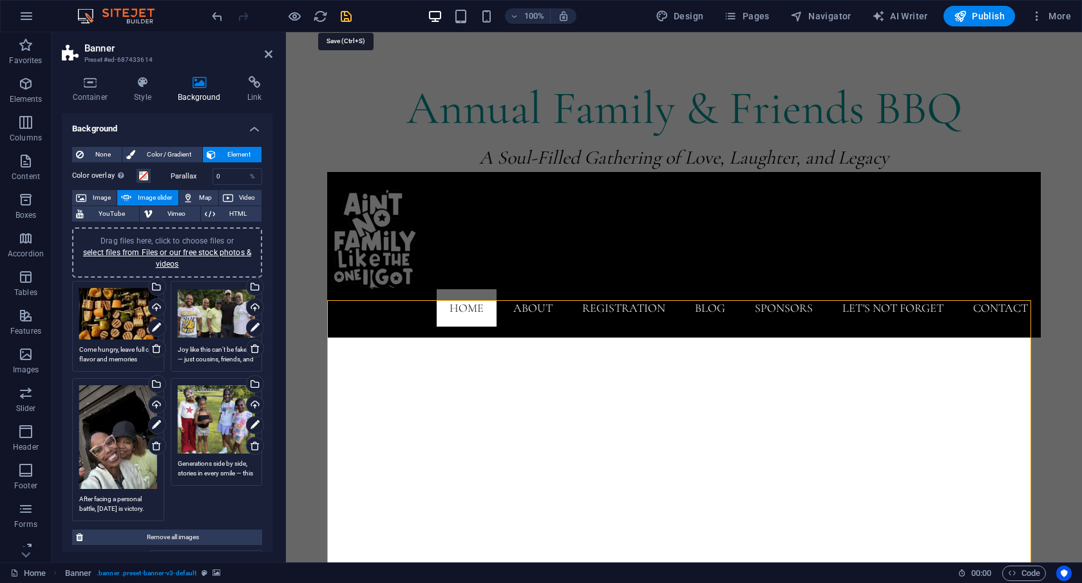
click at [345, 14] on icon "save" at bounding box center [346, 16] width 15 height 15
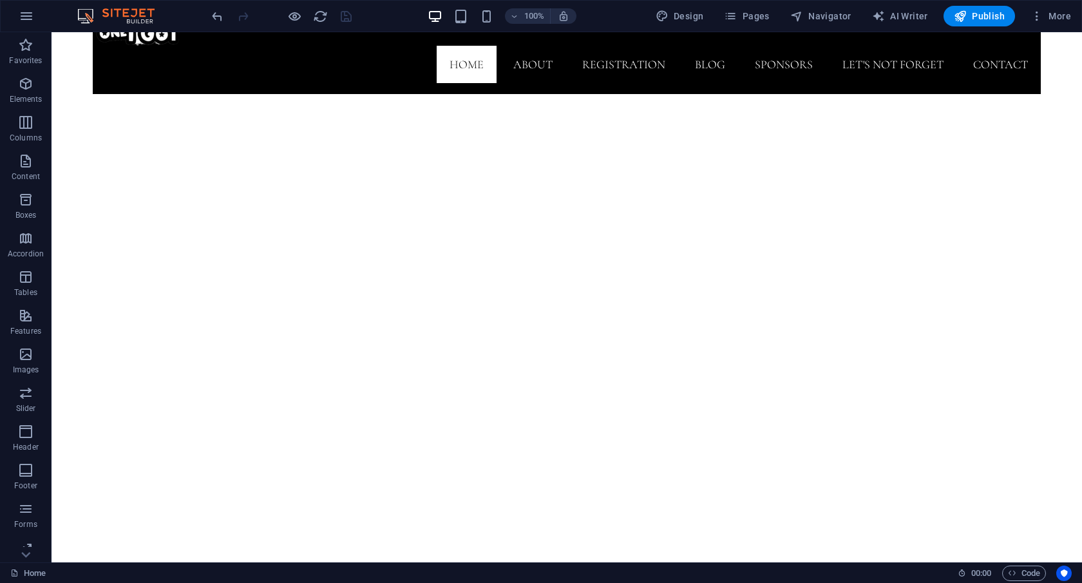
scroll to position [206, 0]
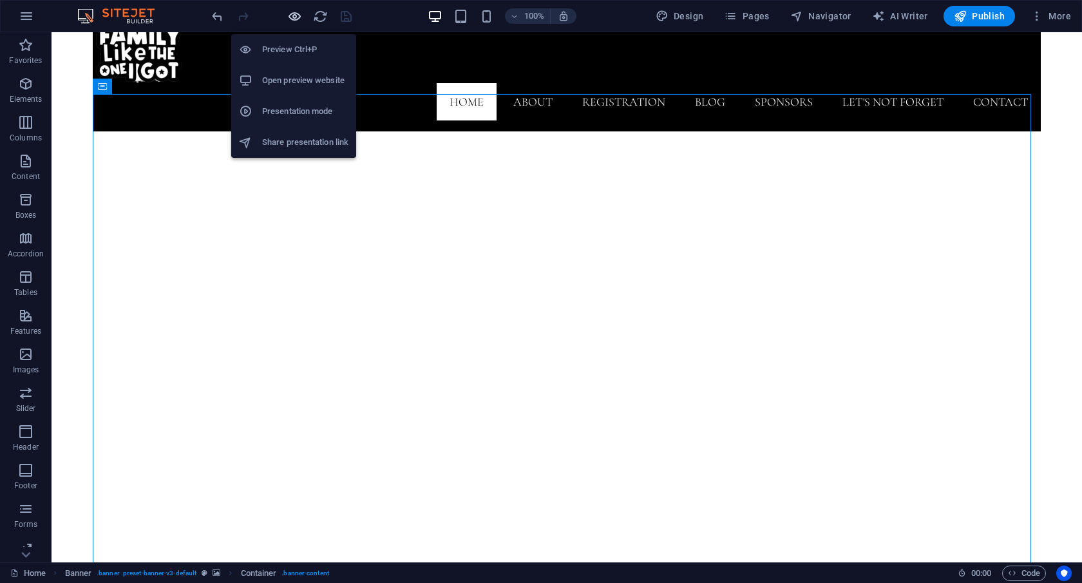
click at [290, 15] on icon "button" at bounding box center [294, 16] width 15 height 15
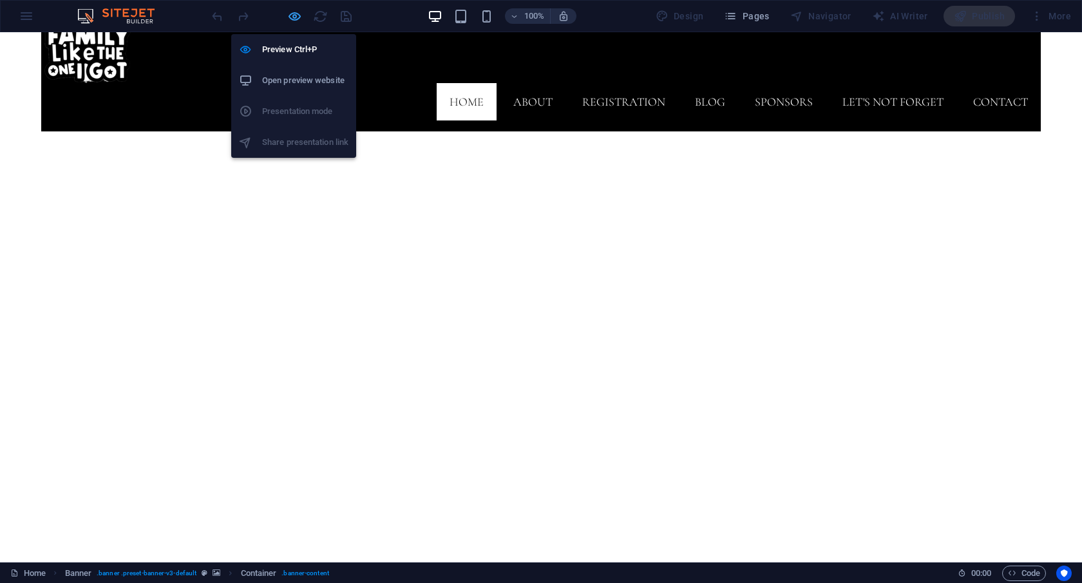
click at [290, 14] on icon "button" at bounding box center [294, 16] width 15 height 15
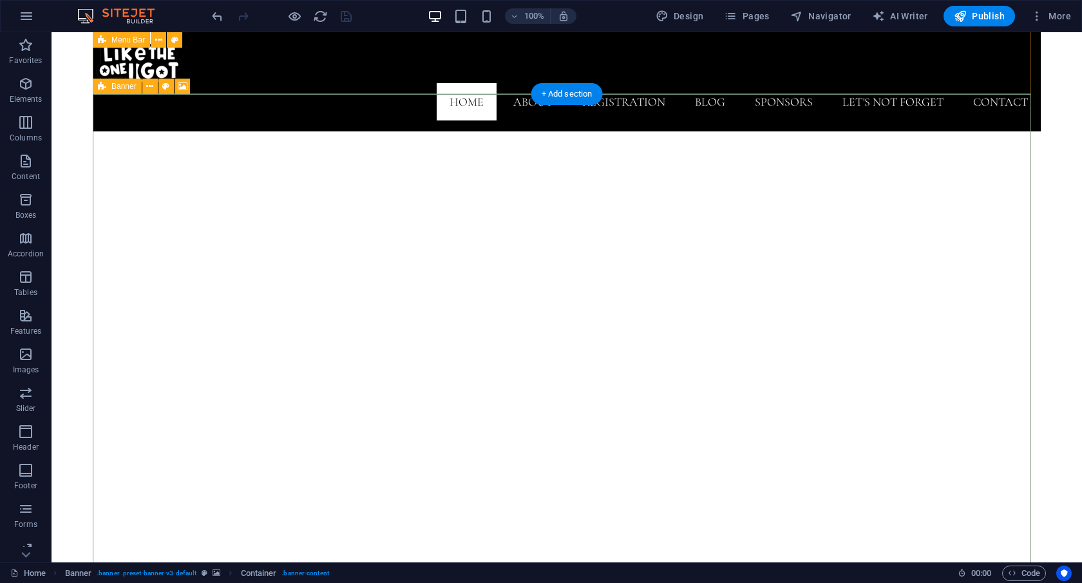
click at [103, 87] on icon at bounding box center [102, 86] width 8 height 15
click at [183, 83] on icon at bounding box center [183, 87] width 10 height 14
select select "ms"
select select "s"
select select "ondemand"
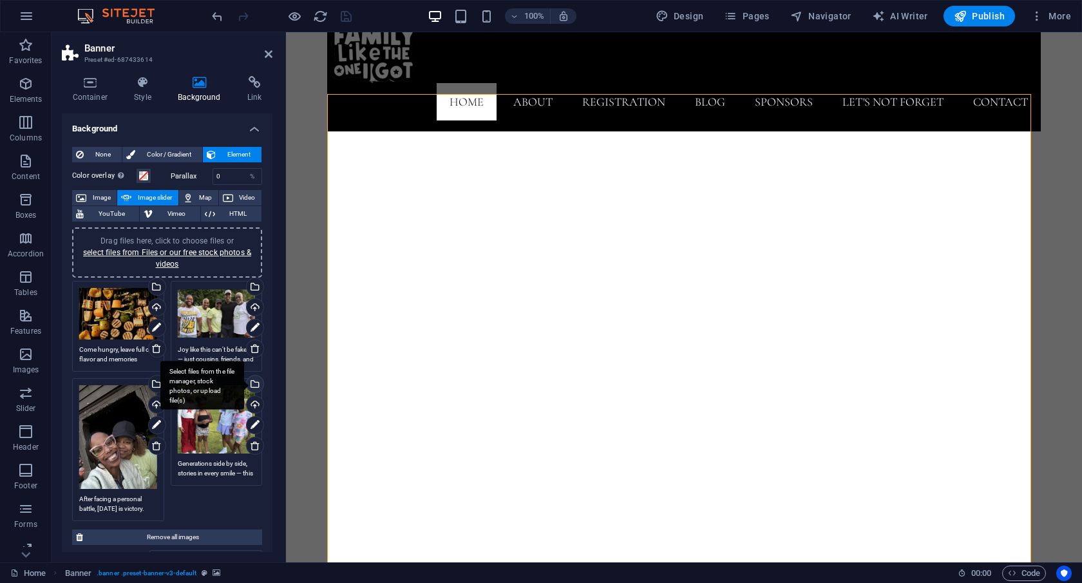
click at [255, 383] on div "Select files from the file manager, stock photos, or upload file(s)" at bounding box center [253, 385] width 19 height 19
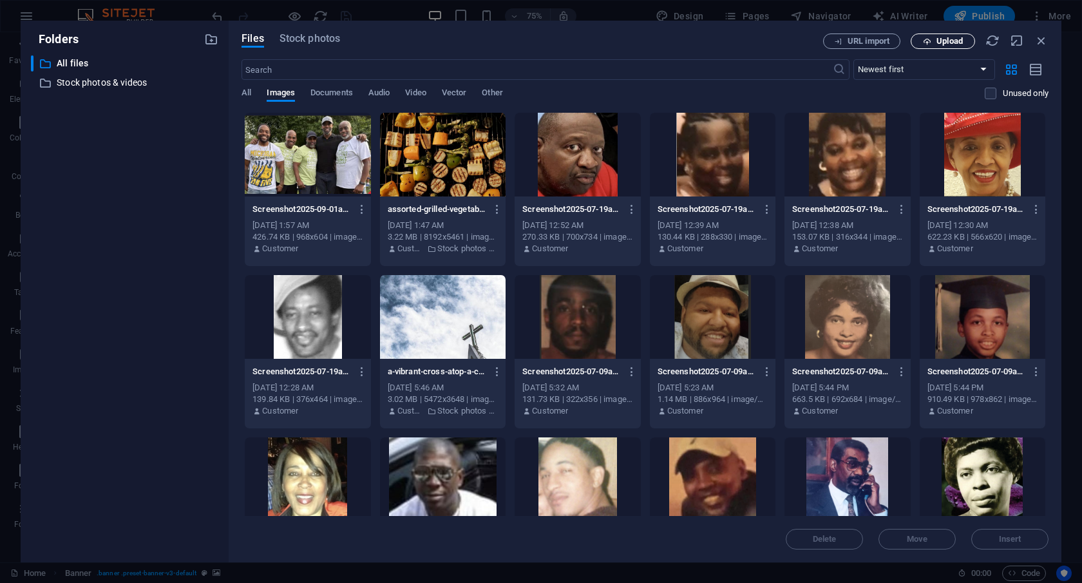
click at [942, 40] on span "Upload" at bounding box center [950, 41] width 26 height 8
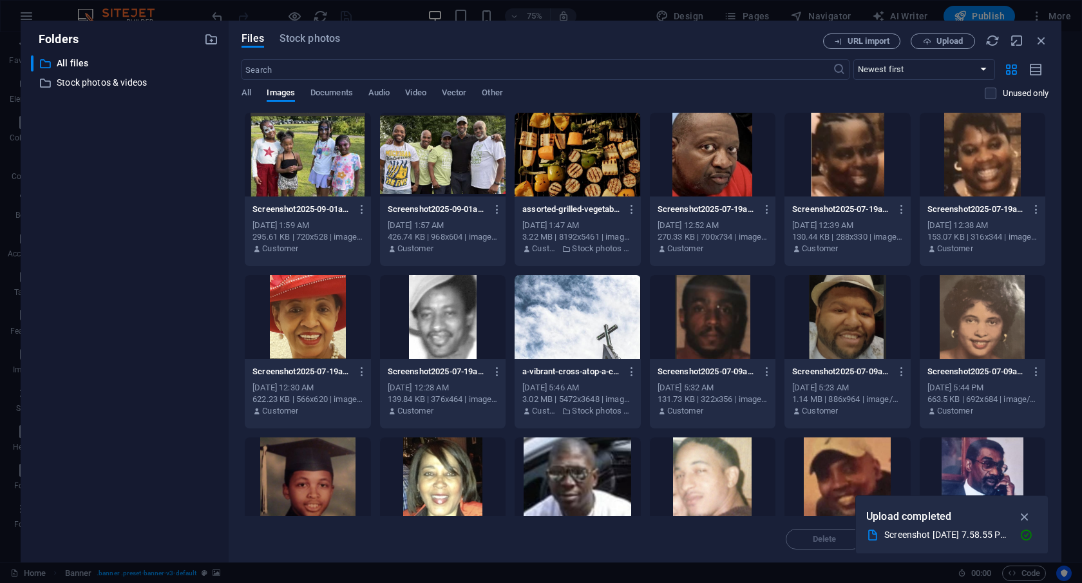
click at [309, 172] on div at bounding box center [308, 155] width 126 height 84
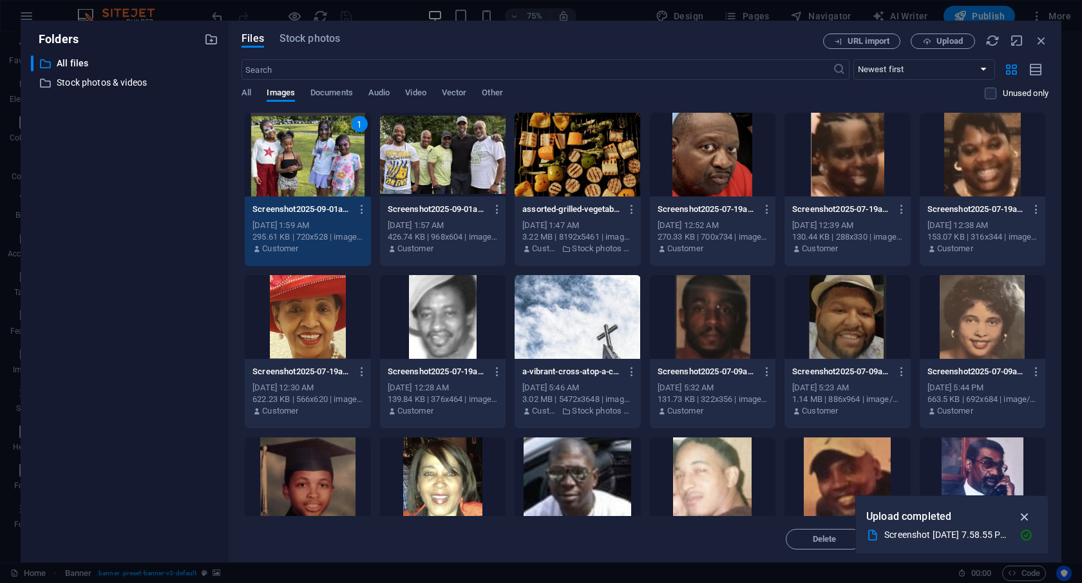
click at [1020, 515] on icon "button" at bounding box center [1025, 517] width 15 height 14
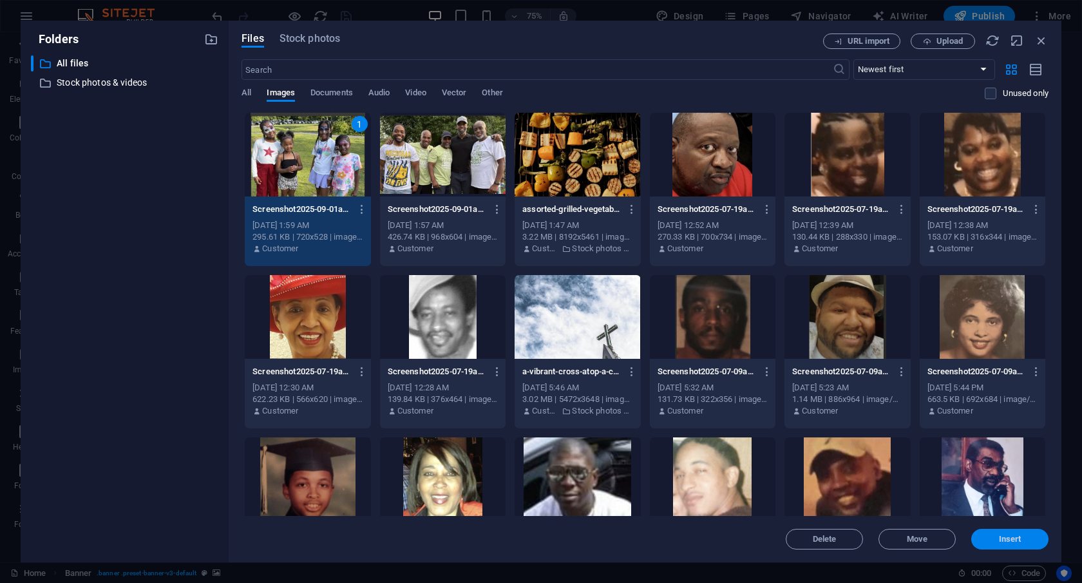
click at [1020, 540] on span "Insert" at bounding box center [1010, 539] width 23 height 8
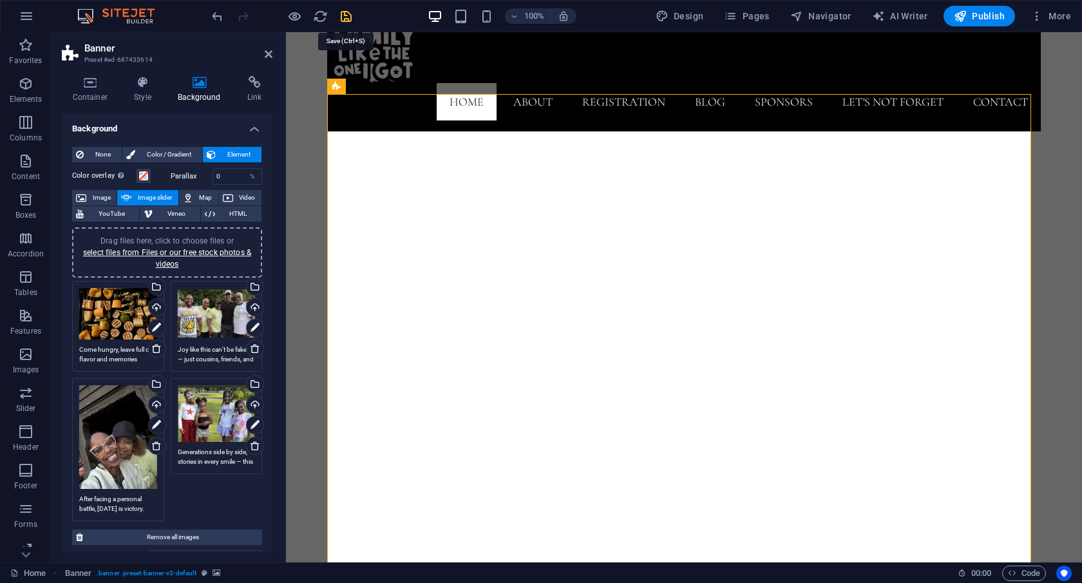
click at [347, 15] on icon "save" at bounding box center [346, 16] width 15 height 15
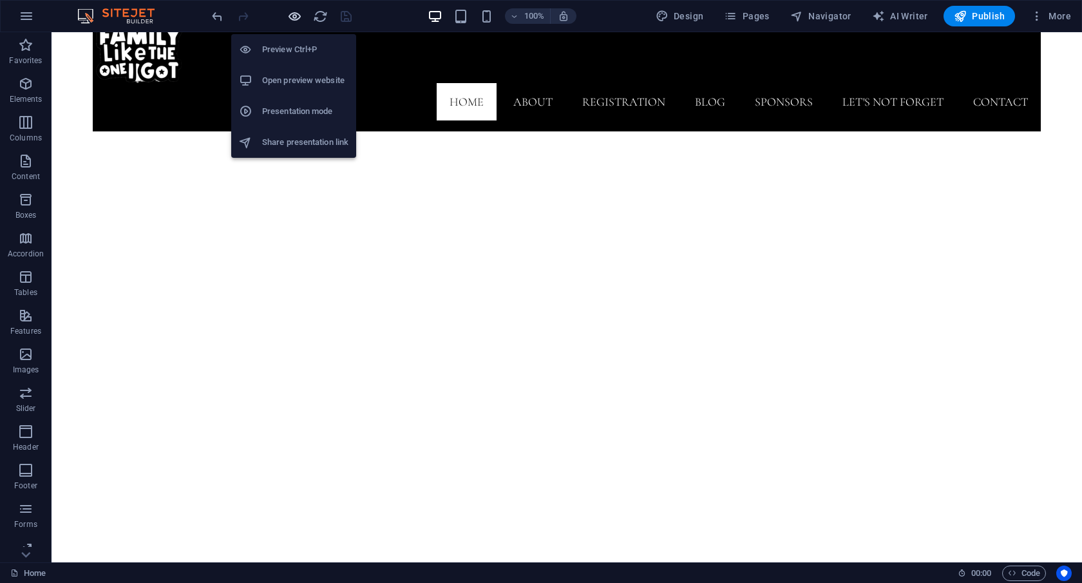
click at [291, 14] on icon "button" at bounding box center [294, 16] width 15 height 15
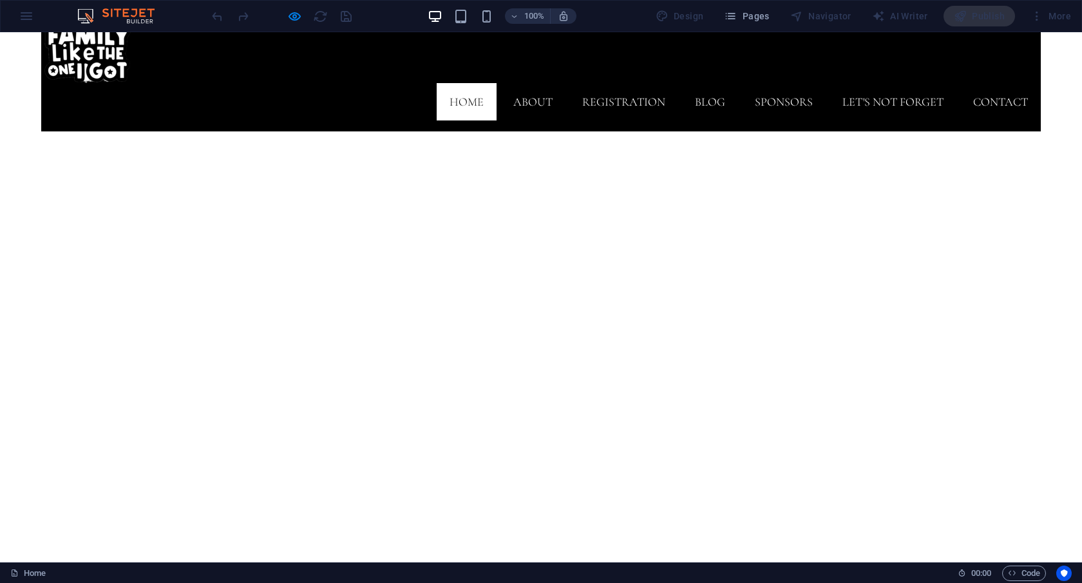
click at [242, 93] on div "Home About Registration Blog Sponsors Let's Not Forget Contact" at bounding box center [541, 49] width 1000 height 166
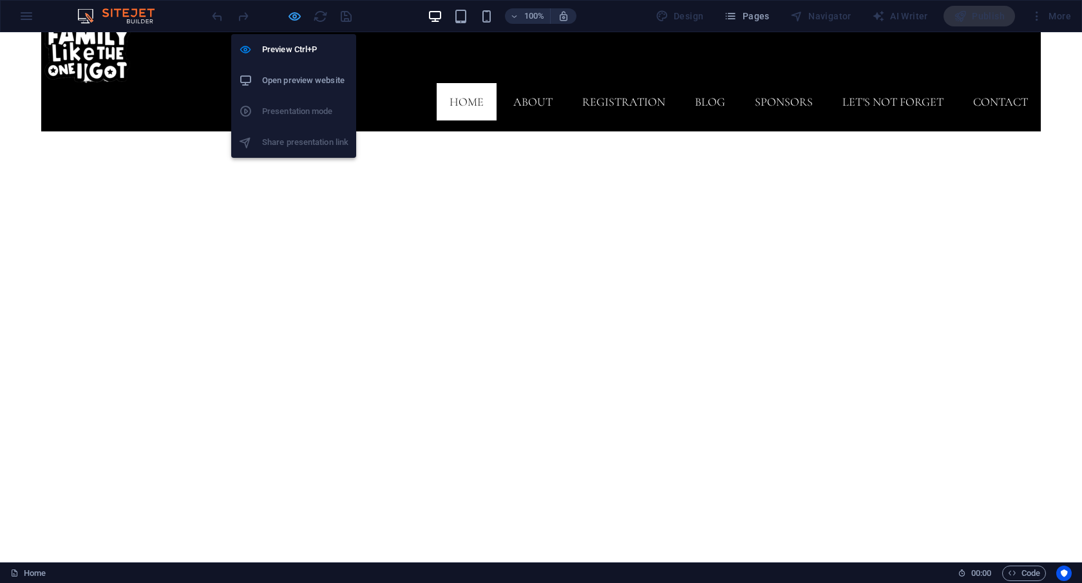
click at [297, 14] on icon "button" at bounding box center [294, 16] width 15 height 15
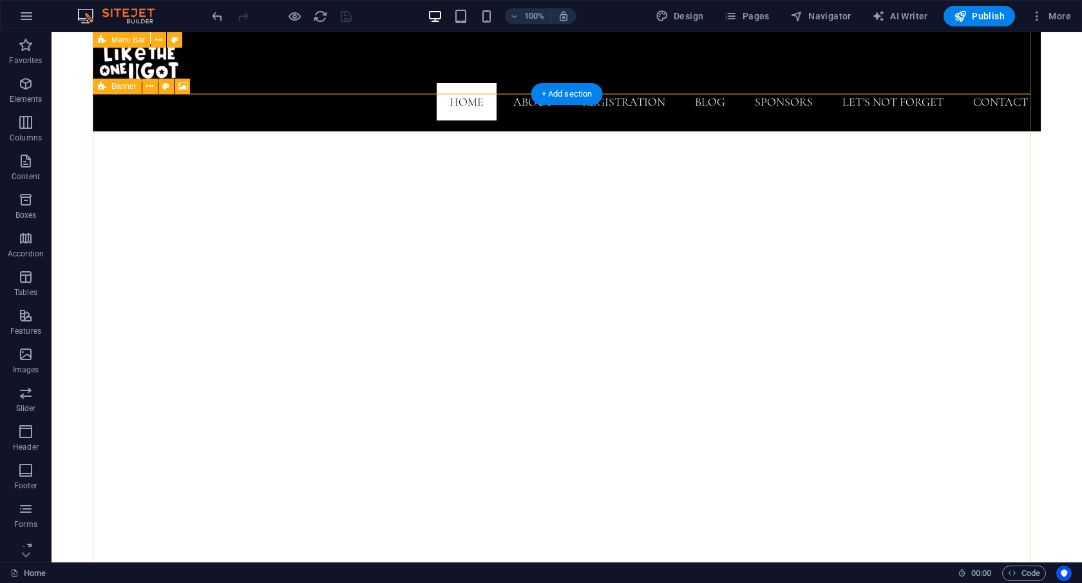
click at [100, 90] on icon at bounding box center [102, 86] width 8 height 15
click at [180, 85] on icon at bounding box center [183, 87] width 10 height 14
select select "ms"
select select "s"
select select "ondemand"
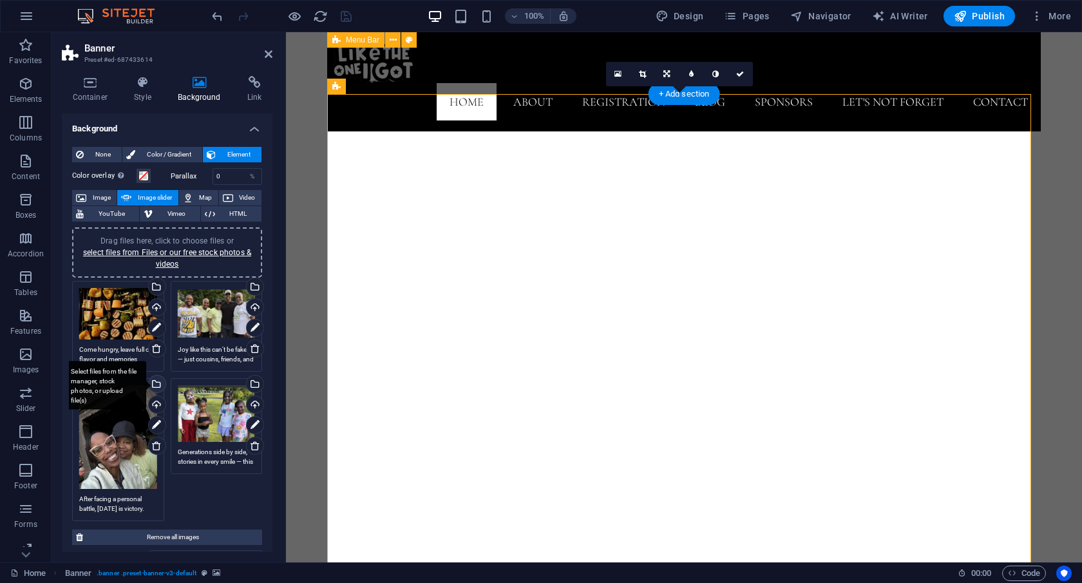
click at [156, 381] on div "Select files from the file manager, stock photos, or upload file(s)" at bounding box center [155, 385] width 19 height 19
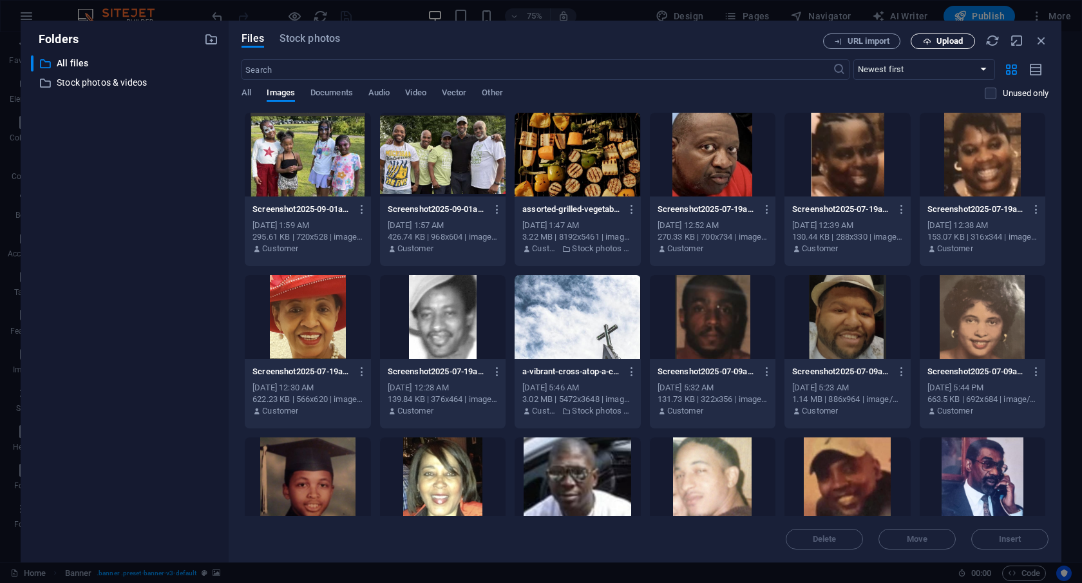
click at [930, 43] on icon "button" at bounding box center [927, 41] width 8 height 8
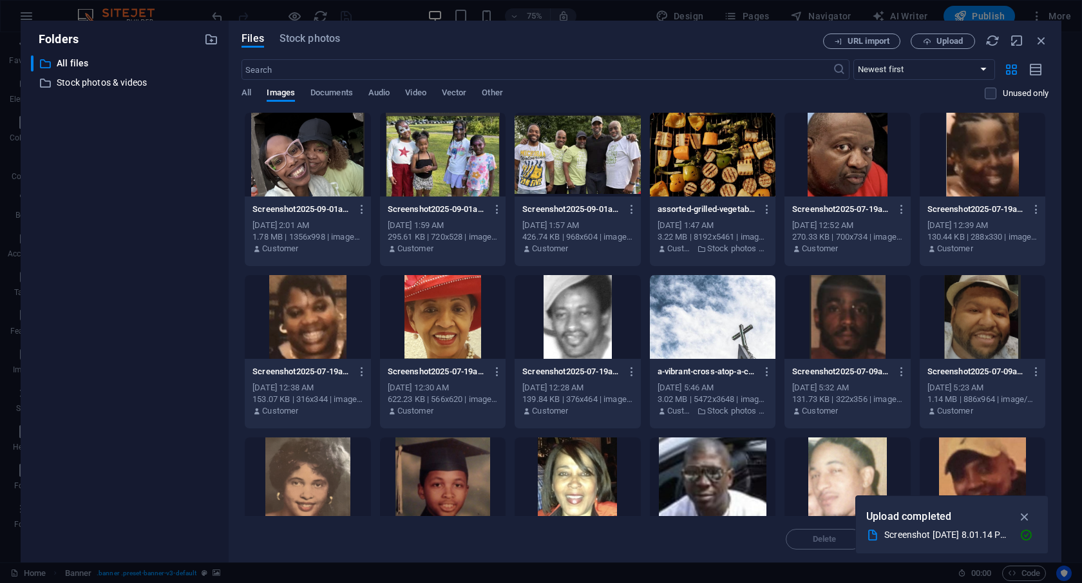
click at [322, 220] on div "[DATE] 2:01 AM" at bounding box center [308, 226] width 110 height 12
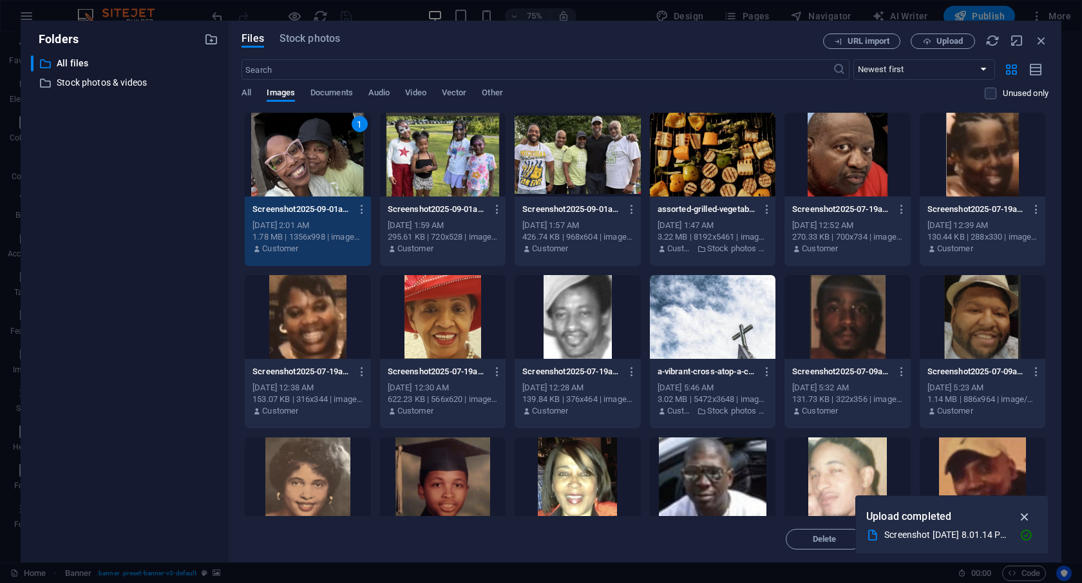
click at [1024, 517] on icon "button" at bounding box center [1025, 517] width 15 height 14
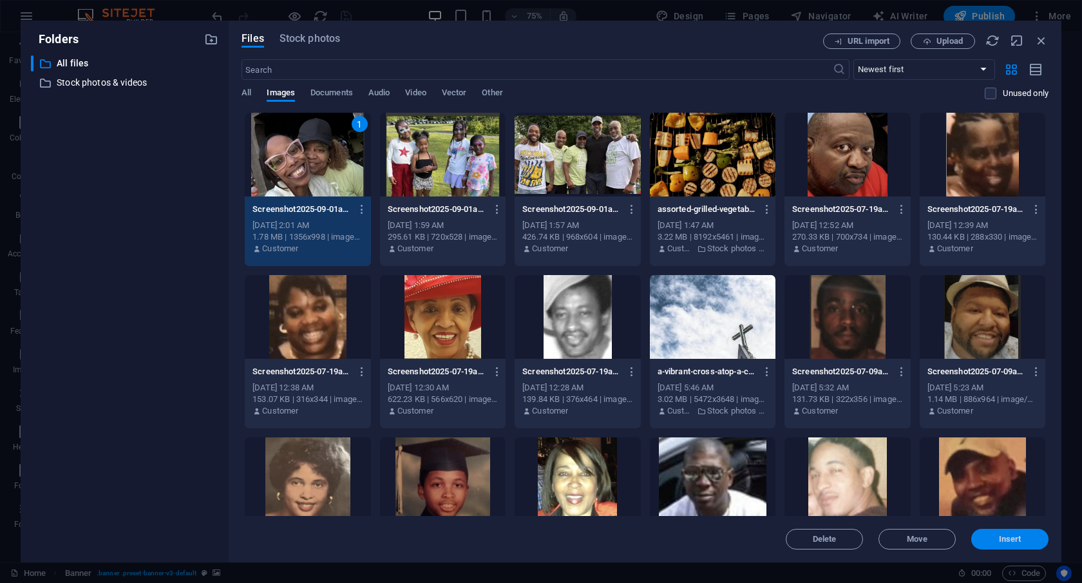
click at [1015, 545] on button "Insert" at bounding box center [1009, 539] width 77 height 21
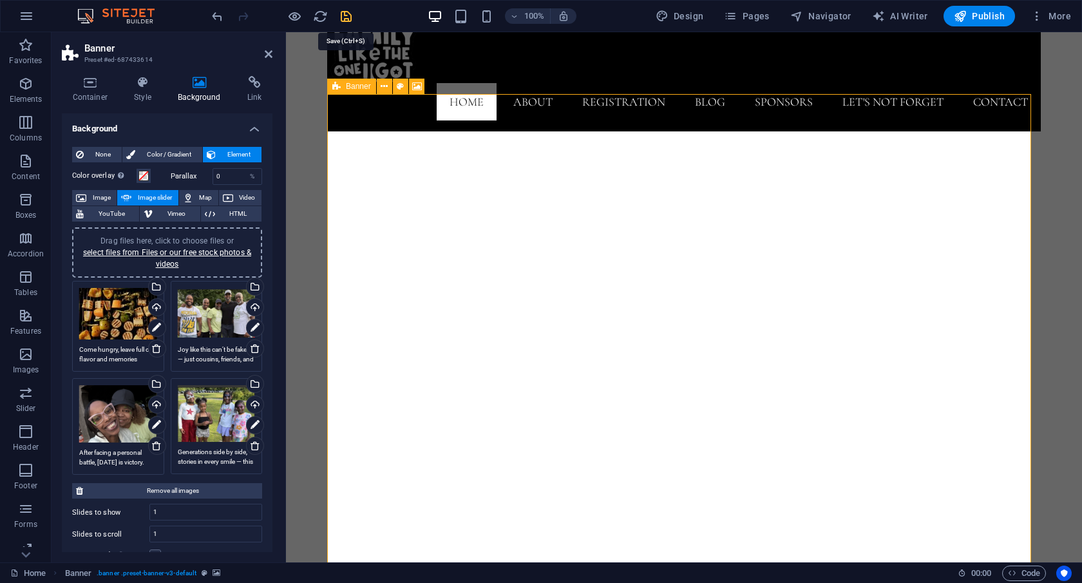
click at [347, 12] on icon "save" at bounding box center [346, 16] width 15 height 15
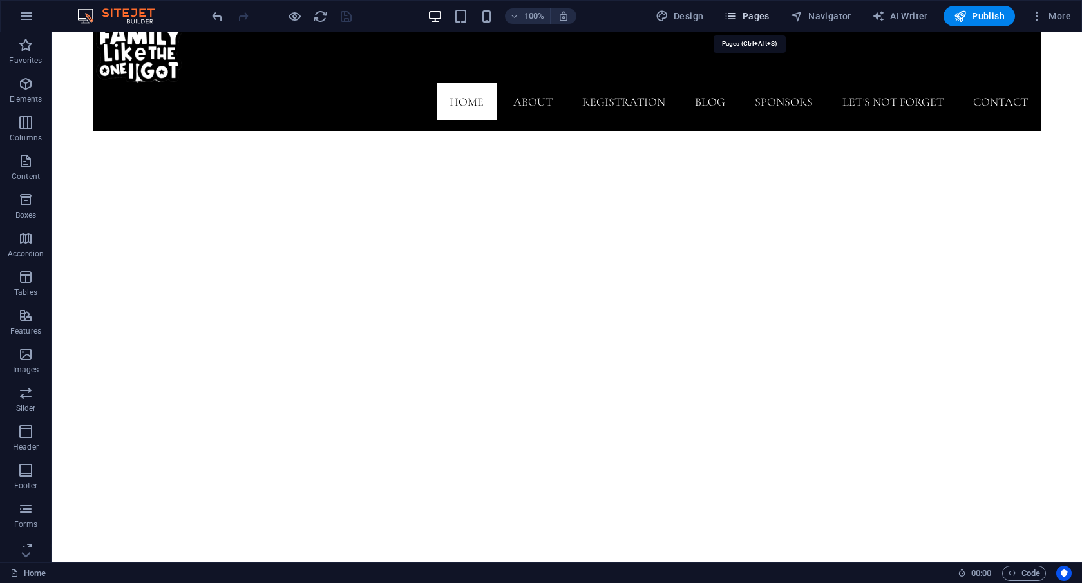
click at [733, 17] on icon "button" at bounding box center [730, 16] width 13 height 13
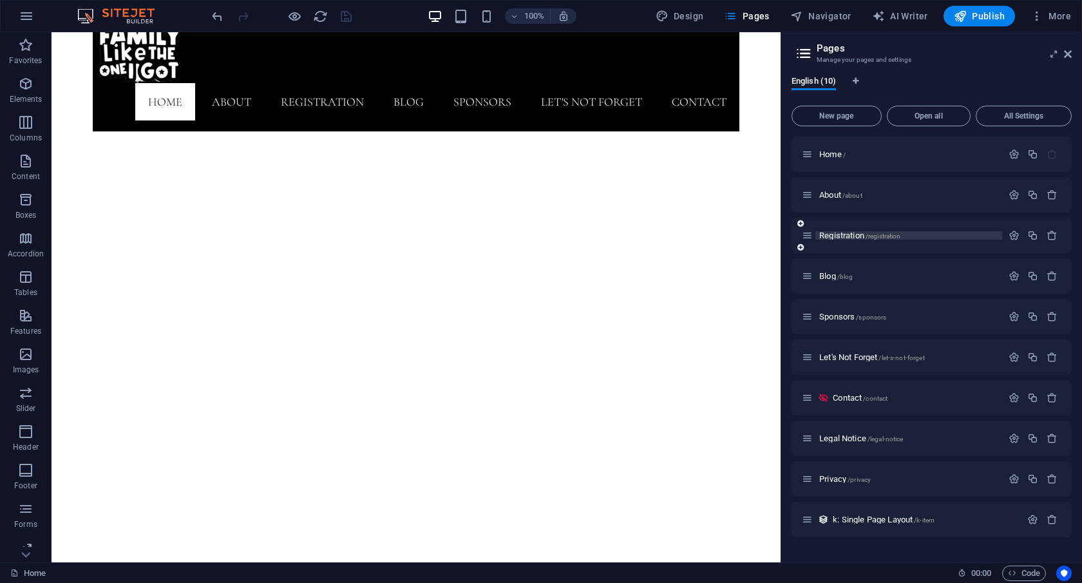
click at [841, 235] on span "Registration /registration" at bounding box center [859, 236] width 81 height 10
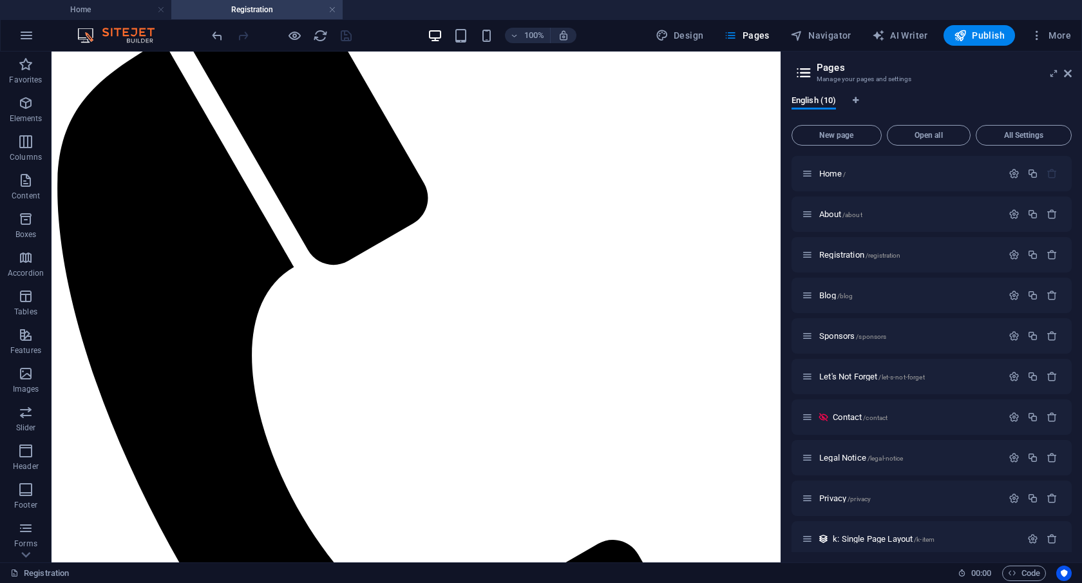
scroll to position [334, 0]
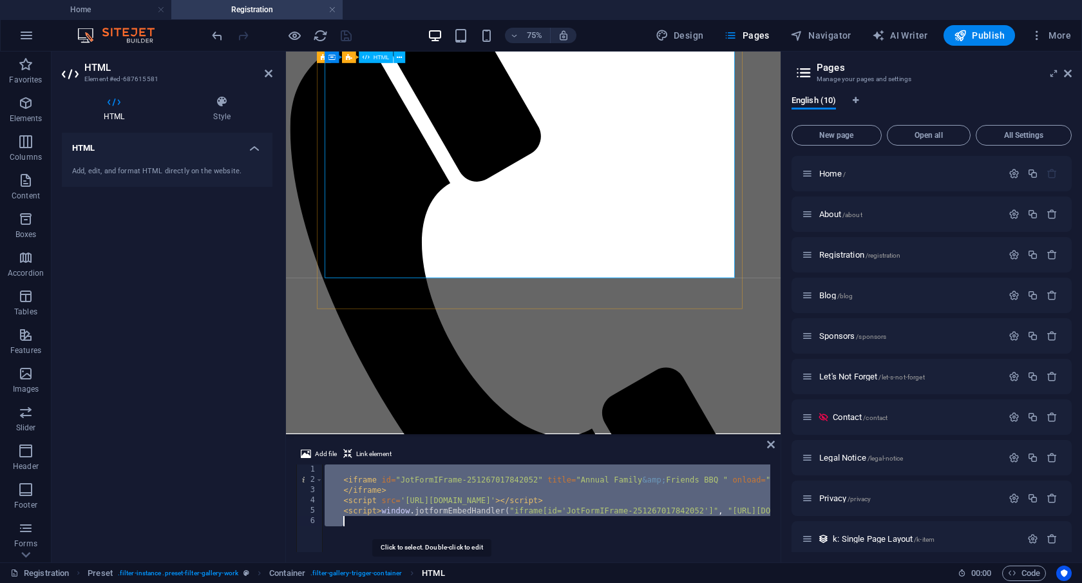
drag, startPoint x: 326, startPoint y: 470, endPoint x: 426, endPoint y: 575, distance: 145.3
click at [426, 562] on section "Favorites Elements Columns Content Boxes Accordion Tables Features Images Slide…" at bounding box center [390, 307] width 781 height 511
type textarea "<script>window.jotformEmbedHandler("iframe[id='JotFormIFrame-251267017842052']"…"
paste textarea
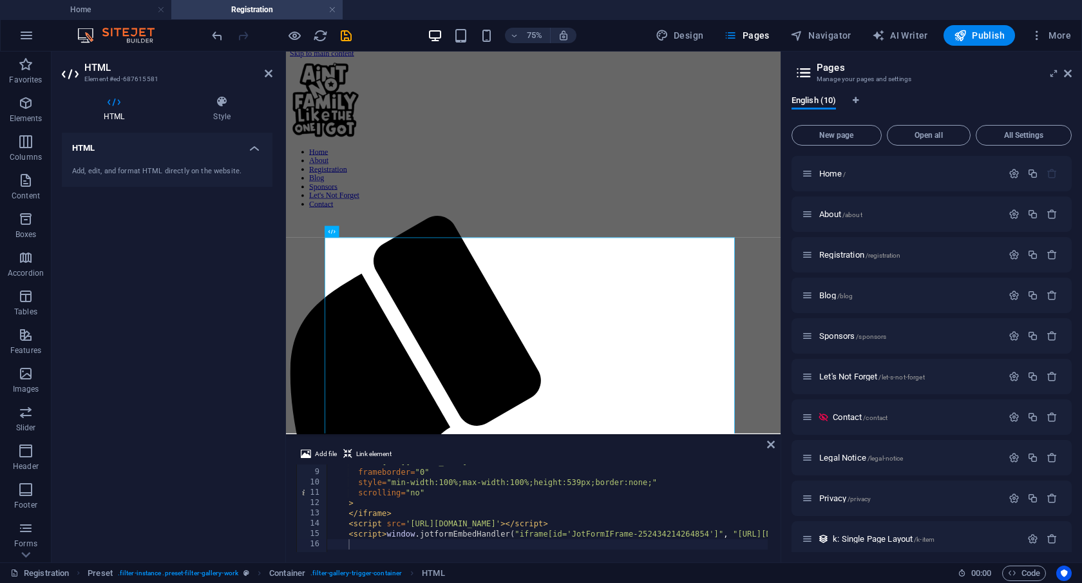
scroll to position [0, 0]
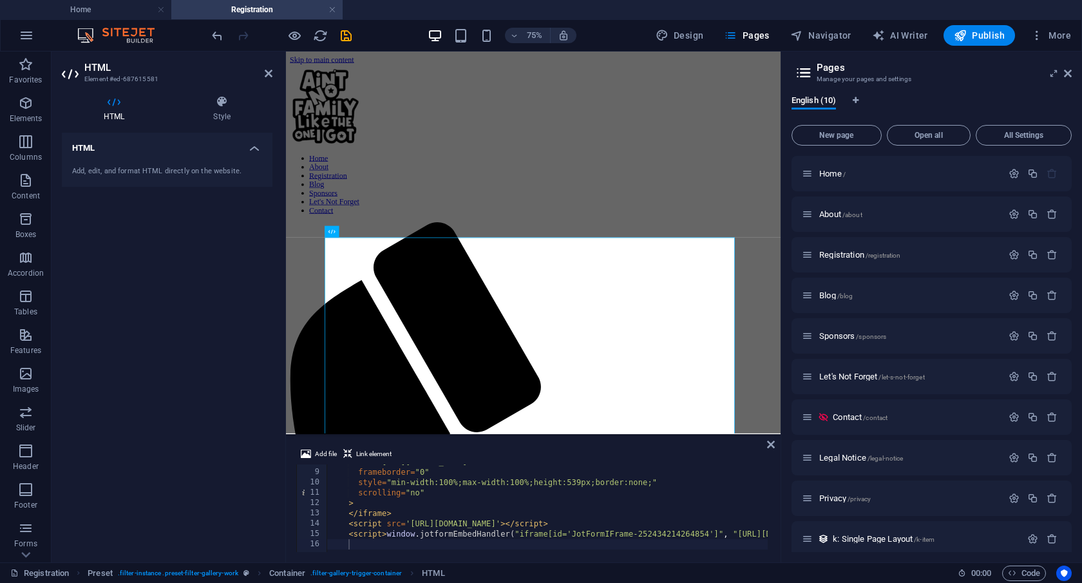
click at [243, 526] on div "HTML Add, edit, and format HTML directly on the website." at bounding box center [167, 342] width 211 height 419
click at [347, 37] on icon "save" at bounding box center [346, 35] width 15 height 15
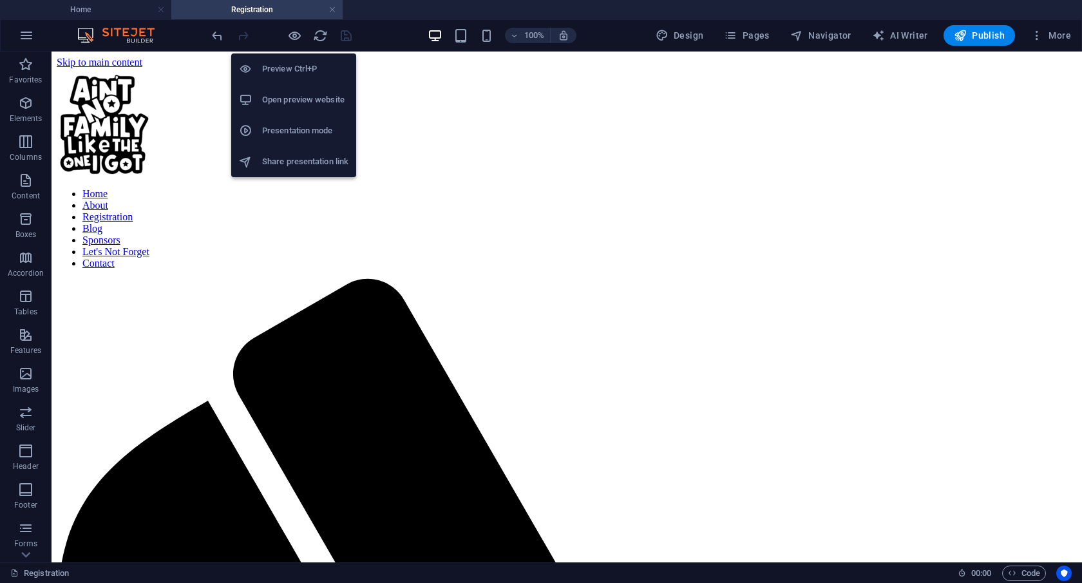
click at [283, 70] on h6 "Preview Ctrl+P" at bounding box center [305, 68] width 86 height 15
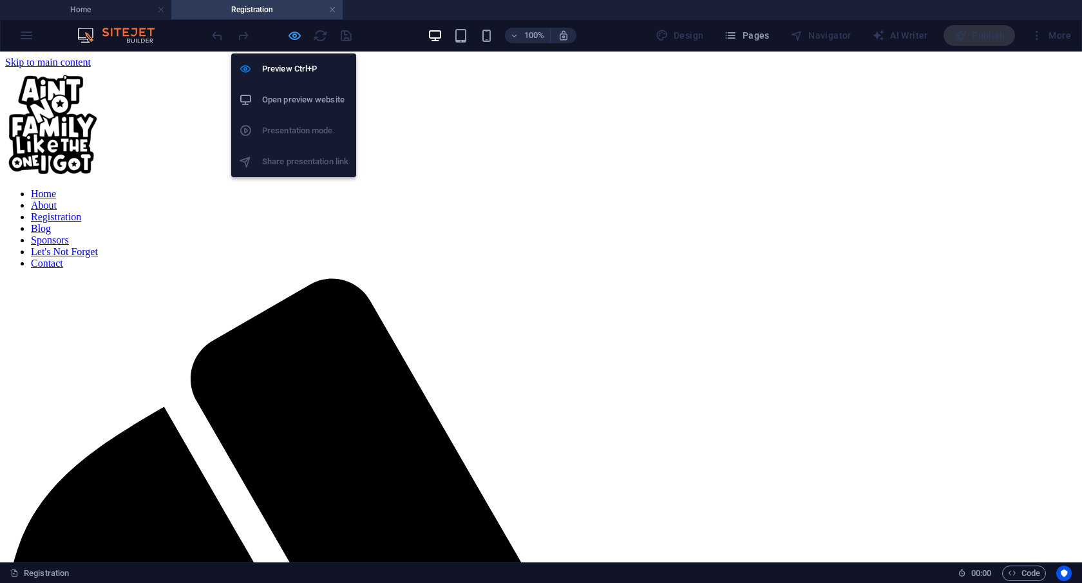
click at [297, 35] on icon "button" at bounding box center [294, 35] width 15 height 15
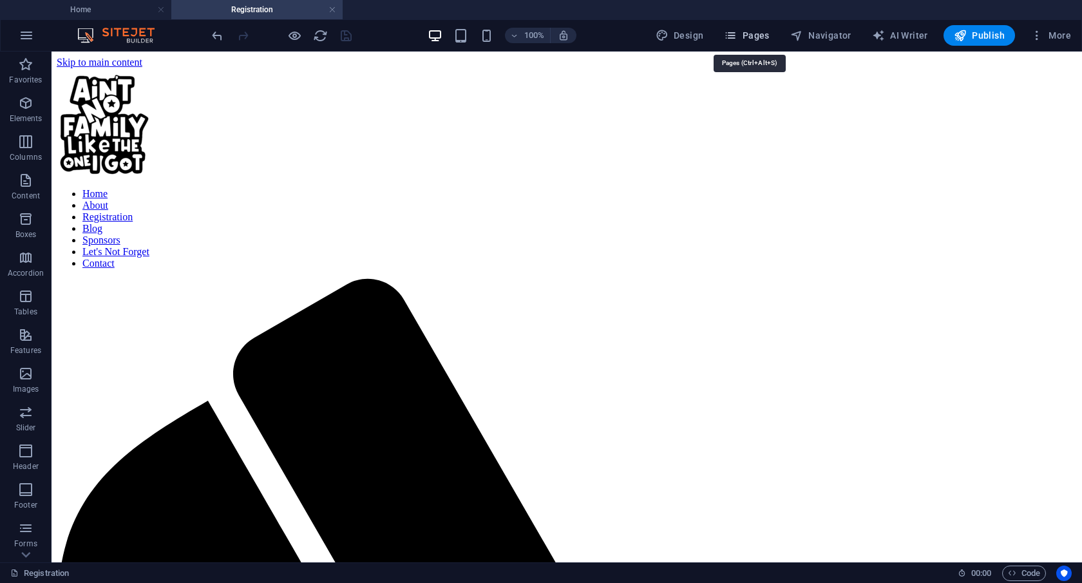
click at [734, 34] on icon "button" at bounding box center [730, 35] width 13 height 13
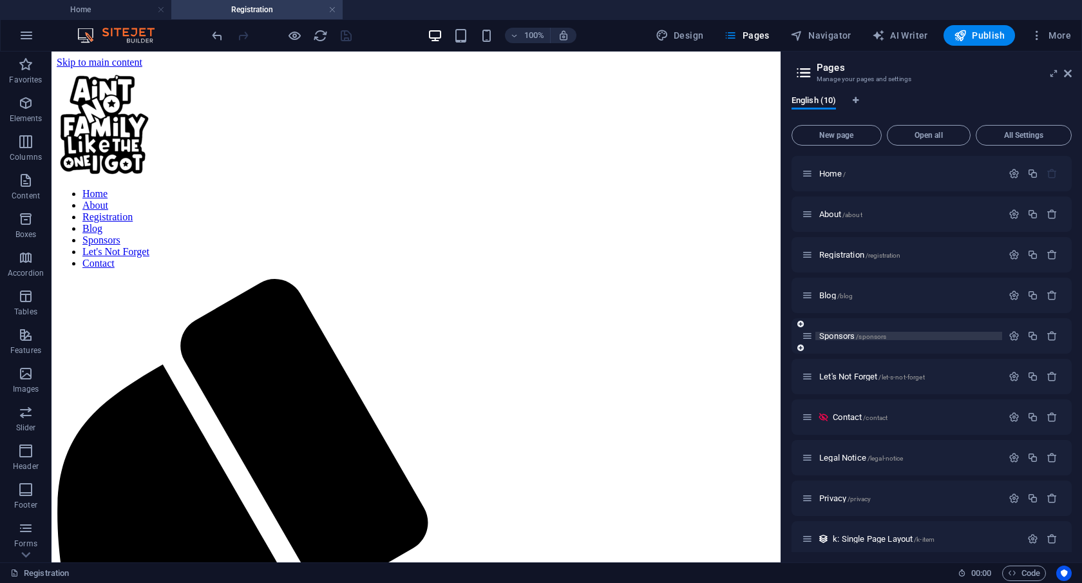
click at [832, 338] on span "Sponsors /sponsors" at bounding box center [852, 336] width 67 height 10
